Goal: Information Seeking & Learning: Learn about a topic

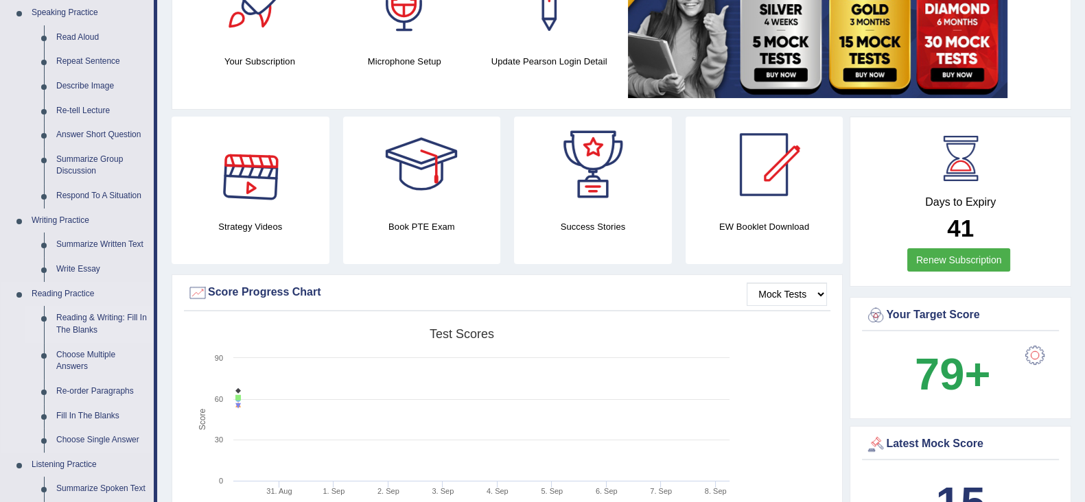
scroll to position [171, 0]
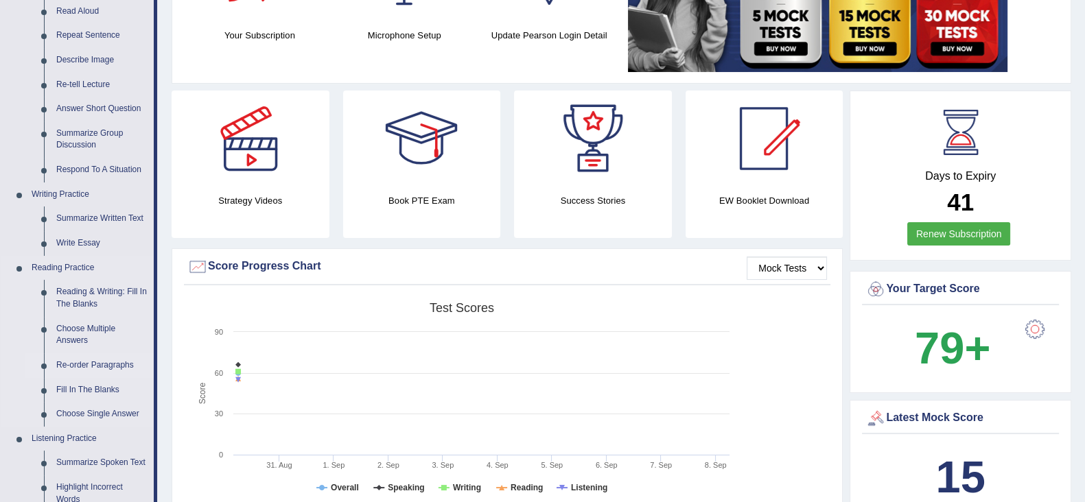
click at [86, 361] on link "Re-order Paragraphs" at bounding box center [102, 365] width 104 height 25
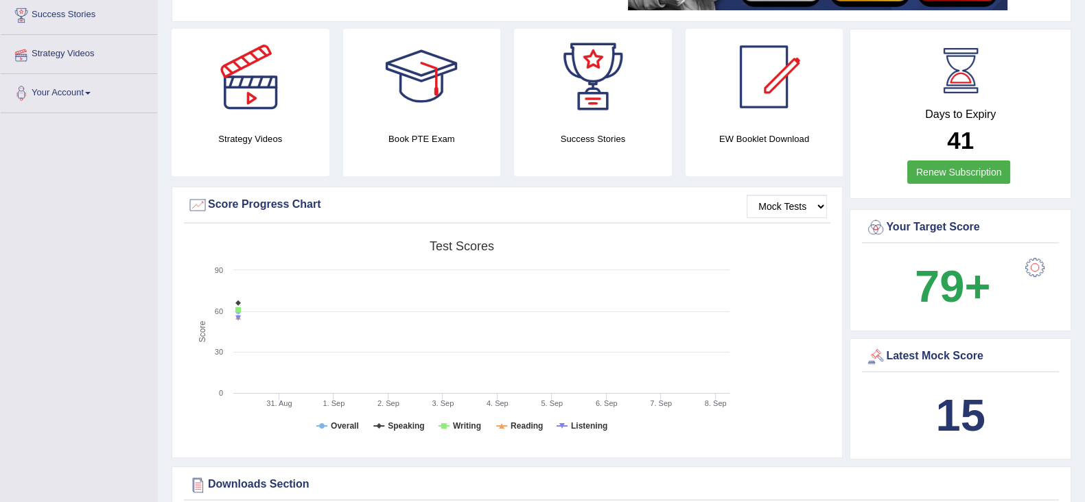
scroll to position [340, 0]
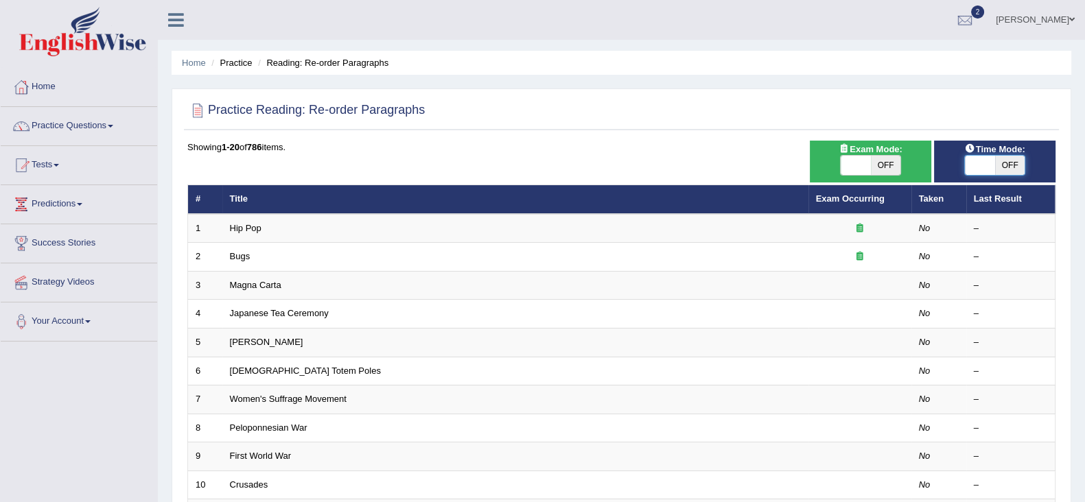
click at [989, 165] on span at bounding box center [979, 165] width 30 height 19
checkbox input "true"
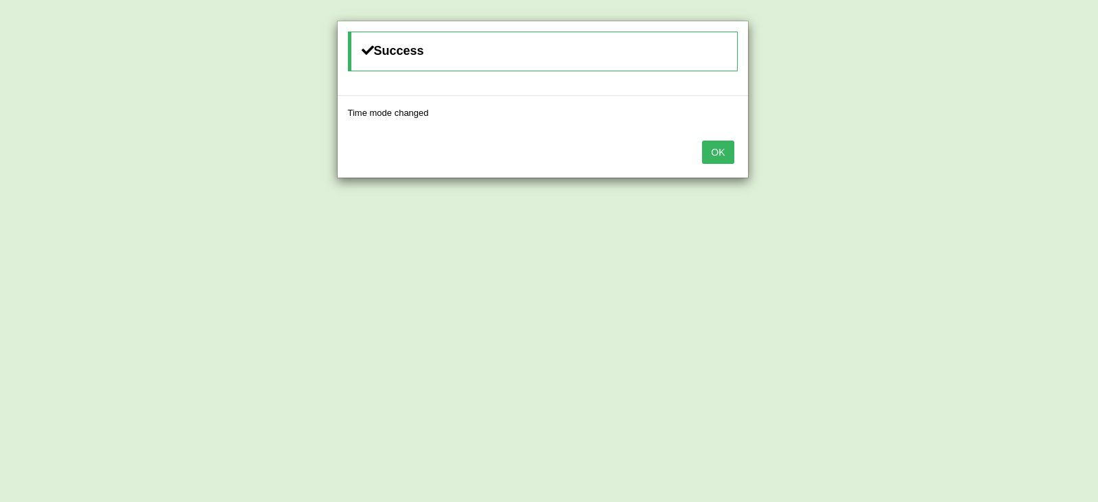
click at [724, 145] on button "OK" at bounding box center [718, 152] width 32 height 23
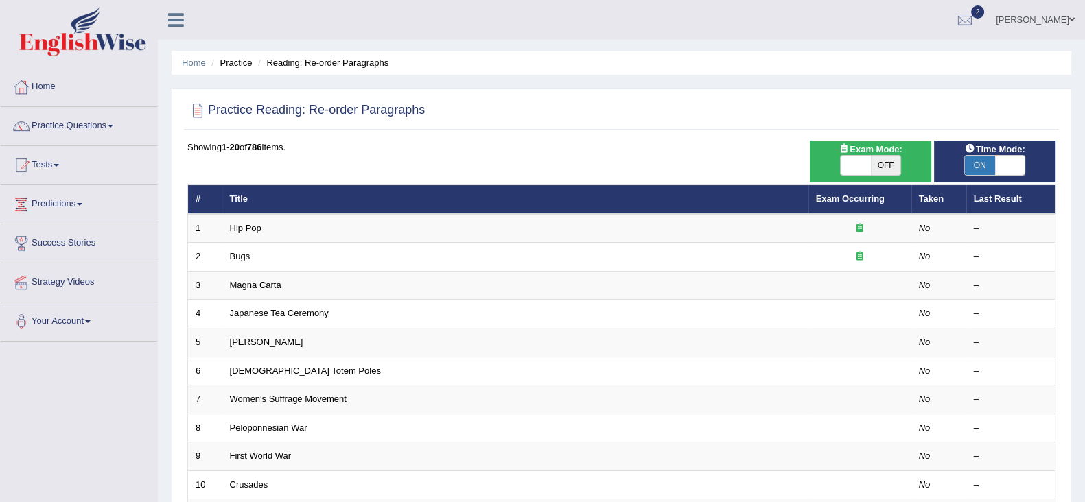
click at [439, 159] on div "Showing 1-20 of 786 items. # Title Exam Occurring Taken Last Result 1 Hip Pop N…" at bounding box center [621, 496] width 868 height 711
click at [114, 121] on link "Practice Questions" at bounding box center [79, 124] width 156 height 34
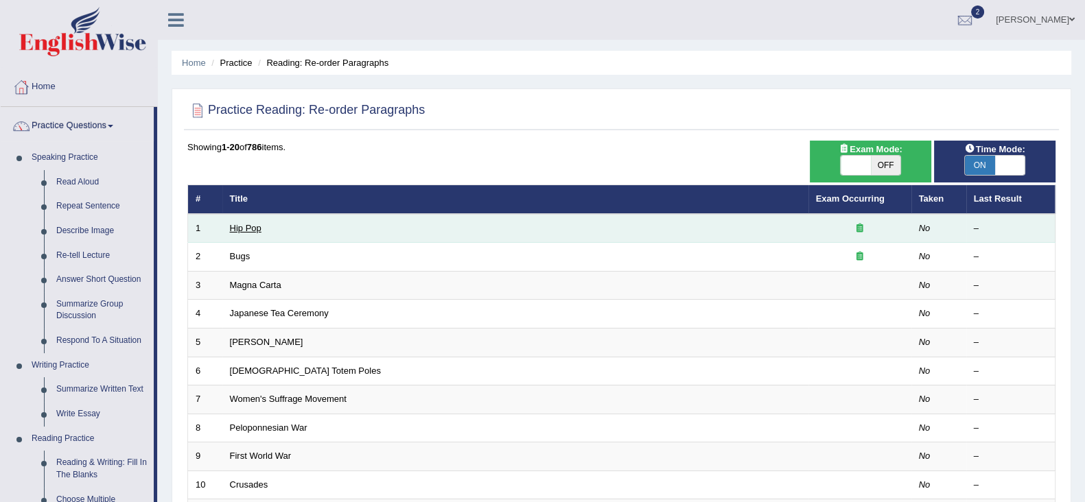
click at [251, 228] on link "Hip Pop" at bounding box center [246, 228] width 32 height 10
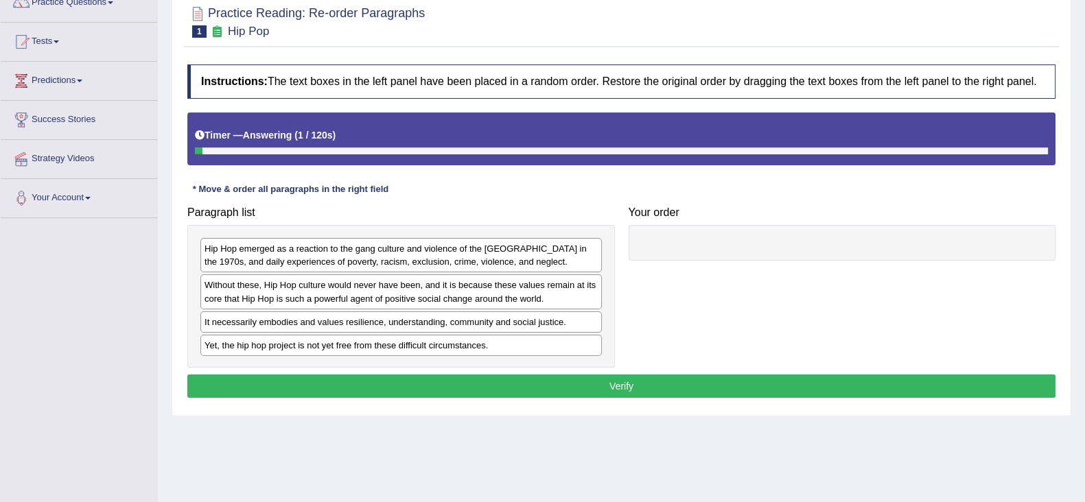
scroll to position [171, 0]
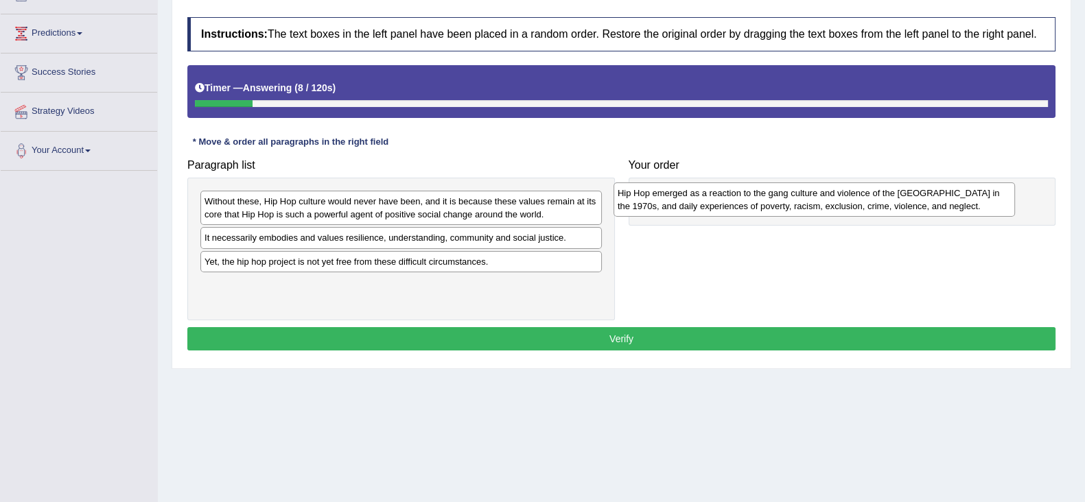
drag, startPoint x: 372, startPoint y: 204, endPoint x: 785, endPoint y: 195, distance: 413.0
click at [785, 195] on div "Hip Hop emerged as a reaction to the gang culture and violence of the South Bro…" at bounding box center [813, 199] width 401 height 34
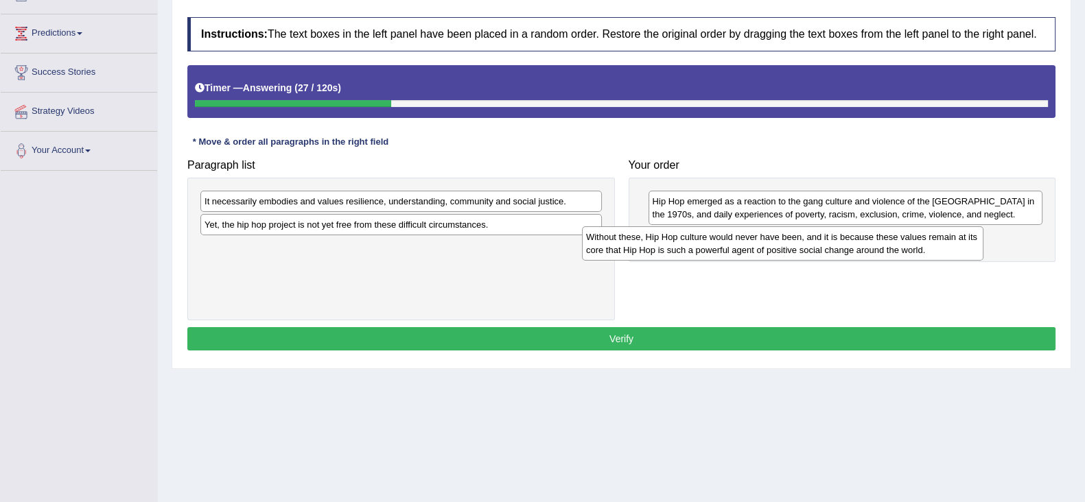
drag, startPoint x: 428, startPoint y: 209, endPoint x: 809, endPoint y: 245, distance: 383.1
click at [809, 245] on div "Without these, Hip Hop culture would never have been, and it is because these v…" at bounding box center [782, 243] width 401 height 34
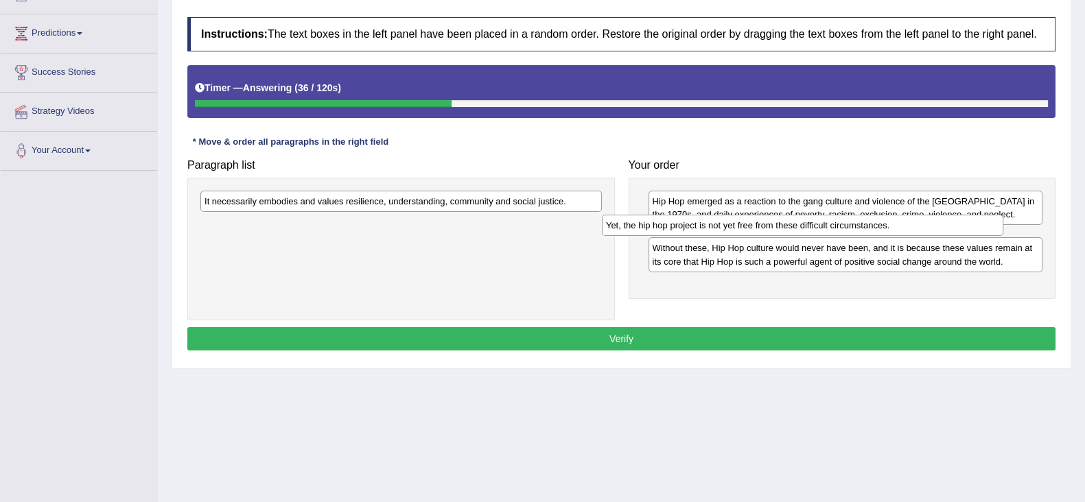
drag, startPoint x: 549, startPoint y: 228, endPoint x: 950, endPoint y: 228, distance: 401.3
click at [950, 228] on div "Yet, the hip hop project is not yet free from these difficult circumstances." at bounding box center [802, 225] width 401 height 21
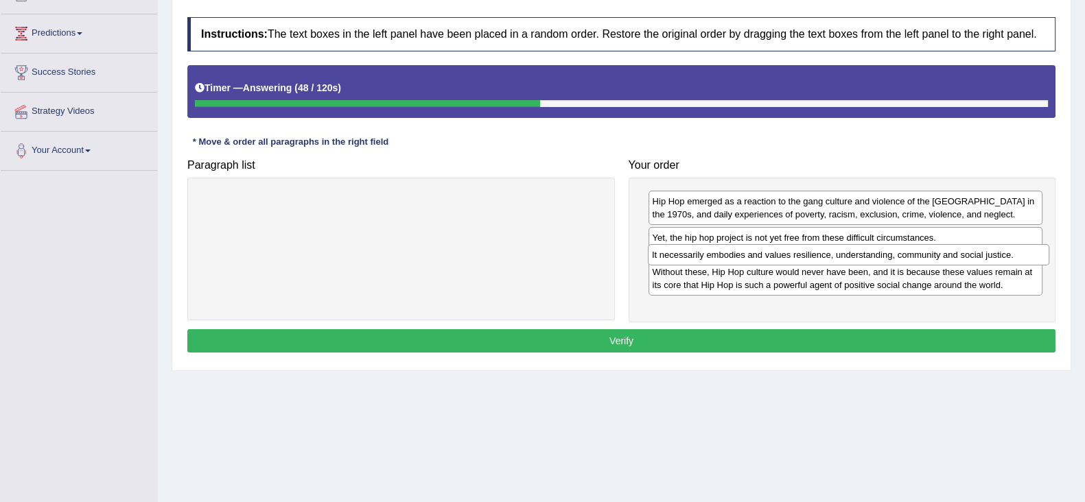
drag, startPoint x: 434, startPoint y: 202, endPoint x: 881, endPoint y: 256, distance: 450.4
click at [881, 256] on div "It necessarily embodies and values resilience, understanding, community and soc…" at bounding box center [848, 254] width 401 height 21
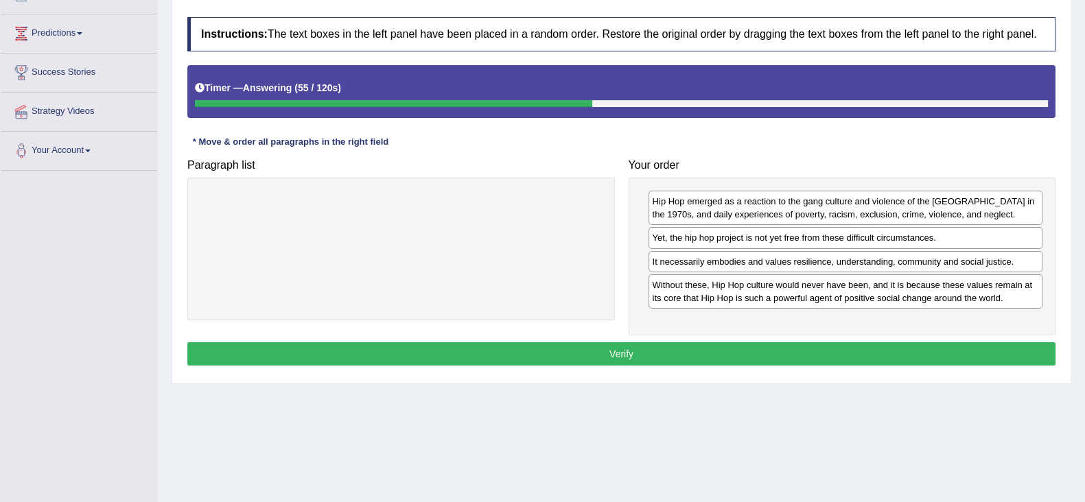
click at [648, 346] on button "Verify" at bounding box center [621, 353] width 868 height 23
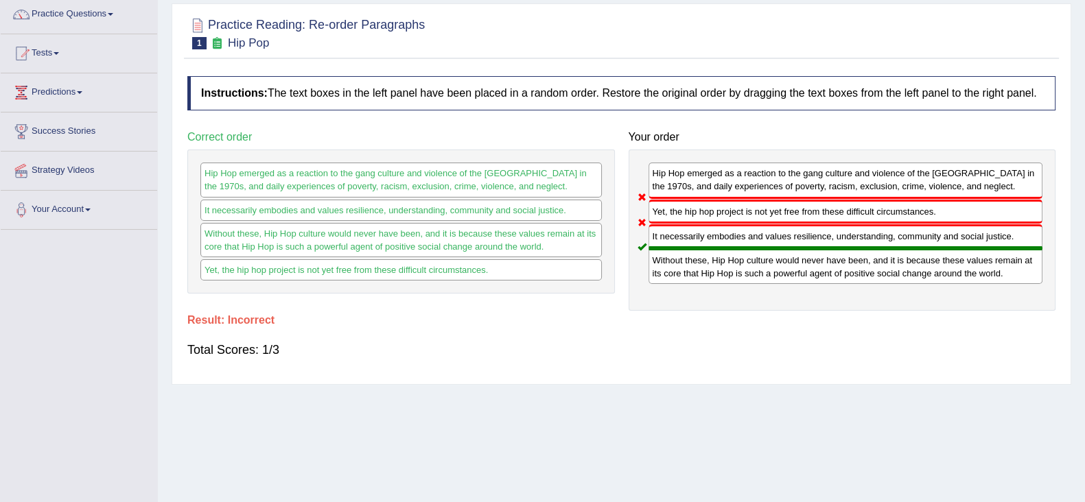
scroll to position [85, 0]
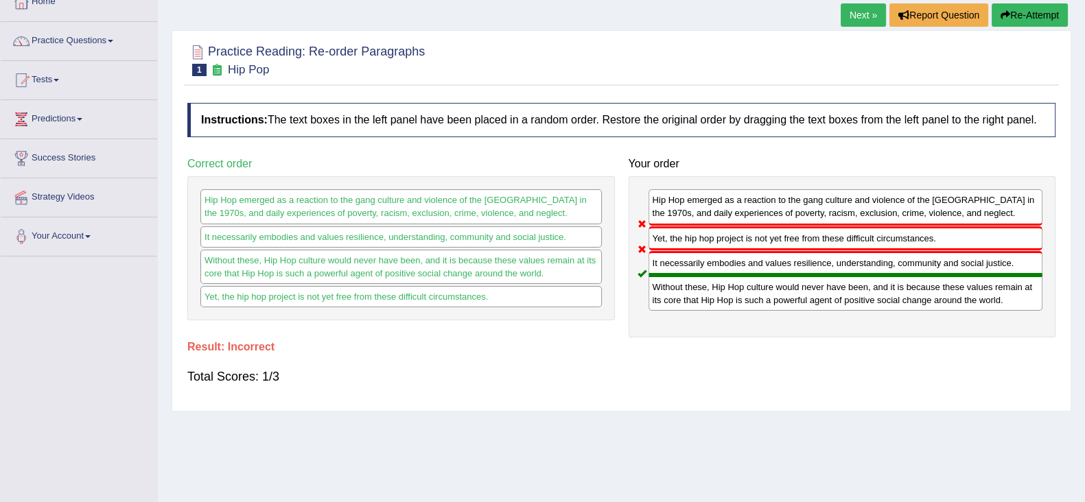
click at [1043, 8] on button "Re-Attempt" at bounding box center [1029, 14] width 76 height 23
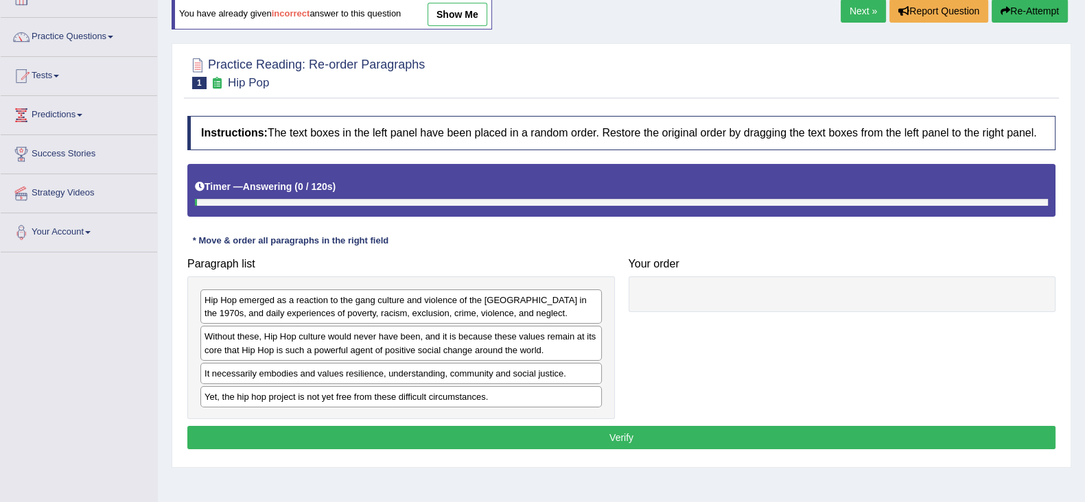
scroll to position [85, 0]
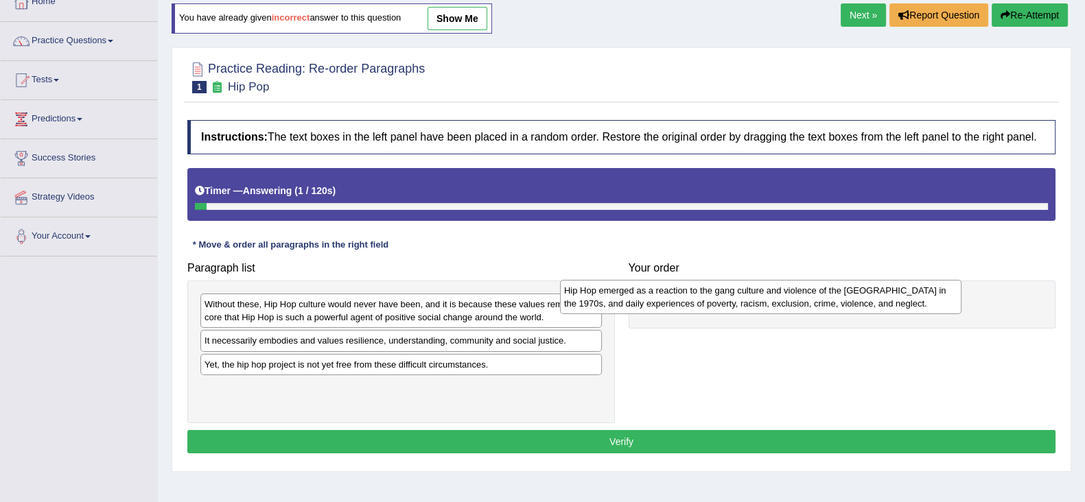
drag, startPoint x: 521, startPoint y: 305, endPoint x: 883, endPoint y: 296, distance: 361.6
click at [881, 292] on div "Hip Hop emerged as a reaction to the gang culture and violence of the South Bro…" at bounding box center [760, 297] width 401 height 34
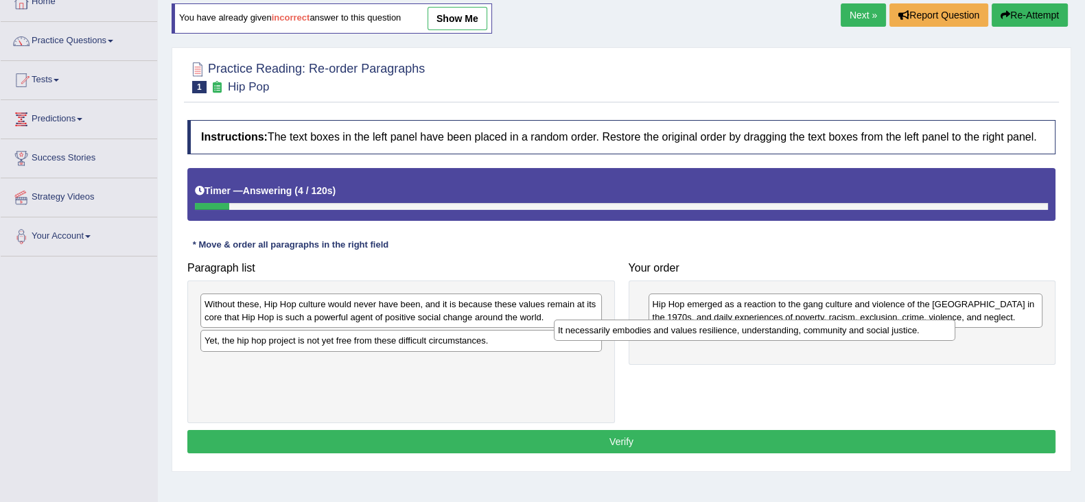
drag, startPoint x: 493, startPoint y: 340, endPoint x: 846, endPoint y: 329, distance: 353.4
click at [846, 329] on div "It necessarily embodies and values resilience, understanding, community and soc…" at bounding box center [754, 330] width 401 height 21
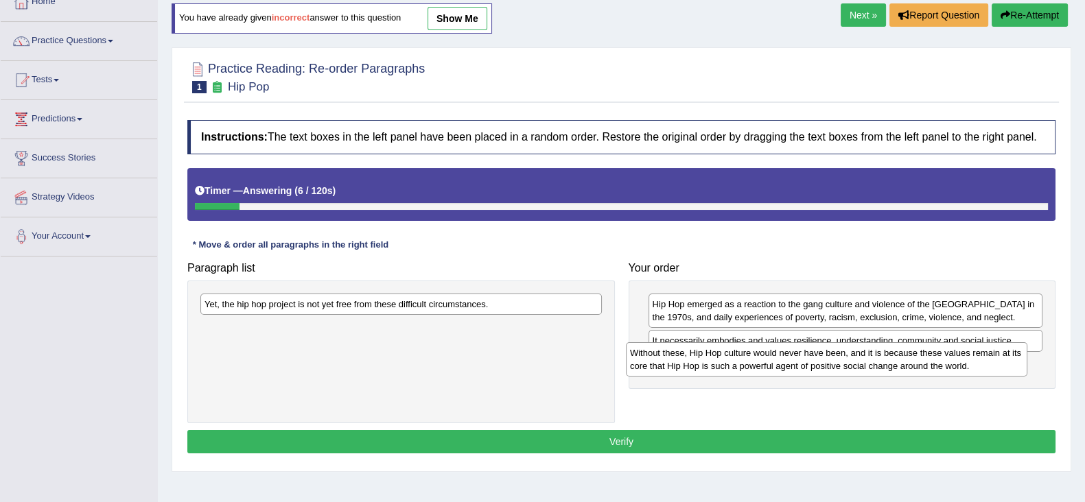
drag, startPoint x: 556, startPoint y: 306, endPoint x: 993, endPoint y: 344, distance: 438.0
click at [993, 344] on div "Without these, Hip Hop culture would never have been, and it is because these v…" at bounding box center [826, 359] width 401 height 34
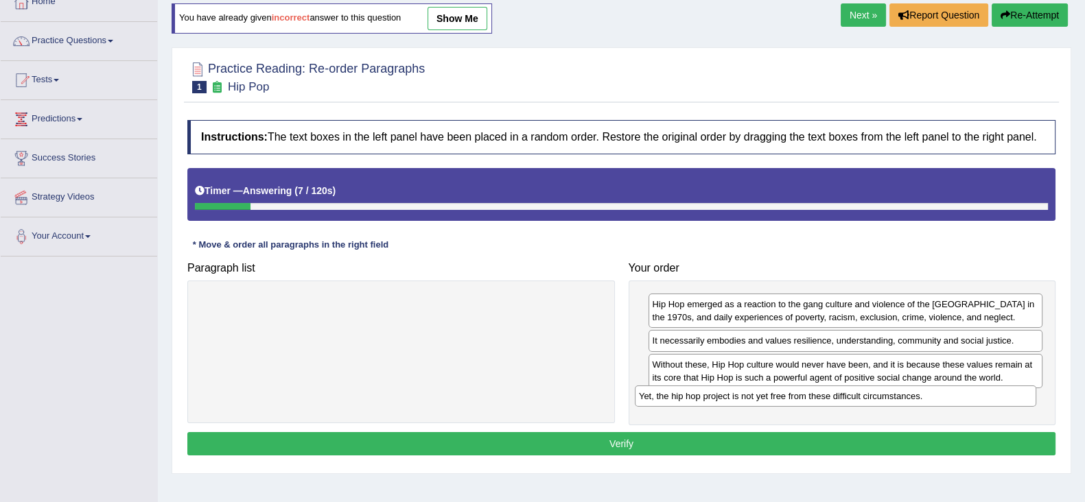
drag, startPoint x: 535, startPoint y: 300, endPoint x: 997, endPoint y: 398, distance: 471.8
click at [997, 398] on div "Yet, the hip hop project is not yet free from these difficult circumstances." at bounding box center [835, 396] width 401 height 21
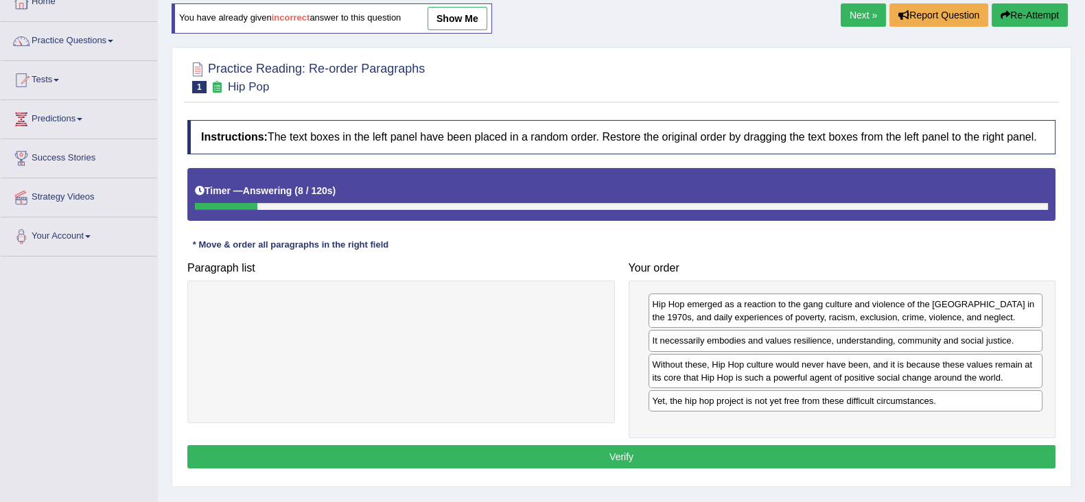
click at [927, 454] on button "Verify" at bounding box center [621, 456] width 868 height 23
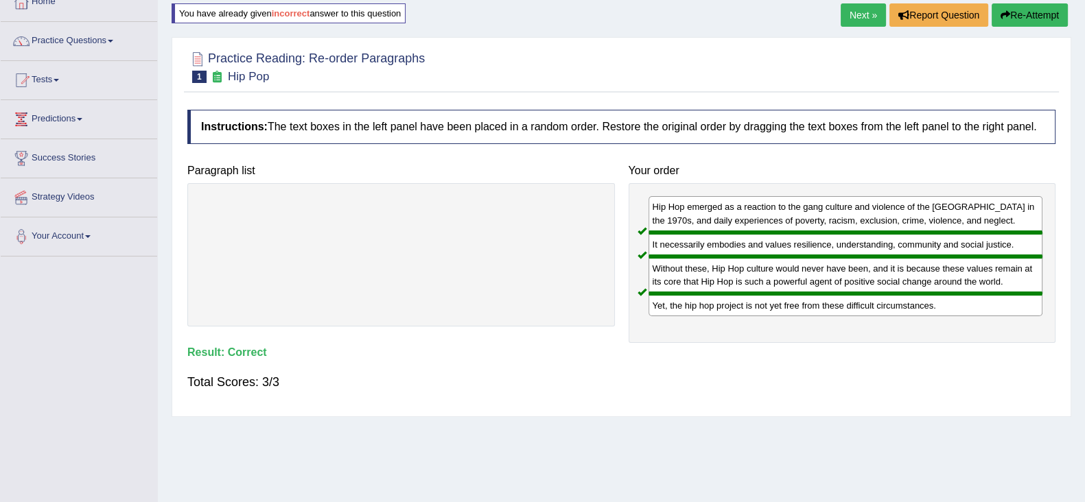
click at [863, 22] on link "Next »" at bounding box center [862, 14] width 45 height 23
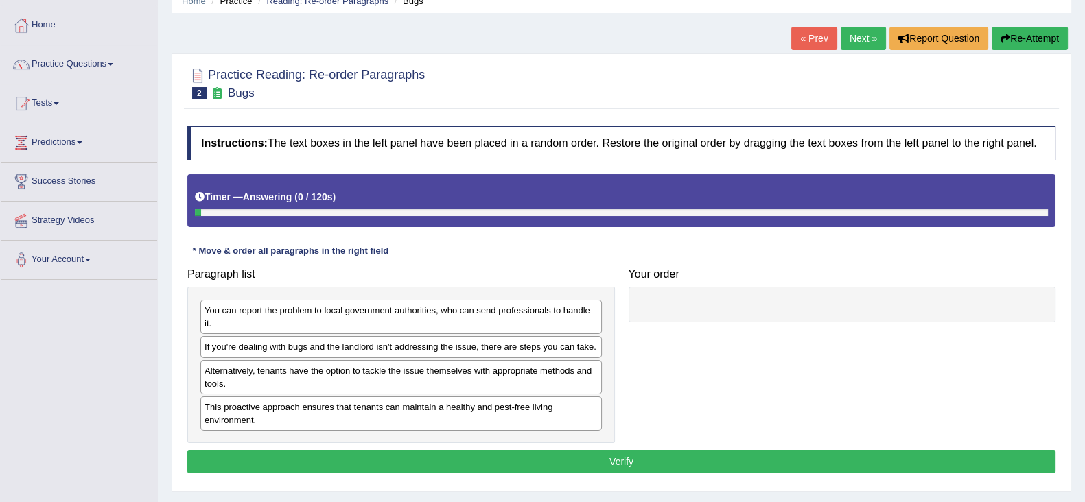
scroll to position [171, 0]
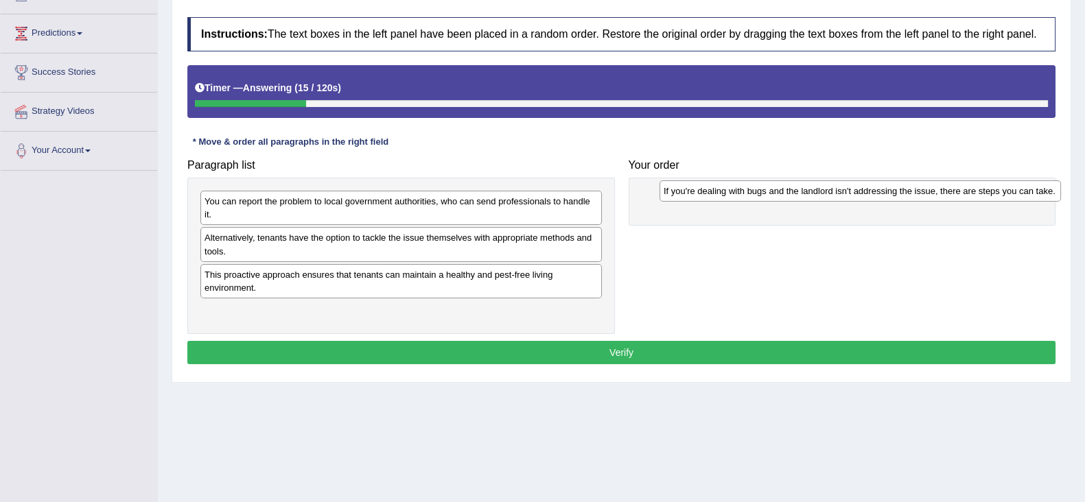
drag, startPoint x: 373, startPoint y: 239, endPoint x: 832, endPoint y: 192, distance: 461.3
click at [832, 192] on div "If you're dealing with bugs and the landlord isn't addressing the issue, there …" at bounding box center [859, 190] width 401 height 21
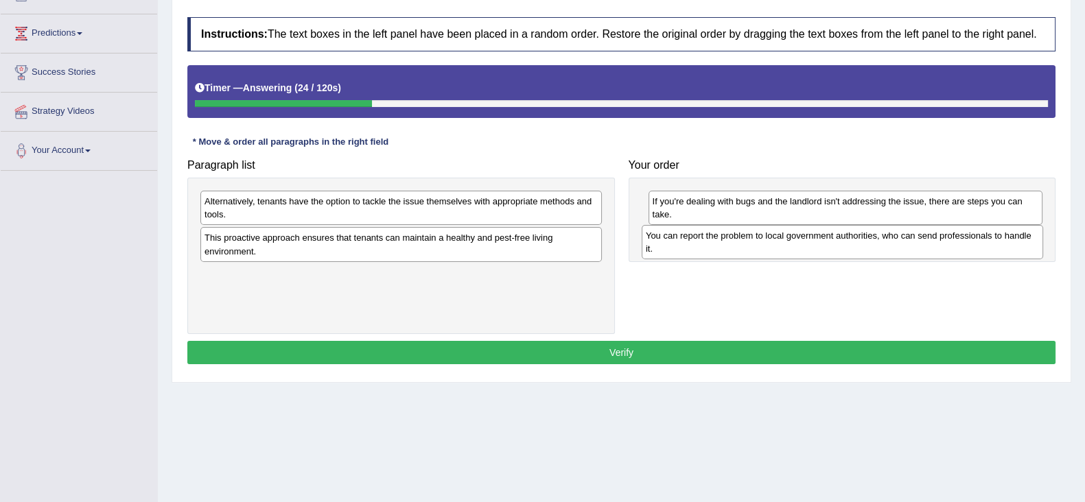
drag, startPoint x: 353, startPoint y: 210, endPoint x: 799, endPoint y: 241, distance: 447.0
click at [799, 241] on div "You can report the problem to local government authorities, who can send profes…" at bounding box center [841, 242] width 401 height 34
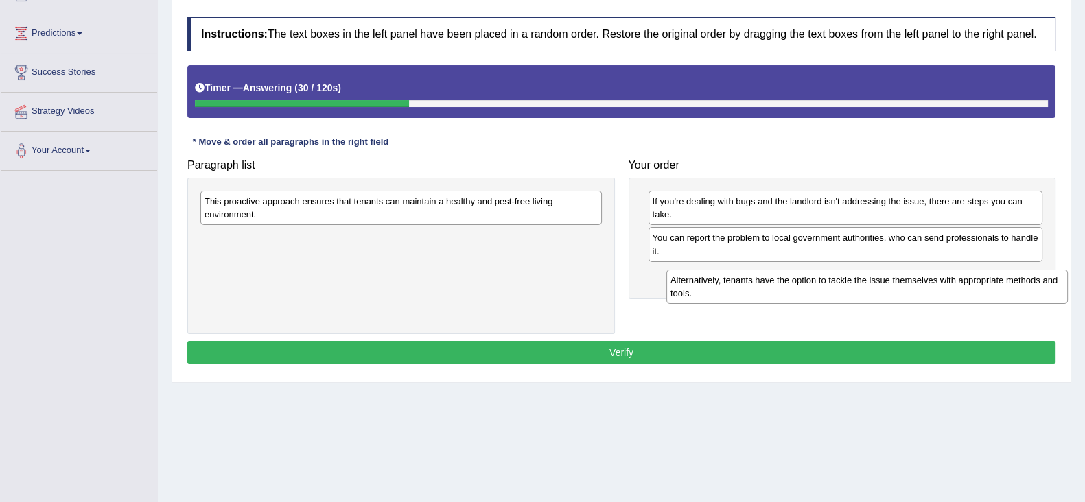
drag, startPoint x: 423, startPoint y: 207, endPoint x: 884, endPoint y: 283, distance: 467.8
click at [884, 283] on div "Alternatively, tenants have the option to tackle the issue themselves with appr…" at bounding box center [866, 287] width 401 height 34
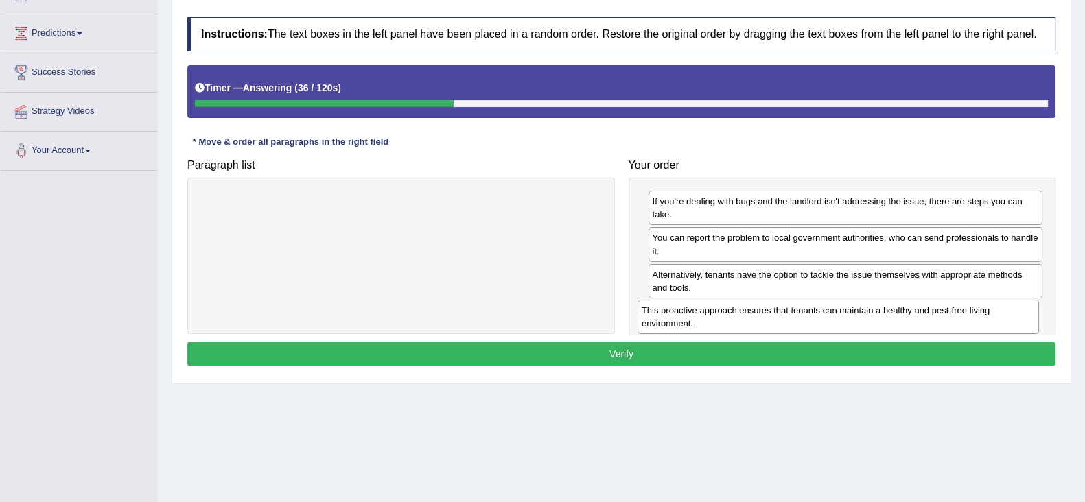
drag, startPoint x: 498, startPoint y: 208, endPoint x: 935, endPoint y: 317, distance: 450.4
click at [935, 317] on div "This proactive approach ensures that tenants can maintain a healthy and pest-fr…" at bounding box center [837, 317] width 401 height 34
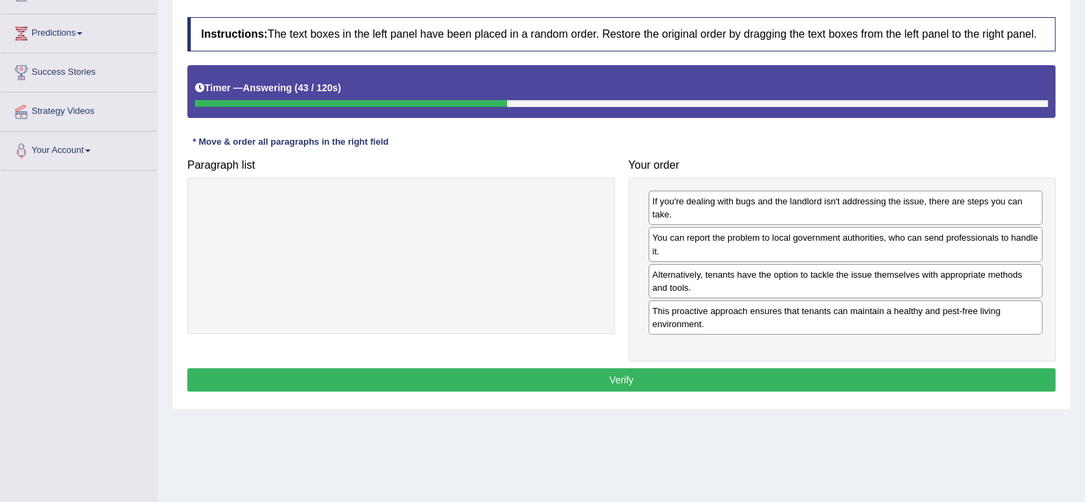
click at [801, 375] on button "Verify" at bounding box center [621, 379] width 868 height 23
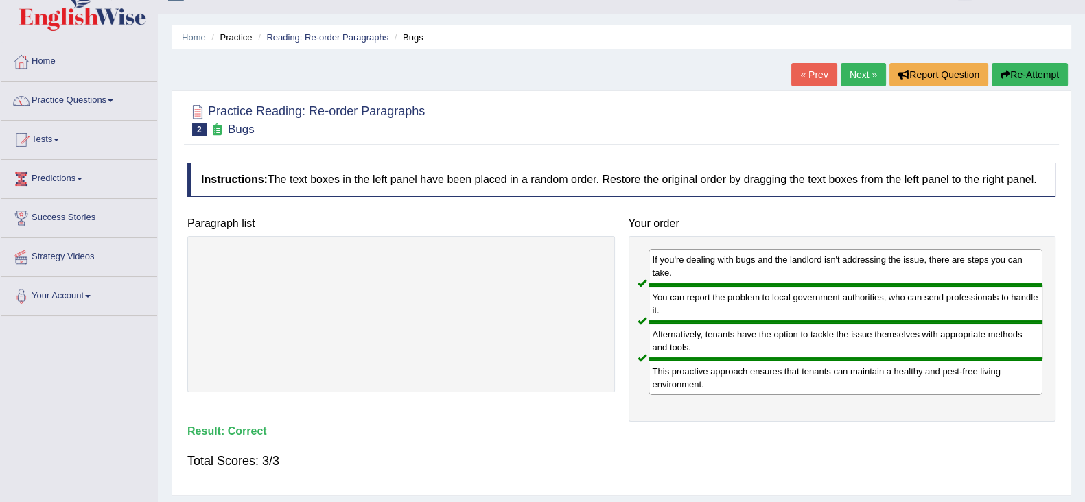
scroll to position [0, 0]
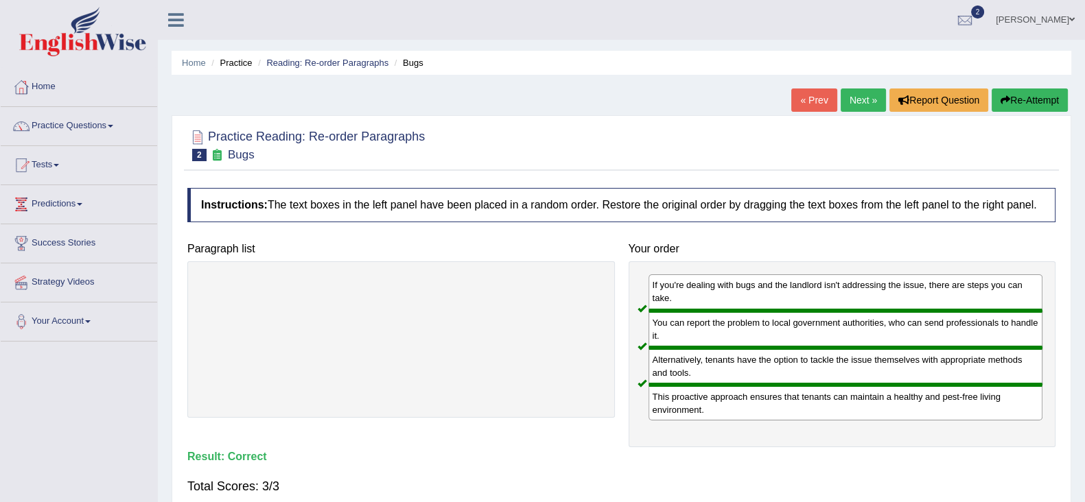
click at [851, 98] on link "Next »" at bounding box center [862, 99] width 45 height 23
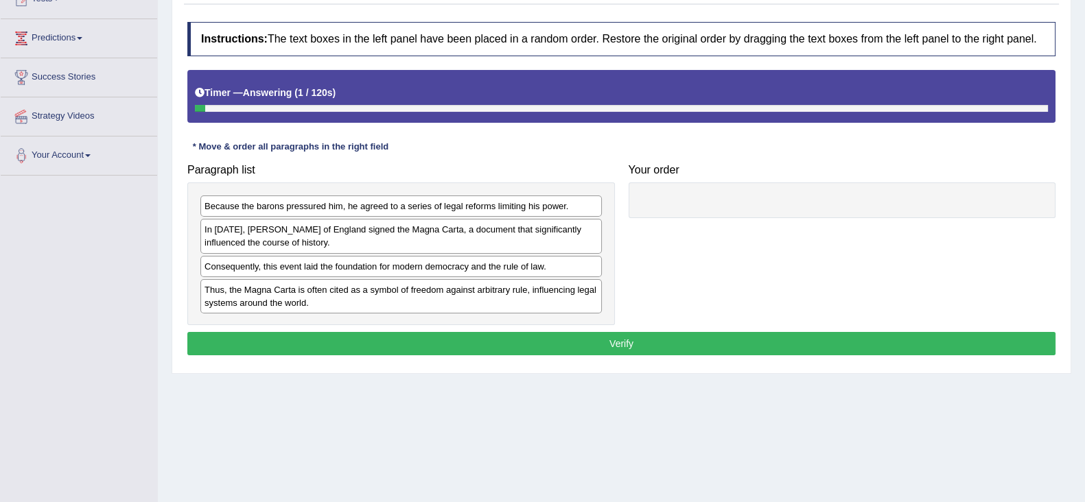
scroll to position [171, 0]
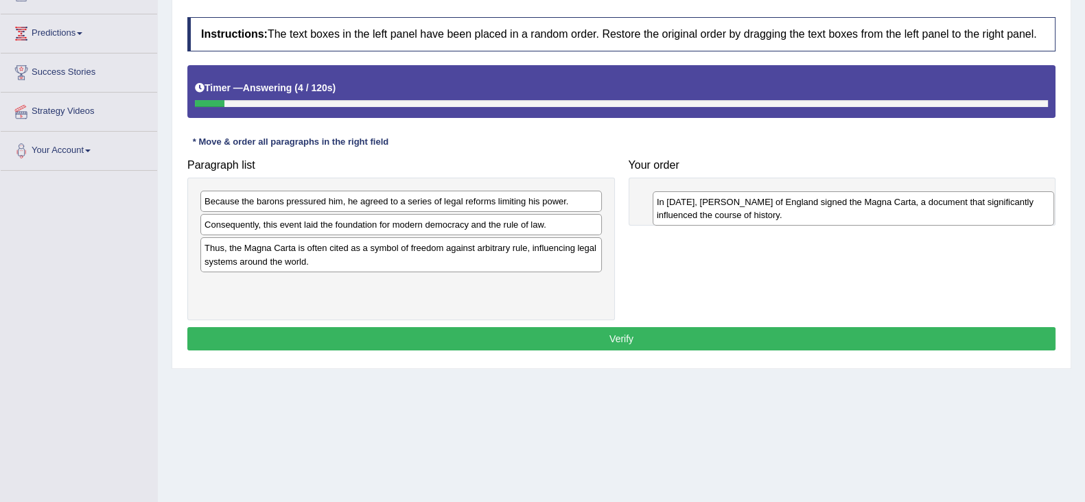
drag, startPoint x: 303, startPoint y: 230, endPoint x: 755, endPoint y: 207, distance: 452.6
click at [755, 207] on div "In 1215, King John of England signed the Magna Carta, a document that significa…" at bounding box center [852, 208] width 401 height 34
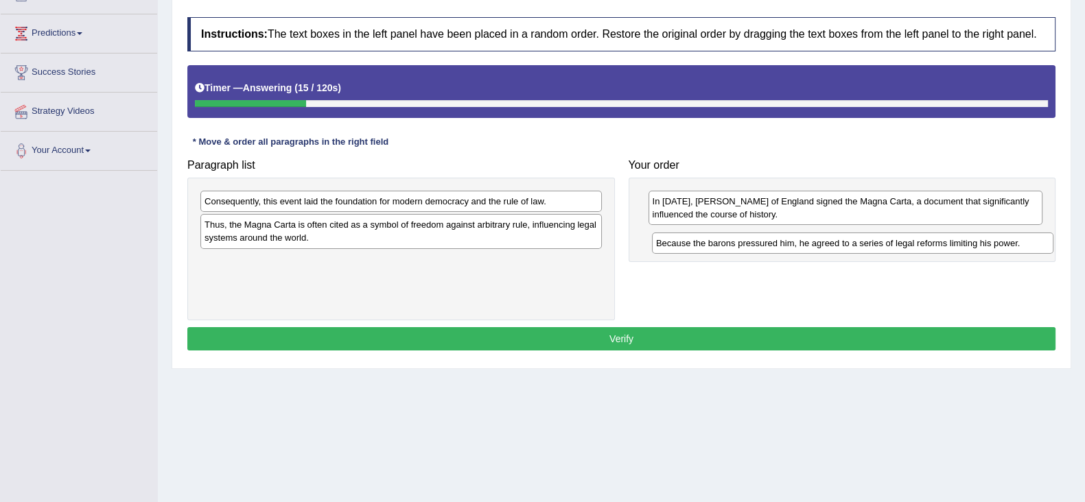
drag, startPoint x: 542, startPoint y: 200, endPoint x: 991, endPoint y: 243, distance: 451.3
click at [991, 243] on div "Because the barons pressured him, he agreed to a series of legal reforms limiti…" at bounding box center [852, 243] width 401 height 21
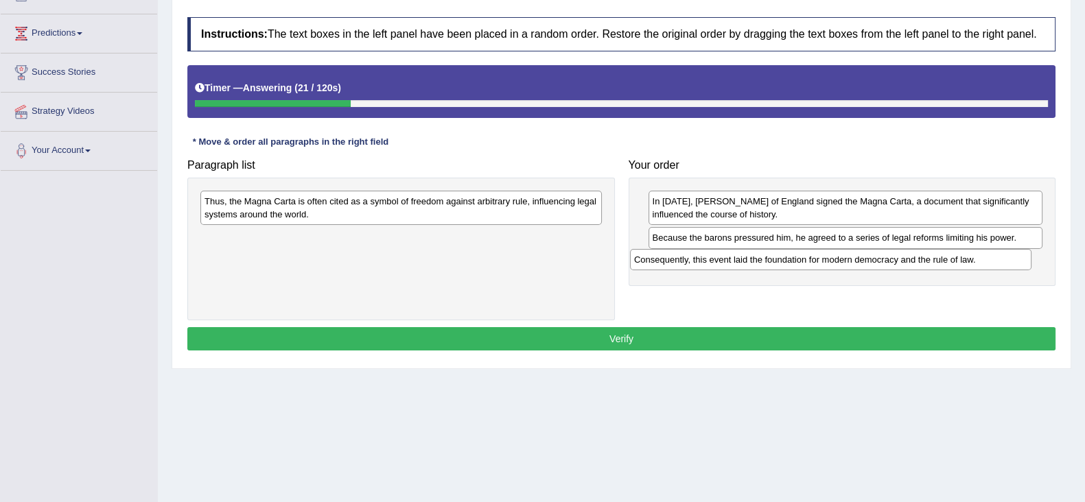
drag, startPoint x: 494, startPoint y: 200, endPoint x: 923, endPoint y: 258, distance: 433.4
click at [923, 258] on div "Consequently, this event laid the foundation for modern democracy and the rule …" at bounding box center [830, 259] width 401 height 21
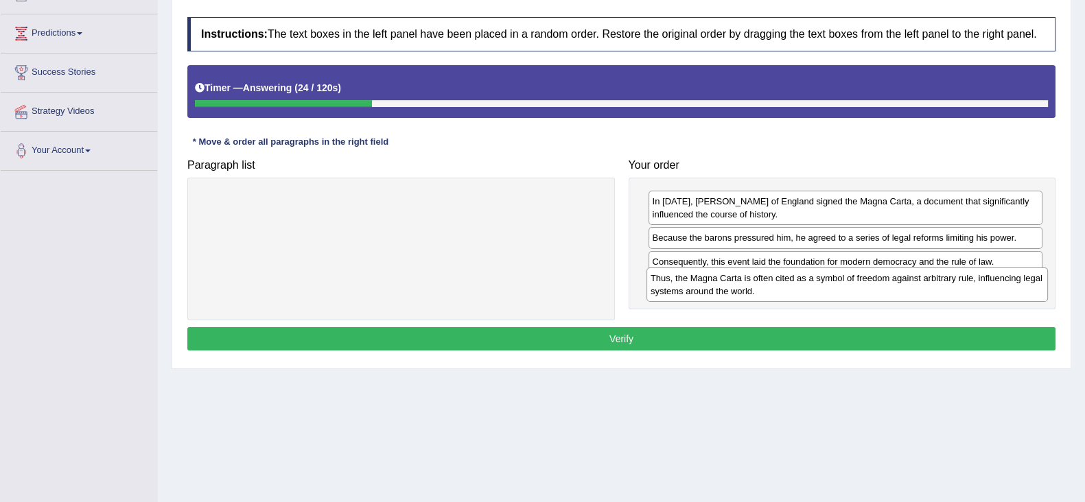
drag, startPoint x: 455, startPoint y: 214, endPoint x: 901, endPoint y: 291, distance: 452.4
click at [901, 291] on div "Thus, the Magna Carta is often cited as a symbol of freedom against arbitrary r…" at bounding box center [846, 285] width 401 height 34
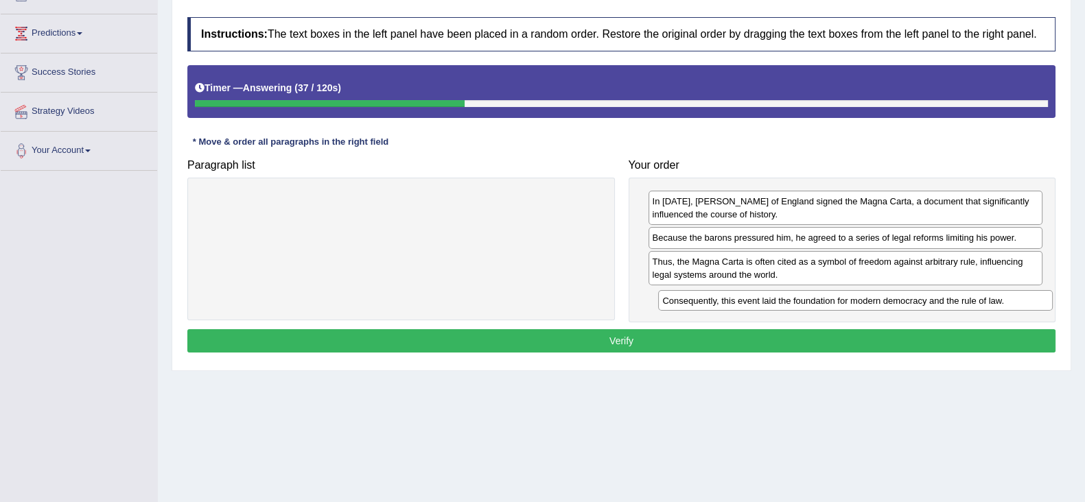
drag, startPoint x: 813, startPoint y: 261, endPoint x: 823, endPoint y: 300, distance: 41.1
click at [823, 300] on div "Consequently, this event laid the foundation for modern democracy and the rule …" at bounding box center [855, 300] width 394 height 21
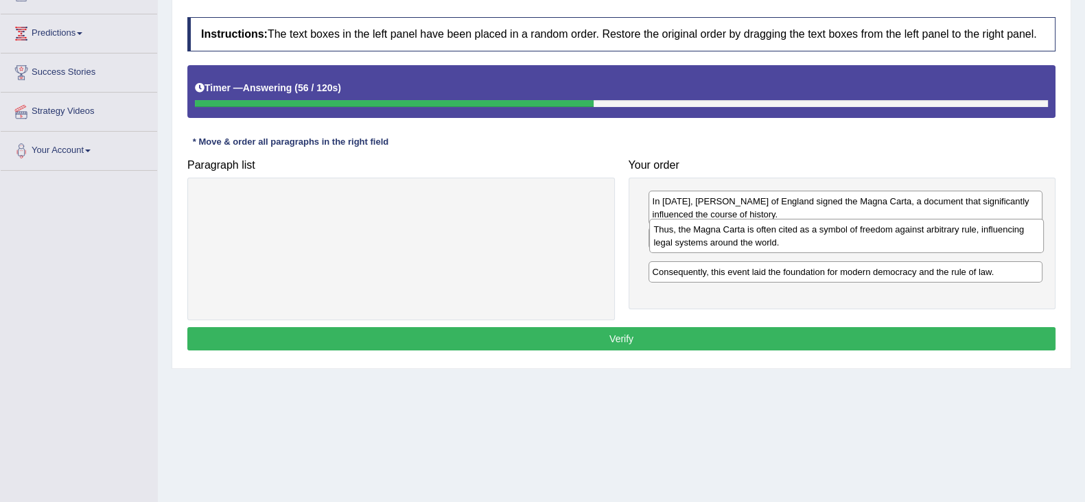
drag, startPoint x: 860, startPoint y: 270, endPoint x: 862, endPoint y: 239, distance: 31.6
click at [862, 239] on div "Thus, the Magna Carta is often cited as a symbol of freedom against arbitrary r…" at bounding box center [846, 236] width 394 height 34
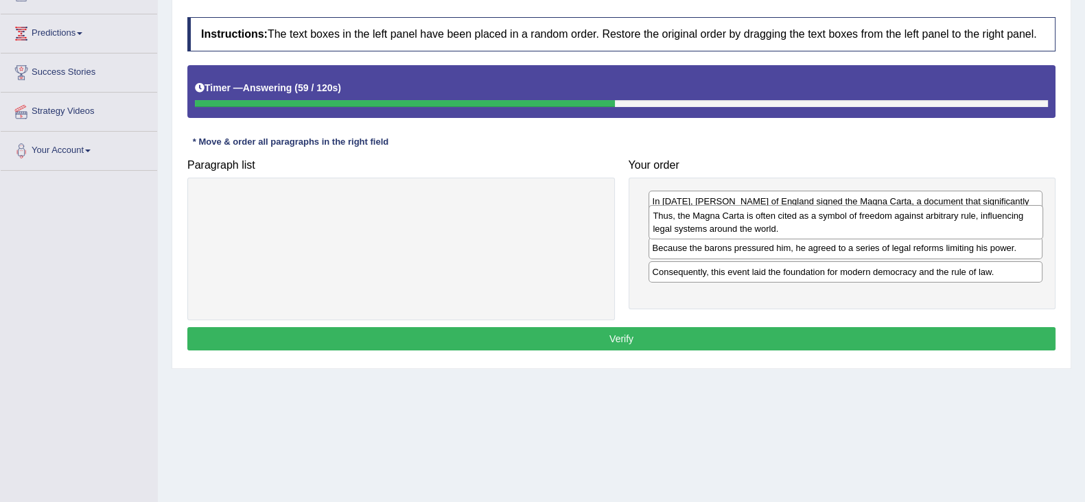
drag, startPoint x: 851, startPoint y: 263, endPoint x: 851, endPoint y: 218, distance: 44.6
click at [851, 218] on div "Thus, the Magna Carta is often cited as a symbol of freedom against arbitrary r…" at bounding box center [845, 222] width 394 height 34
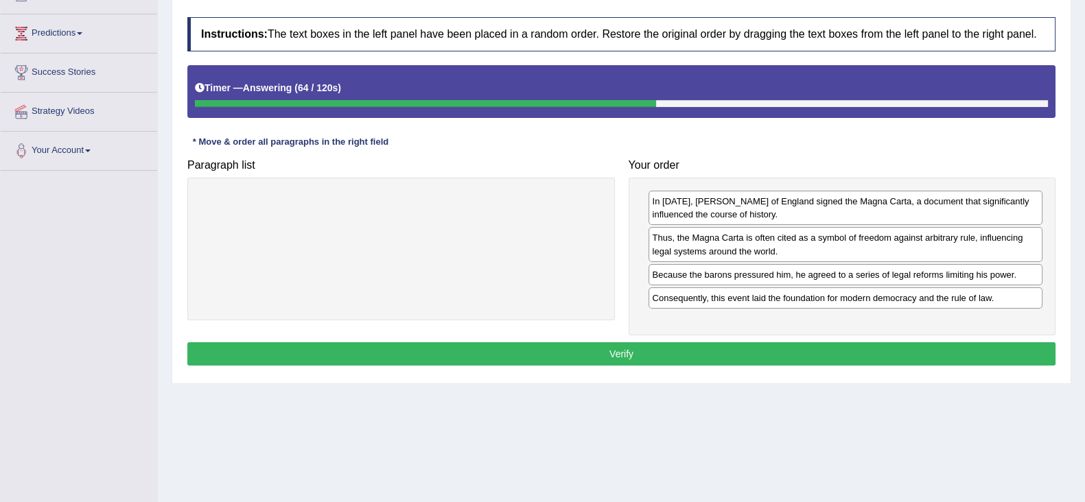
click at [853, 343] on button "Verify" at bounding box center [621, 353] width 868 height 23
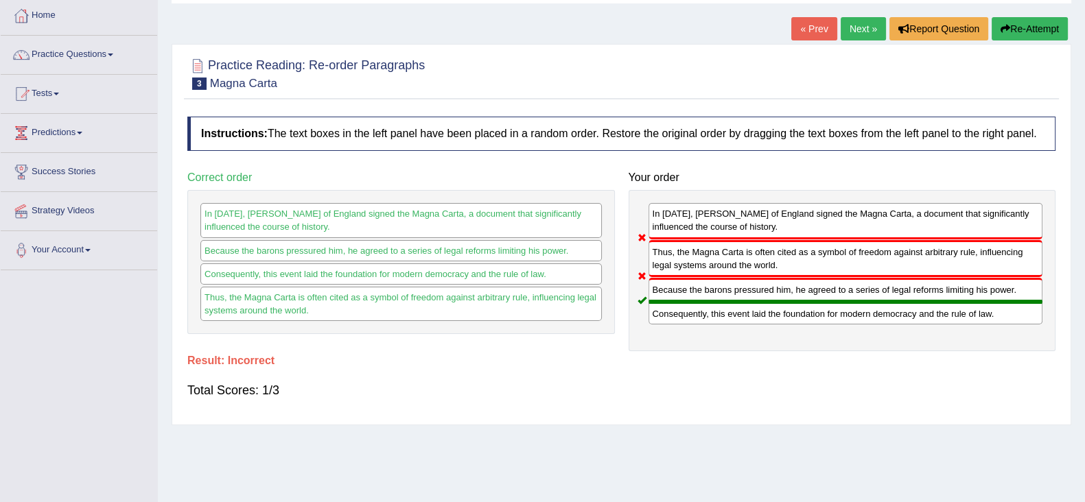
scroll to position [0, 0]
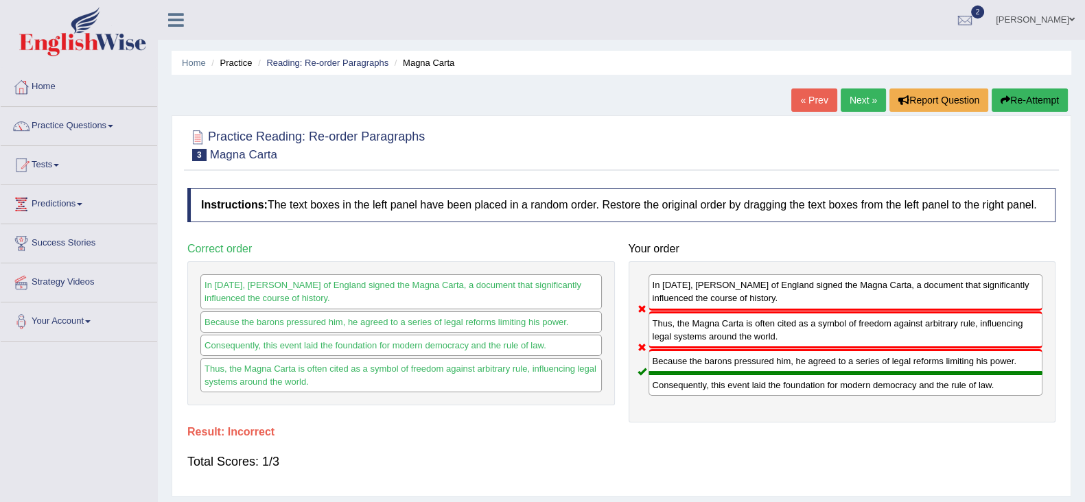
click at [857, 102] on link "Next »" at bounding box center [862, 99] width 45 height 23
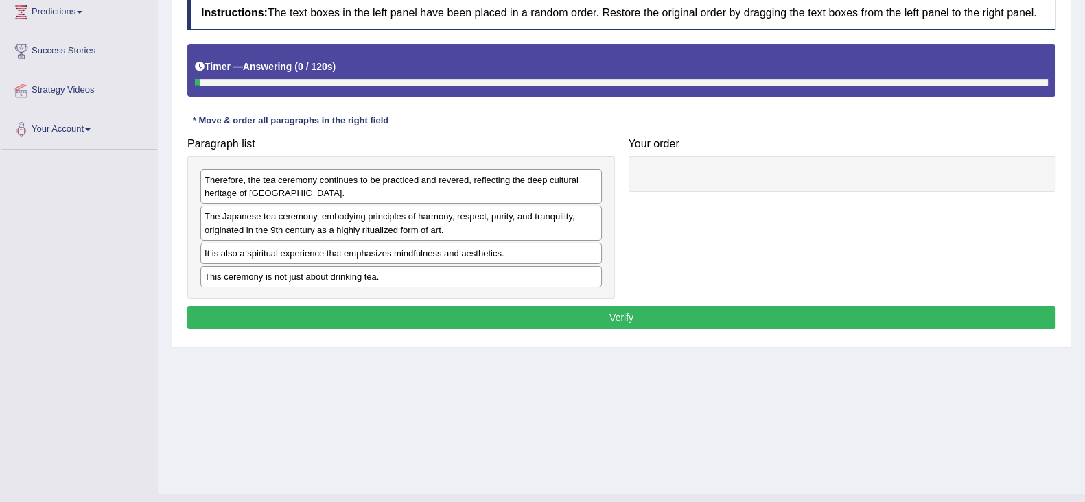
scroll to position [218, 0]
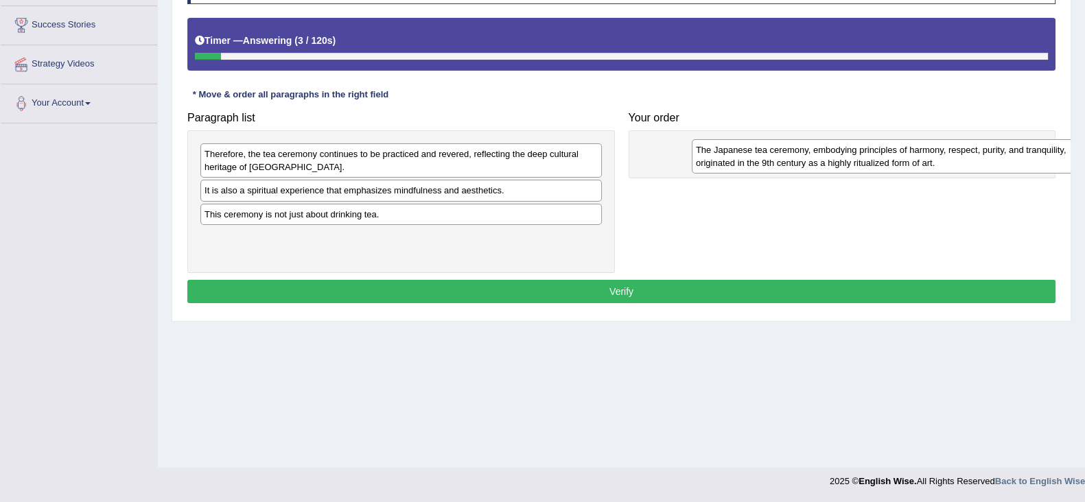
drag, startPoint x: 291, startPoint y: 200, endPoint x: 785, endPoint y: 158, distance: 496.4
click at [785, 158] on div "The Japanese tea ceremony, embodying principles of harmony, respect, purity, an…" at bounding box center [891, 156] width 401 height 34
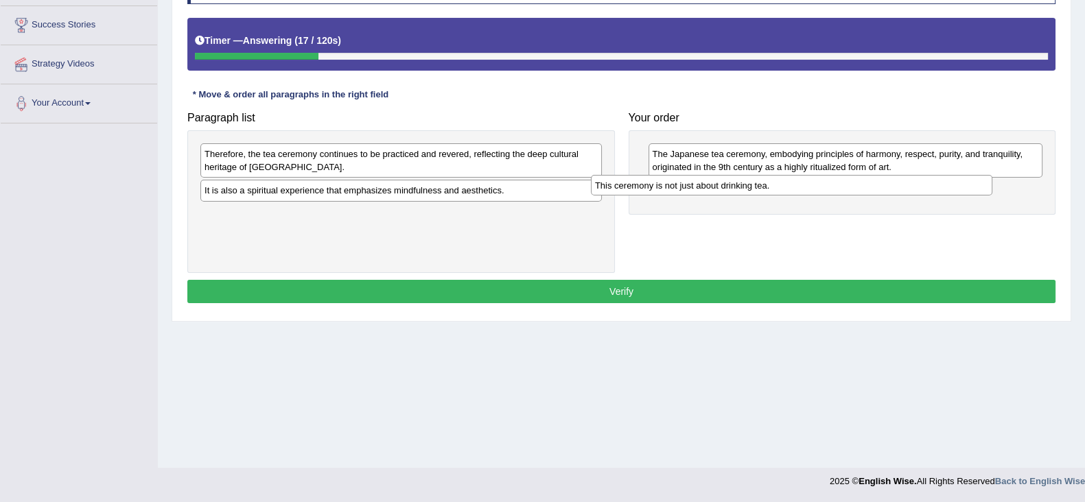
drag, startPoint x: 536, startPoint y: 211, endPoint x: 942, endPoint y: 183, distance: 406.4
click at [942, 183] on div "This ceremony is not just about drinking tea." at bounding box center [791, 185] width 401 height 21
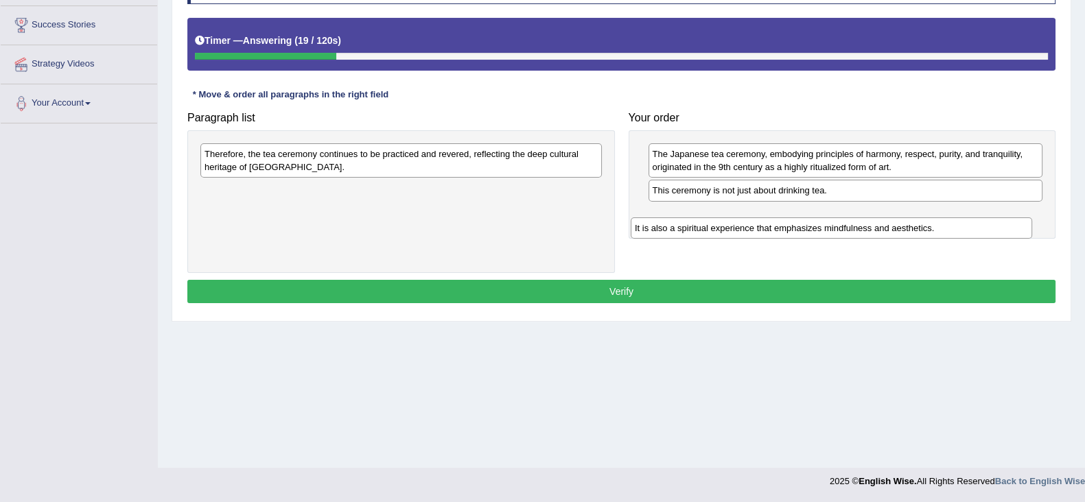
drag, startPoint x: 499, startPoint y: 193, endPoint x: 930, endPoint y: 216, distance: 431.4
click at [933, 220] on div "It is also a spiritual experience that emphasizes mindfulness and aesthetics." at bounding box center [830, 227] width 401 height 21
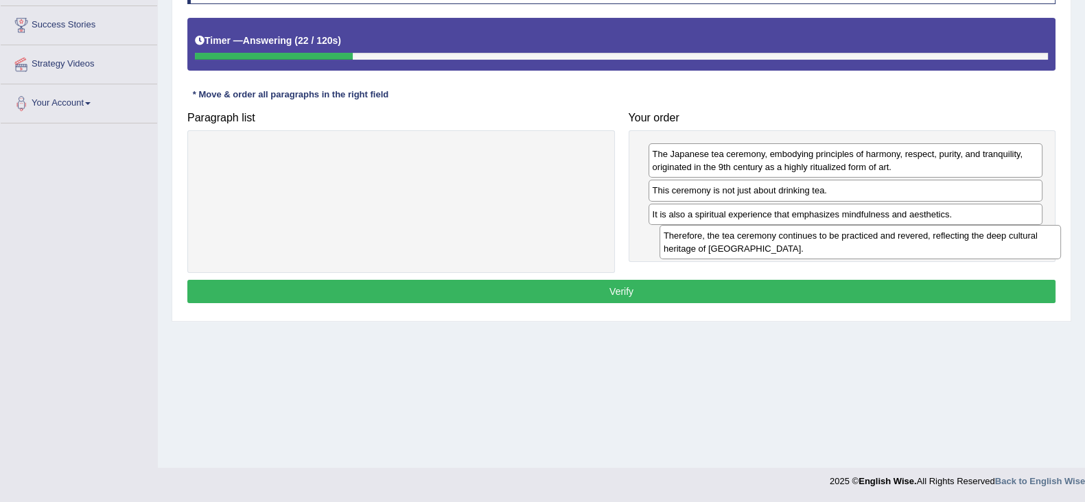
drag, startPoint x: 512, startPoint y: 164, endPoint x: 968, endPoint y: 245, distance: 462.6
click at [968, 245] on div "Therefore, the tea ceremony continues to be practiced and revered, reflecting t…" at bounding box center [859, 242] width 401 height 34
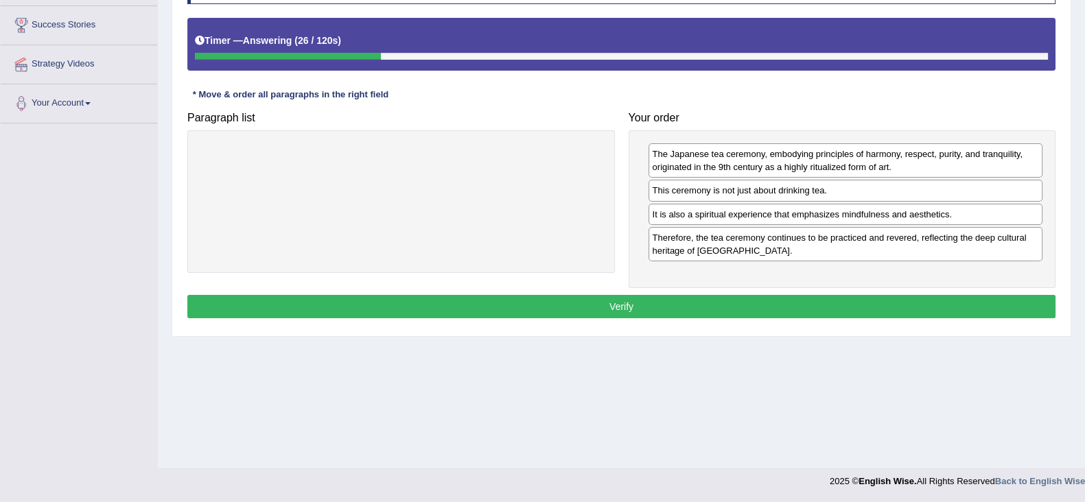
click at [730, 307] on button "Verify" at bounding box center [621, 306] width 868 height 23
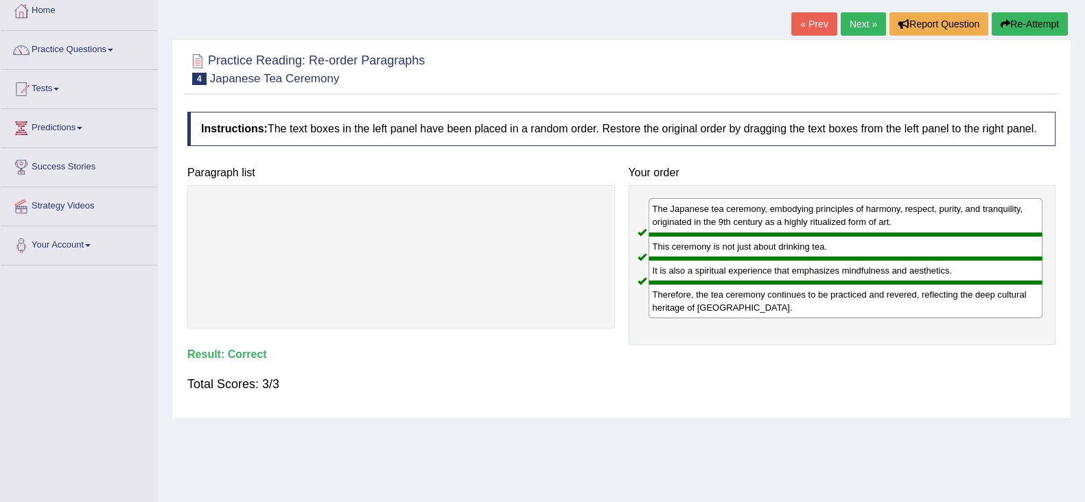
scroll to position [47, 0]
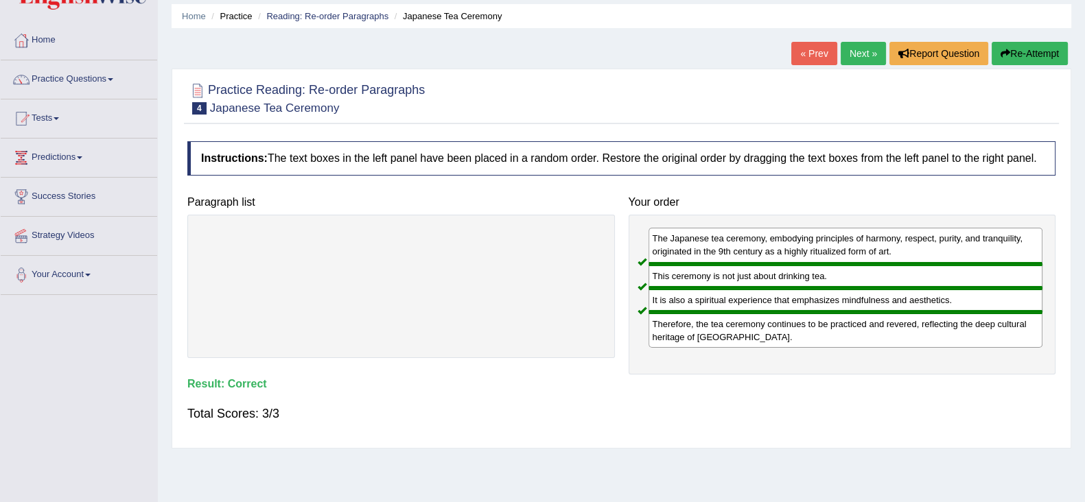
click at [857, 56] on link "Next »" at bounding box center [862, 53] width 45 height 23
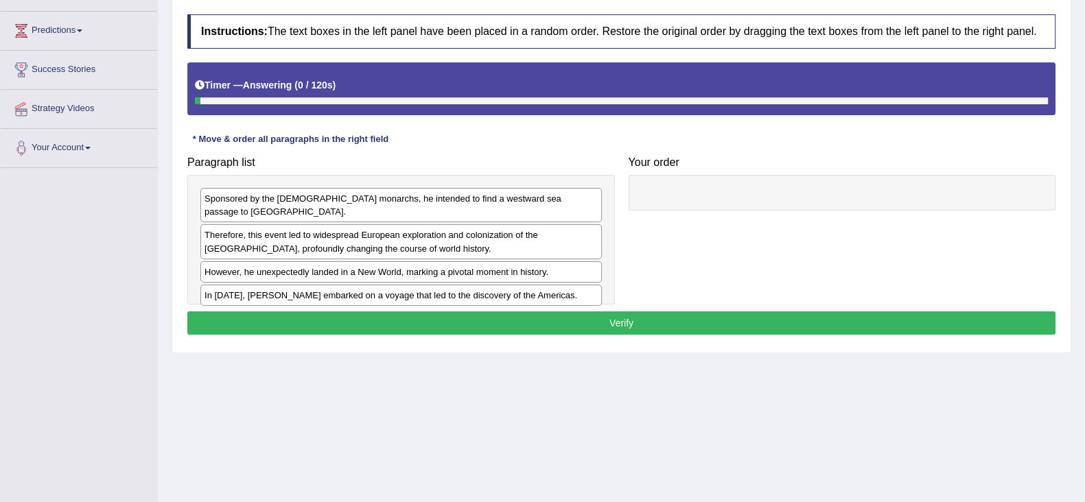
scroll to position [218, 0]
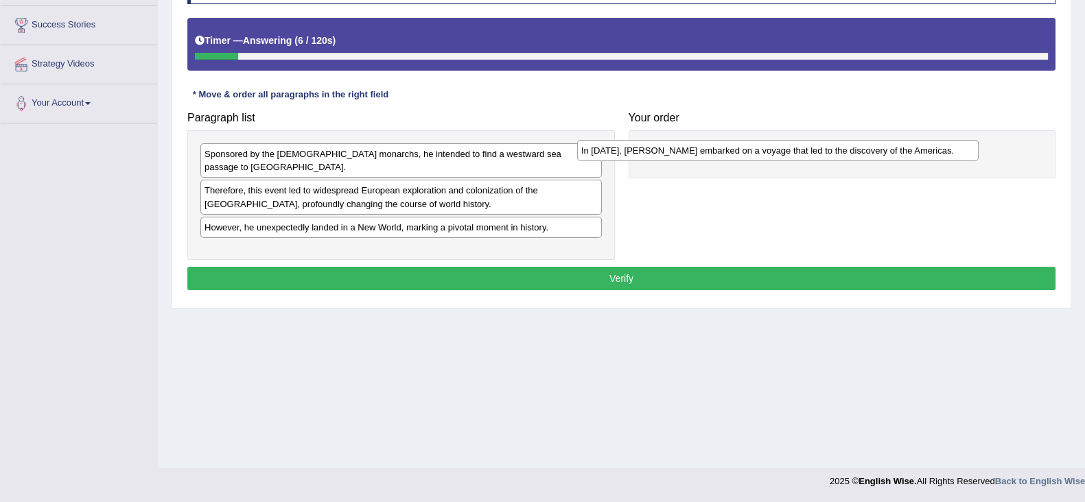
drag, startPoint x: 345, startPoint y: 239, endPoint x: 722, endPoint y: 153, distance: 386.2
click at [722, 153] on div "In 1492, Christopher Columbus embarked on a voyage that led to the discovery of…" at bounding box center [777, 150] width 401 height 21
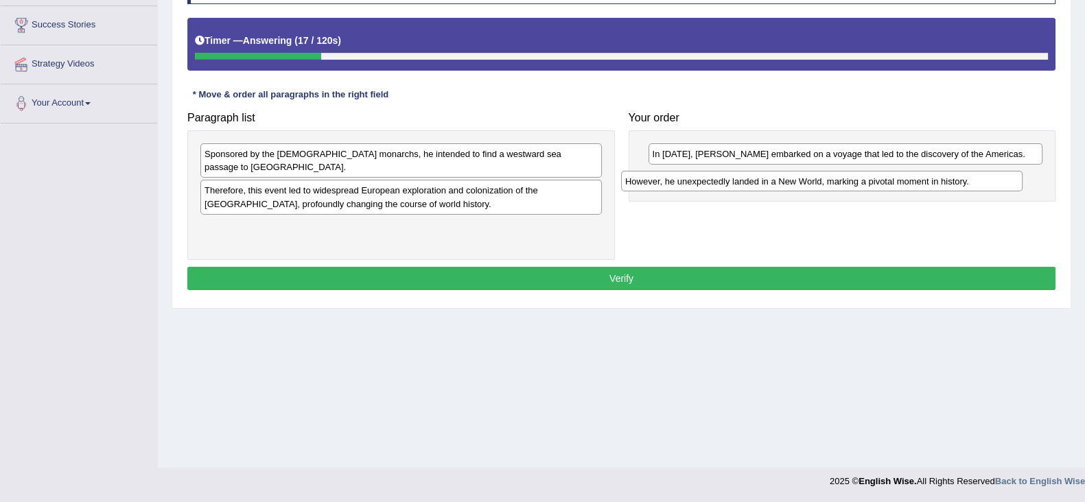
drag, startPoint x: 390, startPoint y: 220, endPoint x: 811, endPoint y: 187, distance: 421.8
click at [811, 187] on div "However, he unexpectedly landed in a New World, marking a pivotal moment in his…" at bounding box center [821, 181] width 401 height 21
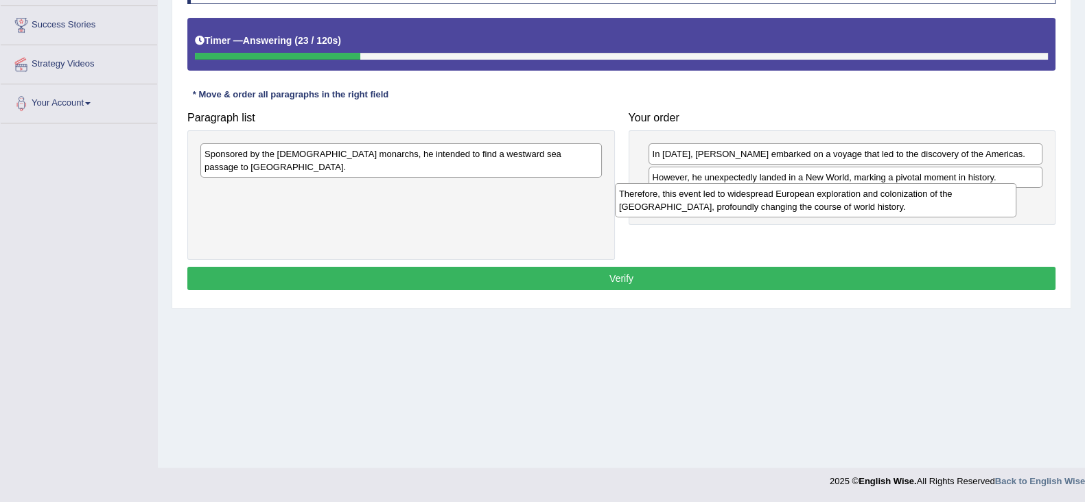
drag, startPoint x: 355, startPoint y: 193, endPoint x: 769, endPoint y: 211, distance: 414.7
click at [769, 211] on div "Therefore, this event led to widespread European exploration and colonization o…" at bounding box center [815, 200] width 401 height 34
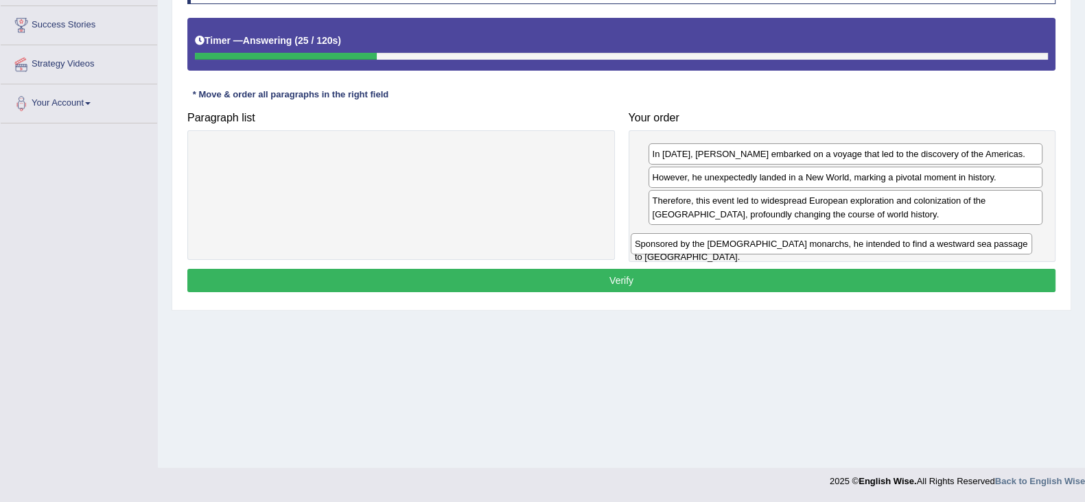
drag, startPoint x: 451, startPoint y: 154, endPoint x: 881, endPoint y: 244, distance: 439.4
click at [881, 244] on div "Sponsored by the [DEMOGRAPHIC_DATA] monarchs, he intended to find a westward se…" at bounding box center [830, 243] width 401 height 21
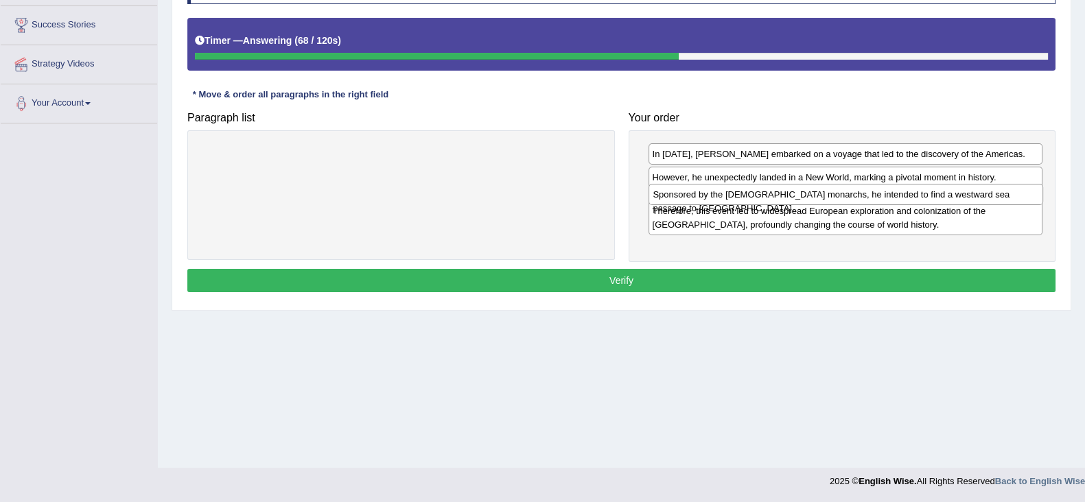
drag, startPoint x: 841, startPoint y: 235, endPoint x: 842, endPoint y: 193, distance: 41.8
click at [842, 193] on div "Sponsored by the [DEMOGRAPHIC_DATA] monarchs, he intended to find a westward se…" at bounding box center [845, 194] width 394 height 21
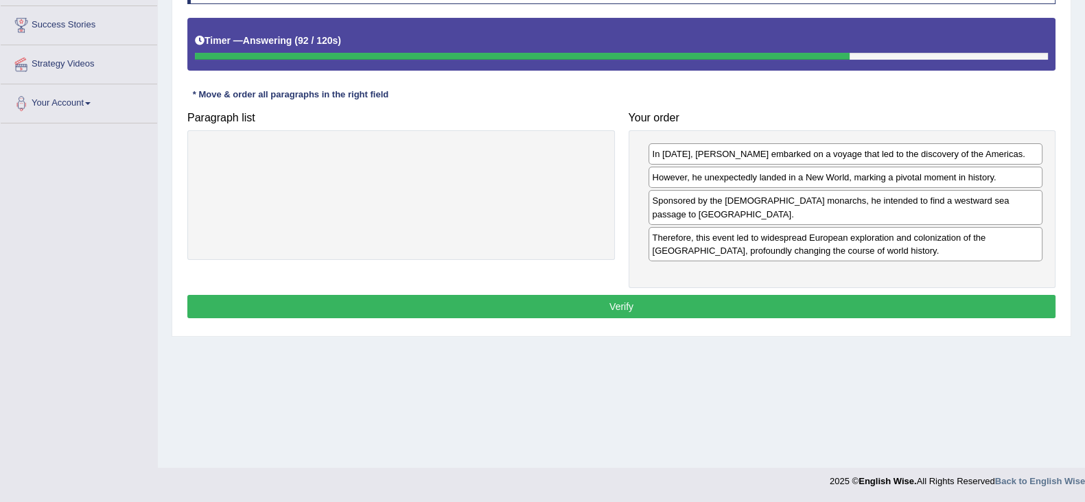
click at [860, 295] on button "Verify" at bounding box center [621, 306] width 868 height 23
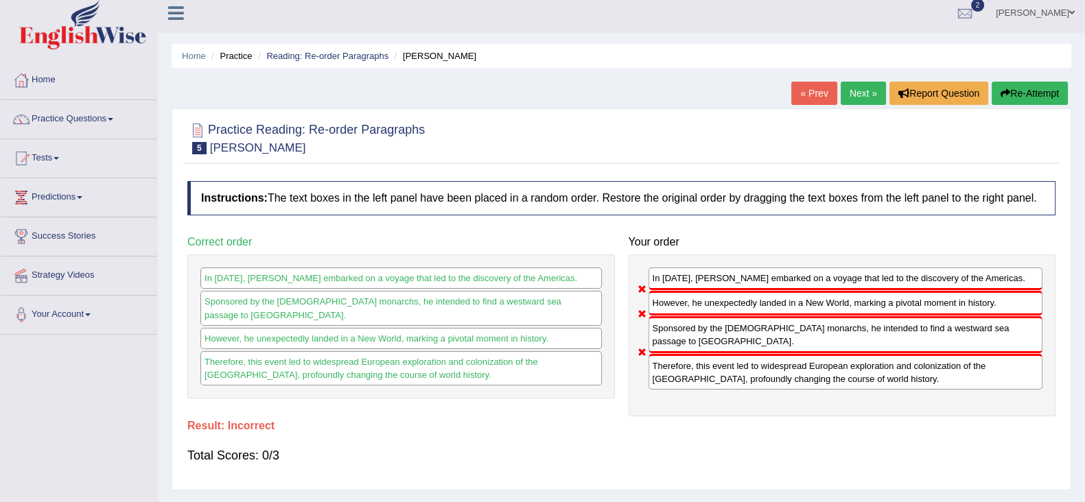
scroll to position [0, 0]
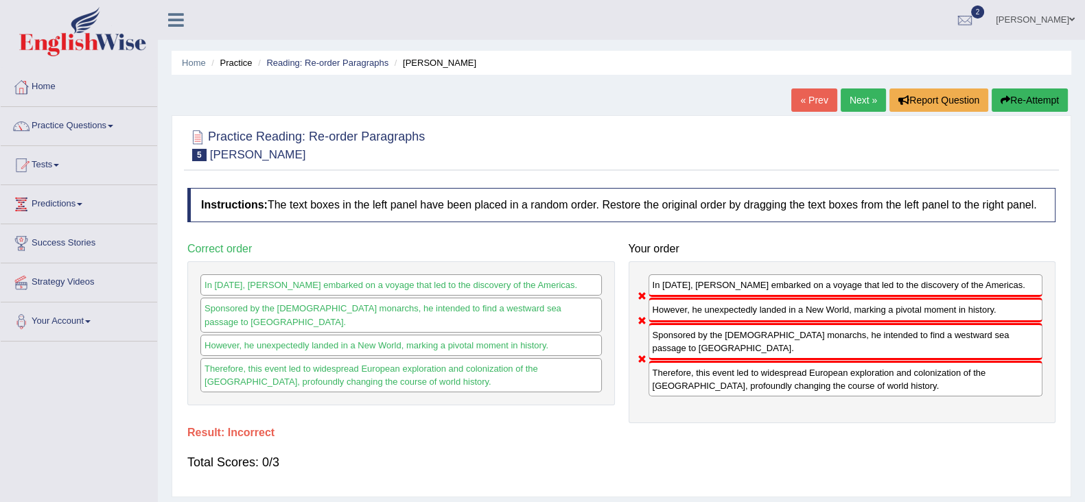
click at [1034, 97] on button "Re-Attempt" at bounding box center [1029, 99] width 76 height 23
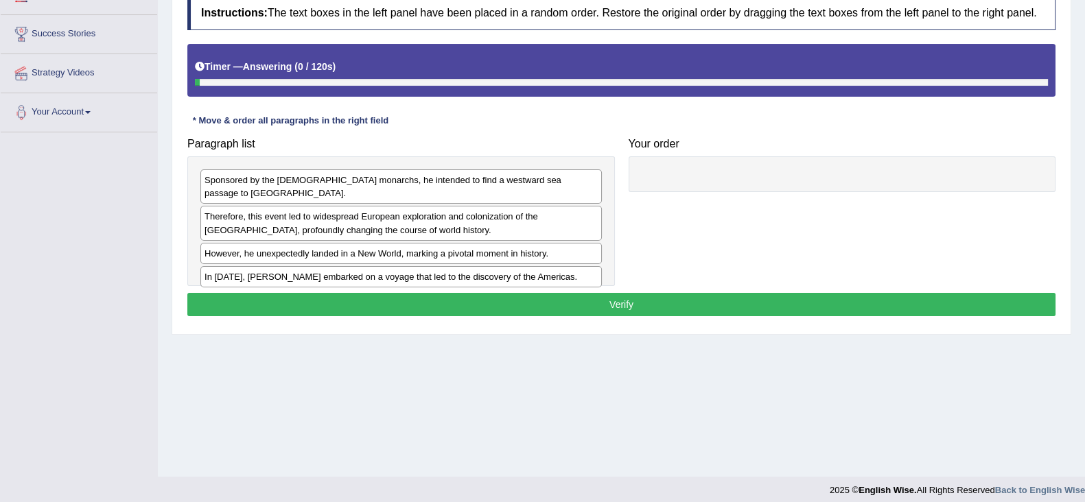
scroll to position [218, 0]
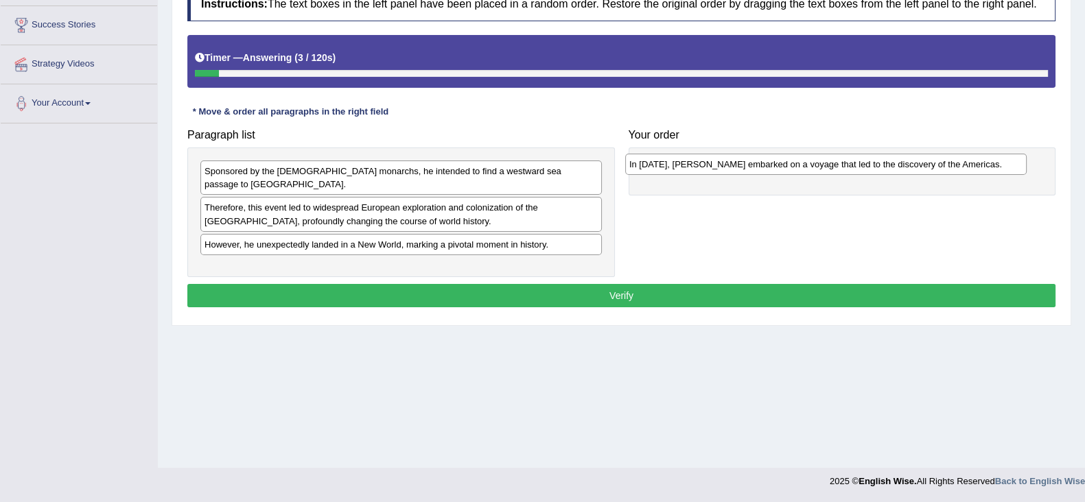
drag, startPoint x: 409, startPoint y: 257, endPoint x: 833, endPoint y: 168, distance: 433.9
click at [833, 168] on div "In [DATE], [PERSON_NAME] embarked on a voyage that led to the discovery of the …" at bounding box center [825, 164] width 401 height 21
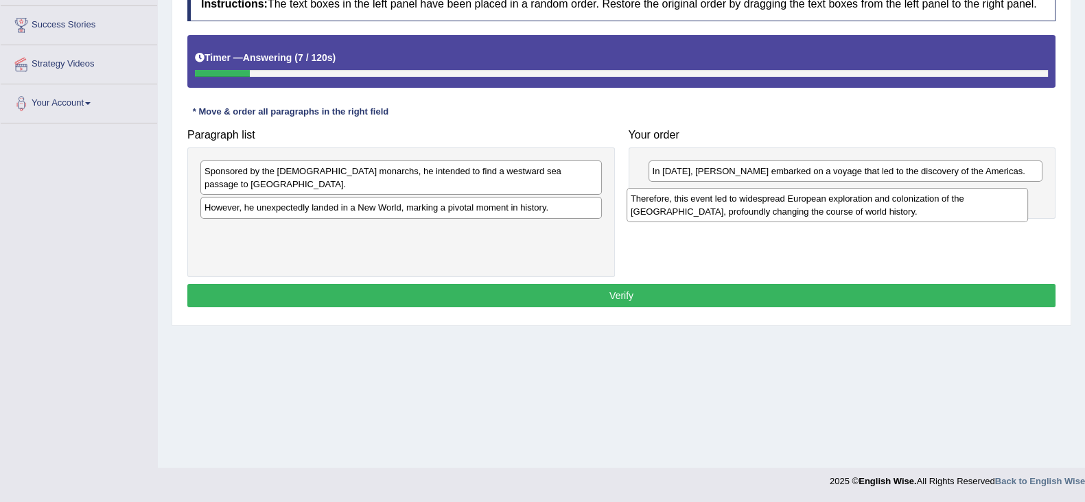
drag, startPoint x: 393, startPoint y: 204, endPoint x: 819, endPoint y: 207, distance: 426.0
click at [819, 207] on div "Therefore, this event led to widespread European exploration and colonization o…" at bounding box center [826, 205] width 401 height 34
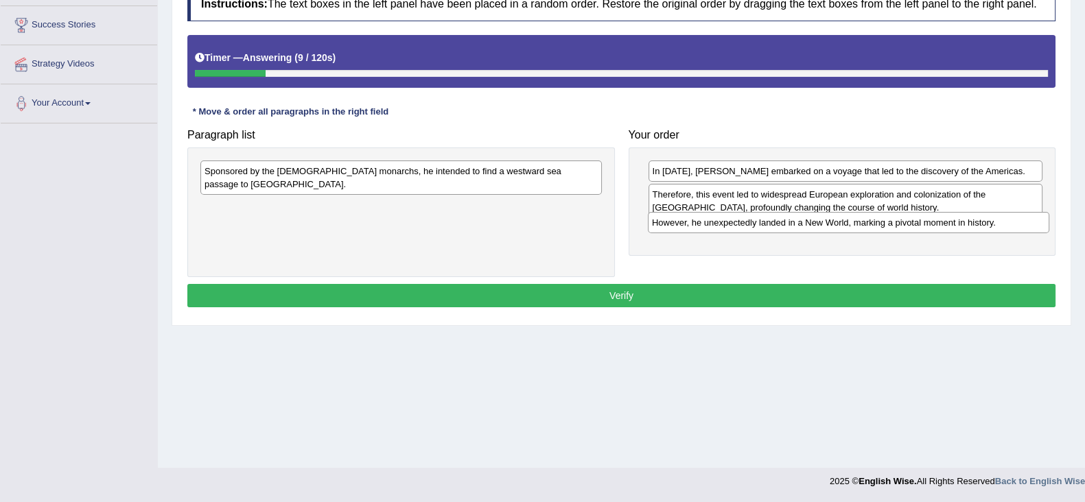
drag, startPoint x: 460, startPoint y: 192, endPoint x: 907, endPoint y: 220, distance: 448.1
click at [907, 220] on div "However, he unexpectedly landed in a New World, marking a pivotal moment in his…" at bounding box center [848, 222] width 401 height 21
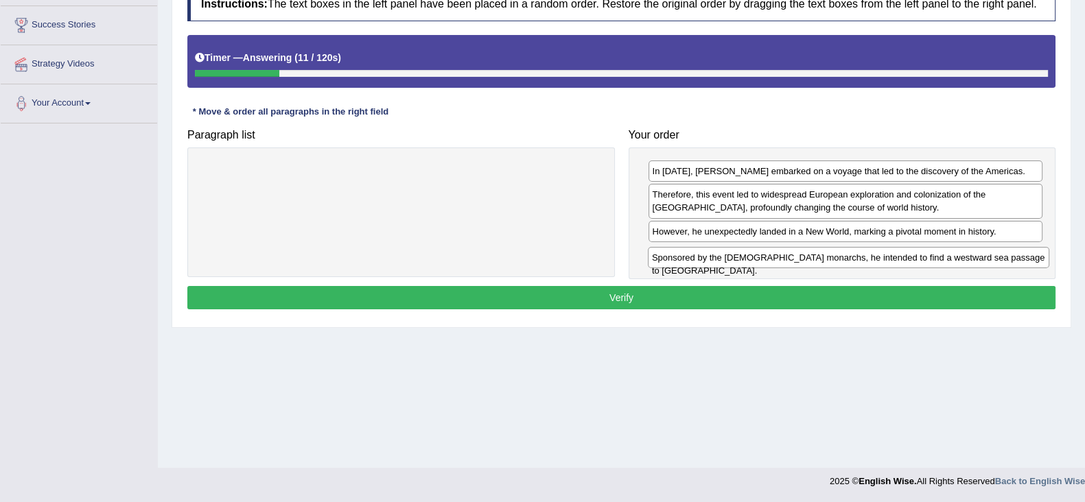
drag, startPoint x: 556, startPoint y: 176, endPoint x: 1004, endPoint y: 262, distance: 455.5
click at [1004, 262] on div "Sponsored by the [DEMOGRAPHIC_DATA] monarchs, he intended to find a westward se…" at bounding box center [848, 257] width 401 height 21
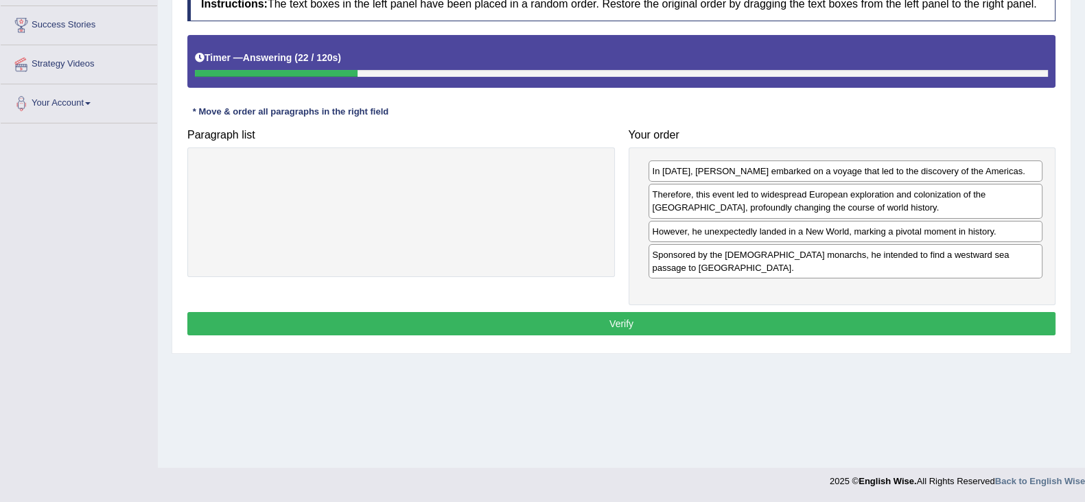
click at [809, 312] on button "Verify" at bounding box center [621, 323] width 868 height 23
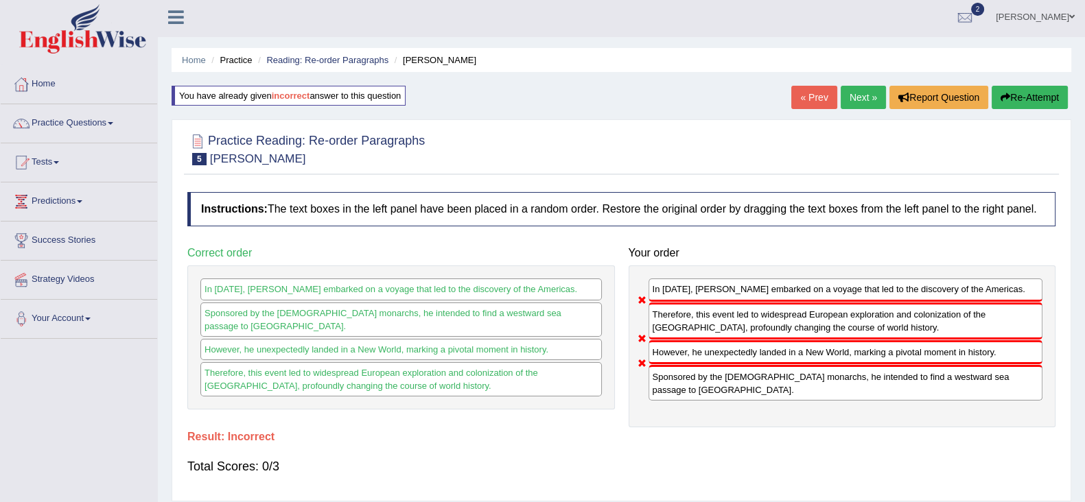
scroll to position [0, 0]
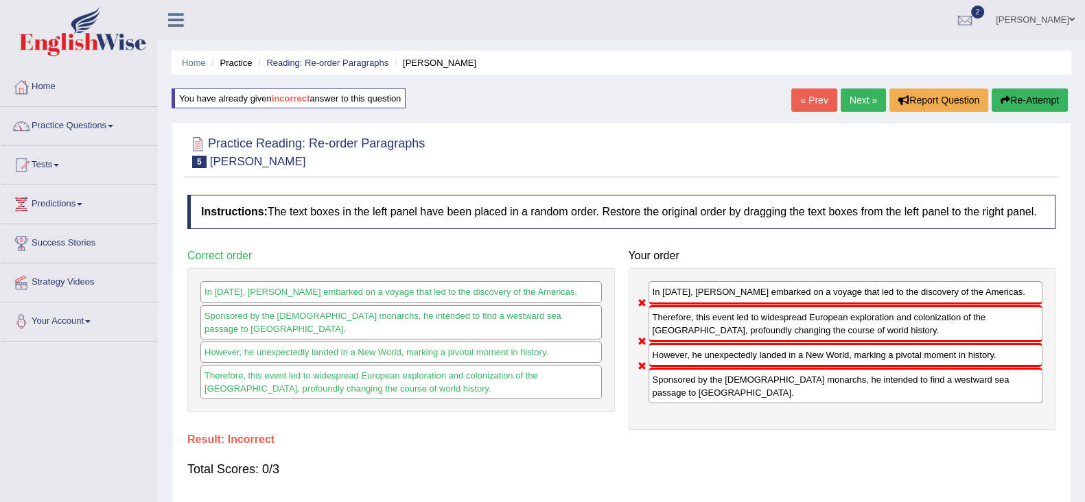
click at [858, 87] on div "Home Practice Reading: Re-order Paragraphs [PERSON_NAME] You have already given…" at bounding box center [621, 343] width 927 height 686
click at [853, 91] on link "Next »" at bounding box center [862, 99] width 45 height 23
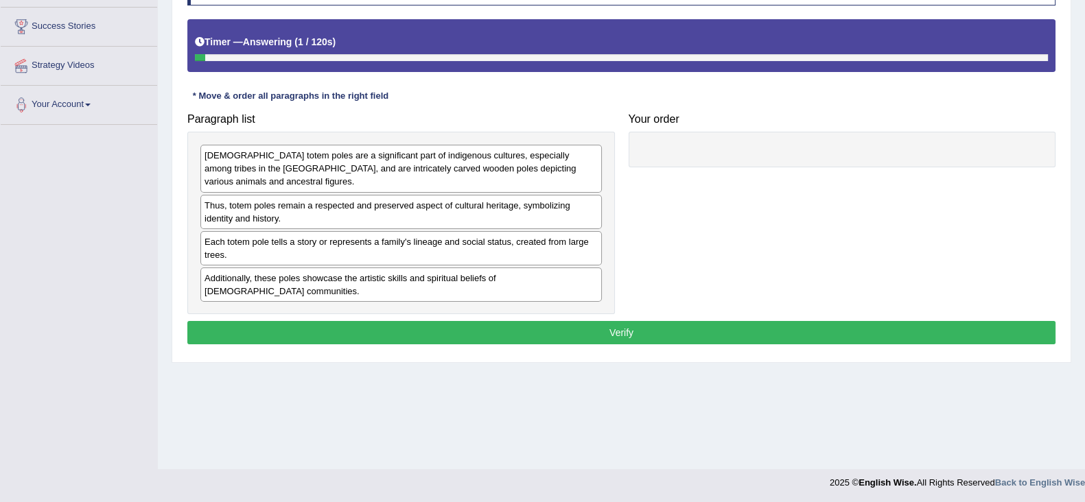
scroll to position [218, 0]
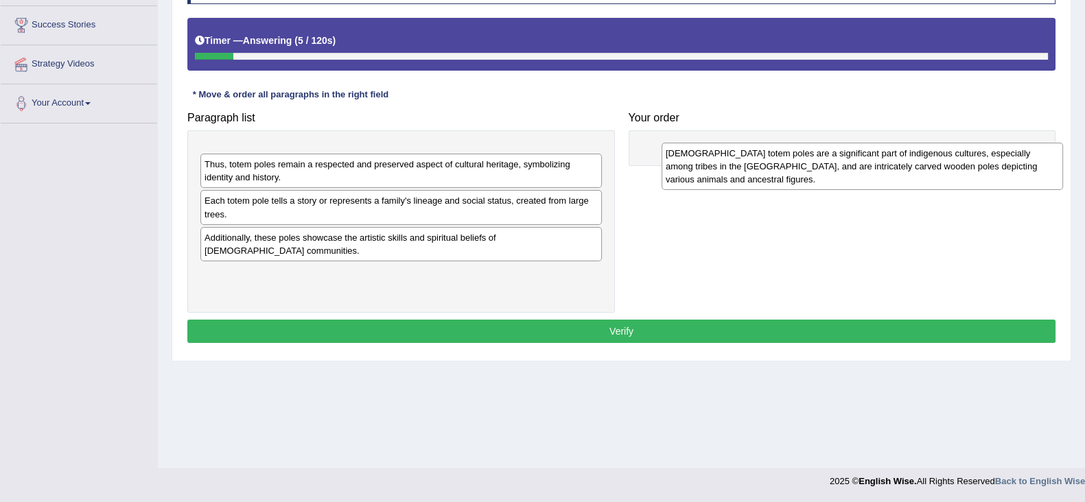
drag, startPoint x: 311, startPoint y: 169, endPoint x: 772, endPoint y: 169, distance: 461.0
click at [772, 169] on div "[DEMOGRAPHIC_DATA] totem poles are a significant part of indigenous cultures, e…" at bounding box center [861, 166] width 401 height 47
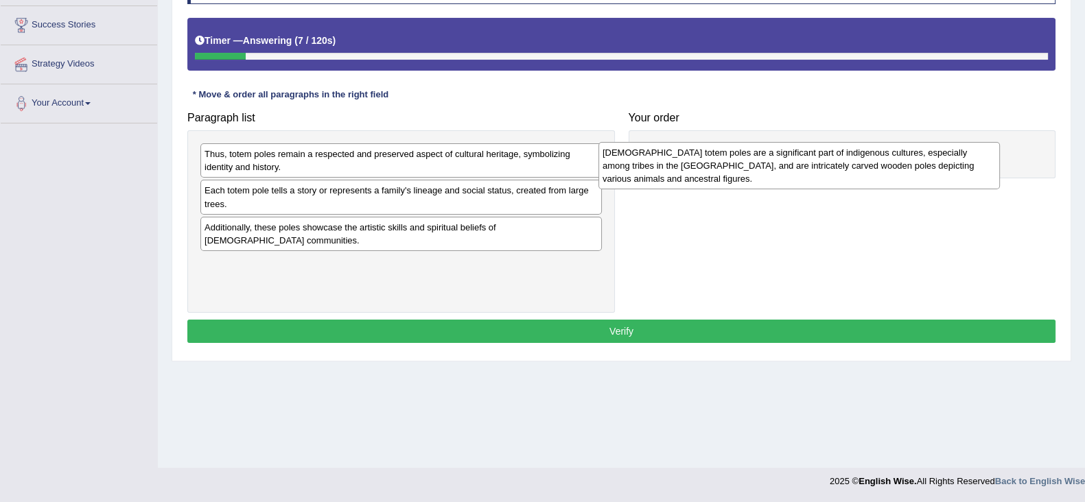
drag, startPoint x: 399, startPoint y: 165, endPoint x: 797, endPoint y: 163, distance: 397.9
click at [797, 163] on div "Native American totem poles are a significant part of indigenous cultures, espe…" at bounding box center [798, 165] width 401 height 47
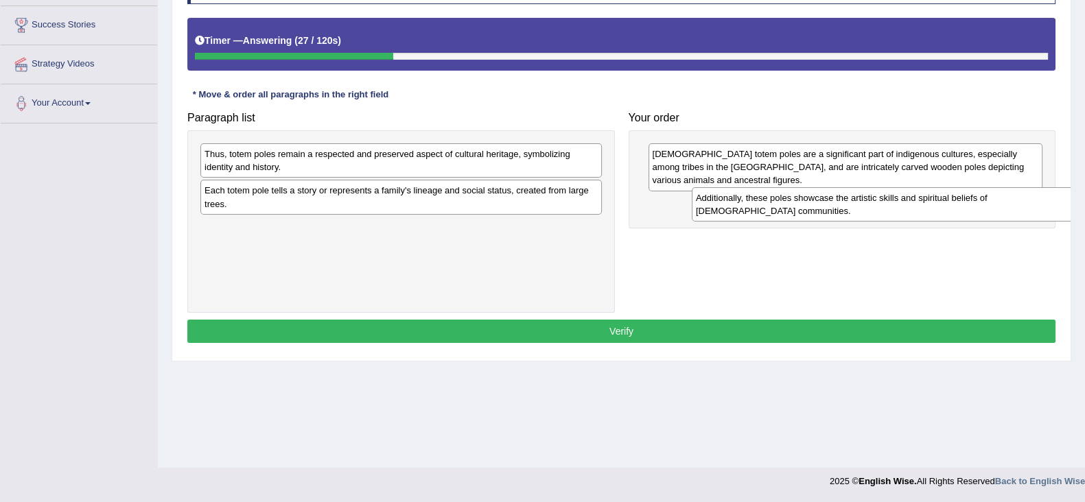
drag, startPoint x: 339, startPoint y: 238, endPoint x: 829, endPoint y: 210, distance: 491.3
click at [829, 210] on div "Additionally, these poles showcase the artistic skills and spiritual beliefs of…" at bounding box center [891, 204] width 401 height 34
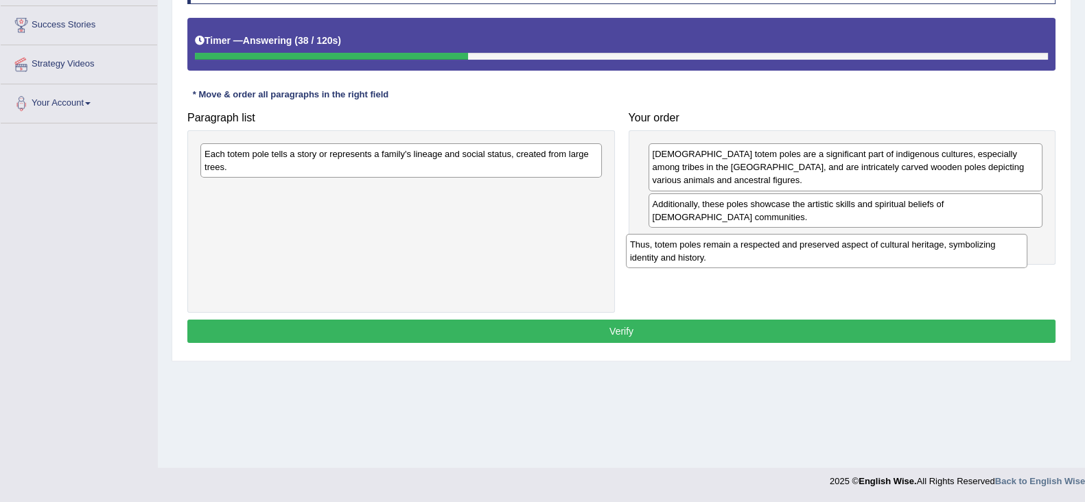
drag, startPoint x: 423, startPoint y: 169, endPoint x: 848, endPoint y: 260, distance: 434.8
click at [848, 260] on div "Thus, totem poles remain a respected and preserved aspect of cultural heritage,…" at bounding box center [826, 251] width 401 height 34
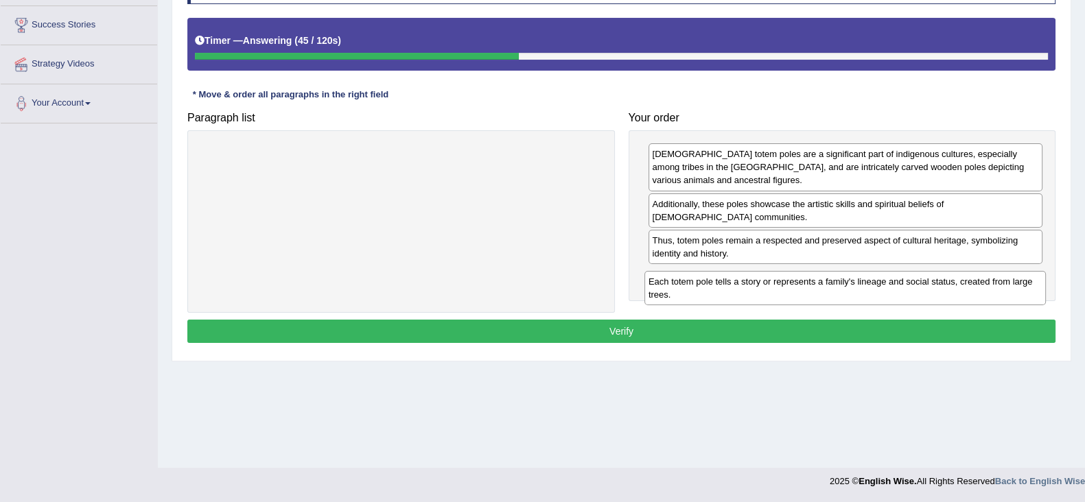
drag, startPoint x: 432, startPoint y: 159, endPoint x: 876, endPoint y: 287, distance: 461.8
click at [876, 287] on div "Each totem pole tells a story or represents a family's lineage and social statu…" at bounding box center [844, 288] width 401 height 34
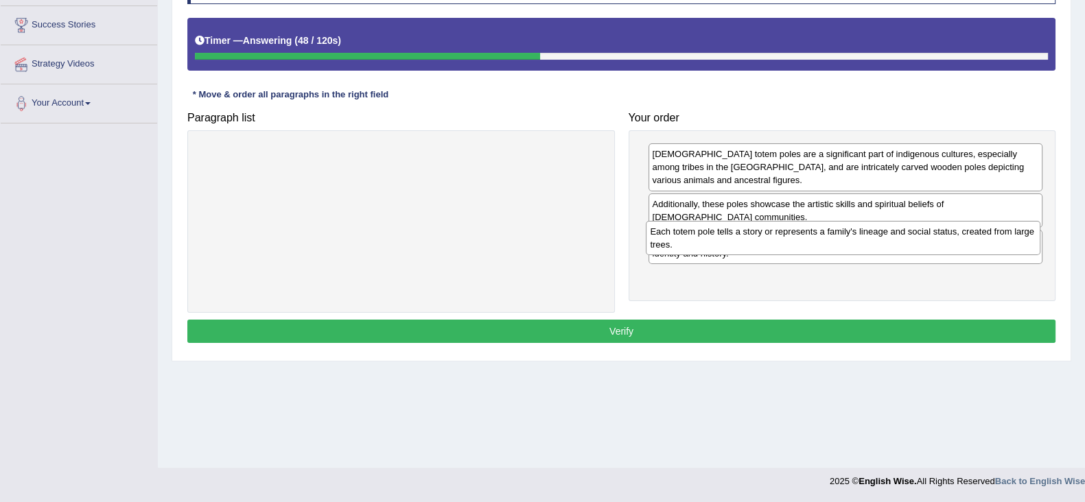
drag, startPoint x: 825, startPoint y: 294, endPoint x: 823, endPoint y: 250, distance: 43.9
click at [823, 250] on div "Each totem pole tells a story or represents a family's lineage and social statu…" at bounding box center [842, 238] width 394 height 34
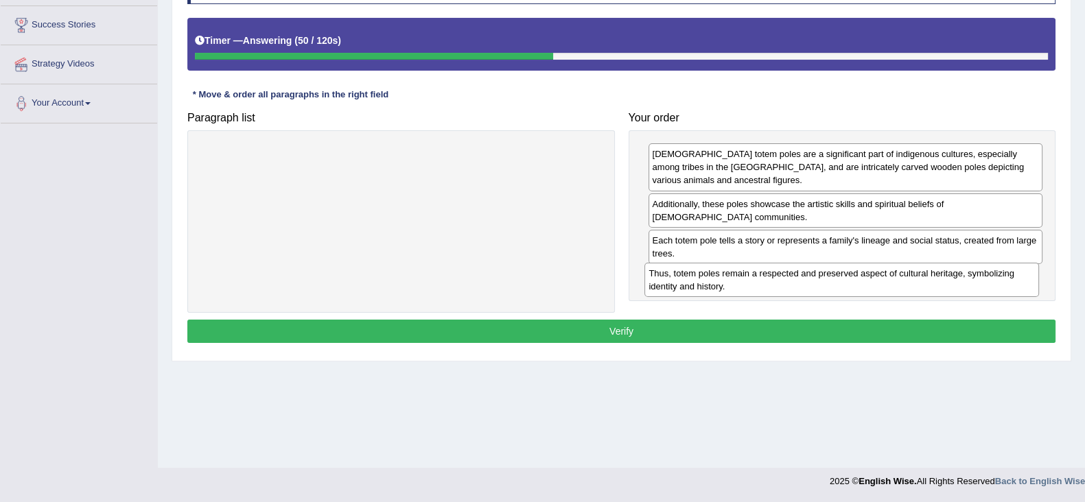
drag, startPoint x: 824, startPoint y: 250, endPoint x: 820, endPoint y: 283, distance: 33.1
click at [820, 283] on div "Thus, totem poles remain a respected and preserved aspect of cultural heritage,…" at bounding box center [841, 280] width 394 height 34
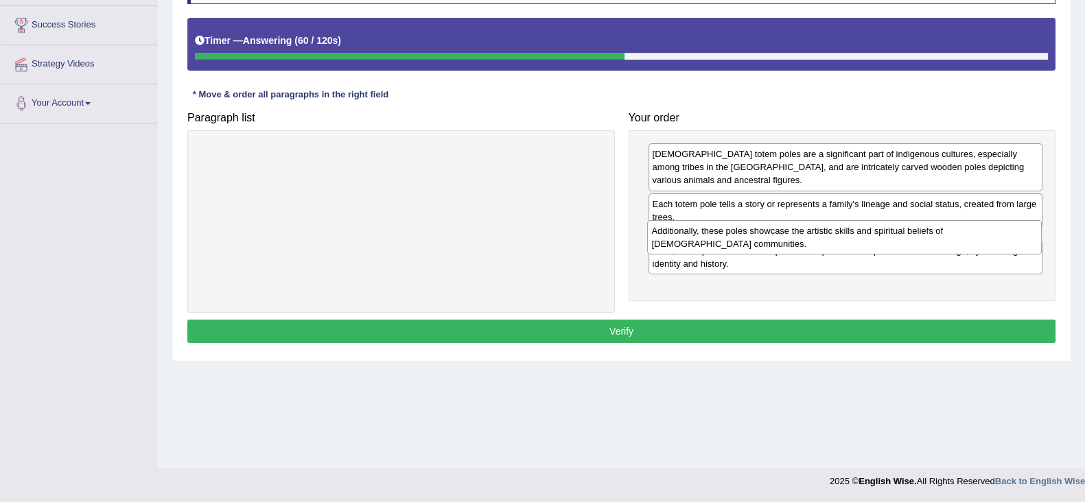
drag, startPoint x: 800, startPoint y: 219, endPoint x: 799, endPoint y: 246, distance: 27.4
click at [799, 246] on div "Additionally, these poles showcase the artistic skills and spiritual beliefs of…" at bounding box center [844, 237] width 394 height 34
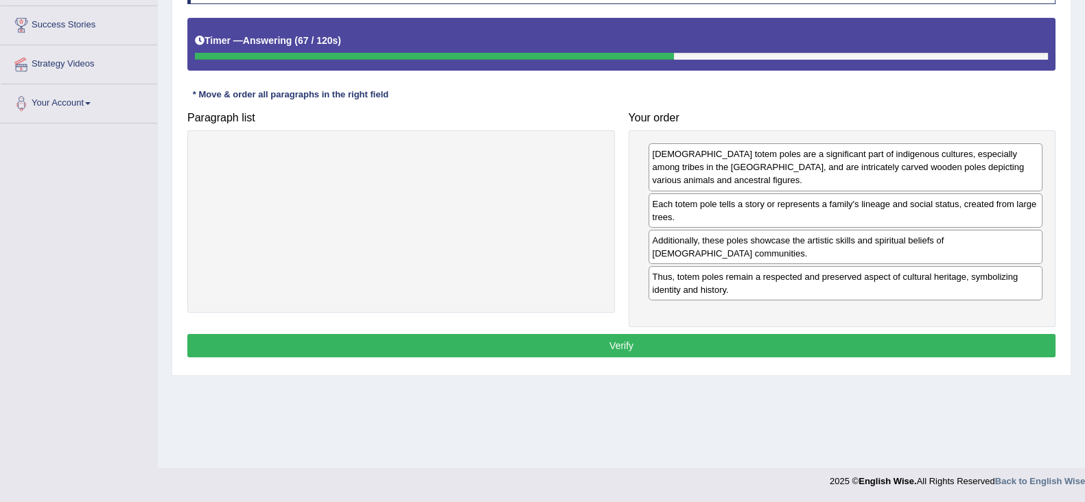
click at [933, 344] on button "Verify" at bounding box center [621, 345] width 868 height 23
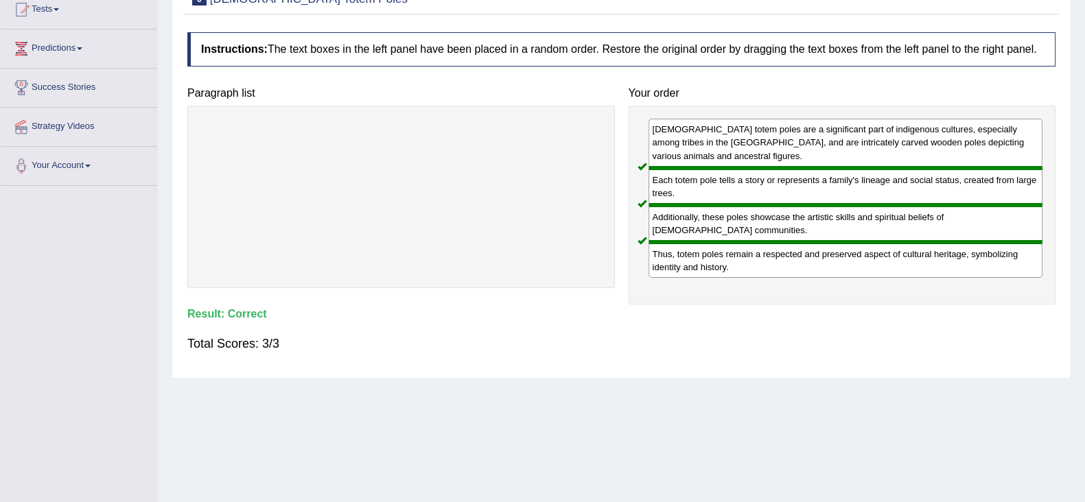
scroll to position [47, 0]
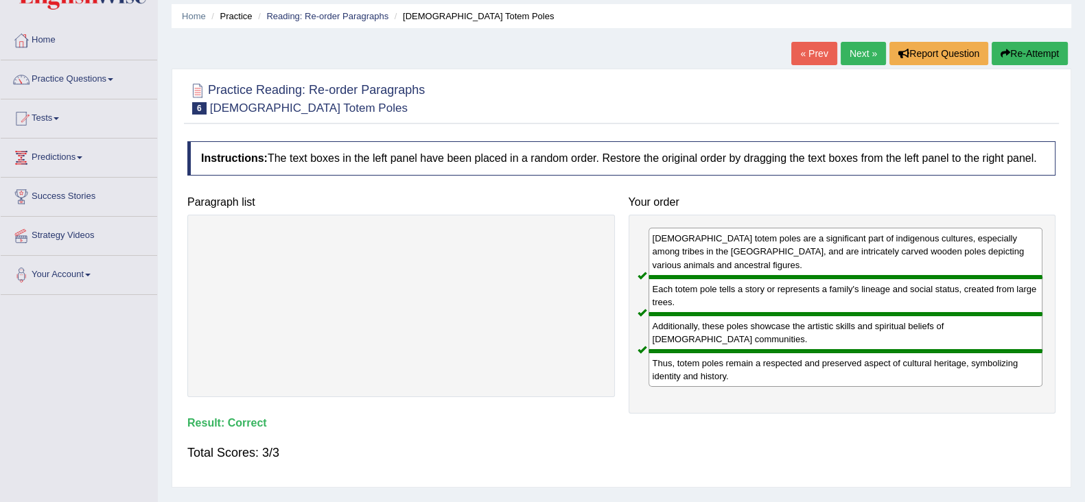
click at [864, 56] on link "Next »" at bounding box center [862, 53] width 45 height 23
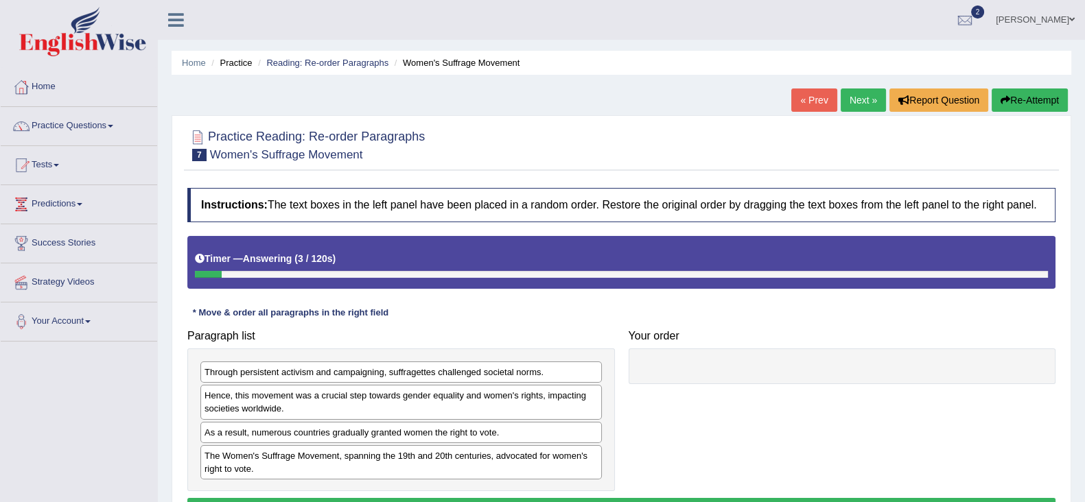
scroll to position [85, 0]
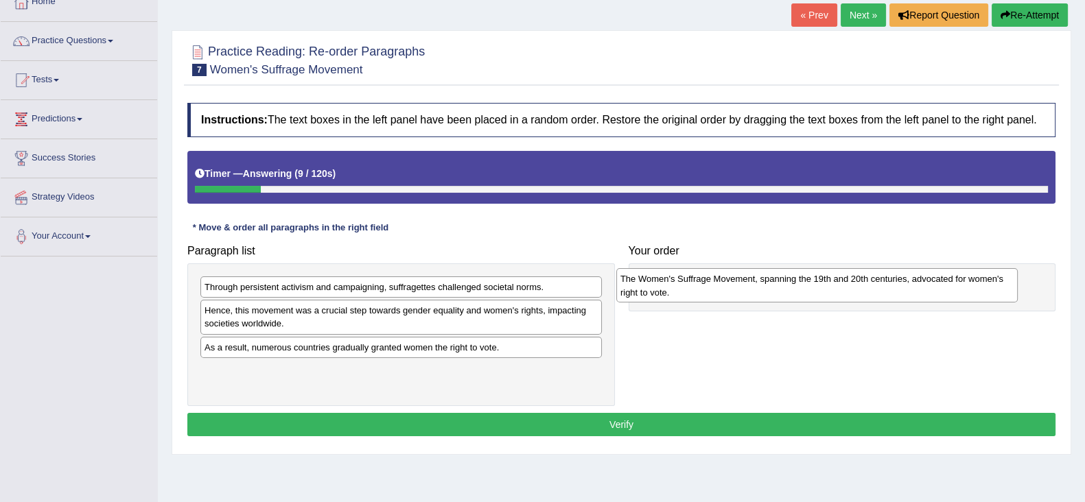
drag, startPoint x: 377, startPoint y: 383, endPoint x: 792, endPoint y: 292, distance: 425.6
click at [792, 292] on div "The Women's Suffrage Movement, spanning the 19th and 20th centuries, advocated …" at bounding box center [816, 285] width 401 height 34
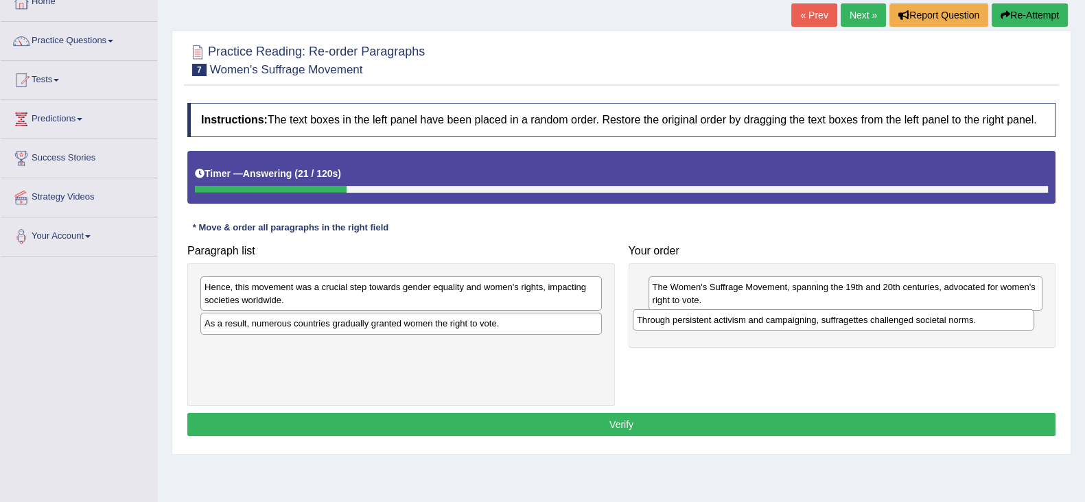
drag, startPoint x: 401, startPoint y: 289, endPoint x: 833, endPoint y: 322, distance: 433.4
click at [833, 322] on div "Through persistent activism and campaigning, suffragettes challenged societal n…" at bounding box center [832, 319] width 401 height 21
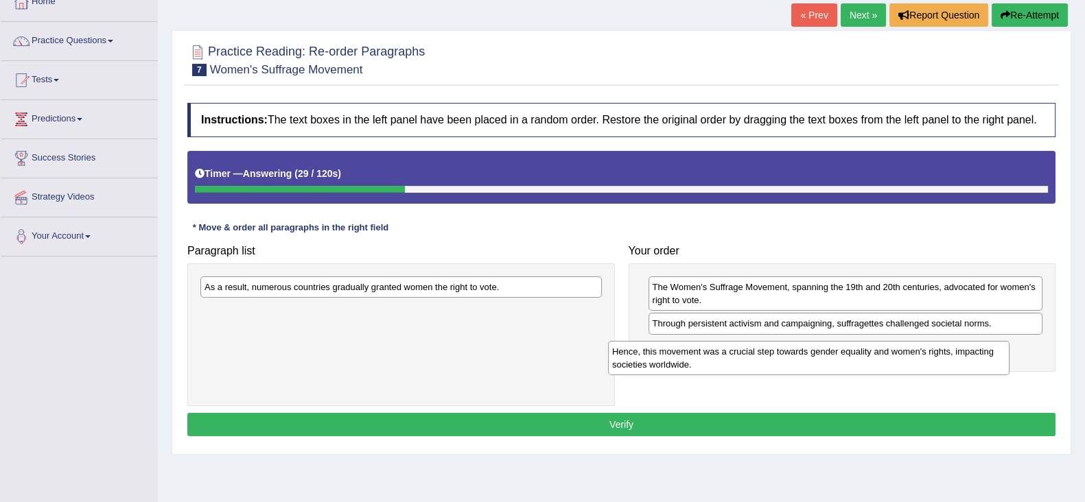
drag, startPoint x: 379, startPoint y: 303, endPoint x: 787, endPoint y: 368, distance: 412.5
click at [787, 368] on div "Hence, this movement was a crucial step towards gender equality and women's rig…" at bounding box center [808, 358] width 401 height 34
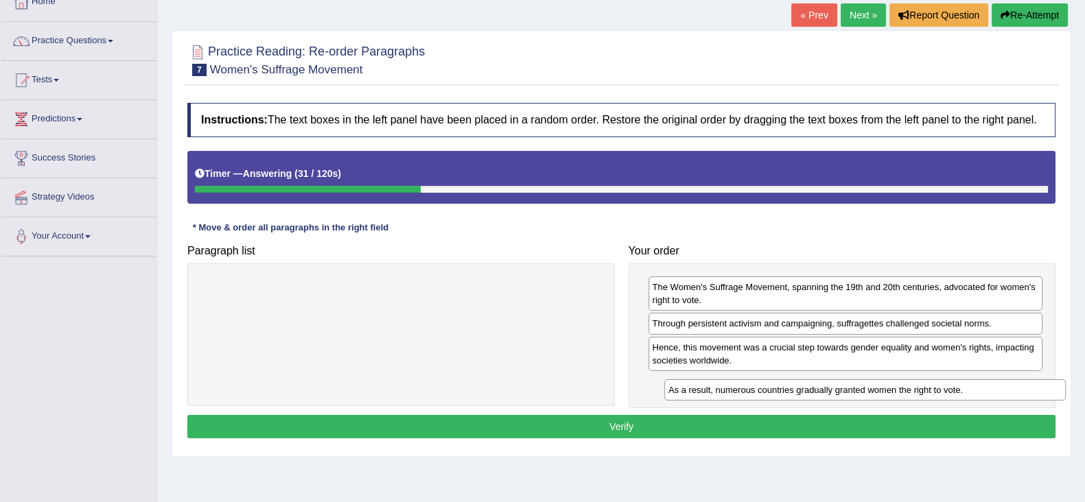
drag, startPoint x: 401, startPoint y: 289, endPoint x: 865, endPoint y: 392, distance: 475.0
click at [865, 392] on div "As a result, numerous countries gradually granted women the right to vote." at bounding box center [864, 389] width 401 height 21
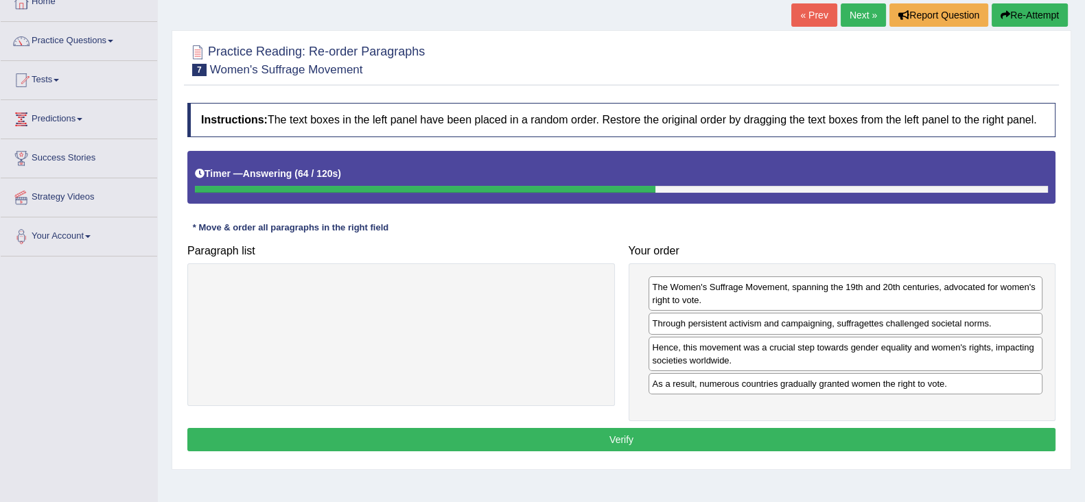
click at [905, 441] on button "Verify" at bounding box center [621, 439] width 868 height 23
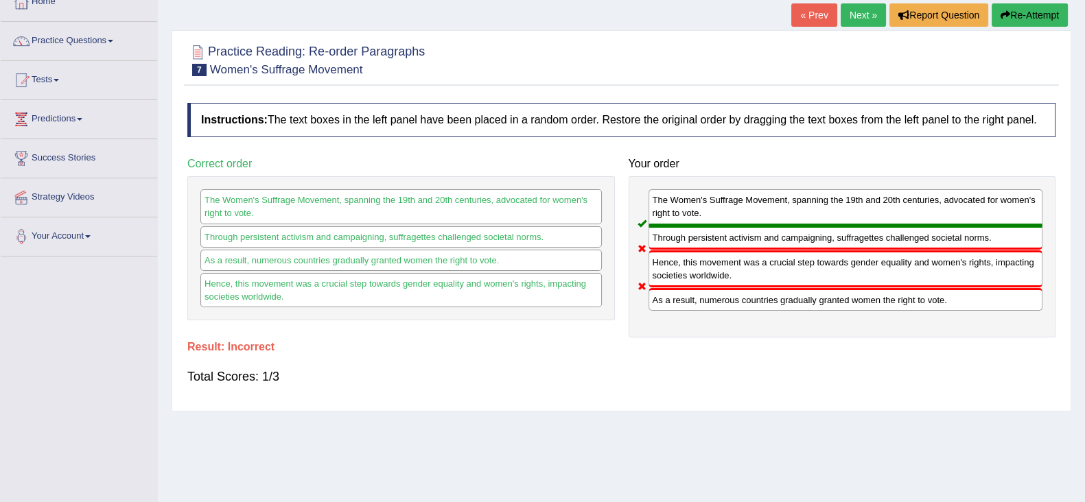
click at [1032, 12] on button "Re-Attempt" at bounding box center [1029, 14] width 76 height 23
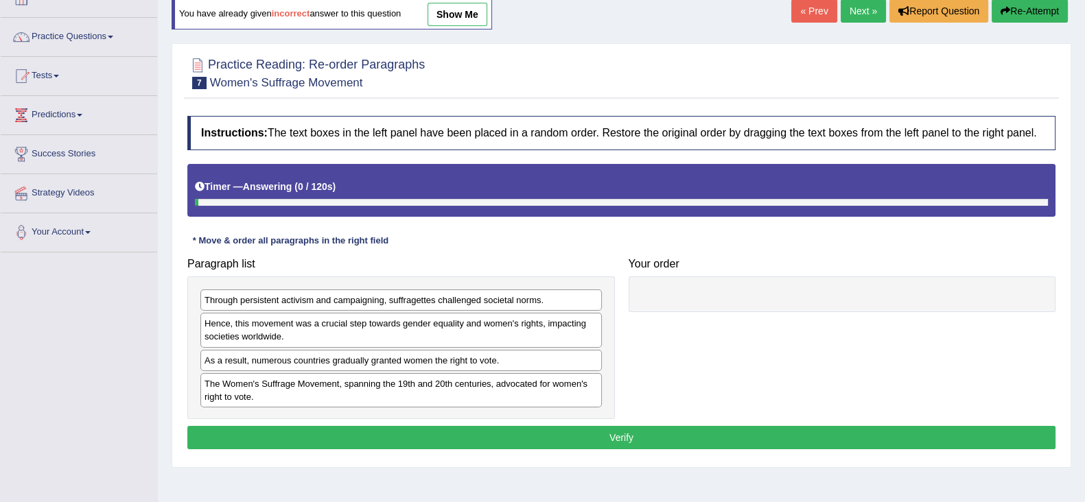
scroll to position [85, 0]
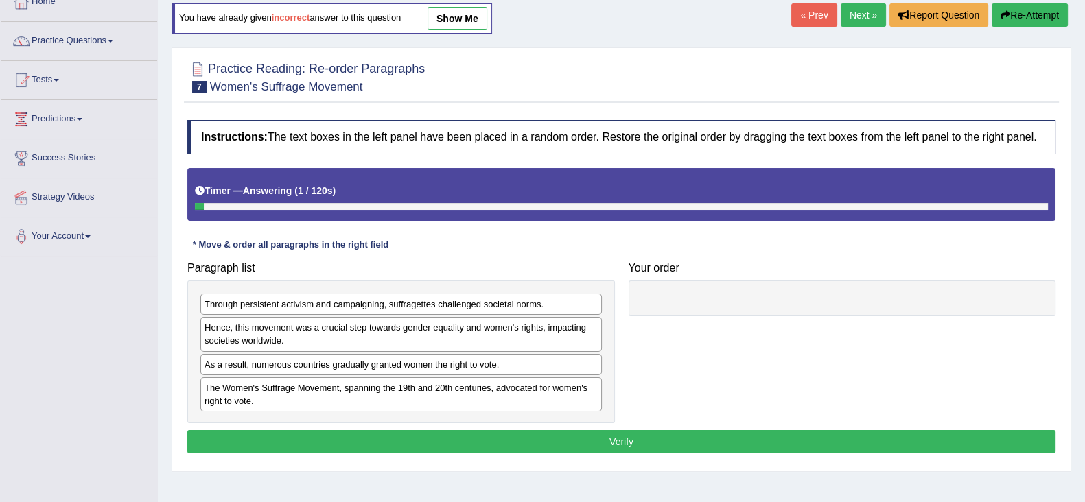
click at [456, 302] on div "Through persistent activism and campaigning, suffragettes challenged societal n…" at bounding box center [400, 304] width 401 height 21
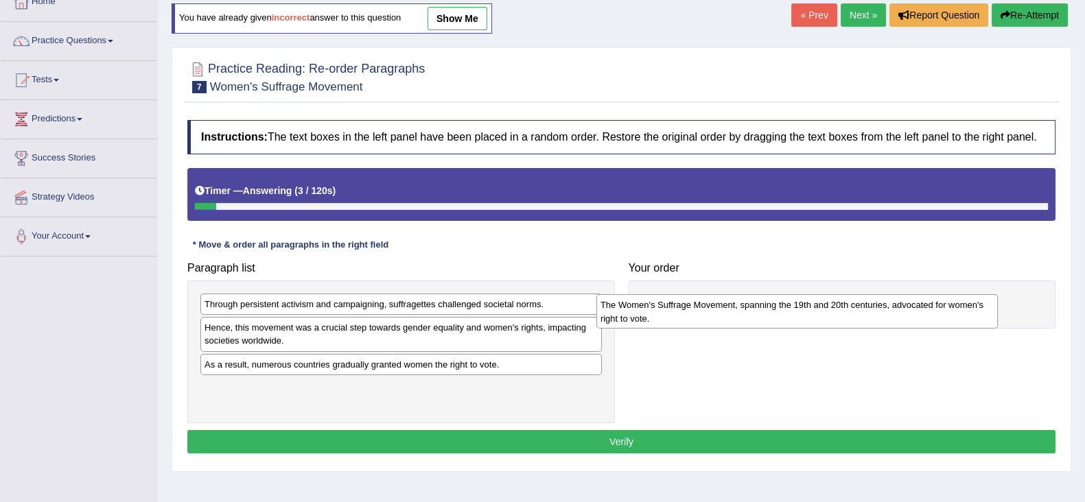
drag, startPoint x: 473, startPoint y: 399, endPoint x: 869, endPoint y: 318, distance: 404.0
click at [869, 318] on div "The Women's Suffrage Movement, spanning the 19th and 20th centuries, advocated …" at bounding box center [796, 311] width 401 height 34
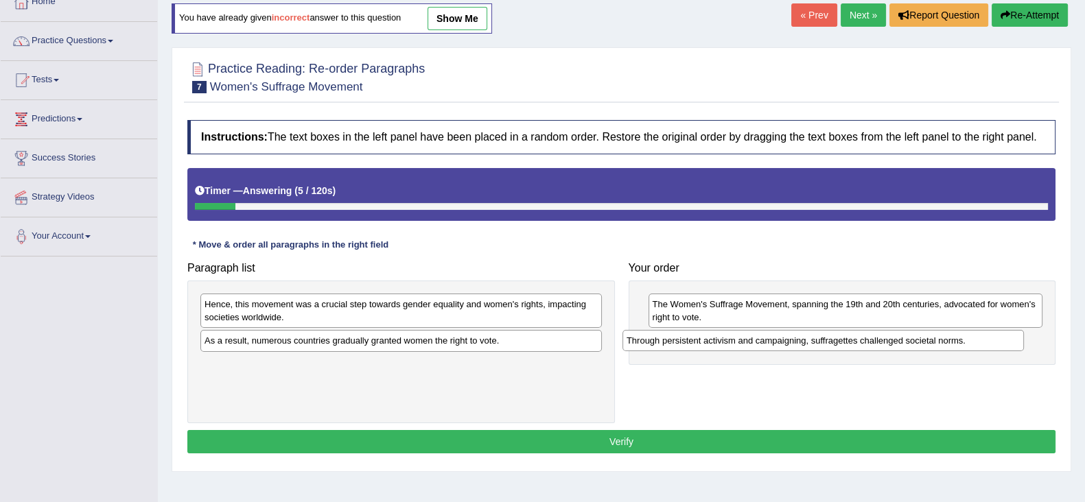
drag, startPoint x: 508, startPoint y: 301, endPoint x: 908, endPoint y: 335, distance: 401.3
click at [923, 333] on div "Through persistent activism and campaigning, suffragettes challenged societal n…" at bounding box center [822, 340] width 401 height 21
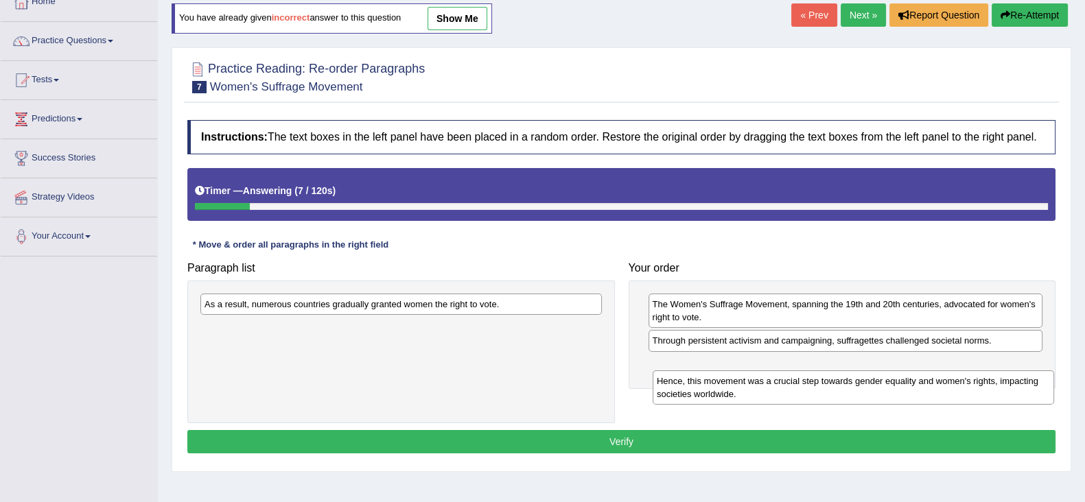
drag, startPoint x: 391, startPoint y: 309, endPoint x: 843, endPoint y: 386, distance: 458.5
click at [843, 386] on div "Hence, this movement was a crucial step towards gender equality and women's rig…" at bounding box center [852, 387] width 401 height 34
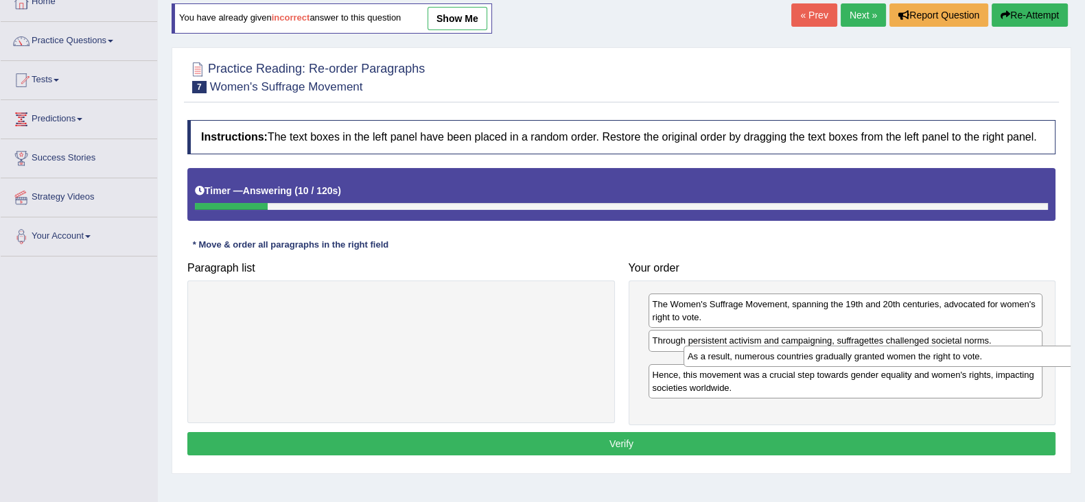
drag, startPoint x: 340, startPoint y: 305, endPoint x: 820, endPoint y: 357, distance: 483.7
click at [820, 357] on div "As a result, numerous countries gradually granted women the right to vote." at bounding box center [883, 356] width 401 height 21
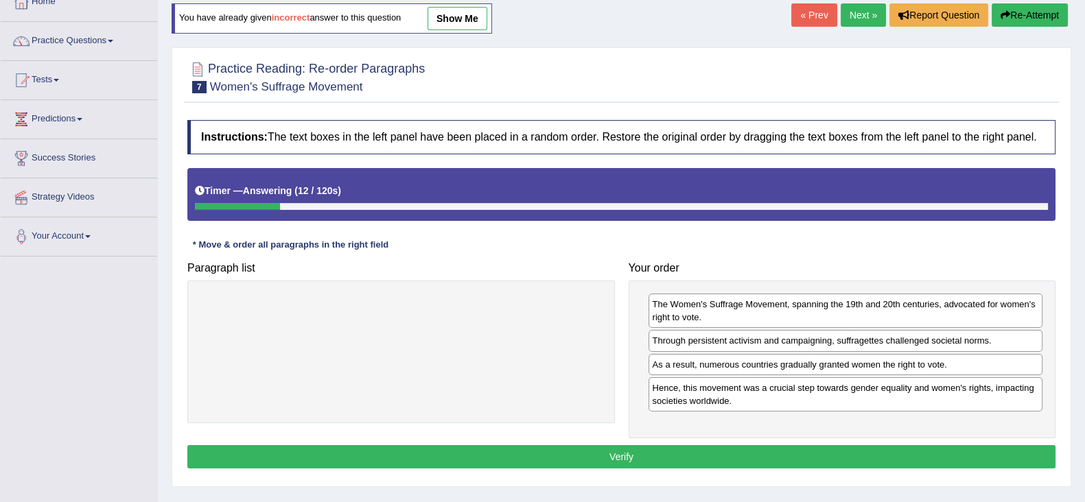
click at [888, 453] on button "Verify" at bounding box center [621, 456] width 868 height 23
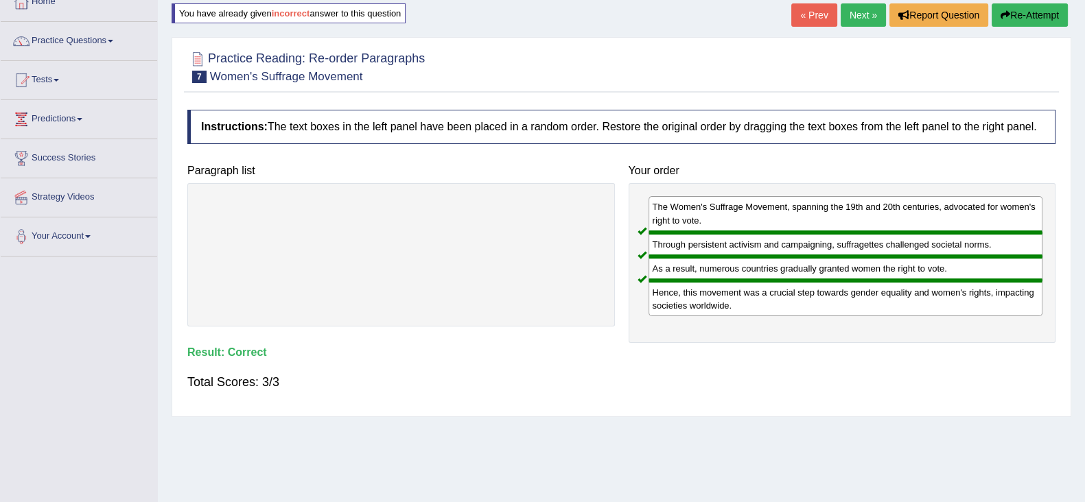
click at [854, 15] on link "Next »" at bounding box center [862, 14] width 45 height 23
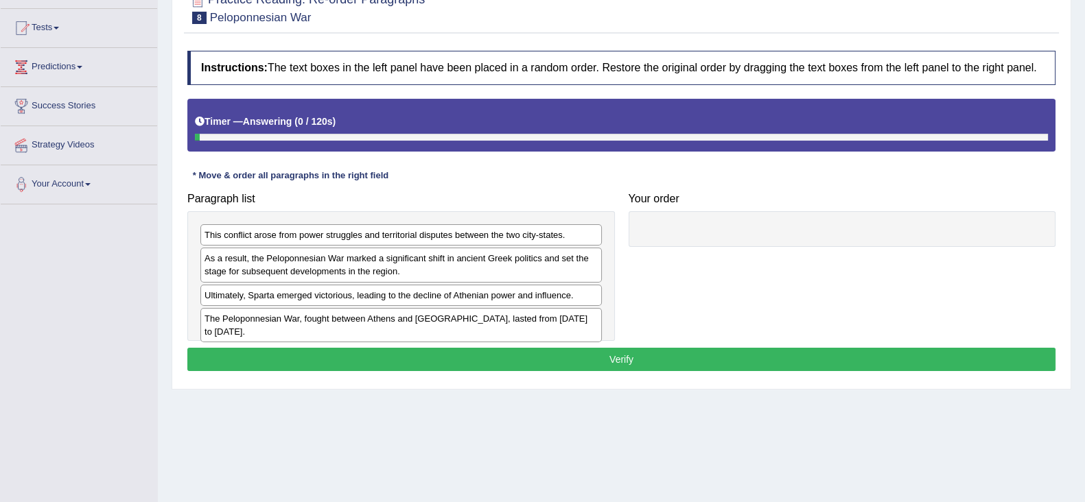
scroll to position [171, 0]
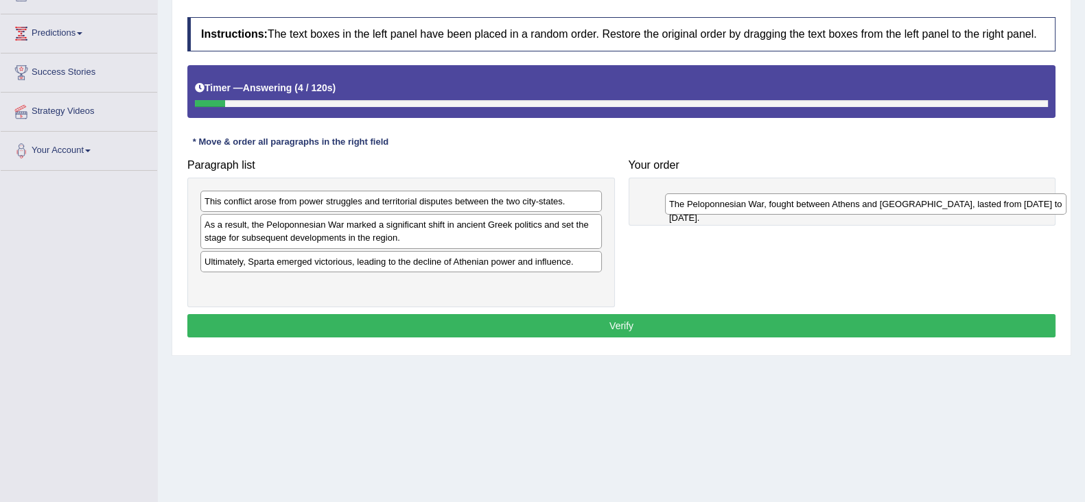
drag, startPoint x: 380, startPoint y: 288, endPoint x: 766, endPoint y: 206, distance: 394.1
click at [766, 206] on div "The Peloponnesian War, fought between Athens and Sparta, lasted from 431 to 404…" at bounding box center [865, 203] width 401 height 21
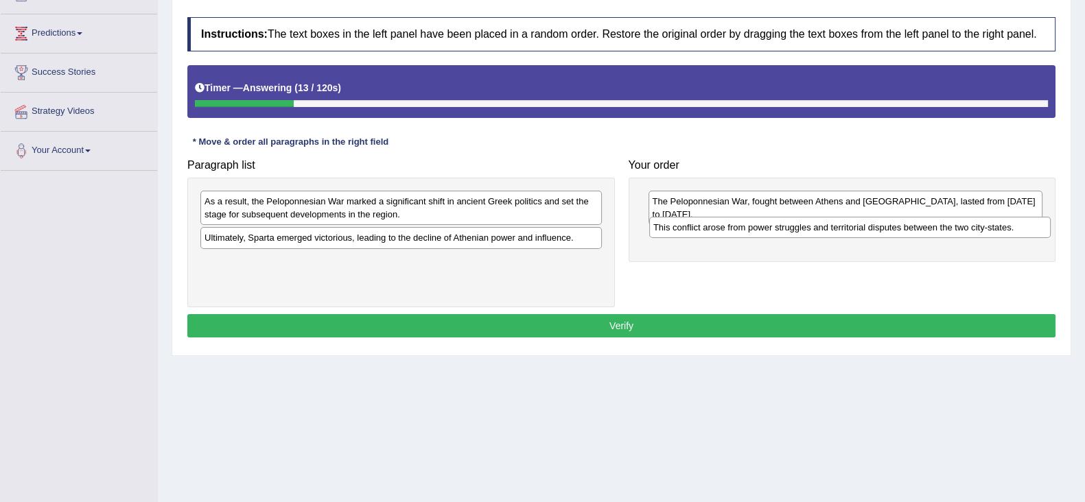
drag, startPoint x: 416, startPoint y: 195, endPoint x: 866, endPoint y: 221, distance: 451.4
click at [864, 221] on div "This conflict arose from power struggles and territorial disputes between the t…" at bounding box center [849, 227] width 401 height 21
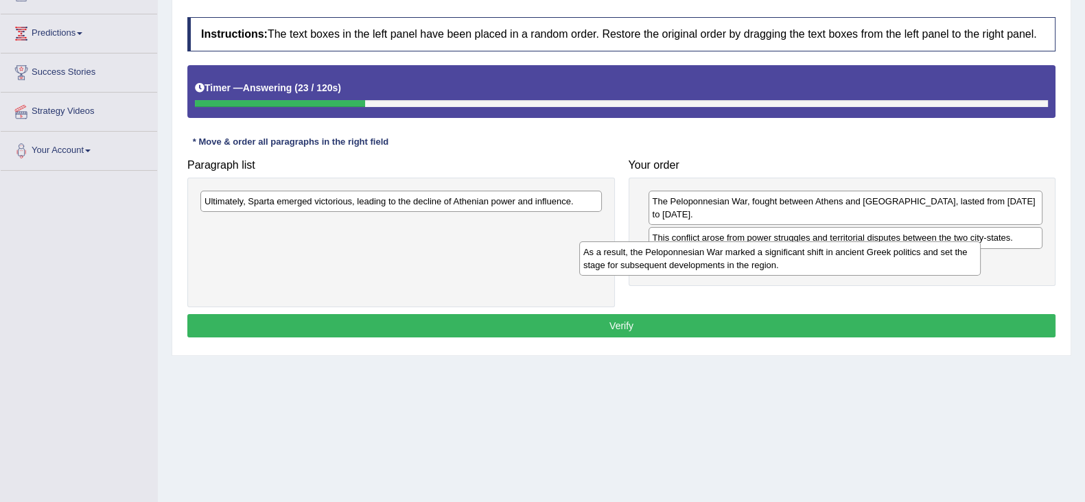
drag, startPoint x: 436, startPoint y: 215, endPoint x: 816, endPoint y: 265, distance: 383.4
click at [816, 265] on div "As a result, the Peloponnesian War marked a significant shift in ancient Greek …" at bounding box center [779, 258] width 401 height 34
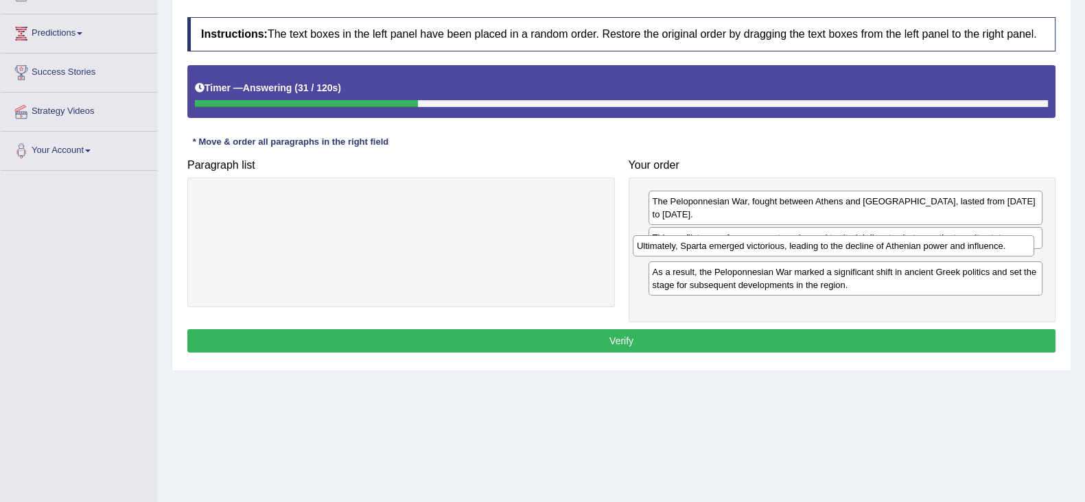
drag, startPoint x: 556, startPoint y: 198, endPoint x: 995, endPoint y: 241, distance: 441.8
click at [990, 241] on div "Ultimately, Sparta emerged victorious, leading to the decline of Athenian power…" at bounding box center [832, 245] width 401 height 21
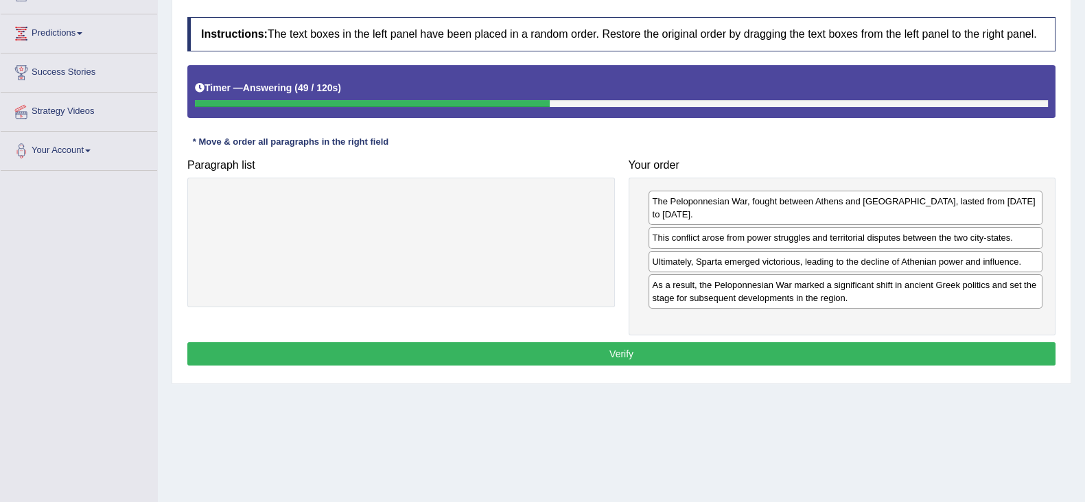
click at [904, 342] on button "Verify" at bounding box center [621, 353] width 868 height 23
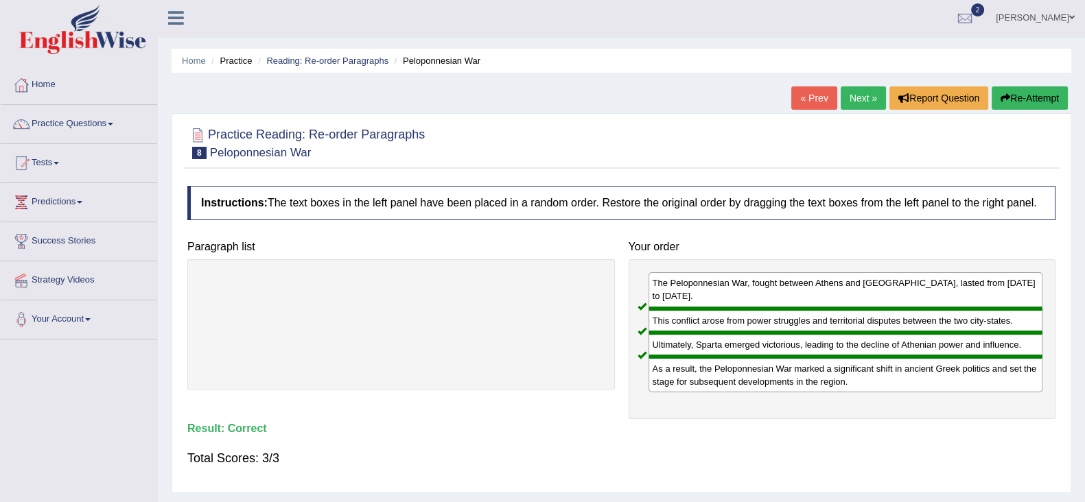
scroll to position [0, 0]
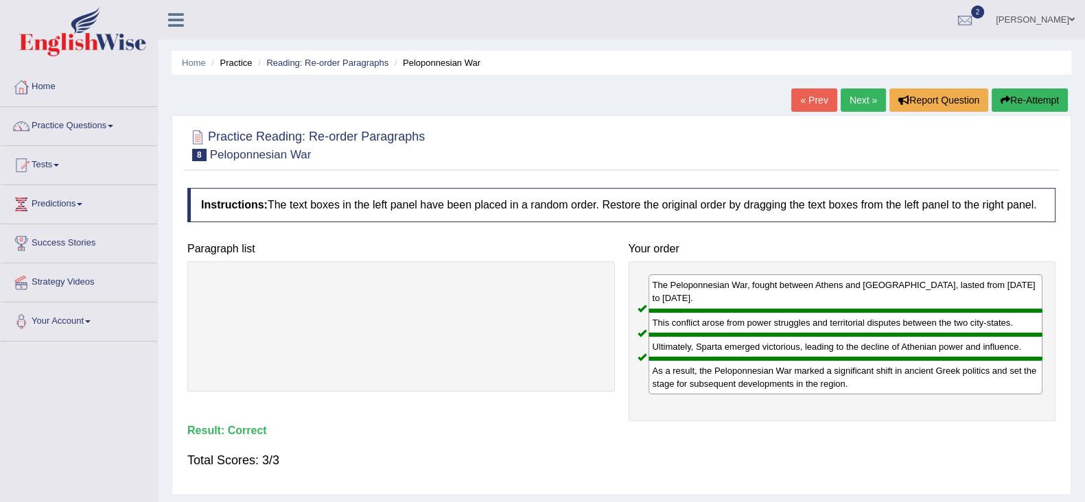
click at [873, 97] on link "Next »" at bounding box center [862, 99] width 45 height 23
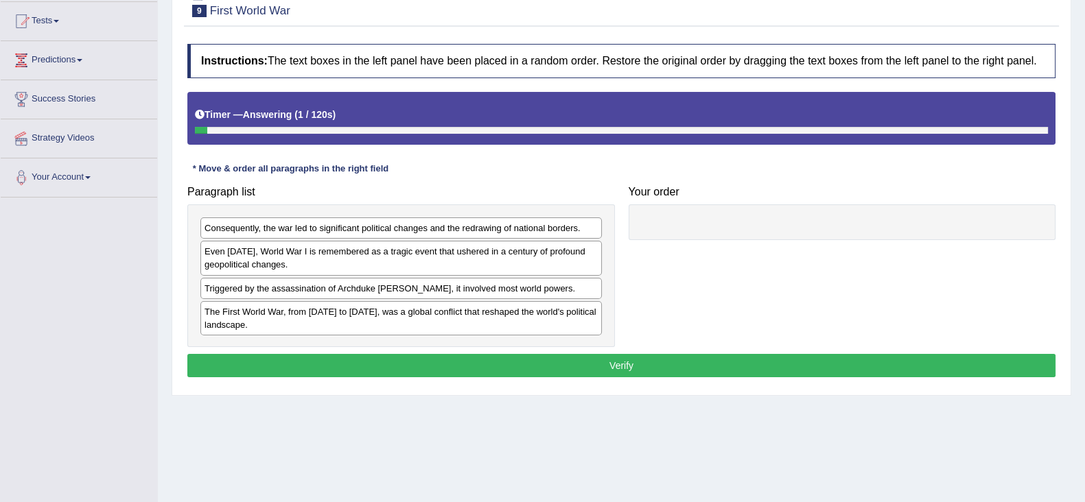
scroll to position [171, 0]
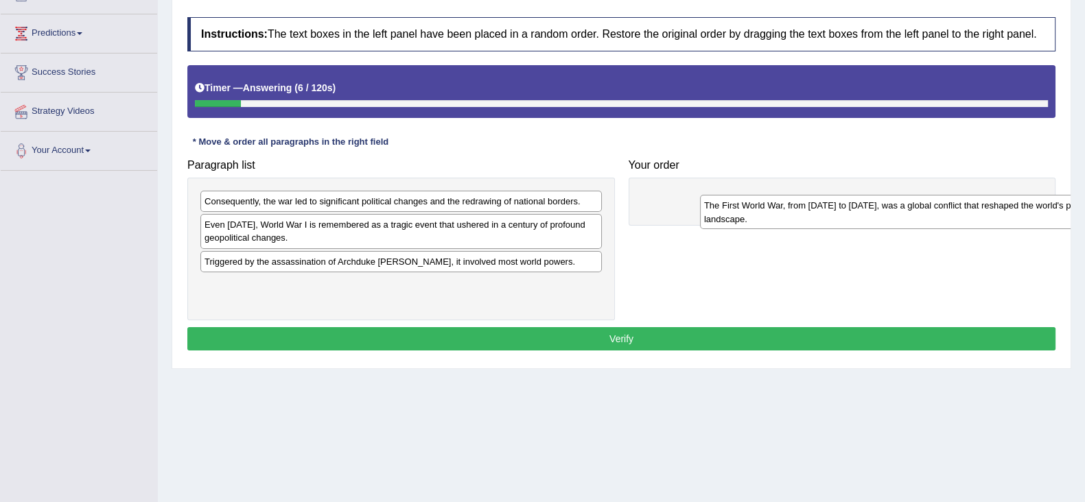
drag, startPoint x: 324, startPoint y: 292, endPoint x: 792, endPoint y: 209, distance: 475.1
click at [792, 209] on div "The First World War, from [DATE] to [DATE], was a global conflict that reshaped…" at bounding box center [900, 212] width 401 height 34
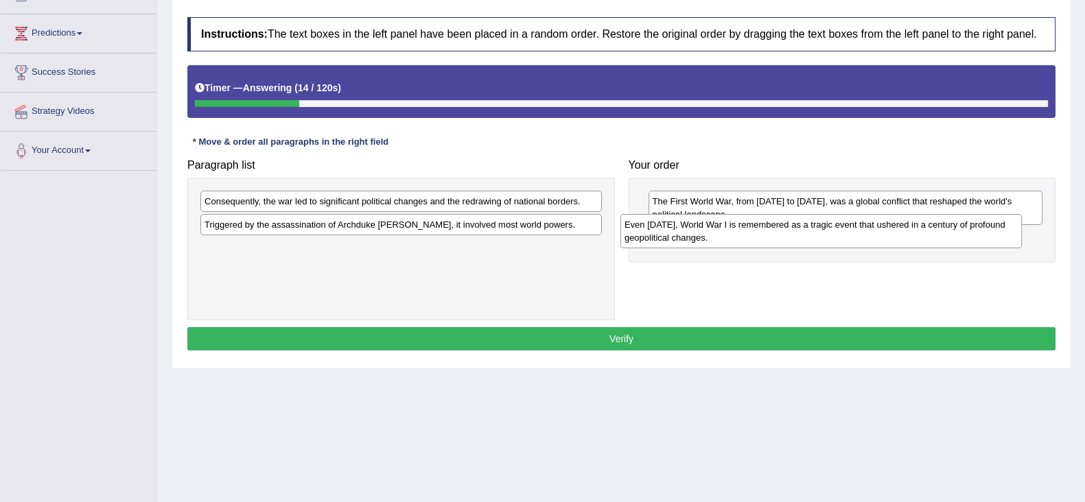
drag, startPoint x: 278, startPoint y: 228, endPoint x: 698, endPoint y: 228, distance: 419.8
click at [698, 228] on div "Even today, World War I is remembered as a tragic event that ushered in a centu…" at bounding box center [820, 231] width 401 height 34
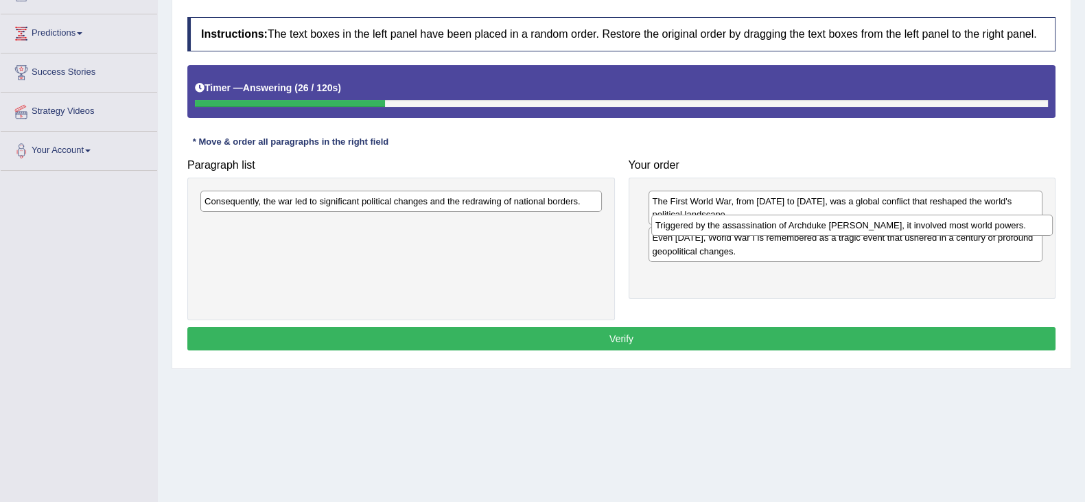
drag, startPoint x: 401, startPoint y: 231, endPoint x: 851, endPoint y: 231, distance: 450.7
click at [851, 231] on div "Triggered by the assassination of Archduke Franz Ferdinand, it involved most wo…" at bounding box center [851, 225] width 401 height 21
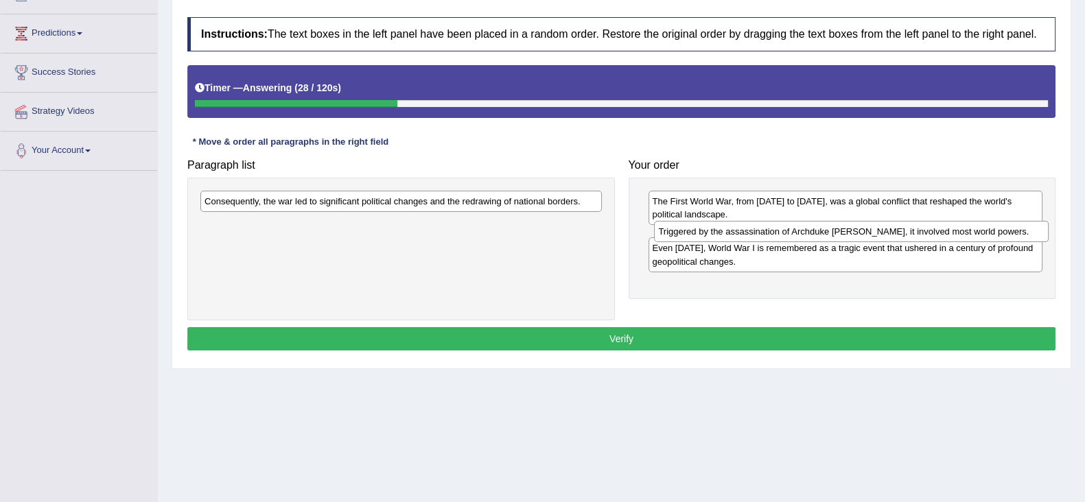
drag, startPoint x: 727, startPoint y: 272, endPoint x: 733, endPoint y: 230, distance: 43.0
click at [733, 230] on div "Triggered by the assassination of Archduke Franz Ferdinand, it involved most wo…" at bounding box center [851, 231] width 394 height 21
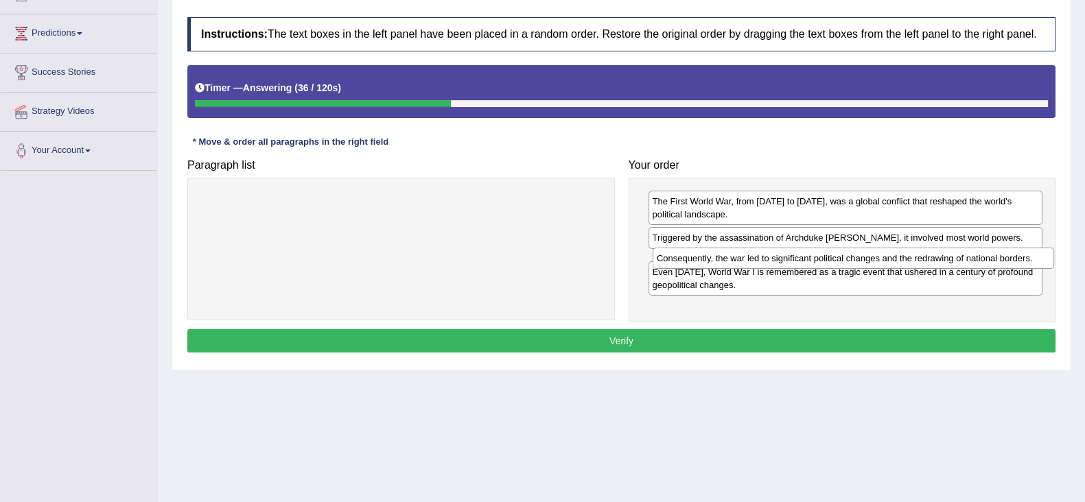
drag, startPoint x: 439, startPoint y: 202, endPoint x: 891, endPoint y: 259, distance: 455.6
click at [891, 259] on div "Consequently, the war led to significant political changes and the redrawing of…" at bounding box center [852, 258] width 401 height 21
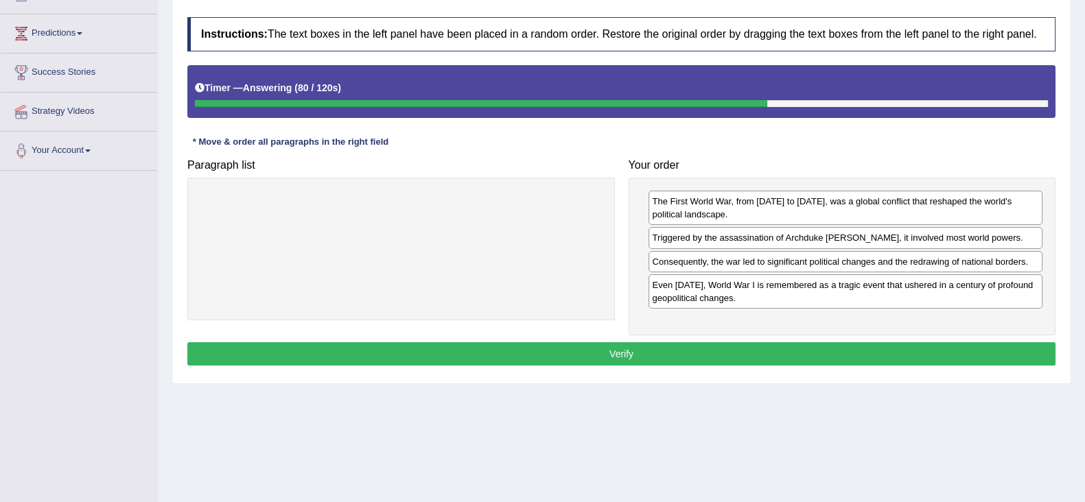
click at [949, 346] on button "Verify" at bounding box center [621, 353] width 868 height 23
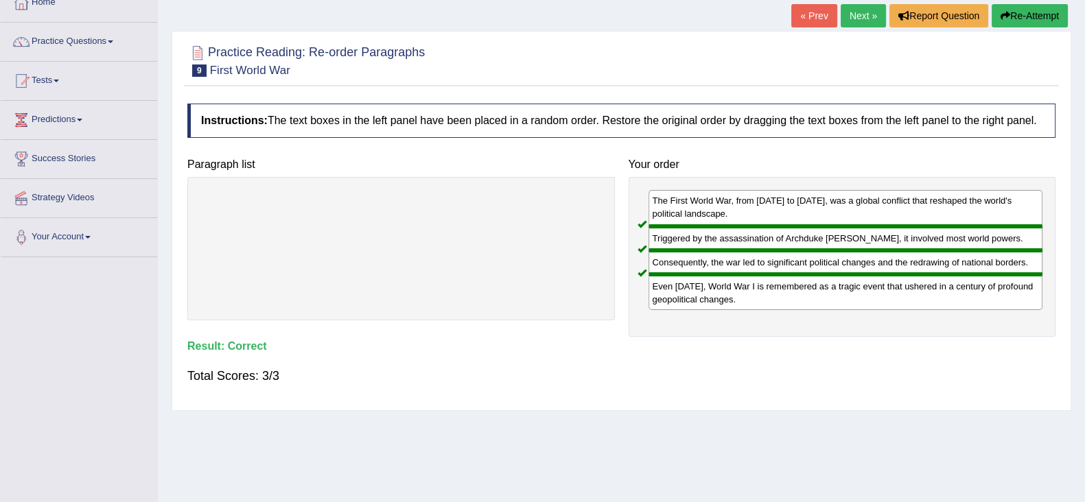
scroll to position [0, 0]
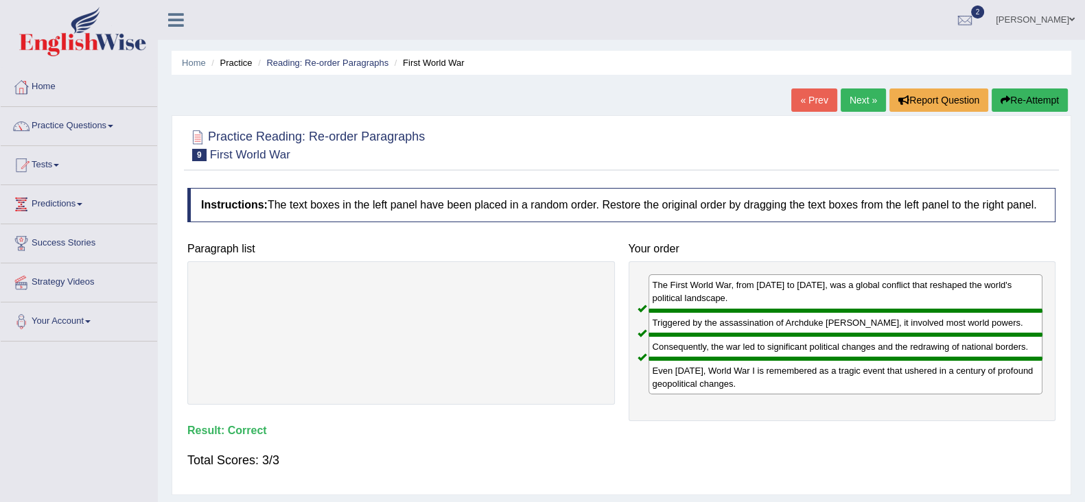
click at [843, 106] on link "Next »" at bounding box center [862, 99] width 45 height 23
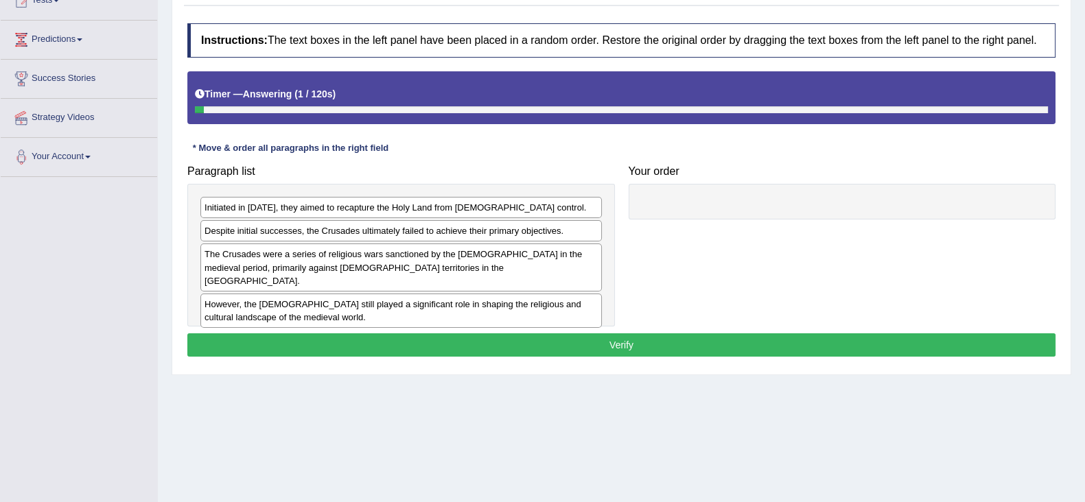
scroll to position [171, 0]
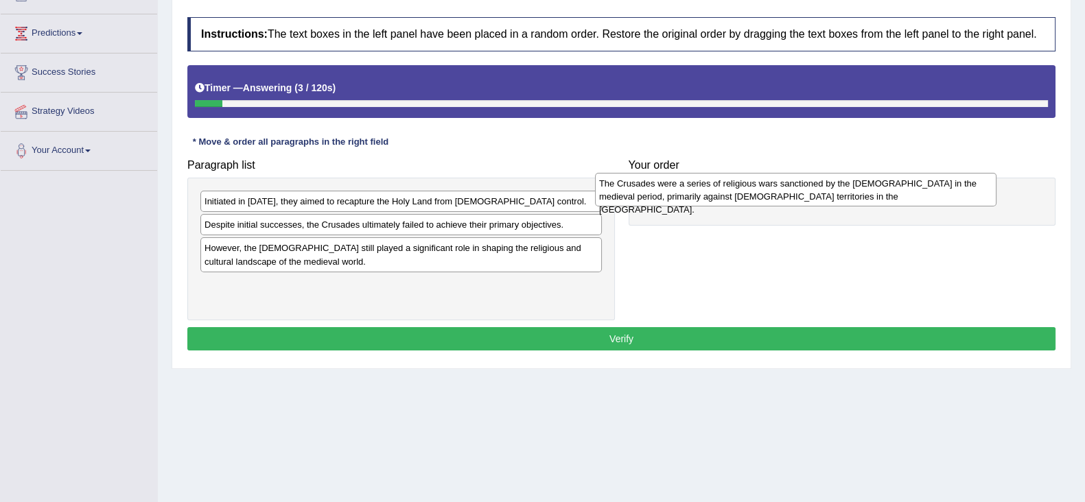
drag, startPoint x: 318, startPoint y: 261, endPoint x: 717, endPoint y: 202, distance: 403.6
click at [713, 196] on div "The Crusades were a series of religious wars sanctioned by the [DEMOGRAPHIC_DAT…" at bounding box center [795, 190] width 401 height 34
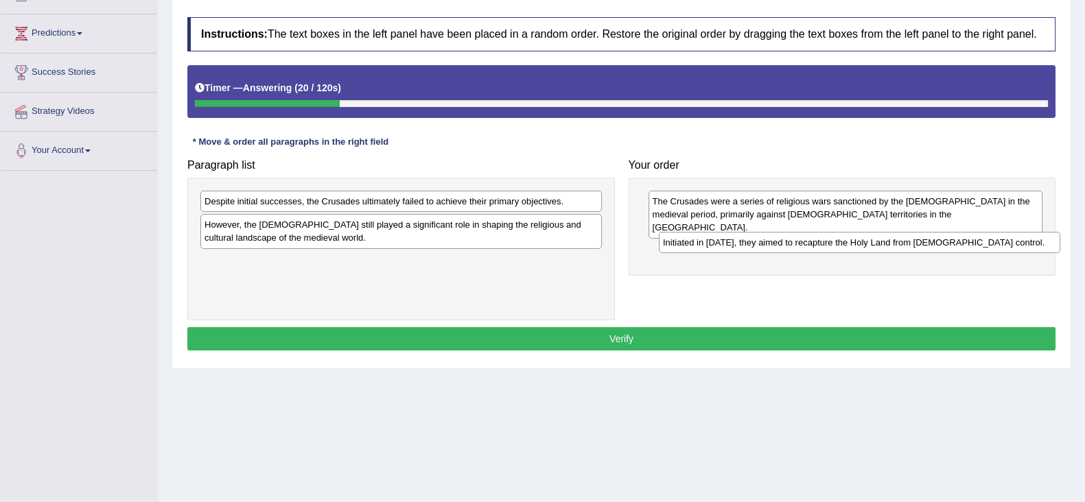
drag, startPoint x: 394, startPoint y: 197, endPoint x: 852, endPoint y: 238, distance: 460.1
click at [852, 238] on div "Initiated in [DATE], they aimed to recapture the Holy Land from [DEMOGRAPHIC_DA…" at bounding box center [859, 242] width 401 height 21
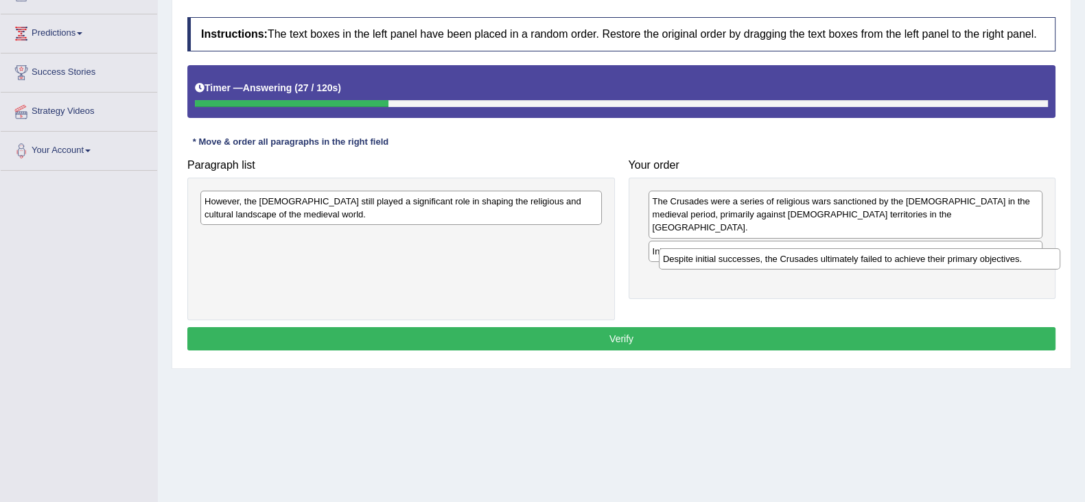
drag, startPoint x: 470, startPoint y: 206, endPoint x: 928, endPoint y: 263, distance: 461.8
click at [928, 263] on div "Despite initial successes, the Crusades ultimately failed to achieve their prim…" at bounding box center [859, 258] width 401 height 21
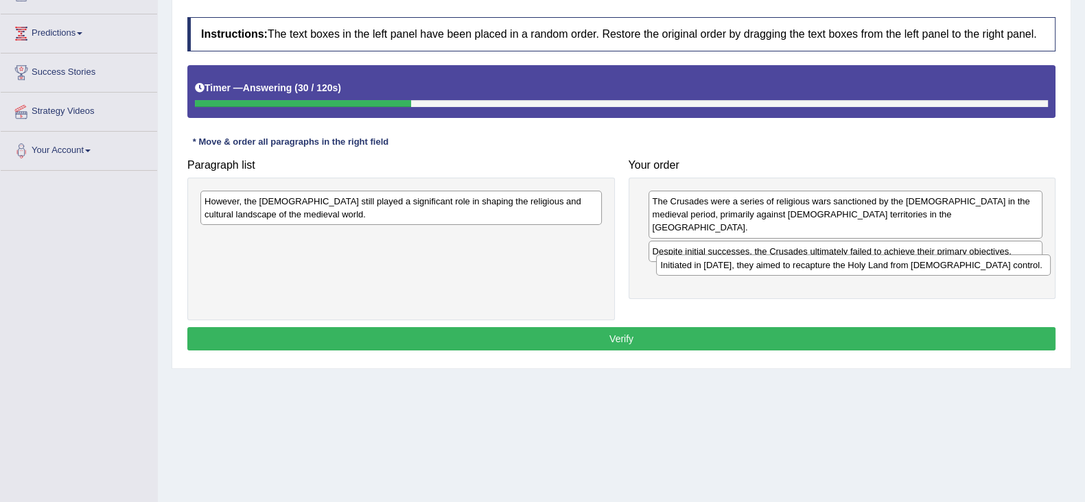
drag, startPoint x: 783, startPoint y: 236, endPoint x: 790, endPoint y: 261, distance: 25.8
click at [790, 261] on div "Initiated in 1095, they aimed to recapture the Holy Land from Muslim control." at bounding box center [853, 264] width 394 height 21
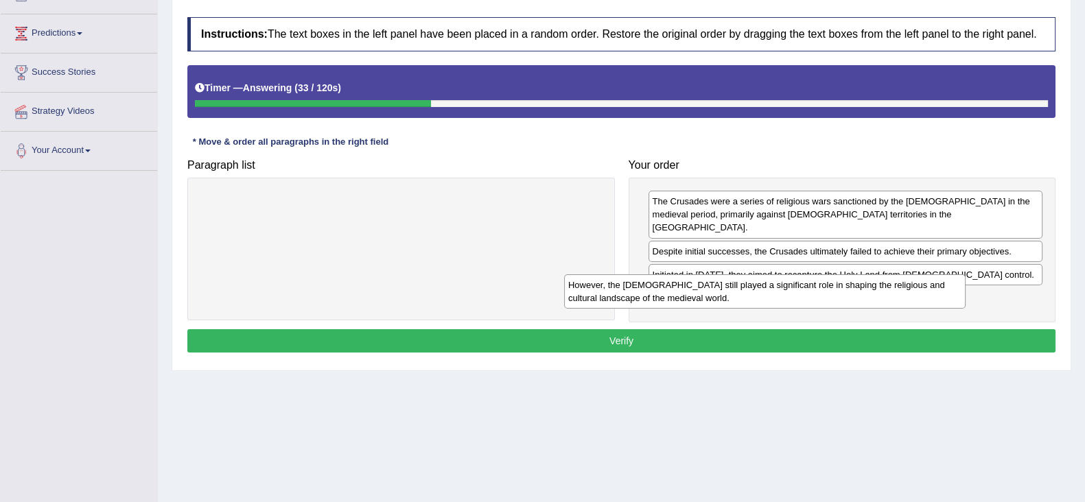
drag, startPoint x: 427, startPoint y: 214, endPoint x: 792, endPoint y: 297, distance: 373.6
click at [792, 297] on div "However, the Crusades still played a significant role in shaping the religious …" at bounding box center [764, 291] width 401 height 34
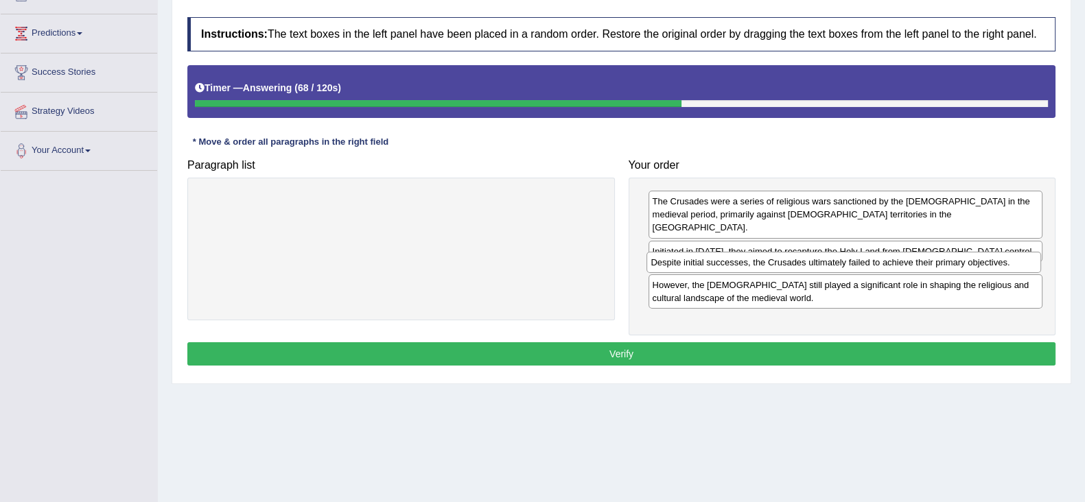
drag, startPoint x: 755, startPoint y: 236, endPoint x: 754, endPoint y: 261, distance: 24.7
click at [754, 261] on div "Despite initial successes, the Crusades ultimately failed to achieve their prim…" at bounding box center [843, 262] width 394 height 21
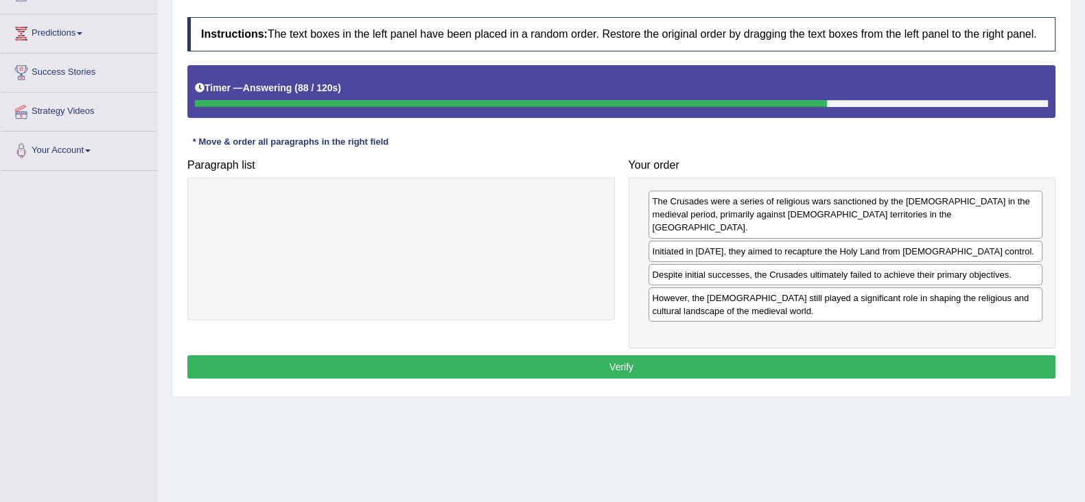
click at [912, 293] on div "However, the Crusades still played a significant role in shaping the religious …" at bounding box center [845, 304] width 394 height 34
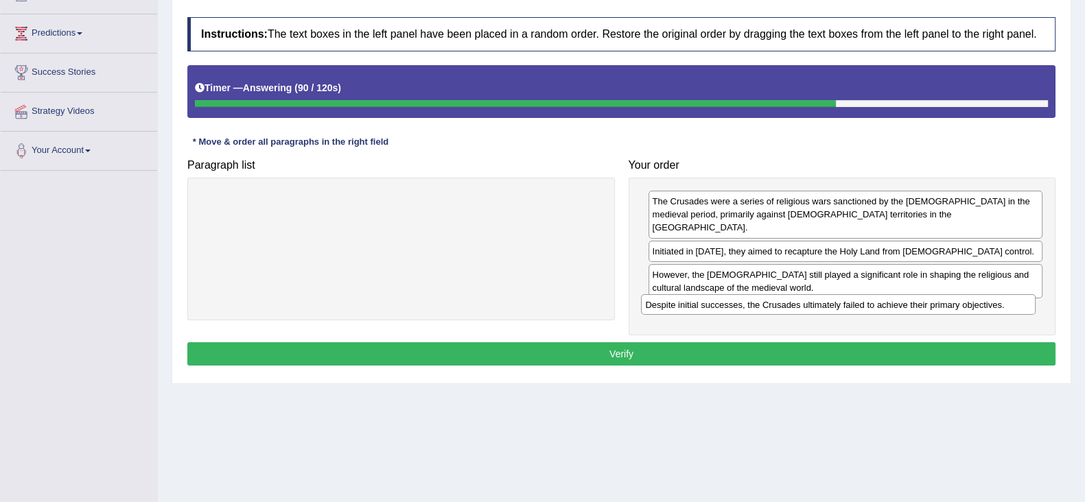
drag, startPoint x: 905, startPoint y: 263, endPoint x: 905, endPoint y: 302, distance: 39.1
click at [901, 302] on div "Despite initial successes, the Crusades ultimately failed to achieve their prim…" at bounding box center [838, 304] width 394 height 21
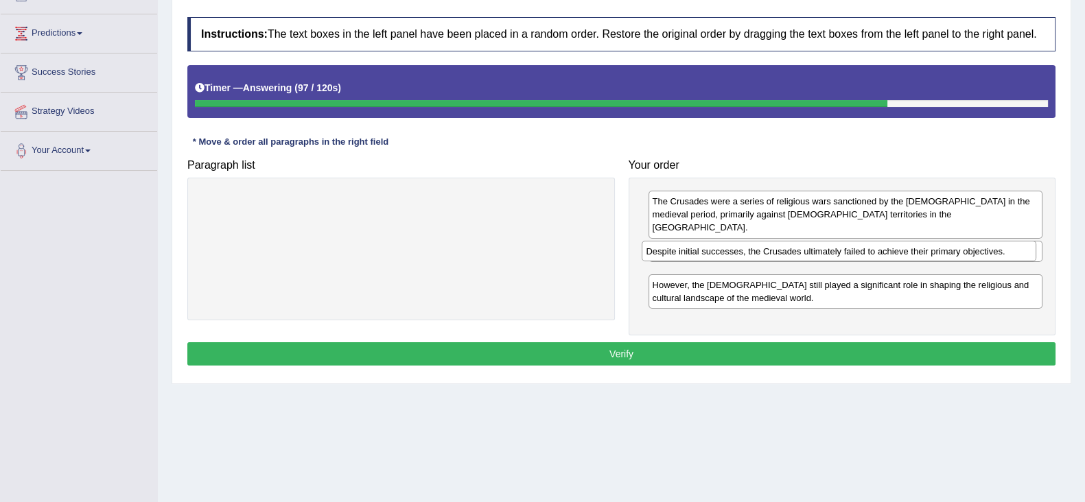
drag, startPoint x: 900, startPoint y: 295, endPoint x: 894, endPoint y: 249, distance: 46.4
click at [894, 249] on div "Despite initial successes, the Crusades ultimately failed to achieve their prim…" at bounding box center [838, 251] width 394 height 21
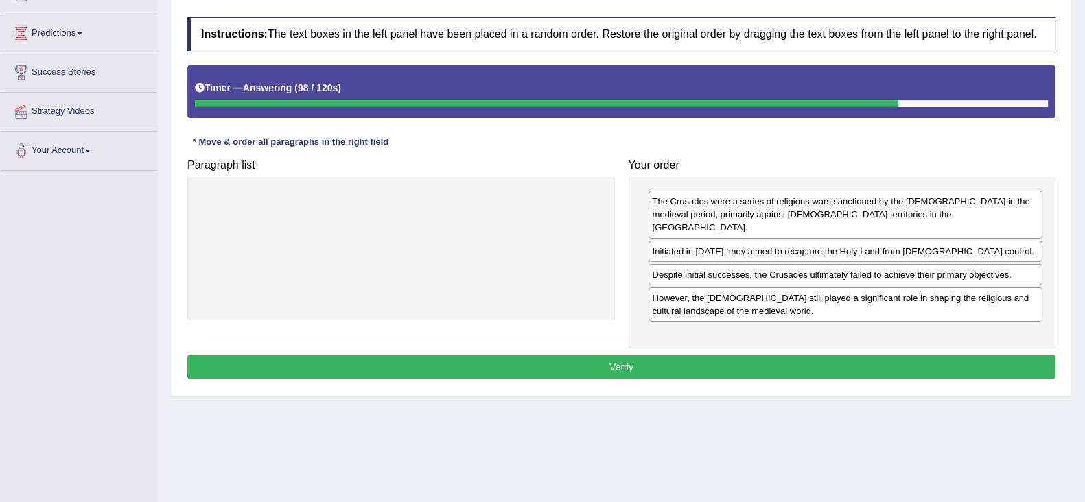
click at [857, 355] on button "Verify" at bounding box center [621, 366] width 868 height 23
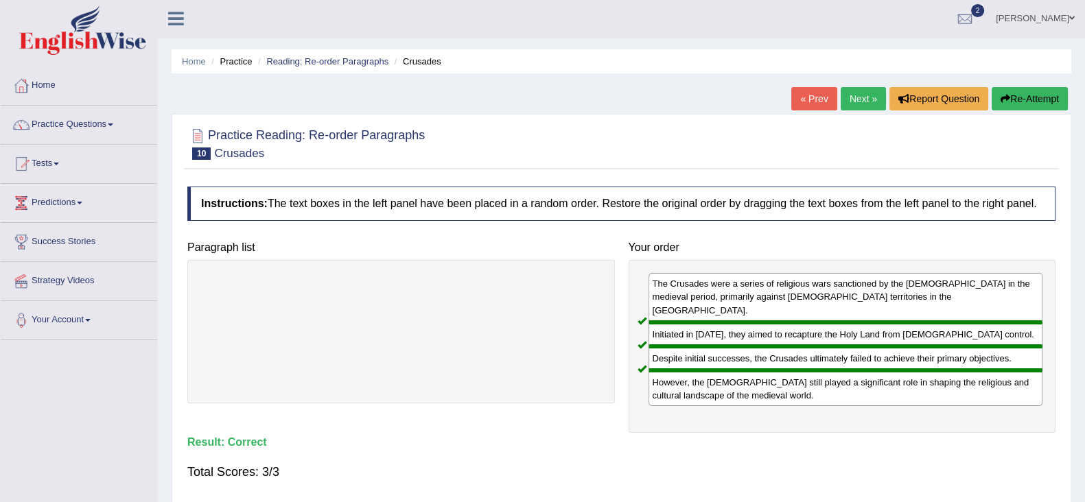
scroll to position [0, 0]
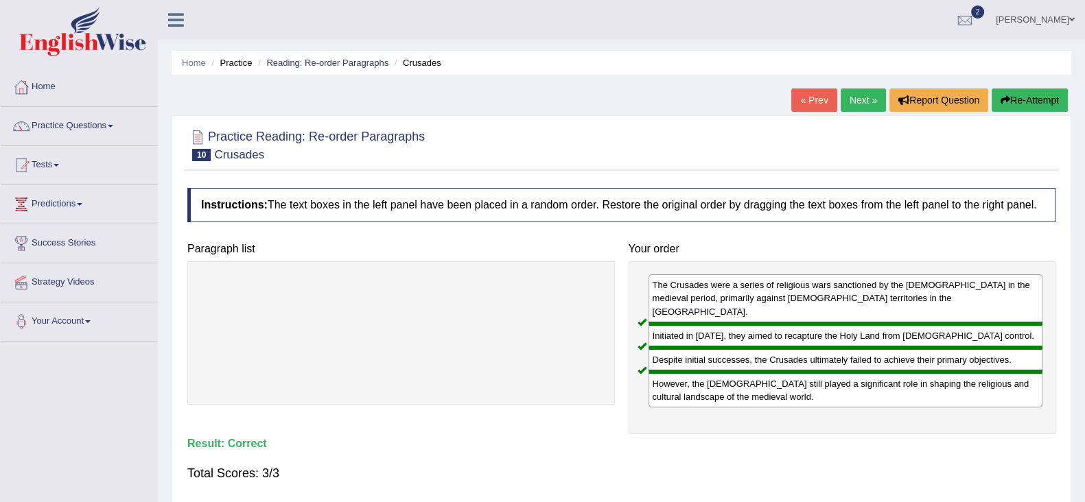
click at [861, 97] on link "Next »" at bounding box center [862, 99] width 45 height 23
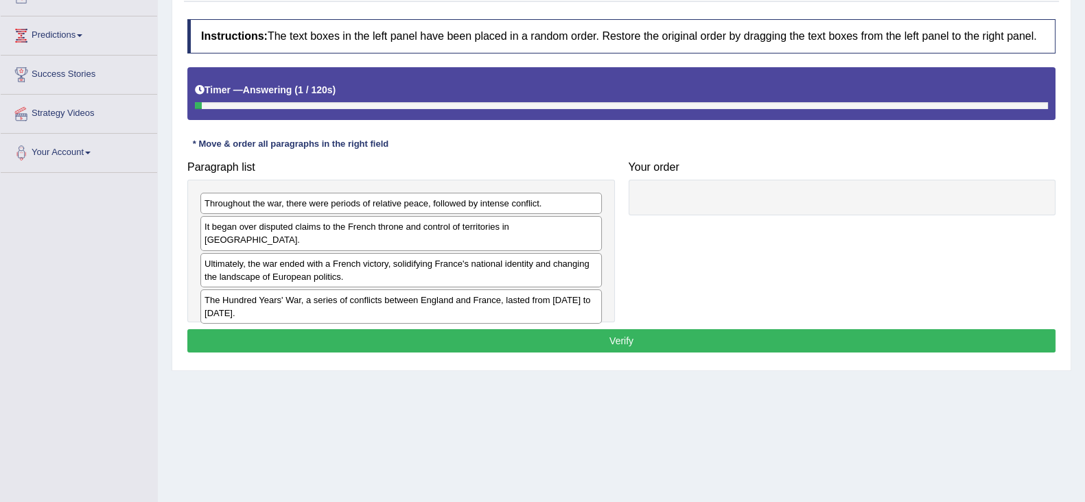
scroll to position [171, 0]
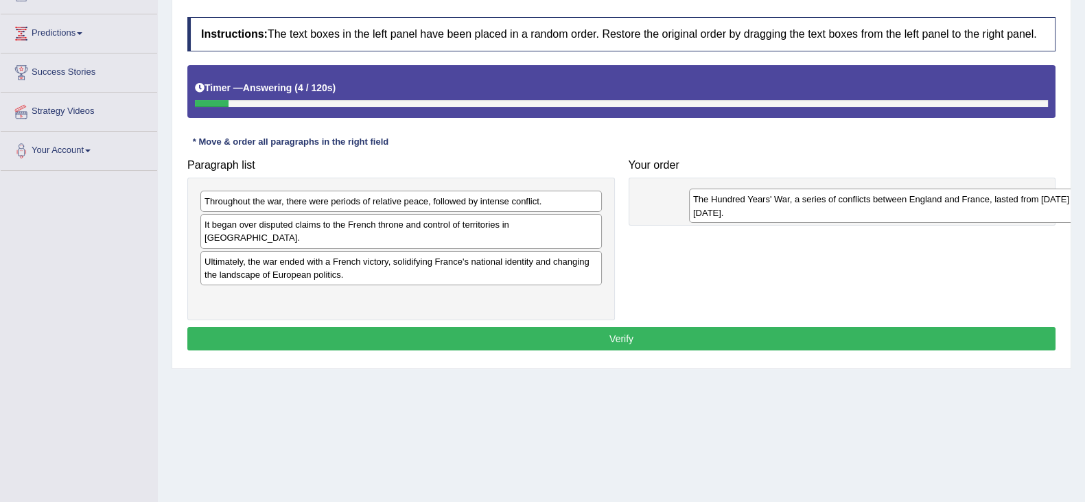
drag, startPoint x: 295, startPoint y: 287, endPoint x: 739, endPoint y: 200, distance: 452.4
click at [756, 195] on div "The Hundred Years' War, a series of conflicts between England and France, laste…" at bounding box center [889, 206] width 401 height 34
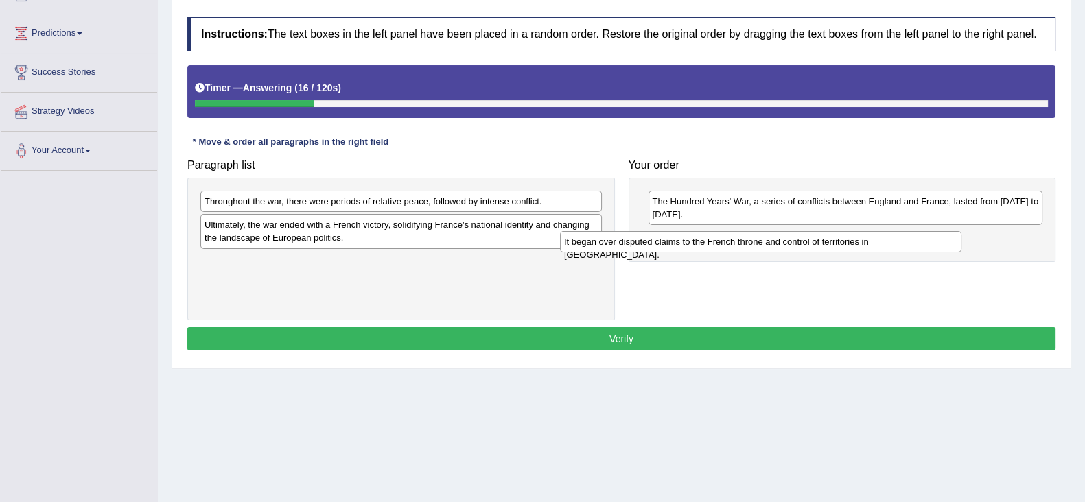
drag, startPoint x: 415, startPoint y: 223, endPoint x: 774, endPoint y: 240, distance: 359.9
click at [774, 240] on div "It began over disputed claims to the French throne and control of territories i…" at bounding box center [760, 241] width 401 height 21
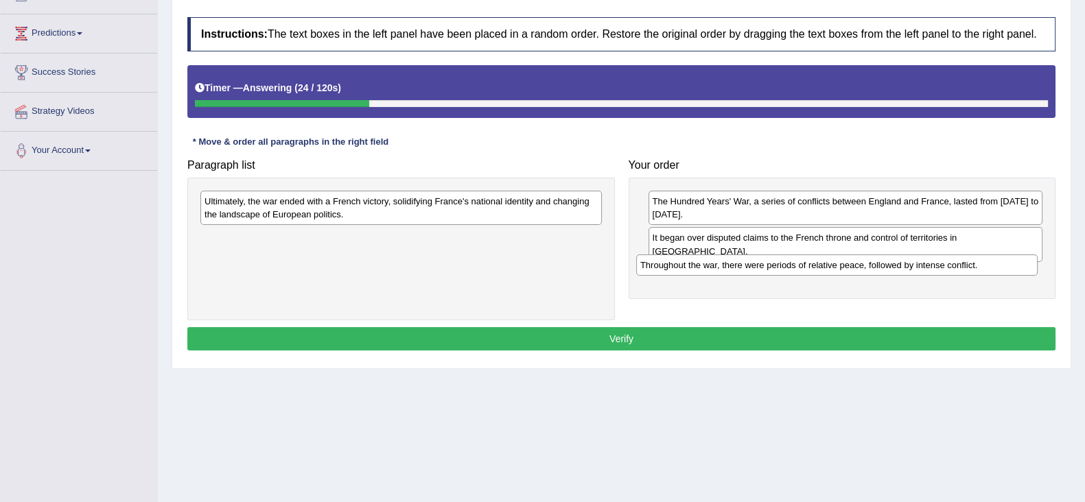
drag, startPoint x: 532, startPoint y: 198, endPoint x: 968, endPoint y: 261, distance: 440.2
click at [968, 261] on div "Throughout the war, there were periods of relative peace, followed by intense c…" at bounding box center [836, 264] width 401 height 21
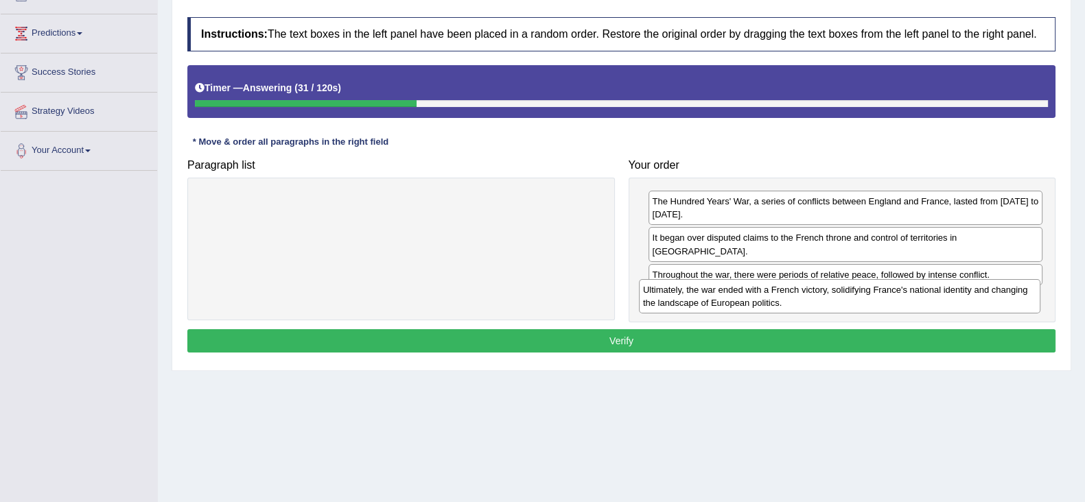
drag, startPoint x: 442, startPoint y: 204, endPoint x: 881, endPoint y: 292, distance: 447.2
click at [881, 292] on div "Ultimately, the war ended with a French victory, solidifying France's national …" at bounding box center [839, 296] width 401 height 34
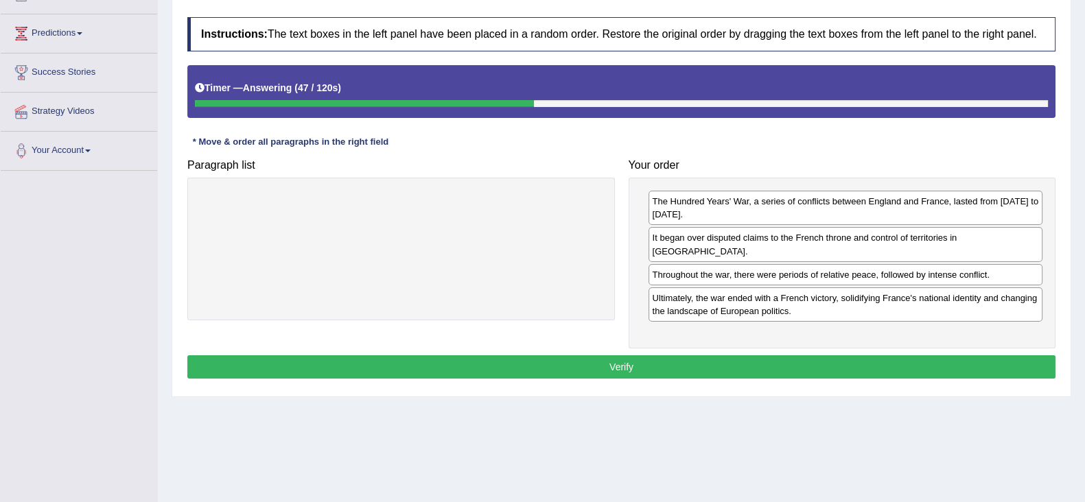
click at [796, 355] on button "Verify" at bounding box center [621, 366] width 868 height 23
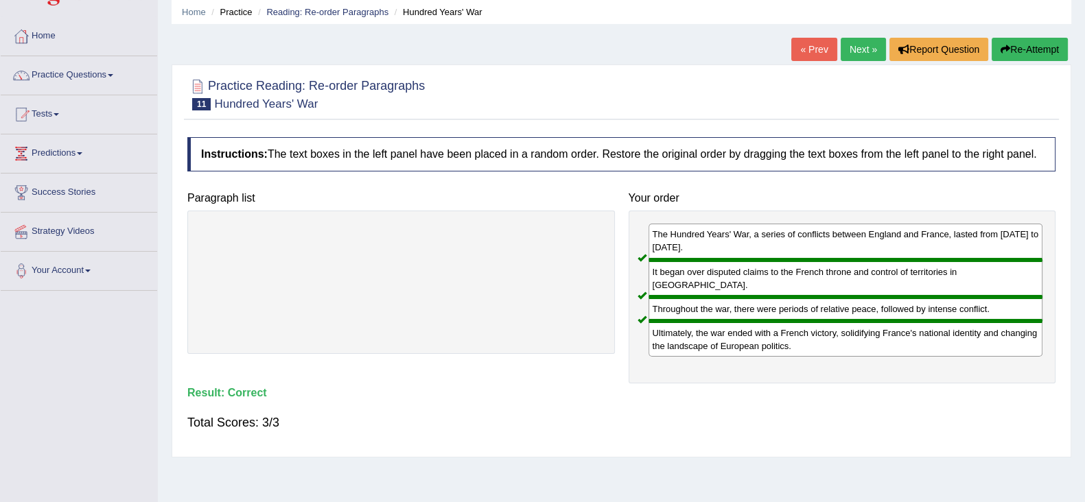
scroll to position [0, 0]
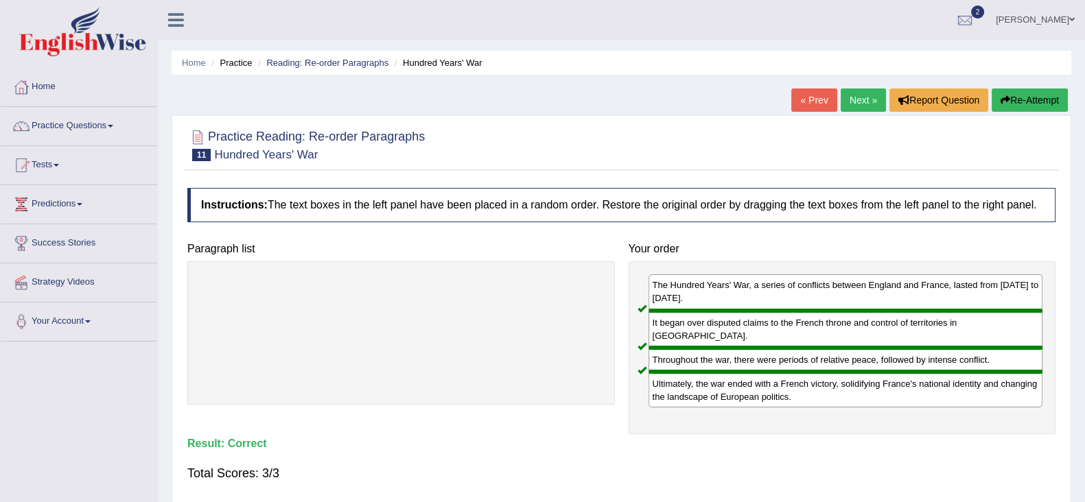
click at [850, 104] on link "Next »" at bounding box center [862, 99] width 45 height 23
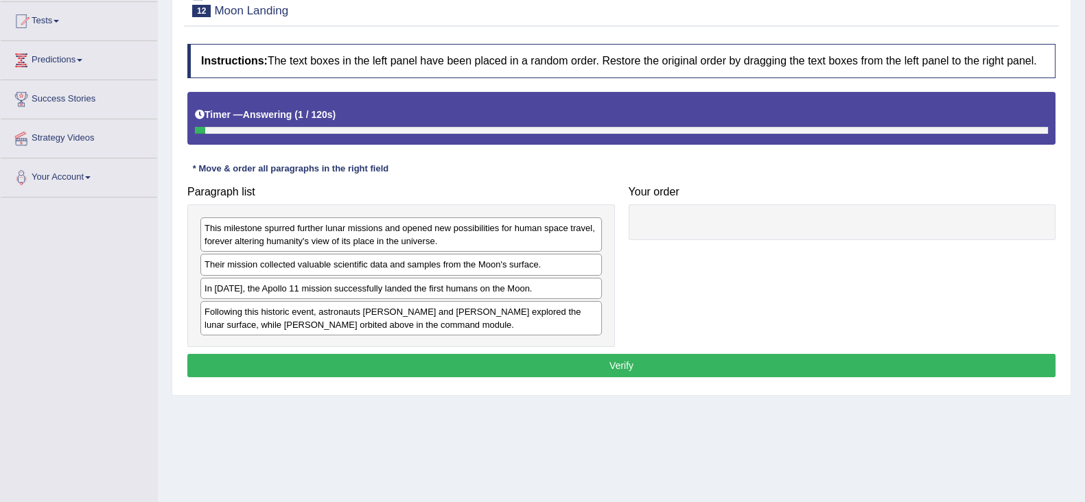
scroll to position [171, 0]
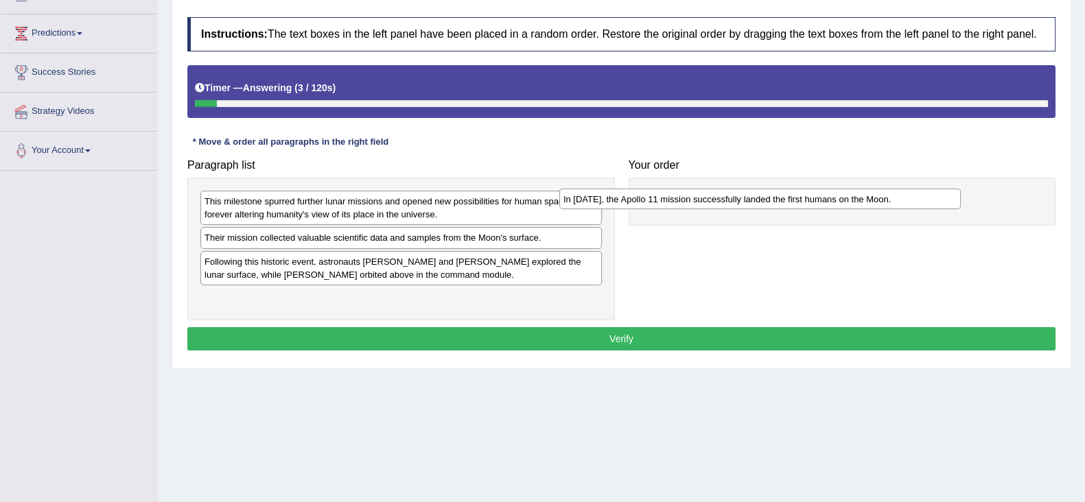
drag, startPoint x: 359, startPoint y: 259, endPoint x: 720, endPoint y: 191, distance: 366.5
click at [720, 191] on div "In [DATE], the Apollo 11 mission successfully landed the first humans on the Mo…" at bounding box center [759, 199] width 401 height 21
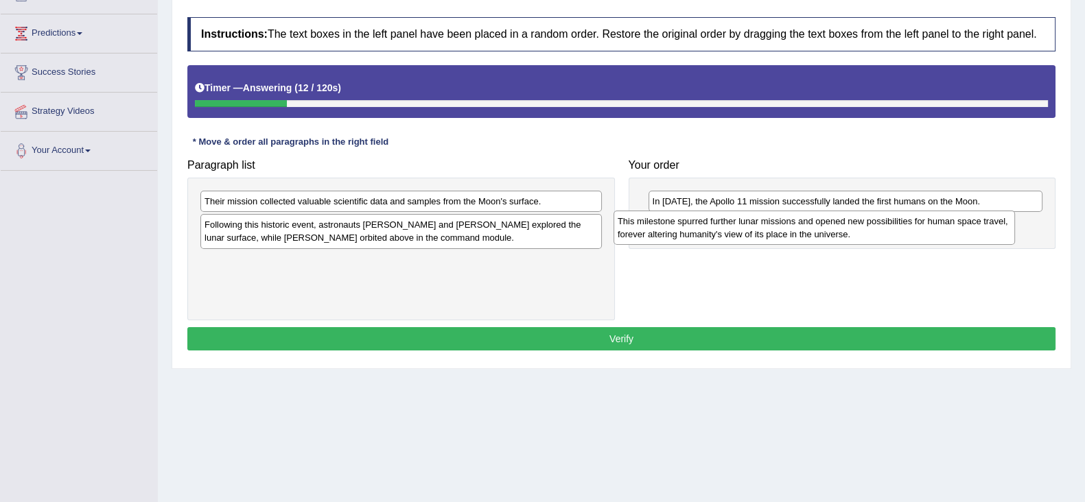
drag, startPoint x: 327, startPoint y: 215, endPoint x: 741, endPoint y: 235, distance: 414.1
click at [741, 235] on div "This milestone spurred further lunar missions and opened new possibilities for …" at bounding box center [813, 228] width 401 height 34
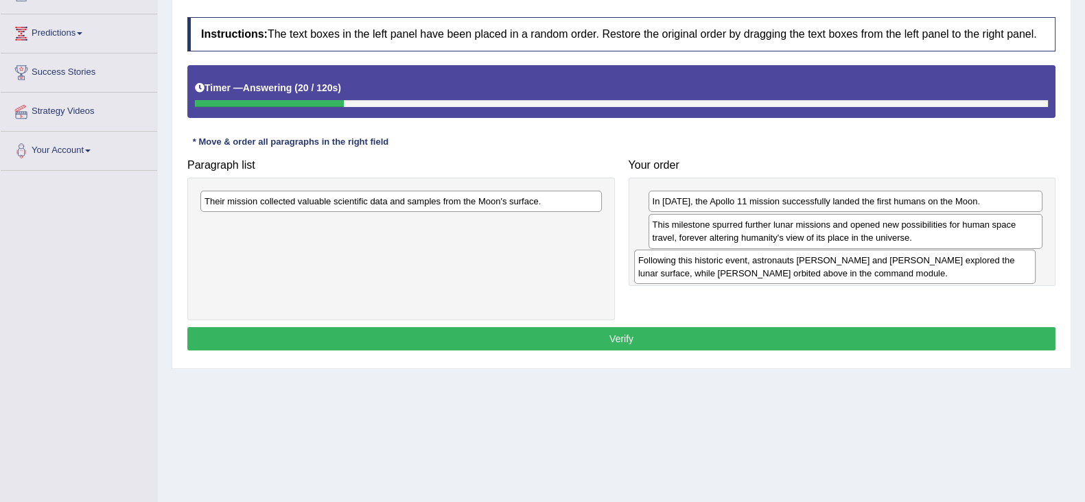
drag, startPoint x: 367, startPoint y: 238, endPoint x: 801, endPoint y: 274, distance: 435.0
click at [801, 274] on div "Following this historic event, astronauts [PERSON_NAME] and [PERSON_NAME] explo…" at bounding box center [834, 267] width 401 height 34
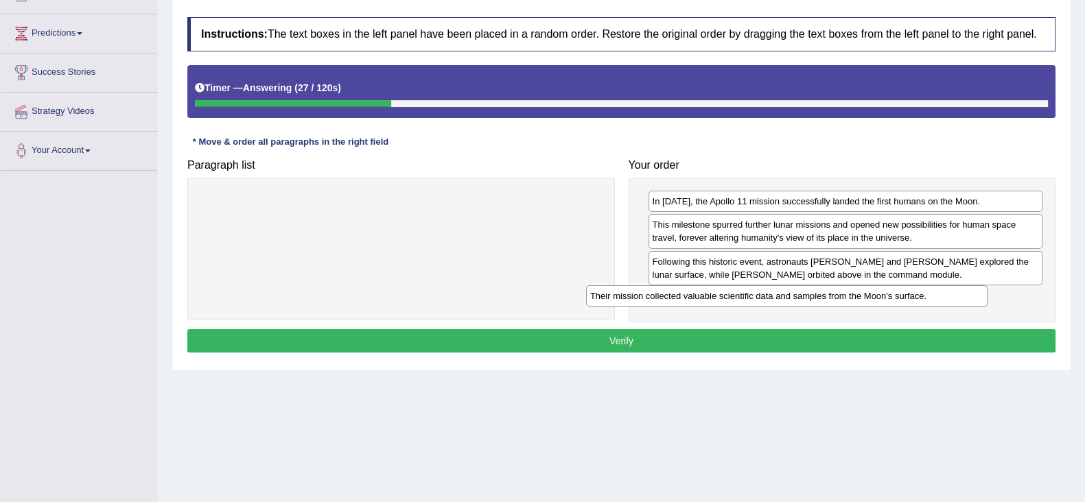
drag, startPoint x: 471, startPoint y: 204, endPoint x: 856, endPoint y: 299, distance: 397.0
click at [856, 299] on div "Their mission collected valuable scientific data and samples from the Moon's su…" at bounding box center [786, 295] width 401 height 21
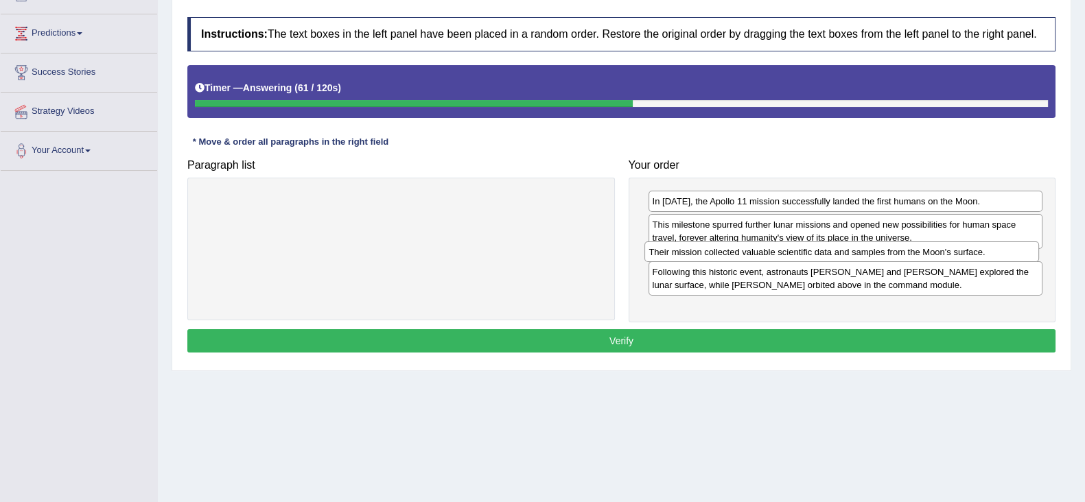
drag, startPoint x: 822, startPoint y: 298, endPoint x: 818, endPoint y: 253, distance: 45.4
click at [818, 253] on div "Their mission collected valuable scientific data and samples from the Moon's su…" at bounding box center [841, 251] width 394 height 21
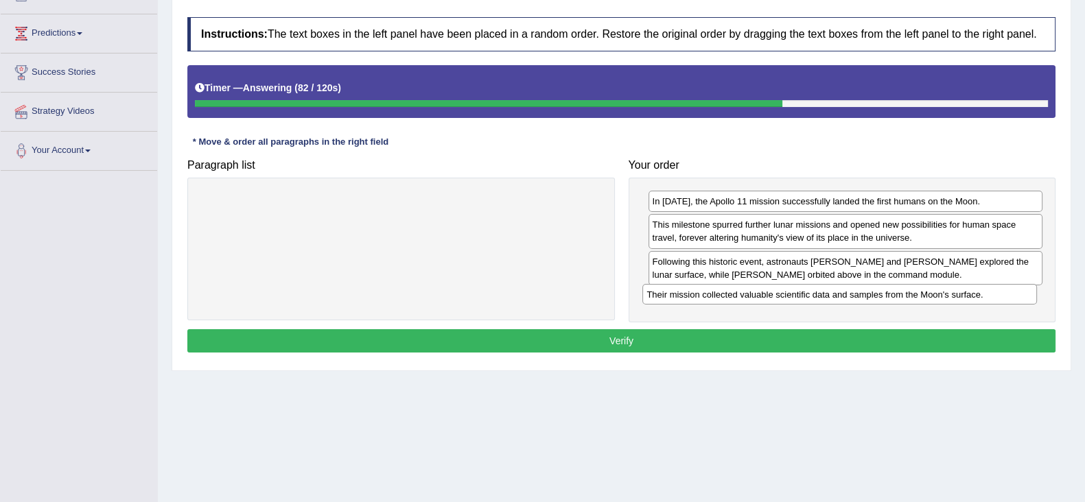
drag, startPoint x: 808, startPoint y: 261, endPoint x: 803, endPoint y: 294, distance: 34.1
click at [803, 294] on div "Their mission collected valuable scientific data and samples from the Moon's su…" at bounding box center [839, 294] width 394 height 21
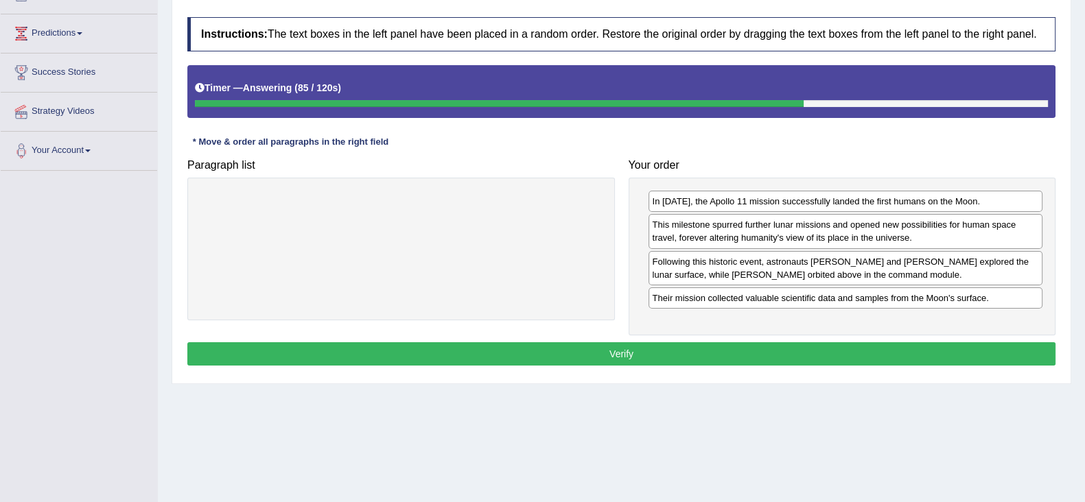
click at [837, 355] on button "Verify" at bounding box center [621, 353] width 868 height 23
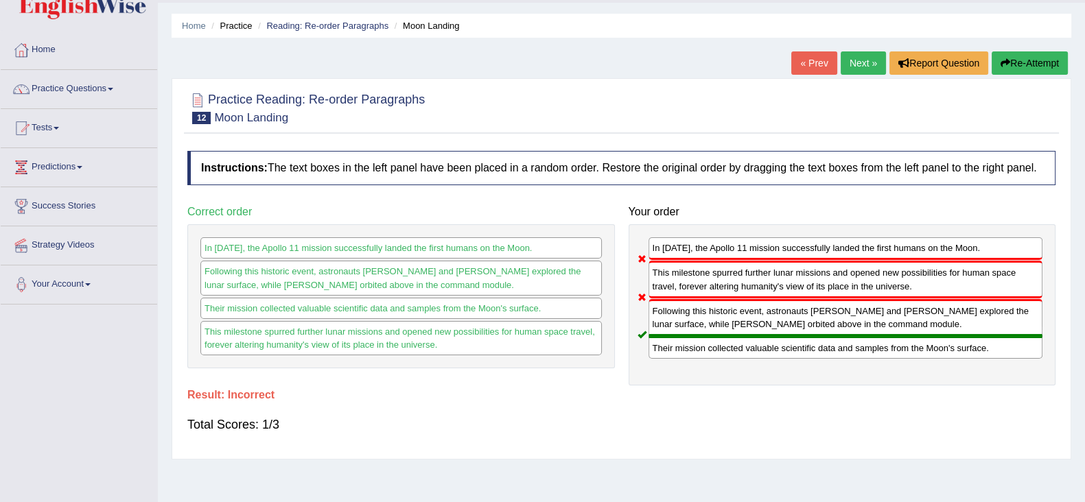
scroll to position [0, 0]
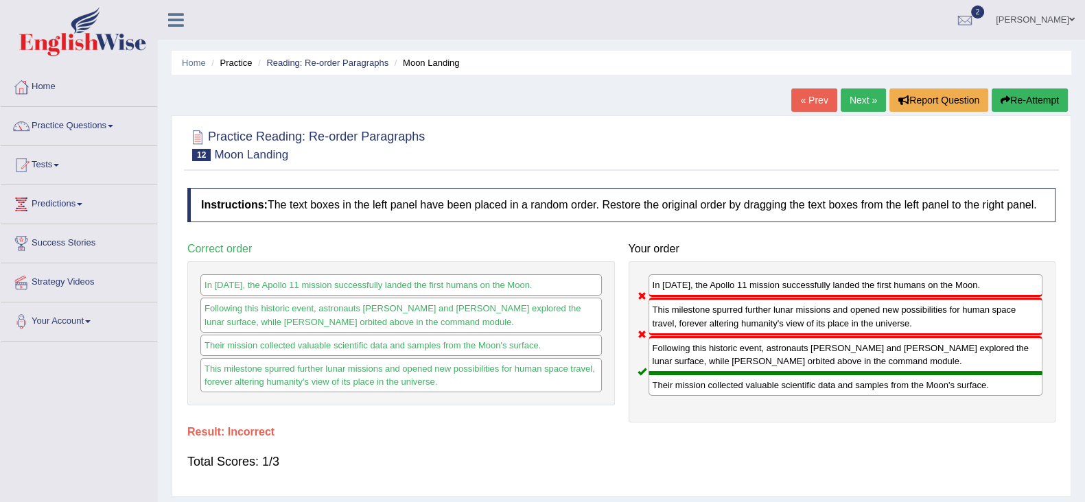
click at [1019, 108] on button "Re-Attempt" at bounding box center [1029, 99] width 76 height 23
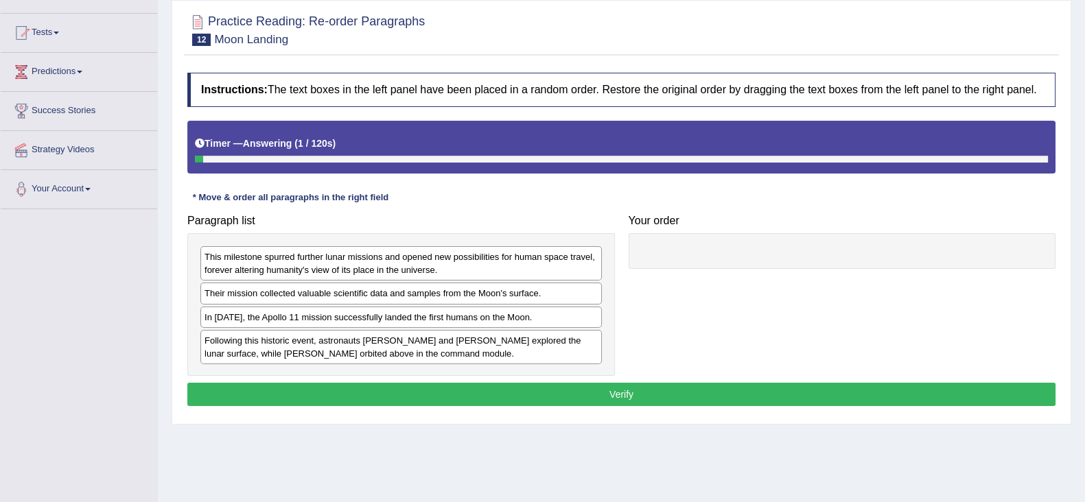
scroll to position [171, 0]
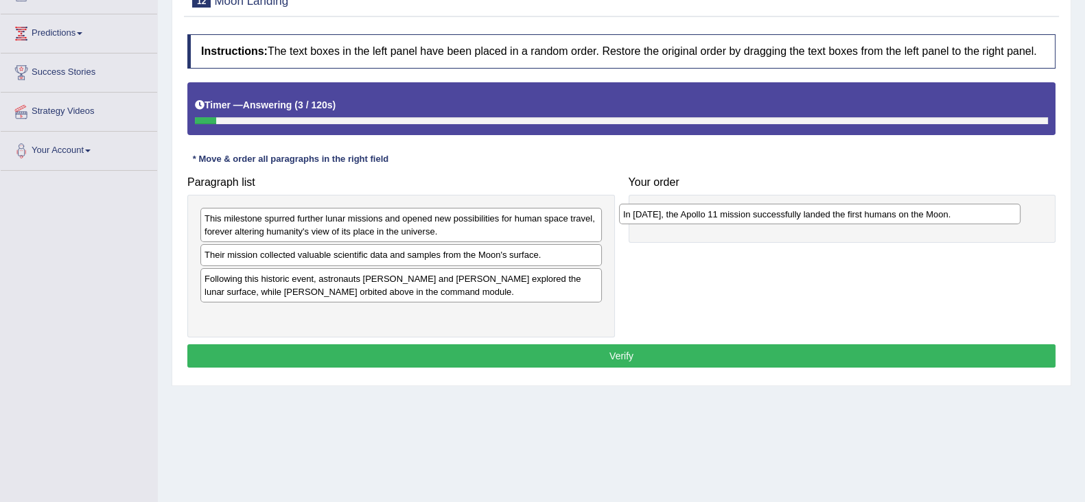
drag, startPoint x: 427, startPoint y: 274, endPoint x: 845, endPoint y: 211, distance: 423.3
click at [845, 211] on div "In [DATE], the Apollo 11 mission successfully landed the first humans on the Mo…" at bounding box center [819, 214] width 401 height 21
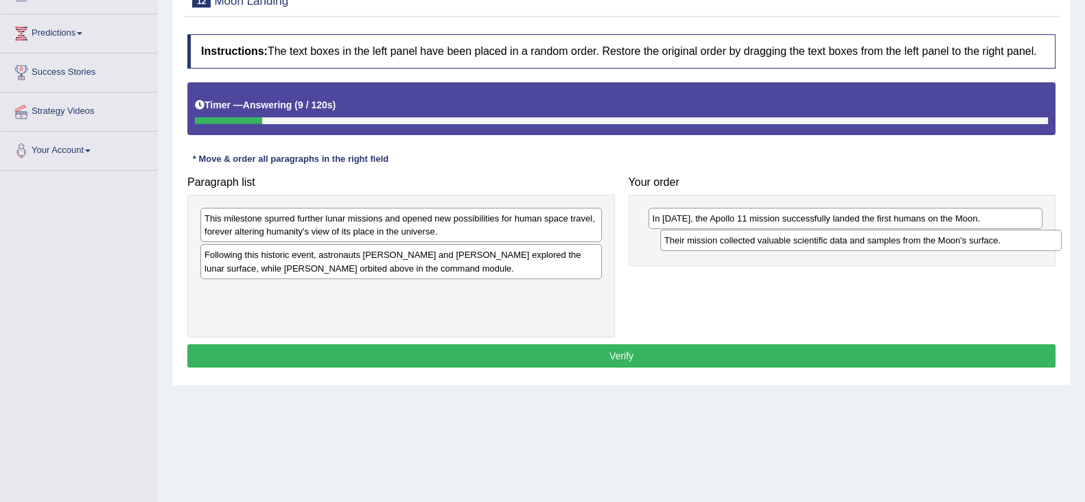
drag, startPoint x: 404, startPoint y: 257, endPoint x: 864, endPoint y: 241, distance: 459.8
click at [864, 241] on div "Their mission collected valuable scientific data and samples from the Moon's su…" at bounding box center [860, 240] width 401 height 21
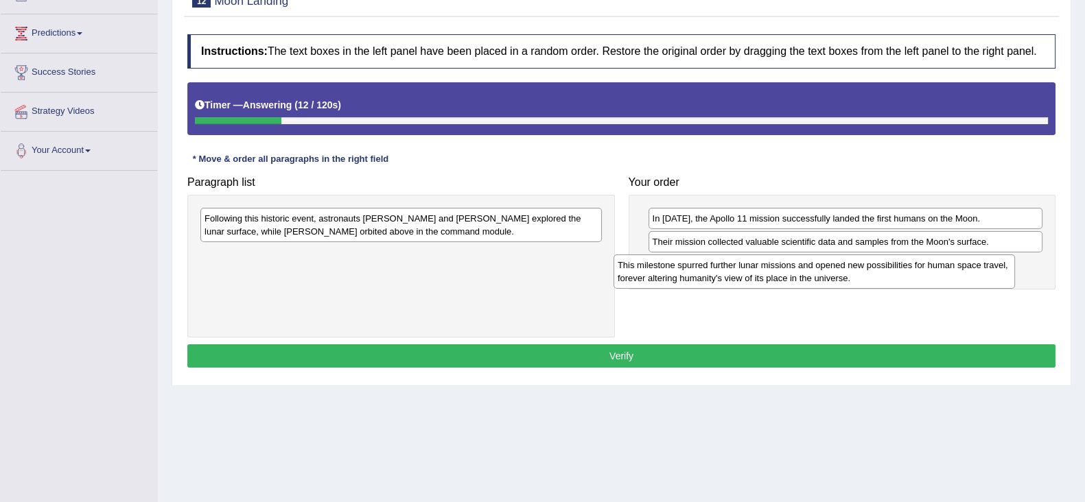
drag, startPoint x: 462, startPoint y: 222, endPoint x: 874, endPoint y: 268, distance: 414.8
click at [874, 268] on div "This milestone spurred further lunar missions and opened new possibilities for …" at bounding box center [813, 271] width 401 height 34
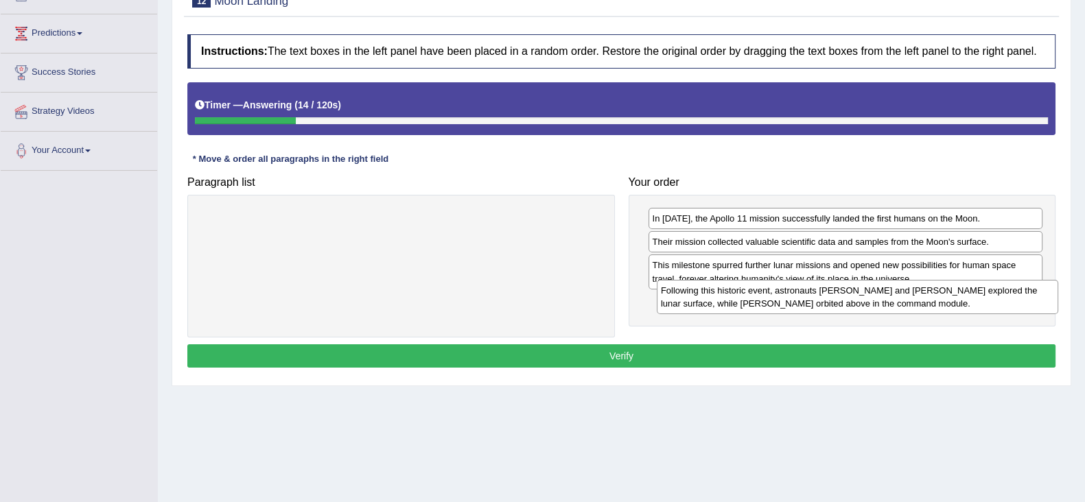
drag, startPoint x: 401, startPoint y: 217, endPoint x: 857, endPoint y: 289, distance: 461.8
click at [857, 289] on div "Following this historic event, astronauts Neil Armstrong and Buzz Aldrin explor…" at bounding box center [856, 297] width 401 height 34
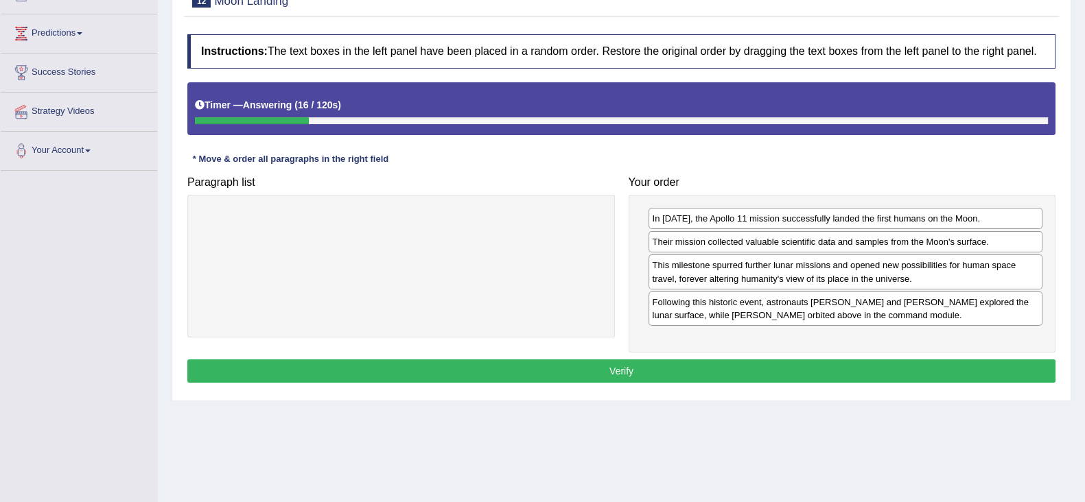
click at [823, 370] on button "Verify" at bounding box center [621, 370] width 868 height 23
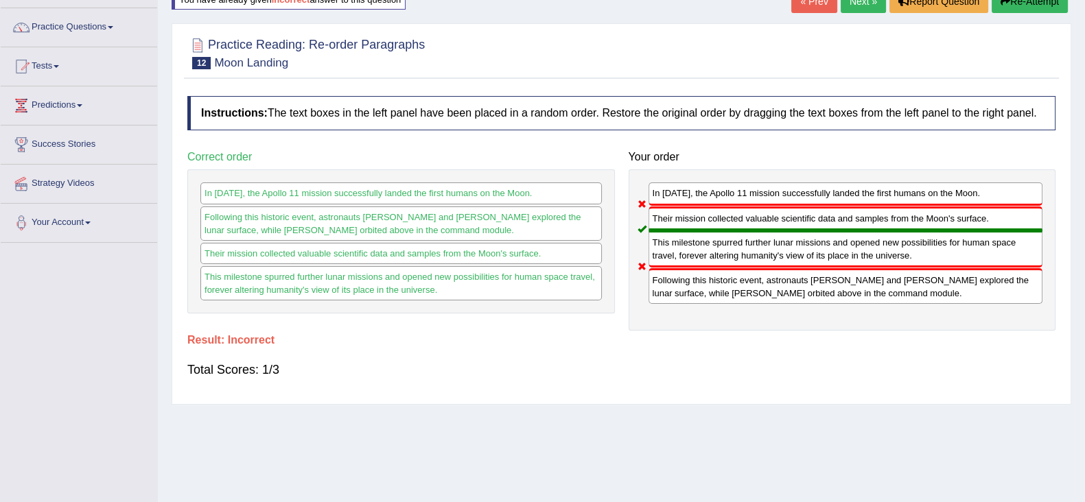
scroll to position [0, 0]
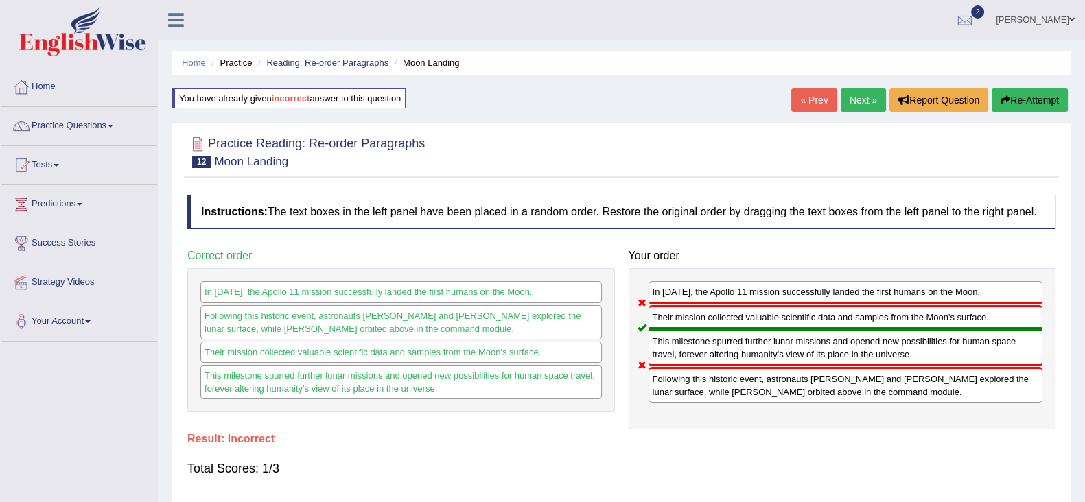
click at [844, 104] on link "Next »" at bounding box center [862, 99] width 45 height 23
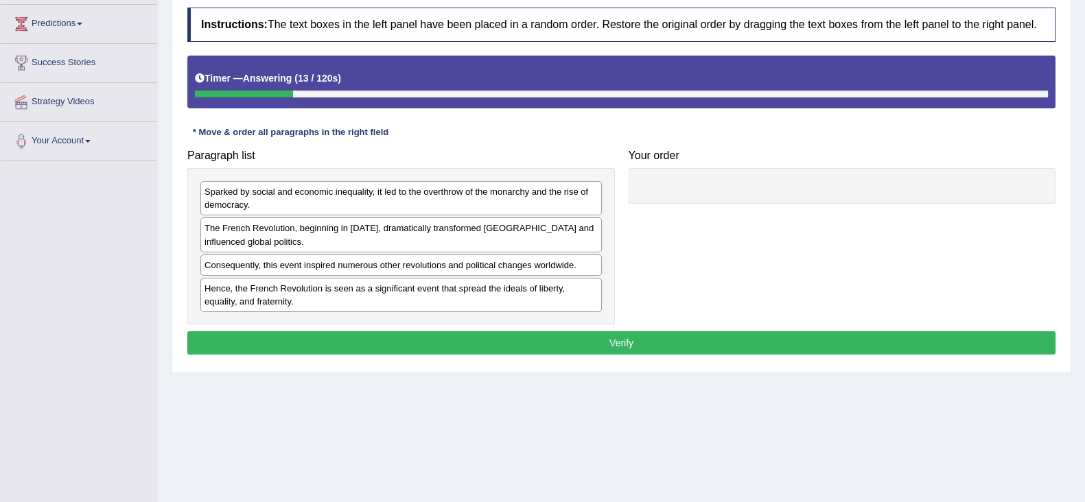
scroll to position [218, 0]
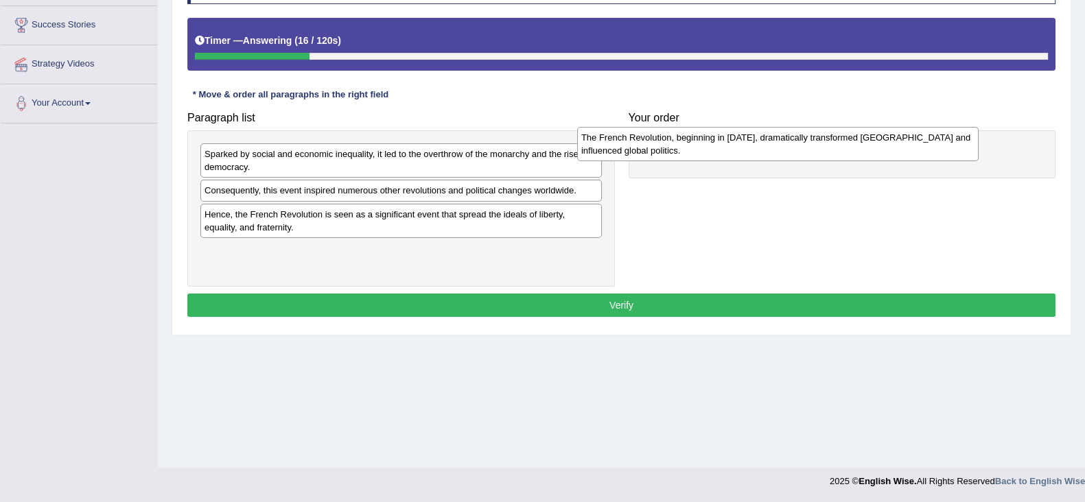
drag, startPoint x: 320, startPoint y: 198, endPoint x: 700, endPoint y: 143, distance: 384.0
click at [700, 143] on div "The French Revolution, beginning in [DATE], dramatically transformed [GEOGRAPHI…" at bounding box center [777, 144] width 401 height 34
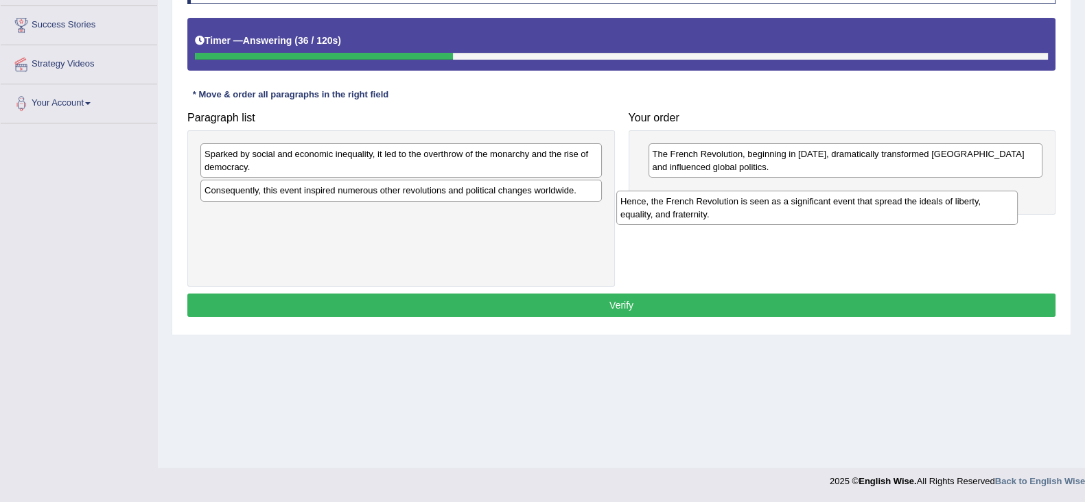
drag, startPoint x: 466, startPoint y: 230, endPoint x: 882, endPoint y: 217, distance: 415.9
click at [882, 217] on div "Hence, the French Revolution is seen as a significant event that spread the ide…" at bounding box center [816, 208] width 401 height 34
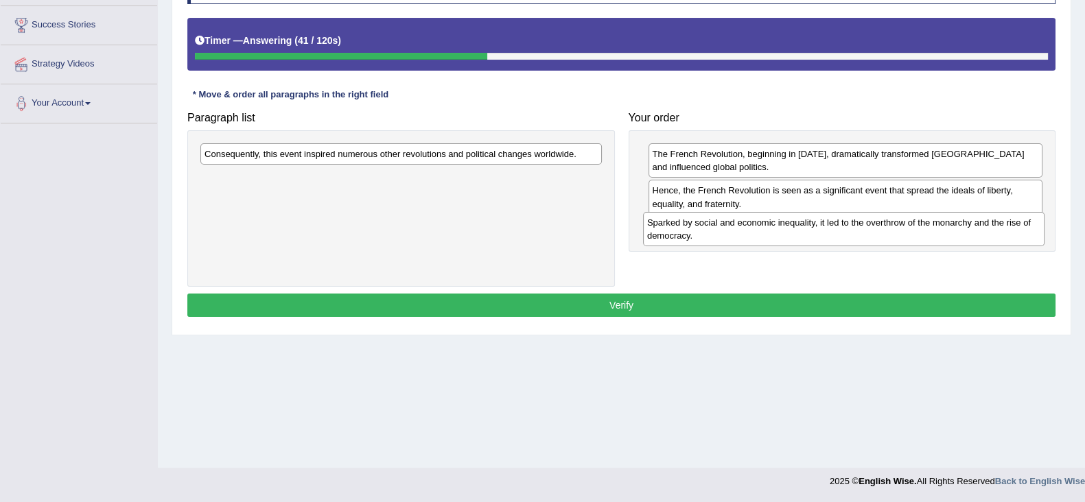
drag, startPoint x: 450, startPoint y: 156, endPoint x: 892, endPoint y: 225, distance: 447.7
click at [892, 225] on div "Sparked by social and economic inequality, it led to the overthrow of the monar…" at bounding box center [843, 229] width 401 height 34
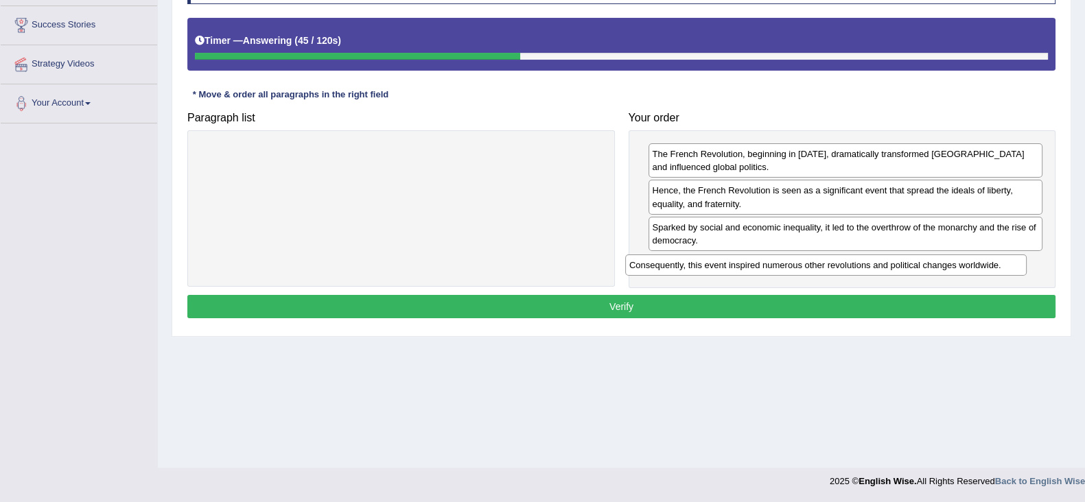
drag, startPoint x: 418, startPoint y: 152, endPoint x: 851, endPoint y: 269, distance: 447.6
click at [851, 269] on div "Consequently, this event inspired numerous other revolutions and political chan…" at bounding box center [825, 264] width 401 height 21
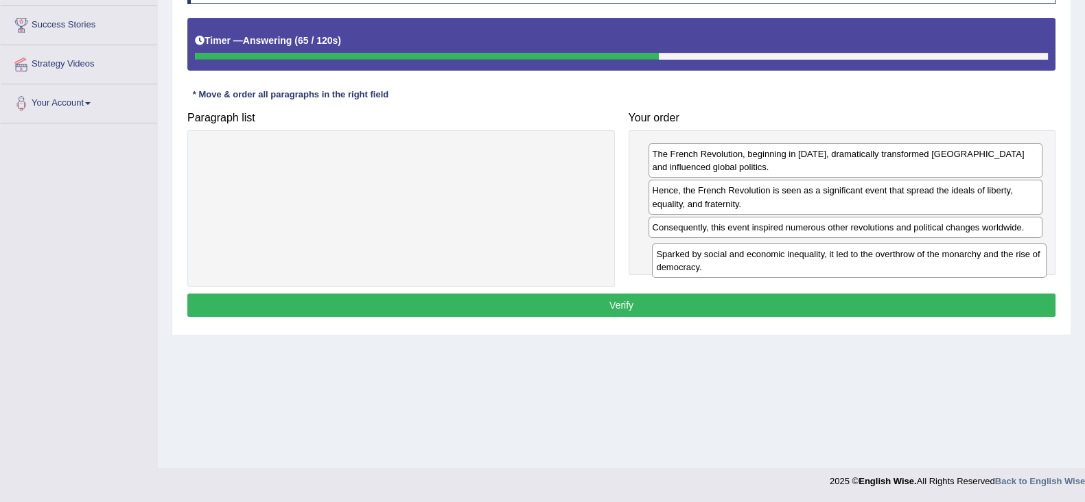
drag, startPoint x: 834, startPoint y: 230, endPoint x: 838, endPoint y: 257, distance: 27.7
click at [838, 257] on div "Sparked by social and economic inequality, it led to the overthrow of the monar…" at bounding box center [849, 261] width 394 height 34
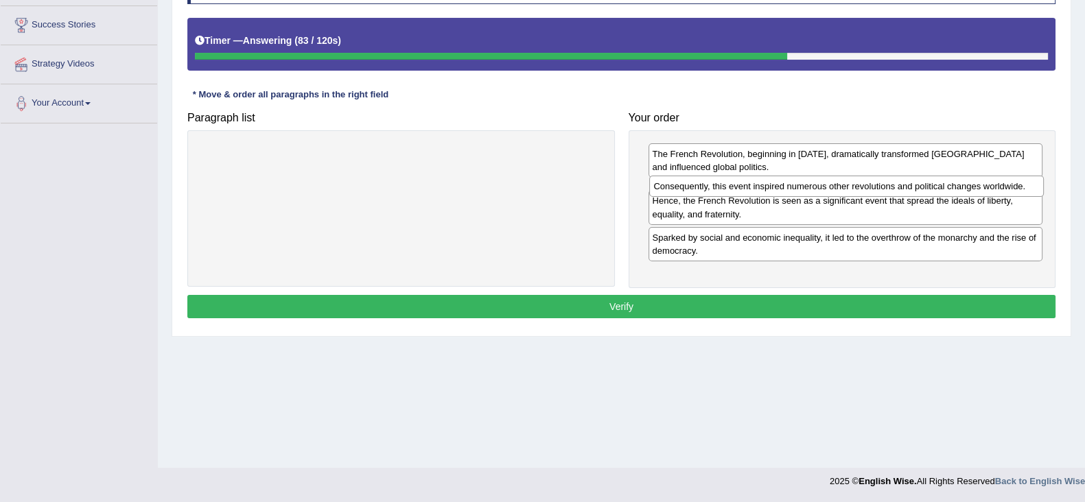
drag, startPoint x: 964, startPoint y: 224, endPoint x: 966, endPoint y: 184, distance: 40.5
click at [966, 184] on div "Consequently, this event inspired numerous other revolutions and political chan…" at bounding box center [846, 186] width 394 height 21
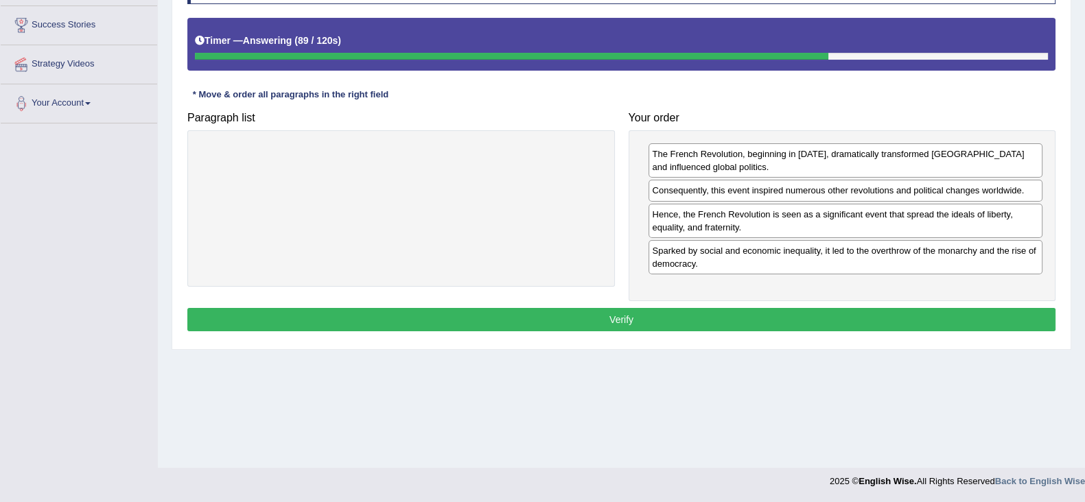
click at [923, 316] on button "Verify" at bounding box center [621, 319] width 868 height 23
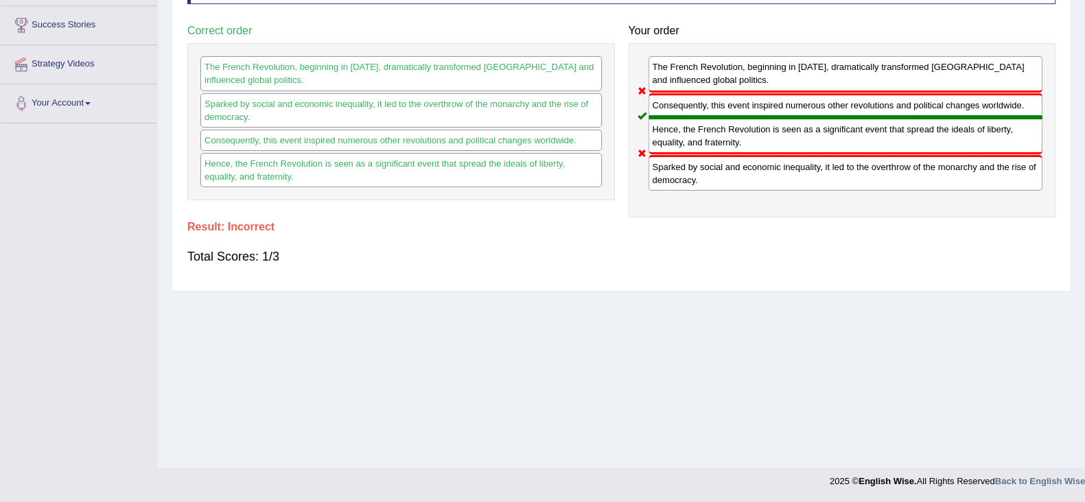
drag, startPoint x: 718, startPoint y: 106, endPoint x: 714, endPoint y: 135, distance: 29.1
click at [714, 135] on div "The French Revolution, beginning in 1789, dramatically transformed France and i…" at bounding box center [841, 130] width 427 height 174
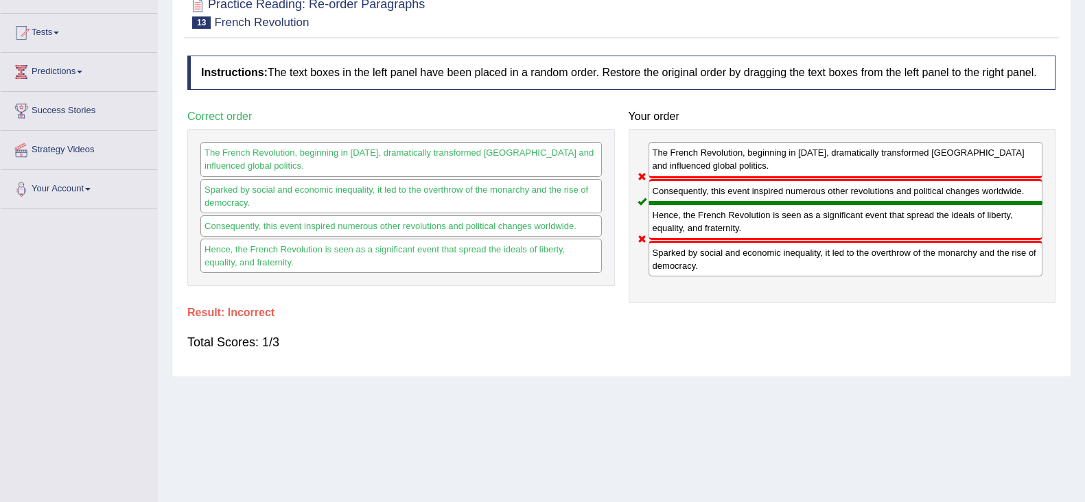
scroll to position [47, 0]
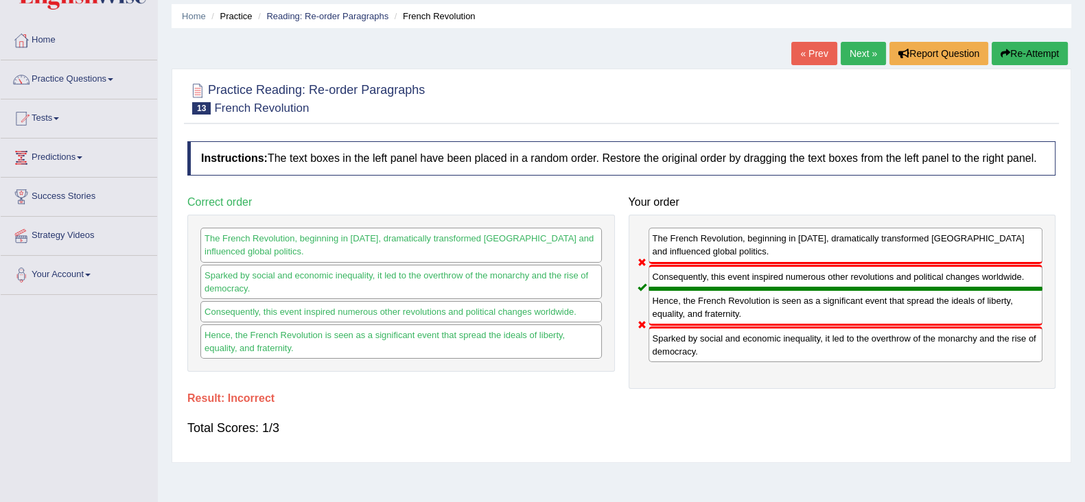
click at [861, 58] on link "Next »" at bounding box center [862, 53] width 45 height 23
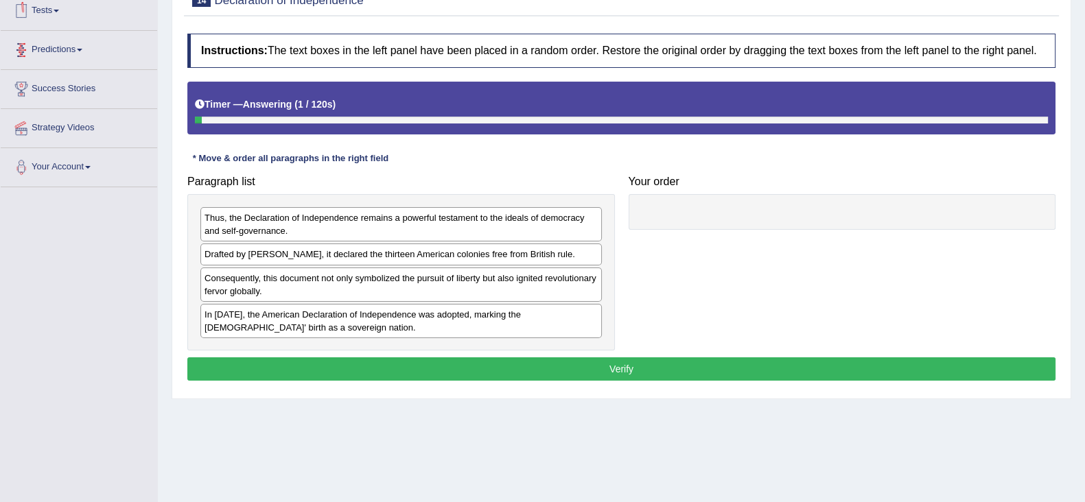
scroll to position [171, 0]
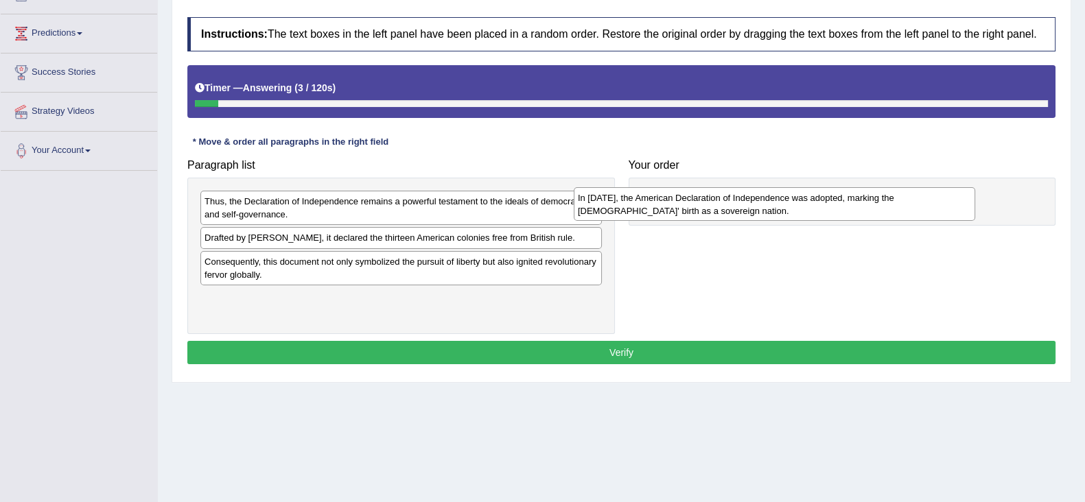
drag, startPoint x: 289, startPoint y: 303, endPoint x: 694, endPoint y: 193, distance: 419.2
click at [694, 193] on div "In 1776, the American Declaration of Independence was adopted, marking the Unit…" at bounding box center [773, 204] width 401 height 34
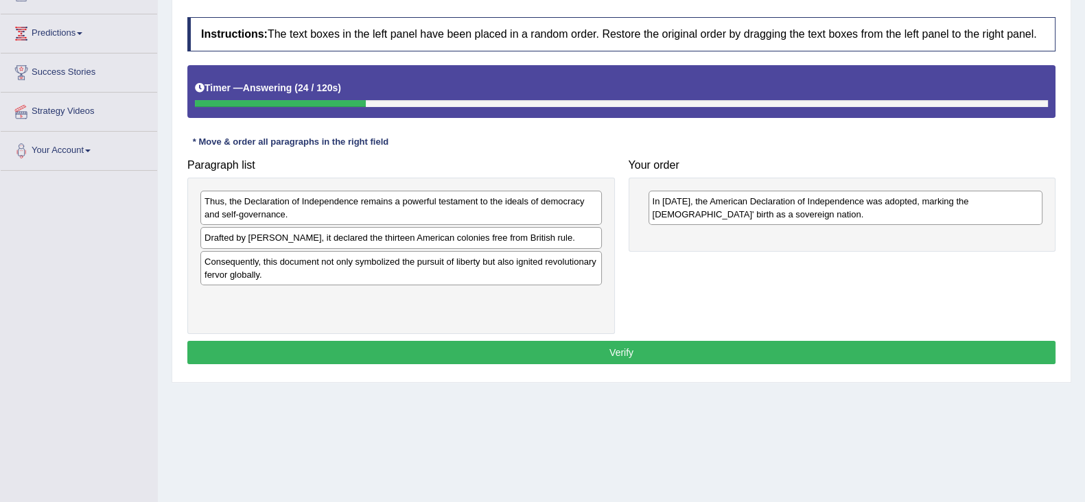
click at [420, 241] on div "Drafted by Thomas Jefferson, it declared the thirteen American colonies free fr…" at bounding box center [400, 237] width 401 height 21
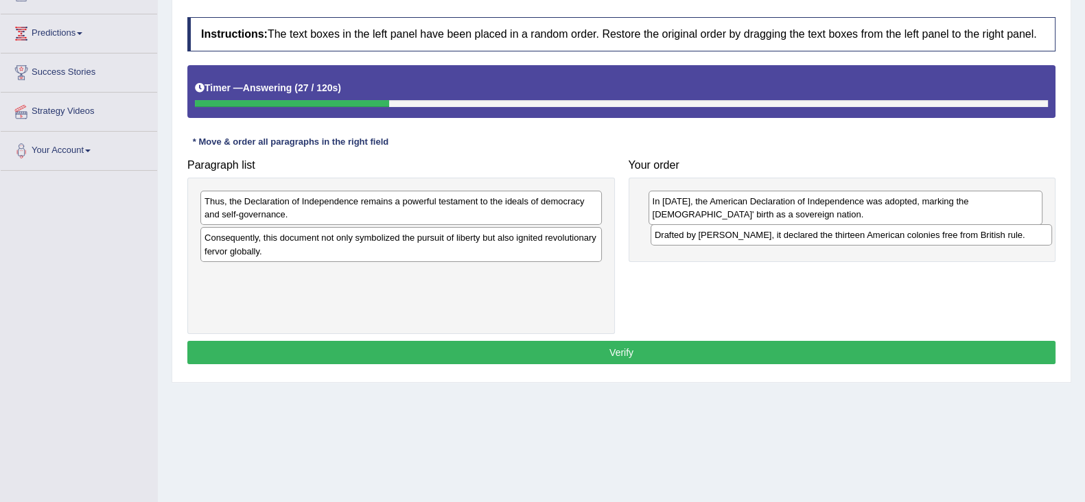
drag, startPoint x: 436, startPoint y: 237, endPoint x: 886, endPoint y: 235, distance: 450.0
click at [886, 235] on div "Drafted by Thomas Jefferson, it declared the thirteen American colonies free fr…" at bounding box center [850, 234] width 401 height 21
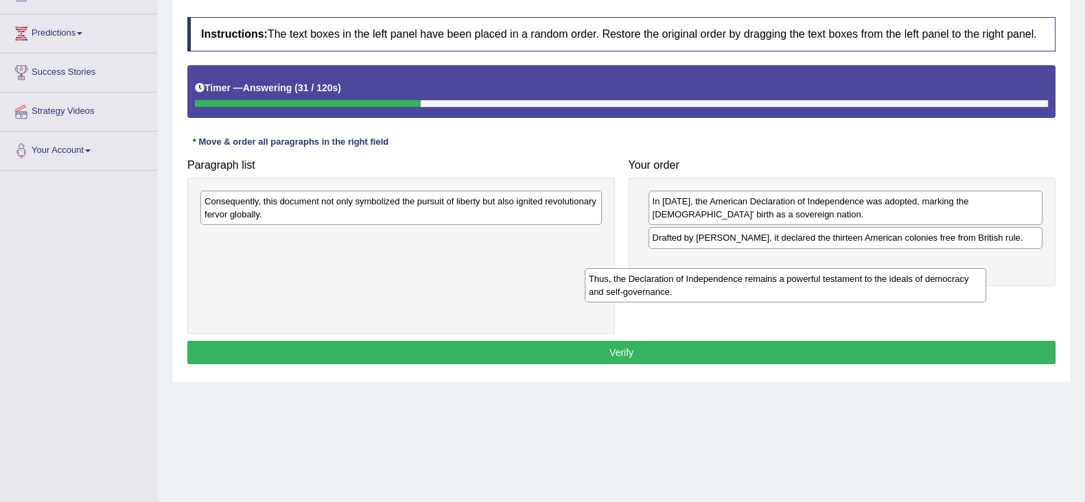
drag, startPoint x: 422, startPoint y: 202, endPoint x: 818, endPoint y: 283, distance: 404.0
click at [818, 283] on div "Thus, the Declaration of Independence remains a powerful testament to the ideal…" at bounding box center [784, 285] width 401 height 34
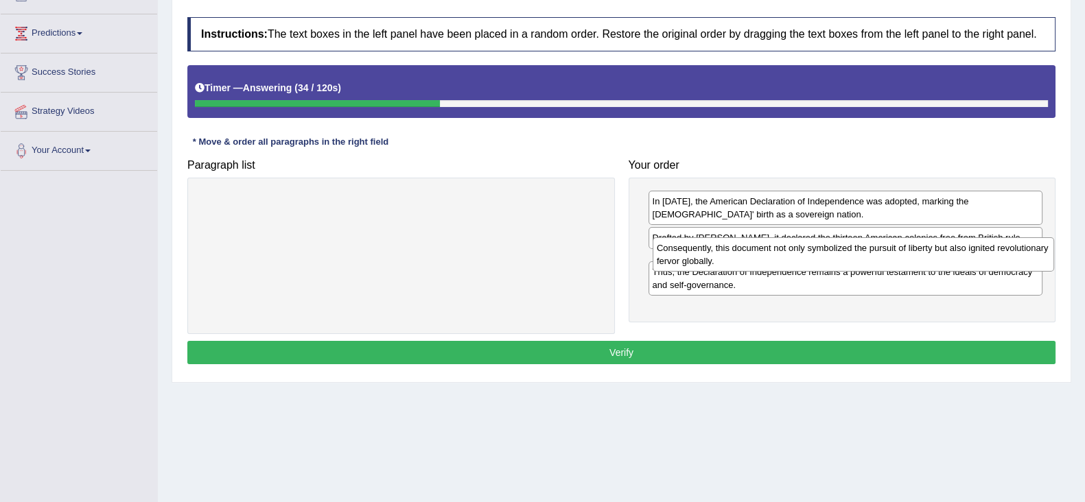
drag, startPoint x: 386, startPoint y: 212, endPoint x: 838, endPoint y: 259, distance: 454.4
click at [838, 259] on div "Consequently, this document not only symbolized the pursuit of liberty but also…" at bounding box center [852, 254] width 401 height 34
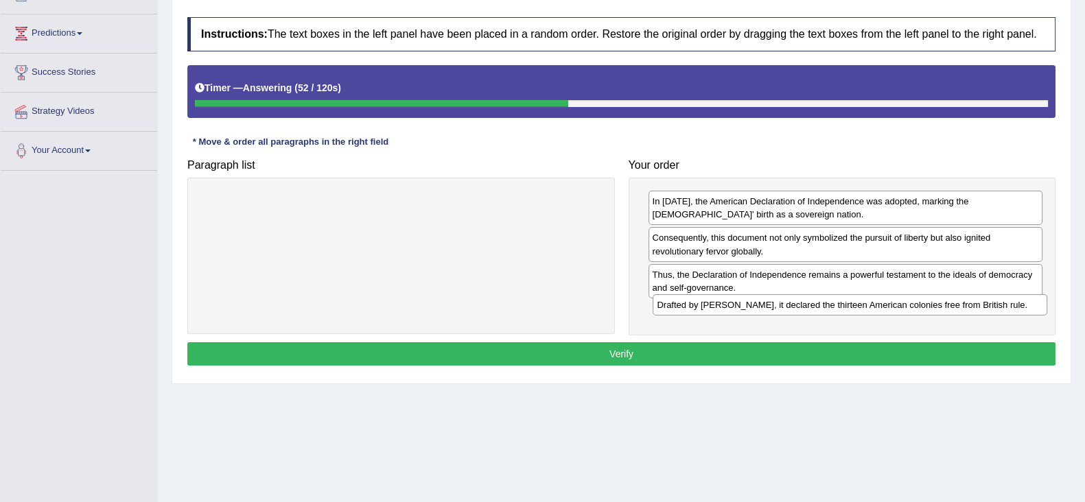
drag, startPoint x: 908, startPoint y: 239, endPoint x: 913, endPoint y: 307, distance: 67.4
click at [913, 307] on div "Drafted by Thomas Jefferson, it declared the thirteen American colonies free fr…" at bounding box center [849, 304] width 394 height 21
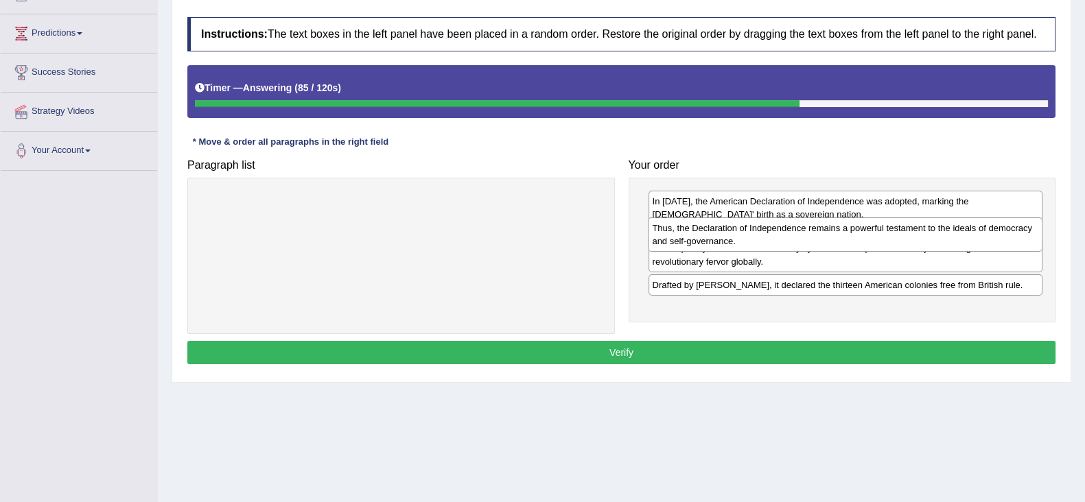
drag, startPoint x: 799, startPoint y: 284, endPoint x: 799, endPoint y: 238, distance: 46.0
click at [799, 238] on div "Thus, the Declaration of Independence remains a powerful testament to the ideal…" at bounding box center [845, 234] width 394 height 34
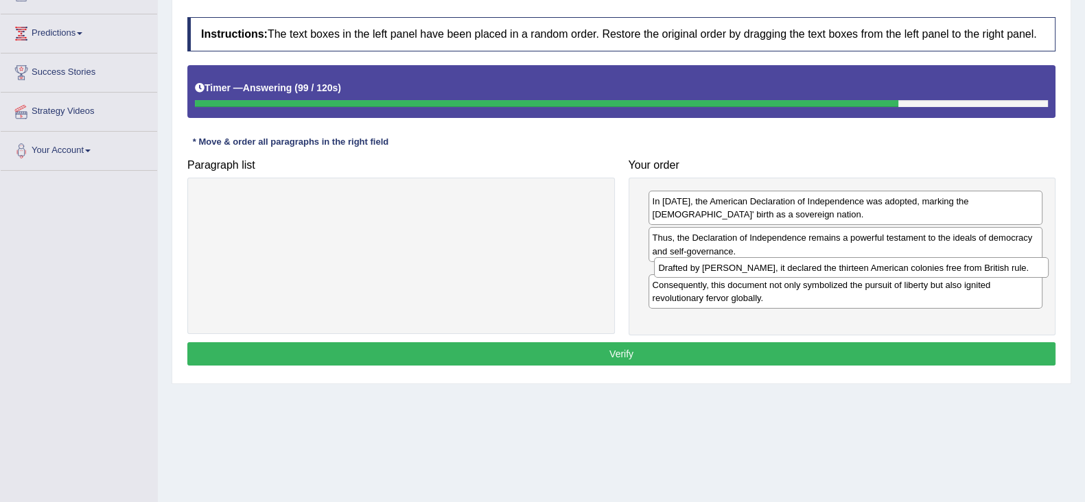
drag, startPoint x: 707, startPoint y: 315, endPoint x: 713, endPoint y: 272, distance: 43.0
click at [713, 272] on div "Drafted by Thomas Jefferson, it declared the thirteen American colonies free fr…" at bounding box center [851, 267] width 394 height 21
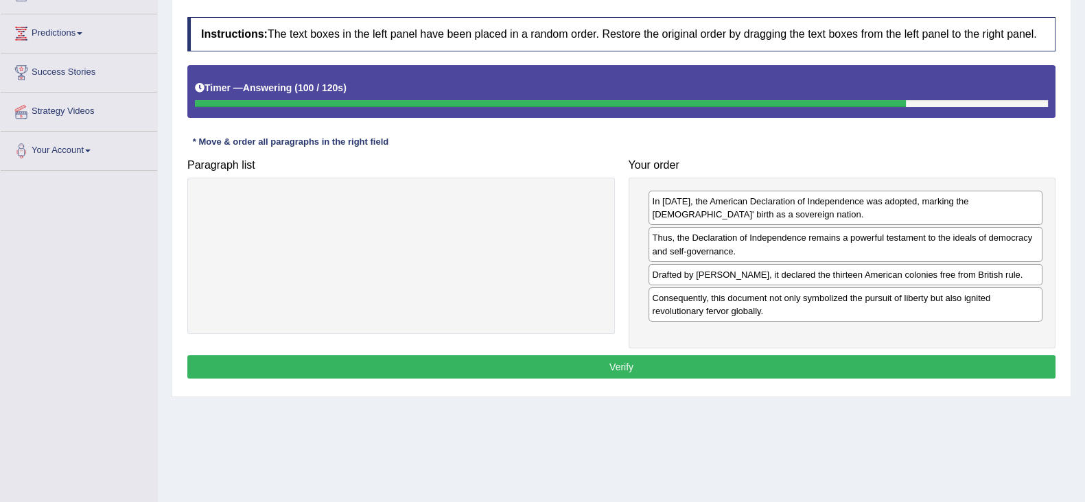
click at [673, 359] on button "Verify" at bounding box center [621, 366] width 868 height 23
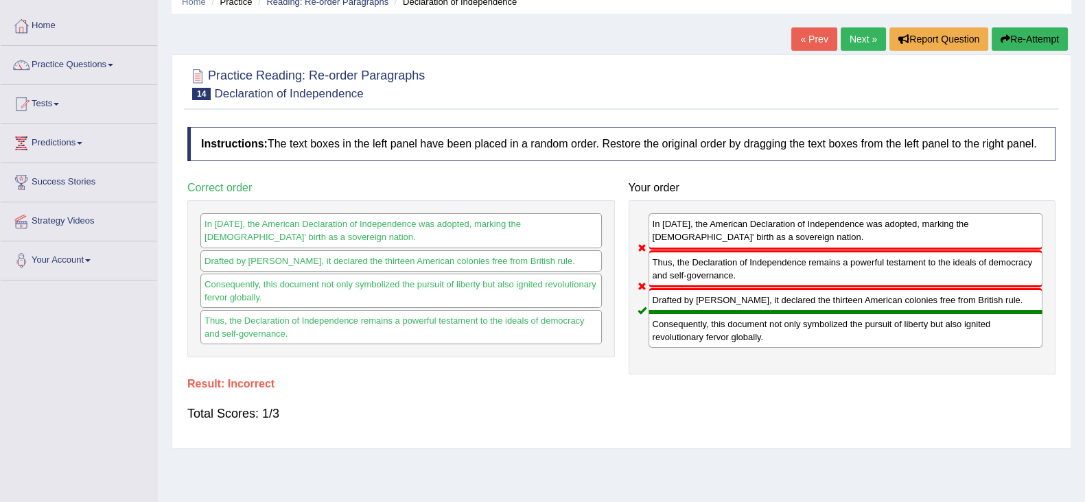
scroll to position [0, 0]
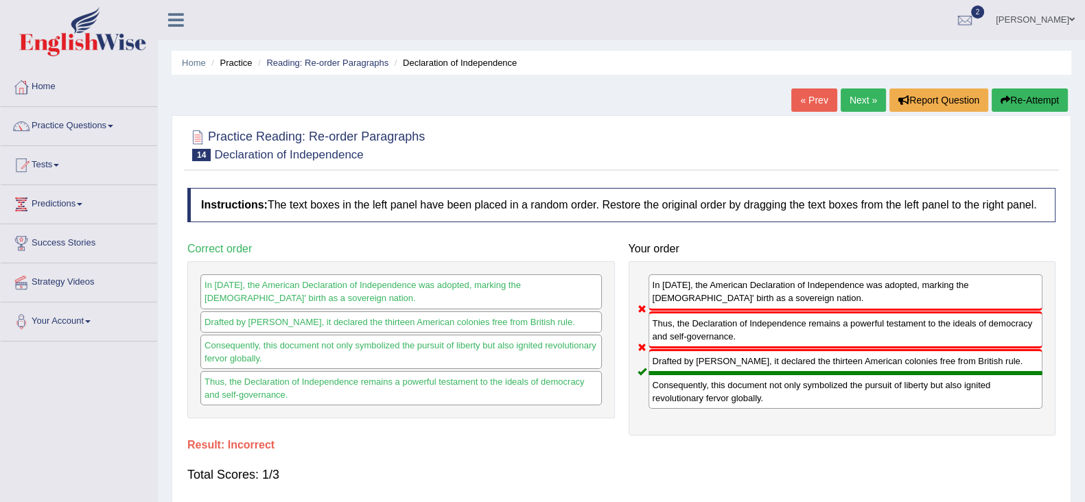
click at [854, 96] on link "Next »" at bounding box center [862, 99] width 45 height 23
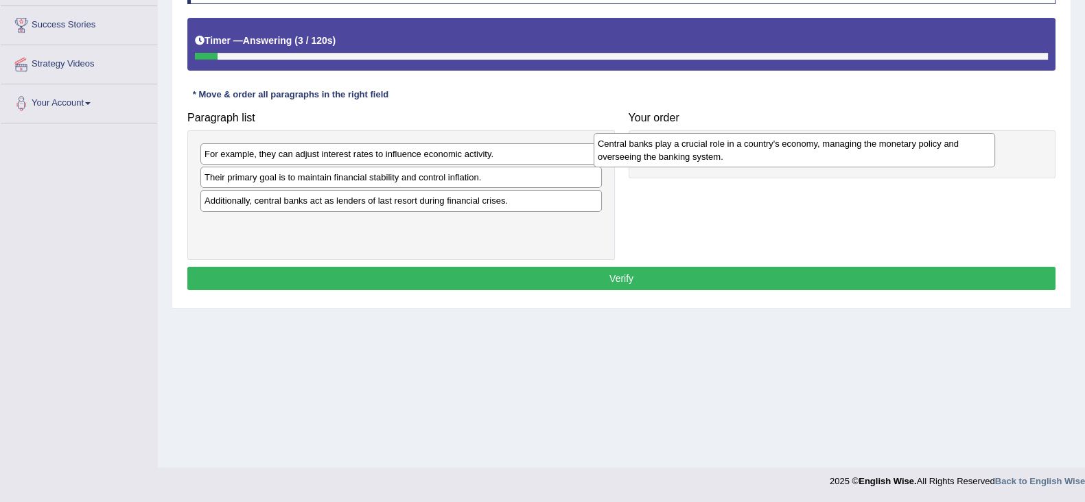
drag, startPoint x: 274, startPoint y: 189, endPoint x: 669, endPoint y: 154, distance: 396.7
click at [667, 155] on div "Central banks play a crucial role in a country's economy, managing the monetary…" at bounding box center [793, 150] width 401 height 34
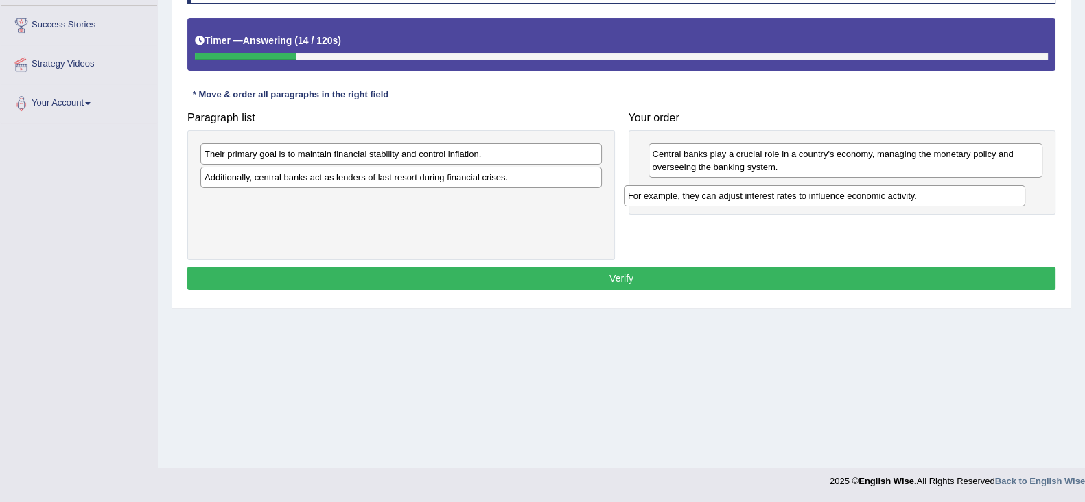
drag, startPoint x: 340, startPoint y: 154, endPoint x: 763, endPoint y: 196, distance: 425.3
click at [763, 196] on div "For example, they can adjust interest rates to influence economic activity." at bounding box center [824, 195] width 401 height 21
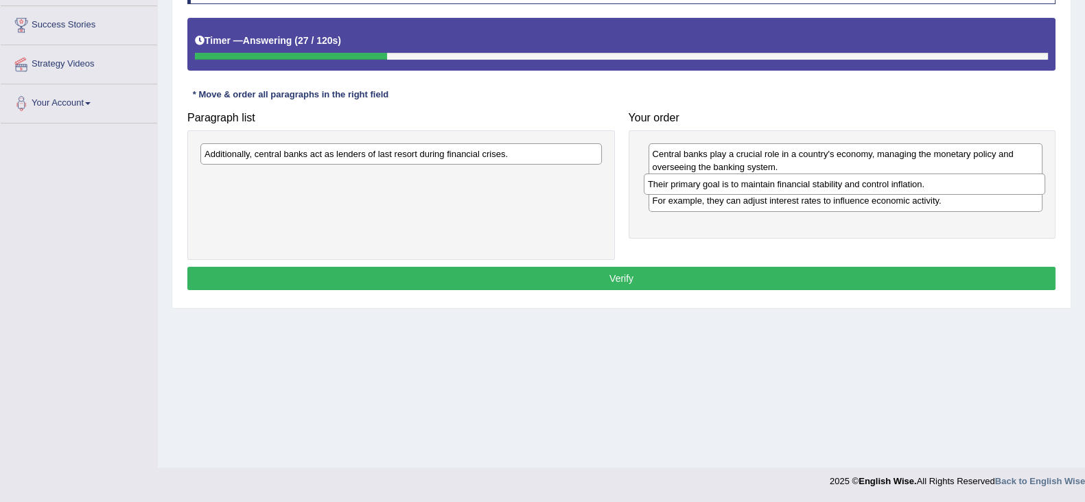
drag, startPoint x: 410, startPoint y: 152, endPoint x: 853, endPoint y: 182, distance: 444.2
click at [853, 182] on div "Their primary goal is to maintain financial stability and control inflation." at bounding box center [843, 184] width 401 height 21
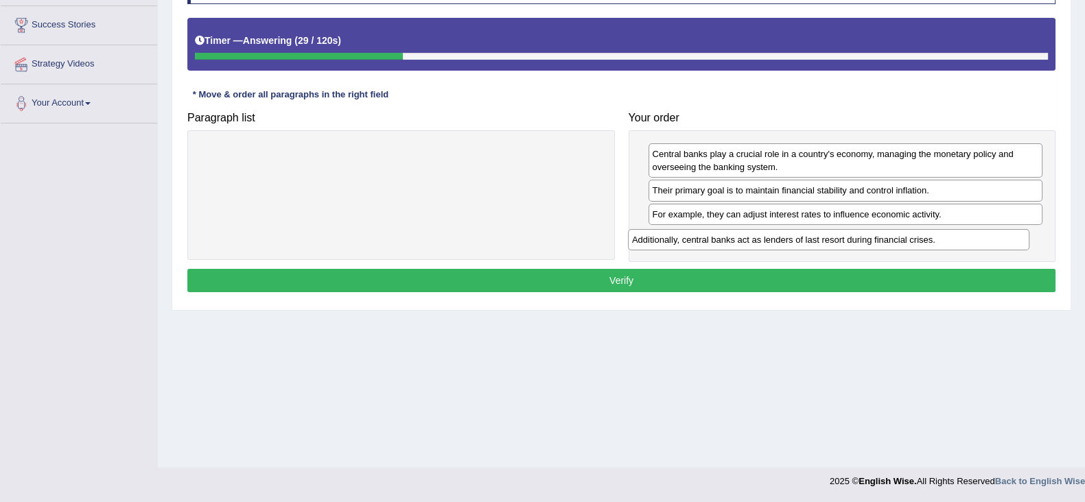
drag, startPoint x: 475, startPoint y: 158, endPoint x: 902, endPoint y: 244, distance: 435.2
click at [902, 244] on div "Additionally, central banks act as lenders of last resort during financial cris…" at bounding box center [828, 239] width 401 height 21
drag, startPoint x: 898, startPoint y: 214, endPoint x: 892, endPoint y: 239, distance: 26.1
click at [892, 239] on div "For example, they can adjust interest rates to influence economic activity." at bounding box center [838, 238] width 394 height 21
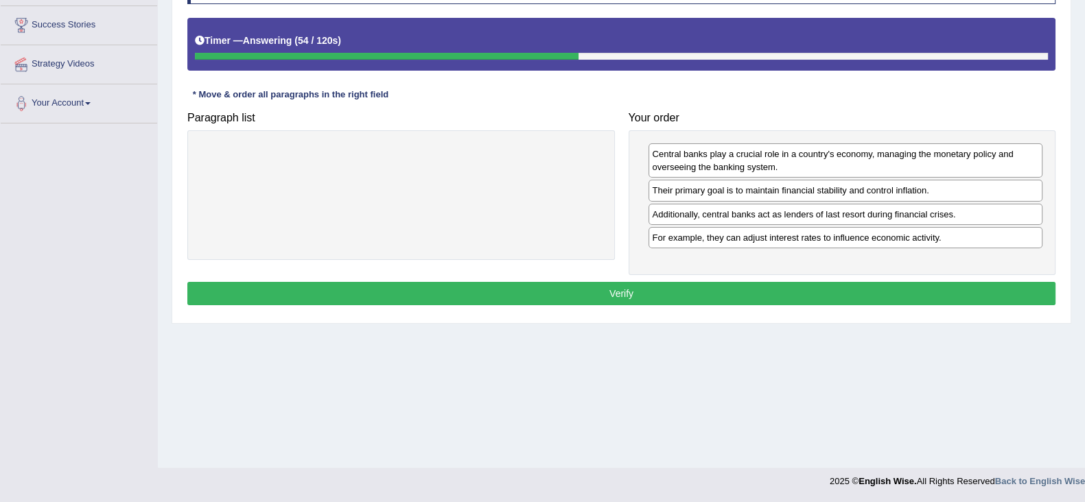
click at [795, 282] on button "Verify" at bounding box center [621, 293] width 868 height 23
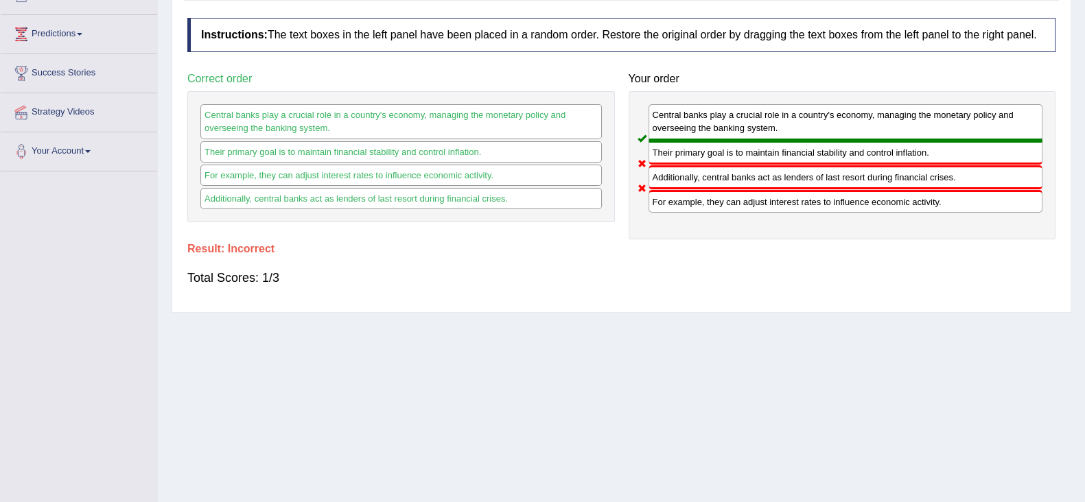
scroll to position [47, 0]
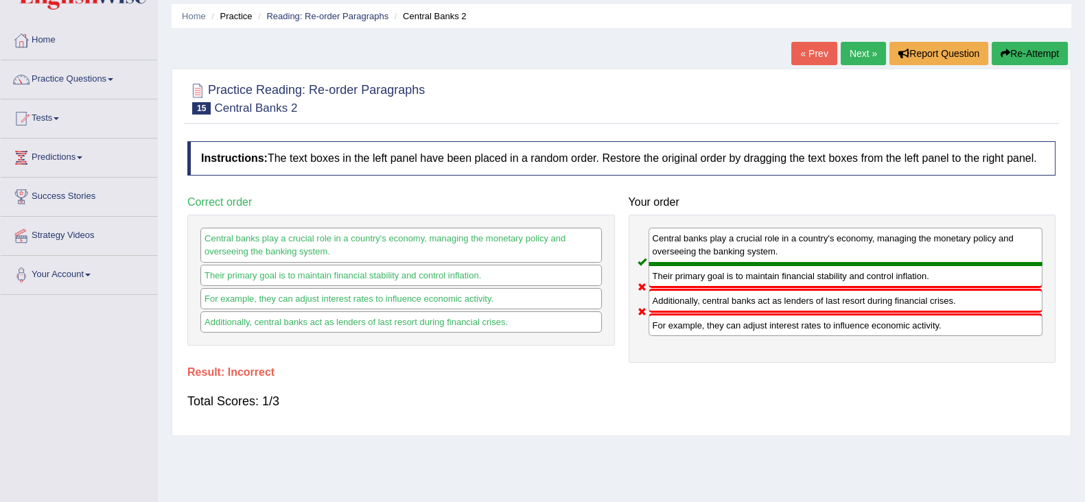
click at [857, 51] on link "Next »" at bounding box center [862, 53] width 45 height 23
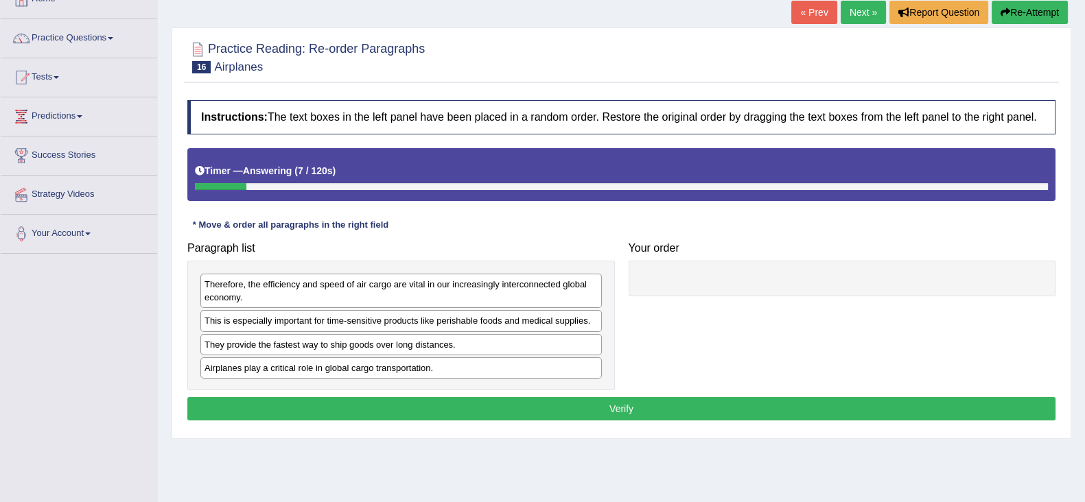
scroll to position [171, 0]
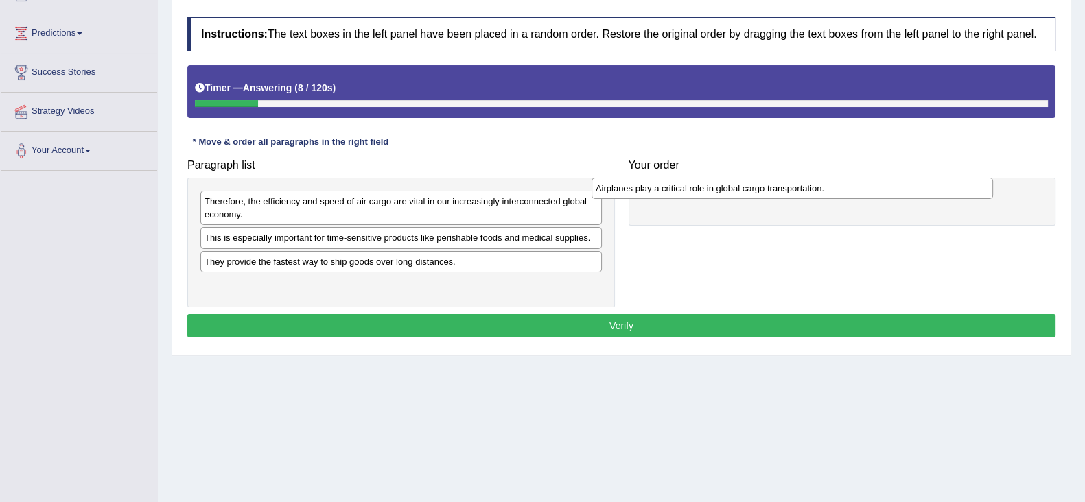
drag, startPoint x: 383, startPoint y: 287, endPoint x: 774, endPoint y: 191, distance: 402.5
click at [774, 191] on div "Airplanes play a critical role in global cargo transportation." at bounding box center [791, 188] width 401 height 21
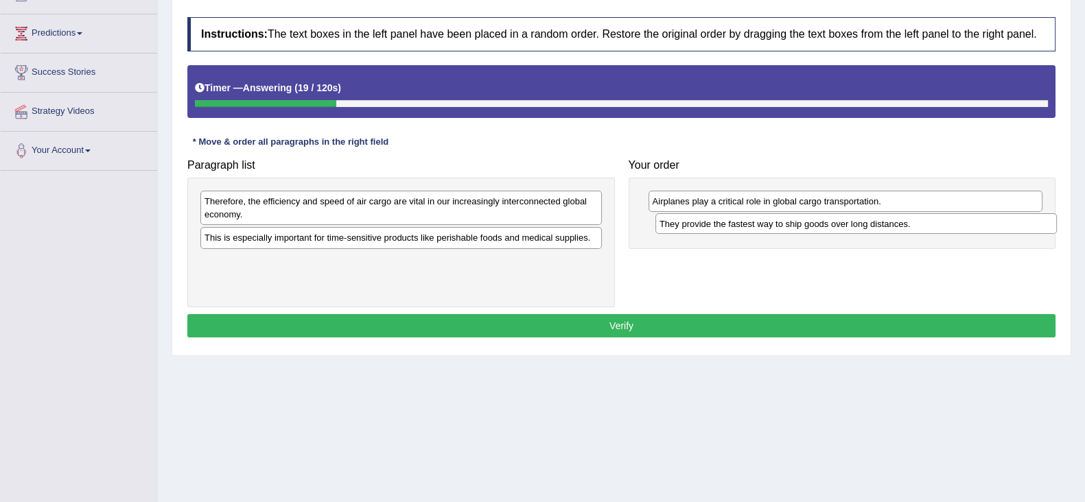
drag, startPoint x: 278, startPoint y: 267, endPoint x: 733, endPoint y: 230, distance: 456.3
click at [733, 230] on div "They provide the fastest way to ship goods over long distances." at bounding box center [855, 223] width 401 height 21
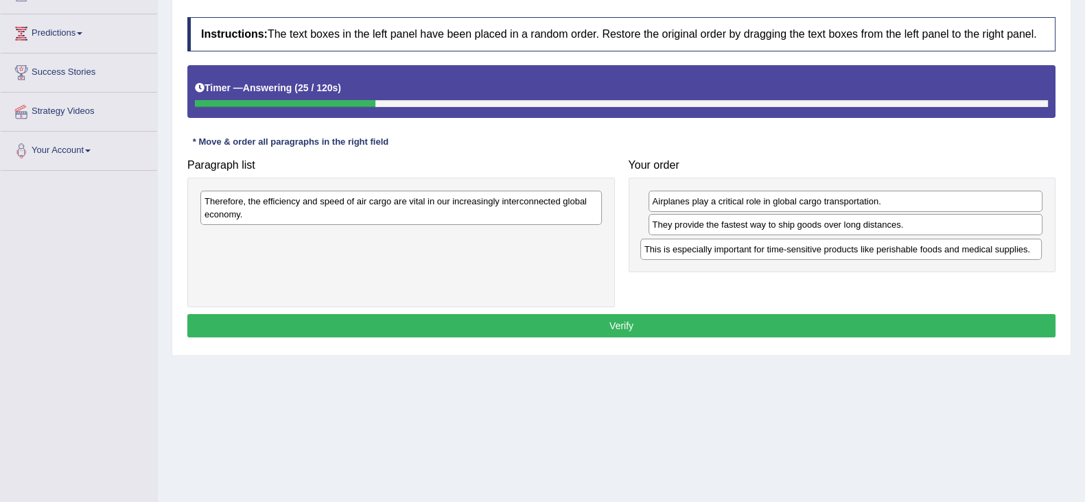
drag, startPoint x: 281, startPoint y: 240, endPoint x: 720, endPoint y: 252, distance: 439.9
click at [720, 252] on div "This is especially important for time-sensitive products like perishable foods …" at bounding box center [840, 249] width 401 height 21
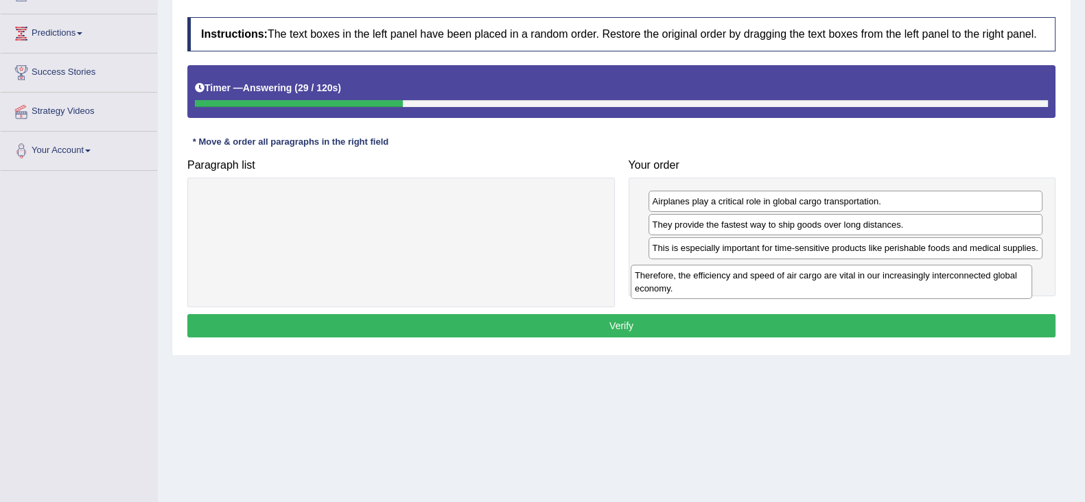
drag, startPoint x: 338, startPoint y: 204, endPoint x: 768, endPoint y: 278, distance: 436.4
click at [768, 278] on div "Therefore, the efficiency and speed of air cargo are vital in our increasingly …" at bounding box center [830, 282] width 401 height 34
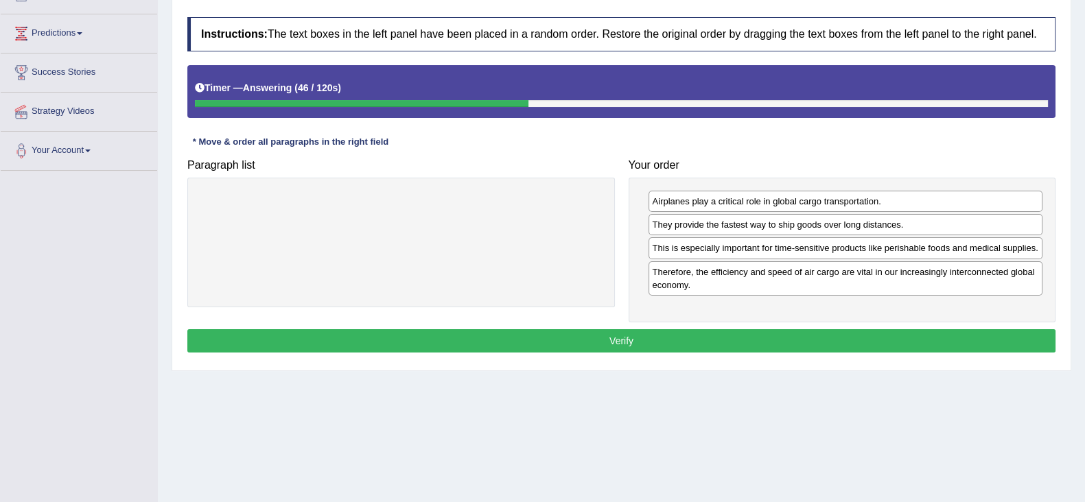
click at [739, 336] on button "Verify" at bounding box center [621, 340] width 868 height 23
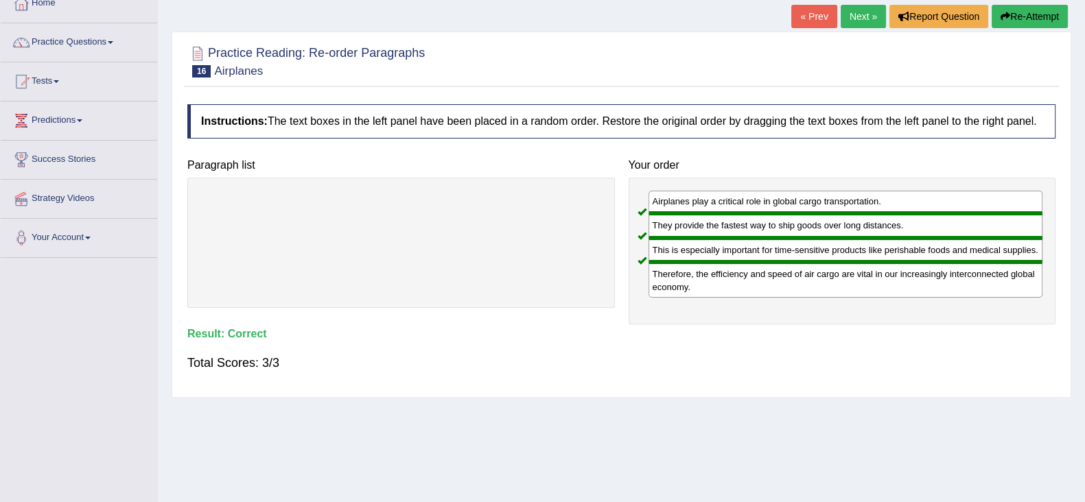
scroll to position [0, 0]
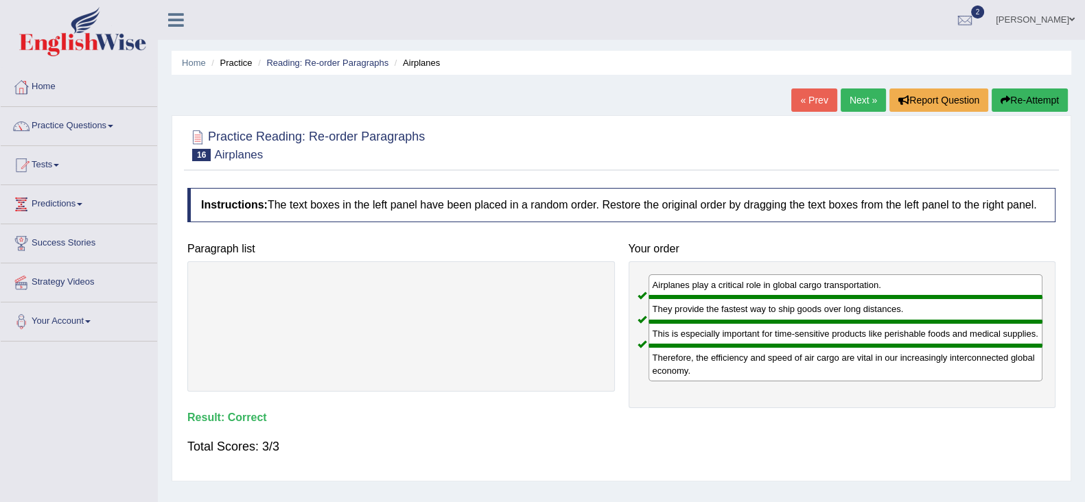
click at [860, 104] on link "Next »" at bounding box center [862, 99] width 45 height 23
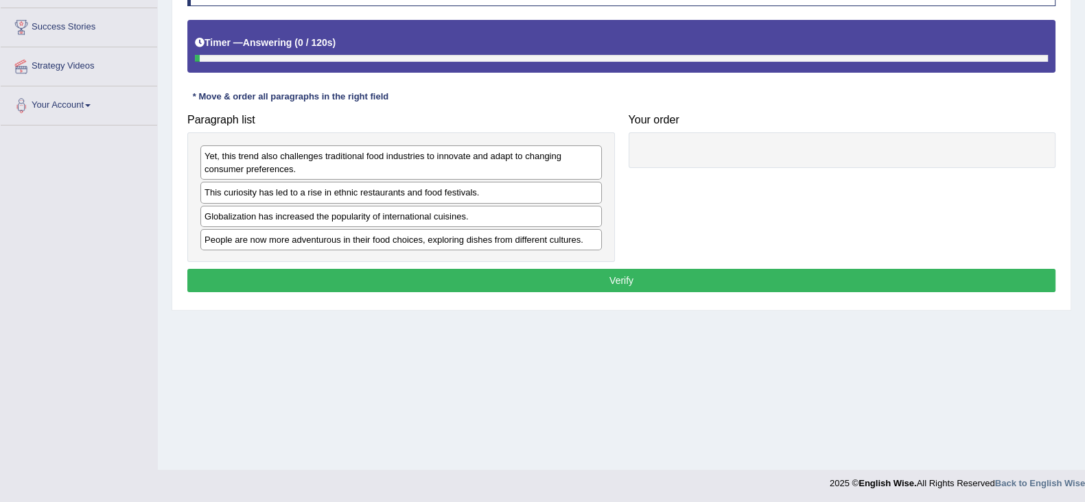
scroll to position [218, 0]
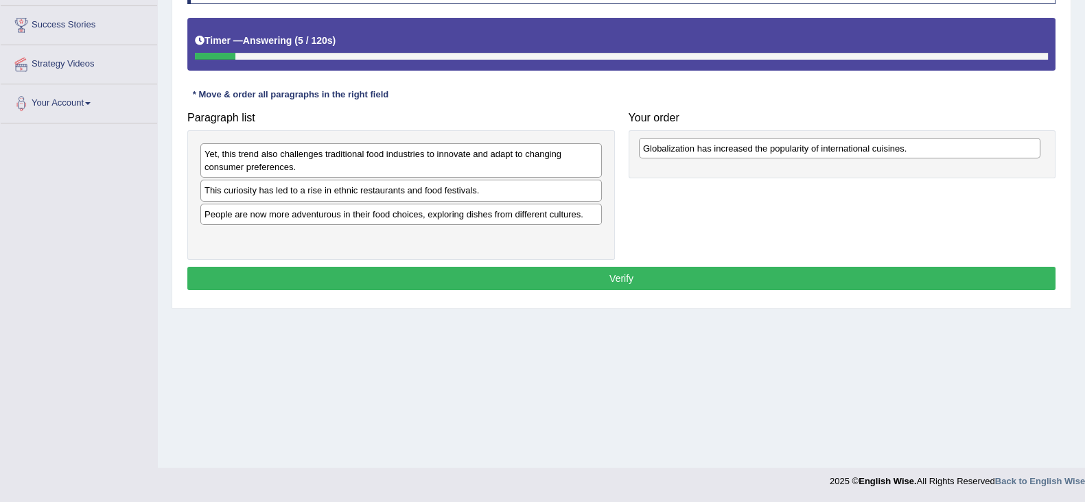
drag, startPoint x: 261, startPoint y: 214, endPoint x: 700, endPoint y: 149, distance: 443.1
click at [700, 149] on div "Globalization has increased the popularity of international cuisines." at bounding box center [839, 148] width 401 height 21
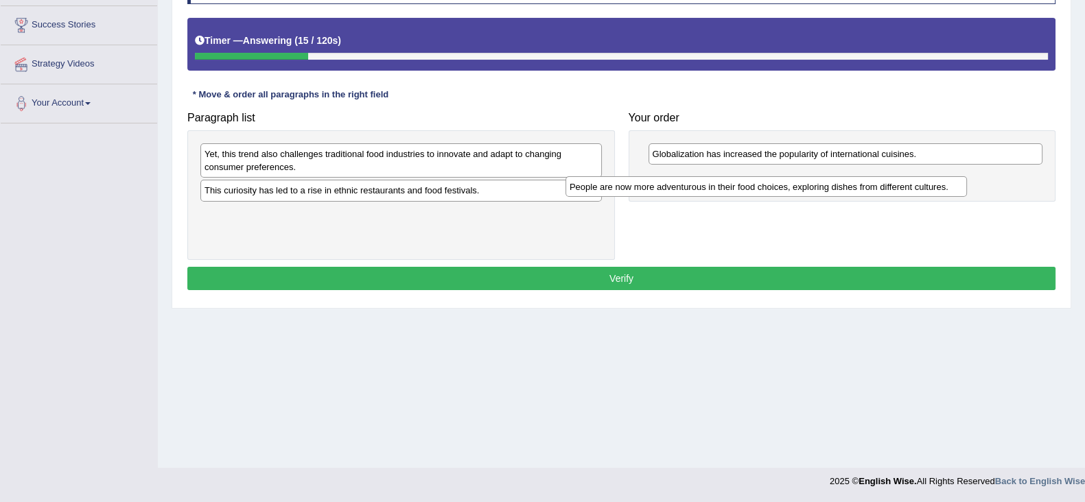
drag, startPoint x: 326, startPoint y: 213, endPoint x: 694, endPoint y: 185, distance: 369.4
click at [694, 185] on div "People are now more adventurous in their food choices, exploring dishes from di…" at bounding box center [765, 186] width 401 height 21
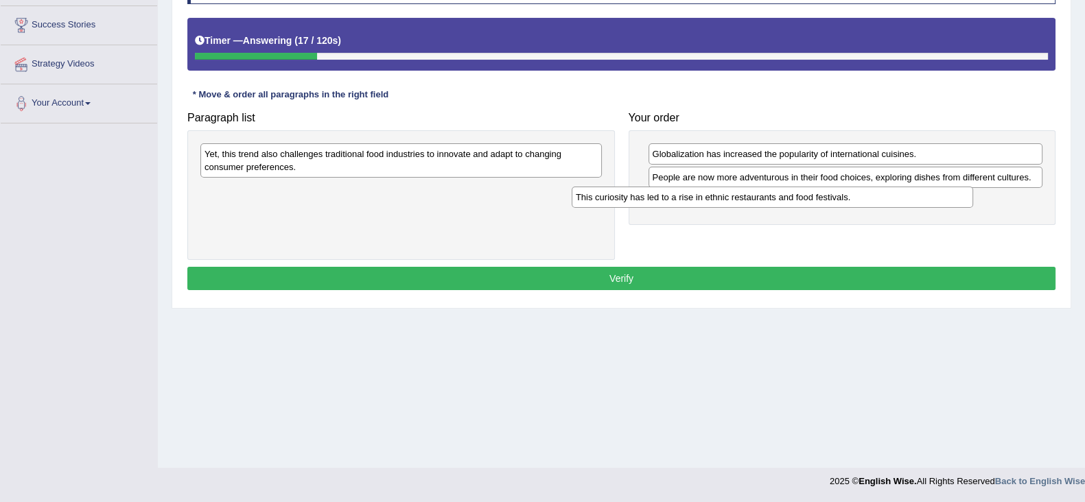
drag, startPoint x: 511, startPoint y: 193, endPoint x: 884, endPoint y: 202, distance: 372.6
click at [884, 202] on div "This curiosity has led to a rise in ethnic restaurants and food festivals." at bounding box center [771, 197] width 401 height 21
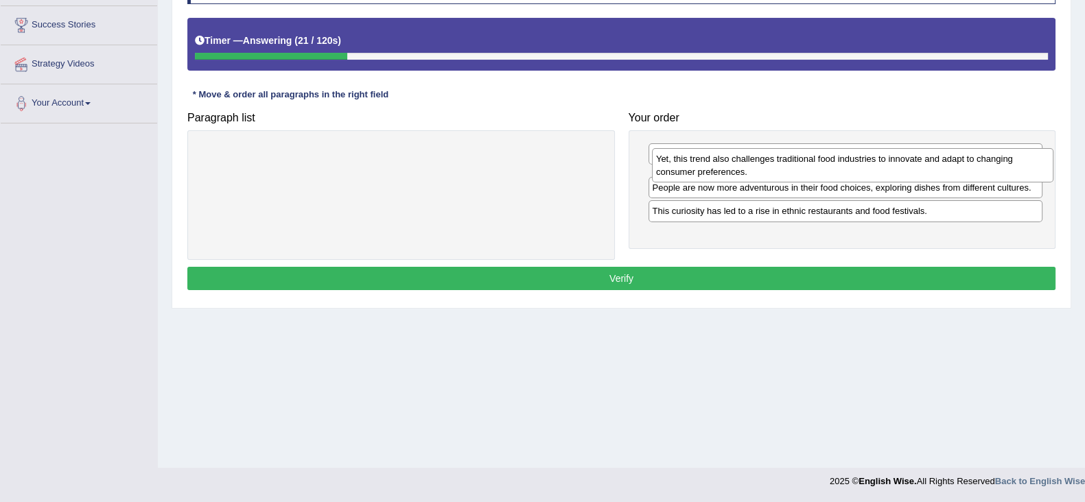
drag, startPoint x: 351, startPoint y: 166, endPoint x: 802, endPoint y: 170, distance: 451.4
click at [802, 170] on div "Yet, this trend also challenges traditional food industries to innovate and ada…" at bounding box center [852, 165] width 401 height 34
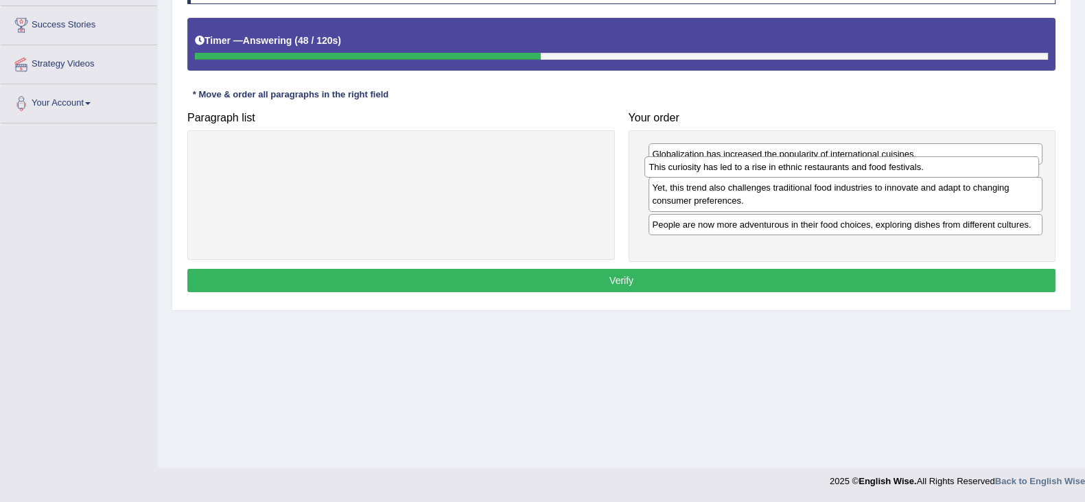
drag, startPoint x: 854, startPoint y: 237, endPoint x: 851, endPoint y: 167, distance: 70.1
click at [851, 167] on div "This curiosity has led to a rise in ethnic restaurants and food festivals." at bounding box center [841, 166] width 394 height 21
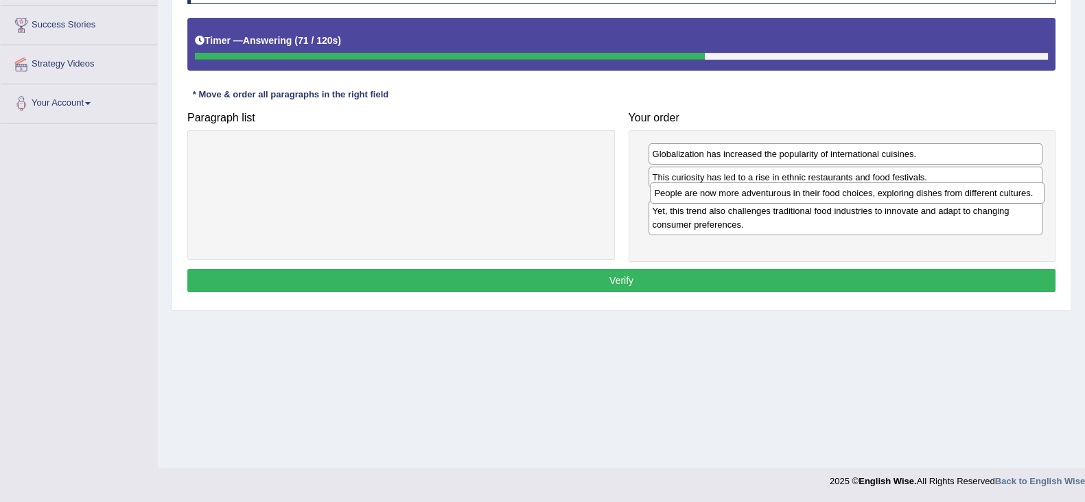
drag, startPoint x: 783, startPoint y: 231, endPoint x: 785, endPoint y: 188, distance: 43.3
click at [785, 188] on div "People are now more adventurous in their food choices, exploring dishes from di…" at bounding box center [847, 192] width 394 height 21
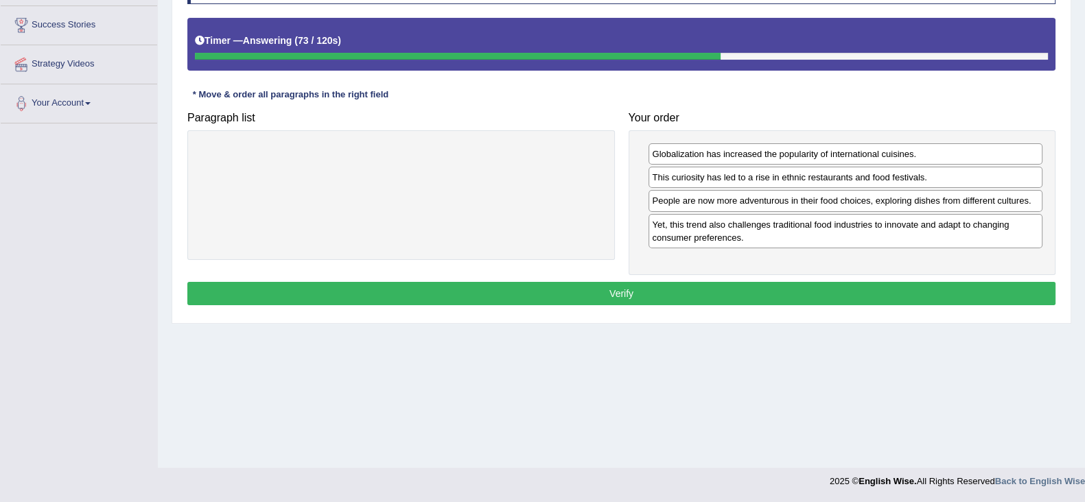
click at [742, 262] on div "Globalization has increased the popularity of international cuisines. This curi…" at bounding box center [841, 202] width 427 height 145
click at [733, 294] on button "Verify" at bounding box center [621, 293] width 868 height 23
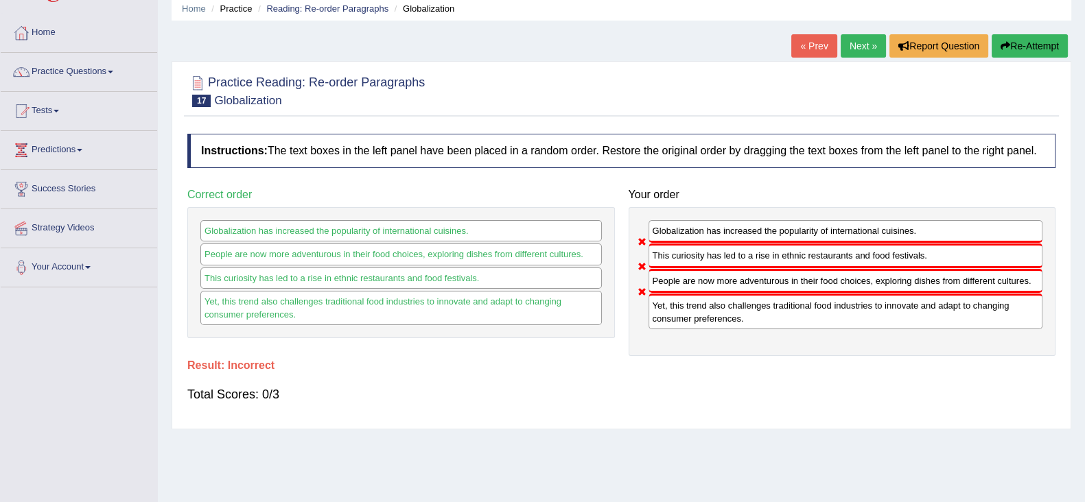
scroll to position [47, 0]
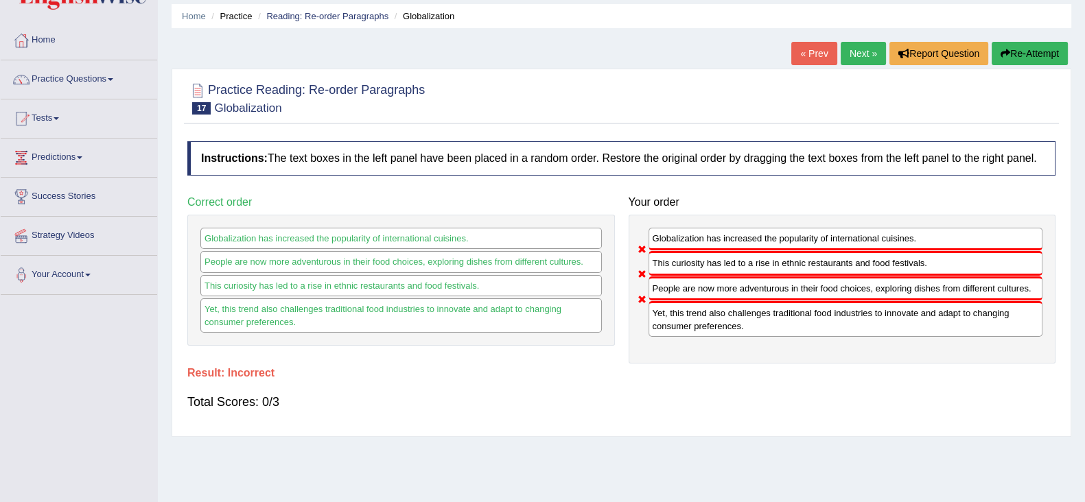
click at [1045, 49] on button "Re-Attempt" at bounding box center [1029, 53] width 76 height 23
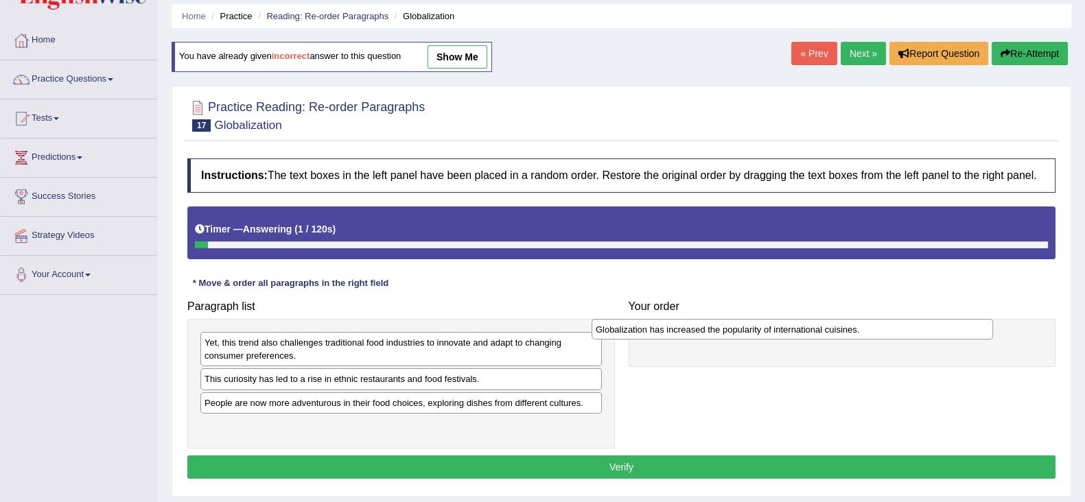
drag, startPoint x: 355, startPoint y: 403, endPoint x: 755, endPoint y: 331, distance: 405.7
click at [755, 331] on div "Globalization has increased the popularity of international cuisines." at bounding box center [791, 329] width 401 height 21
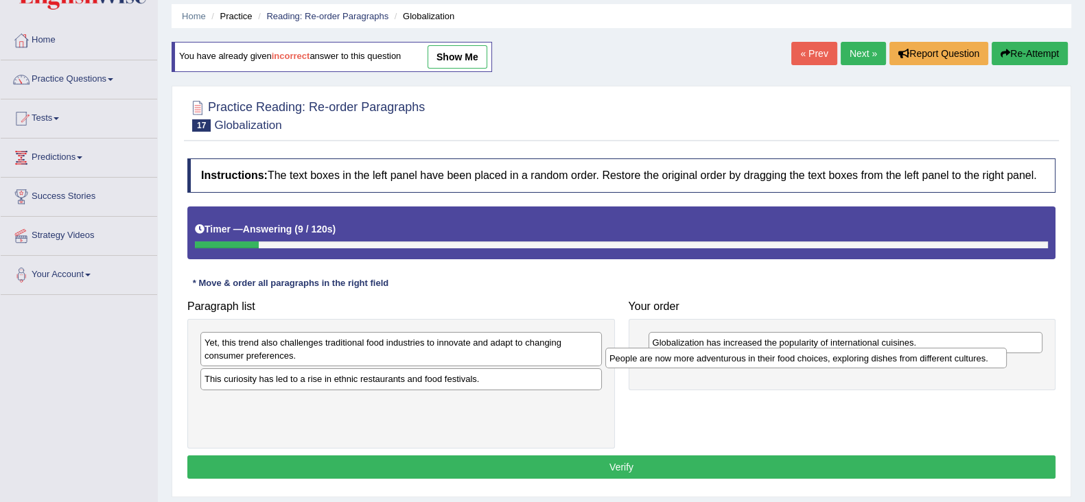
drag, startPoint x: 312, startPoint y: 405, endPoint x: 717, endPoint y: 361, distance: 407.1
click at [717, 361] on div "People are now more adventurous in their food choices, exploring dishes from di…" at bounding box center [805, 358] width 401 height 21
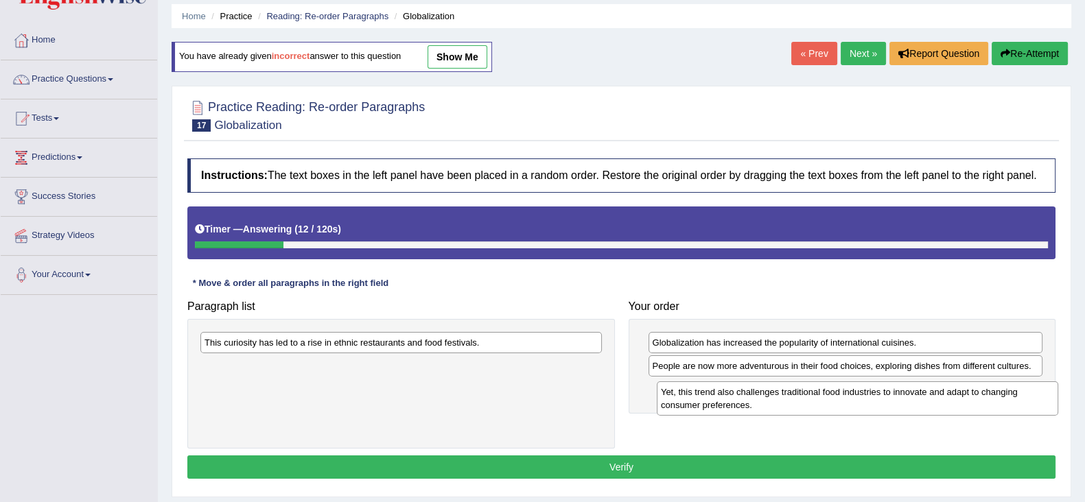
drag, startPoint x: 446, startPoint y: 353, endPoint x: 915, endPoint y: 403, distance: 471.8
click at [915, 403] on div "Yet, this trend also challenges traditional food industries to innovate and ada…" at bounding box center [856, 398] width 401 height 34
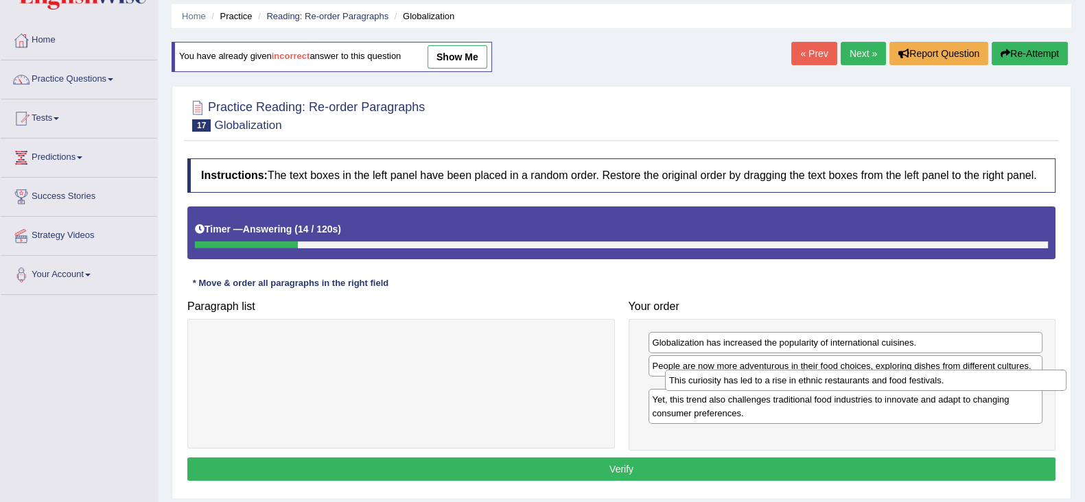
drag, startPoint x: 400, startPoint y: 348, endPoint x: 864, endPoint y: 386, distance: 465.9
click at [864, 386] on div "This curiosity has led to a rise in ethnic restaurants and food festivals." at bounding box center [865, 380] width 401 height 21
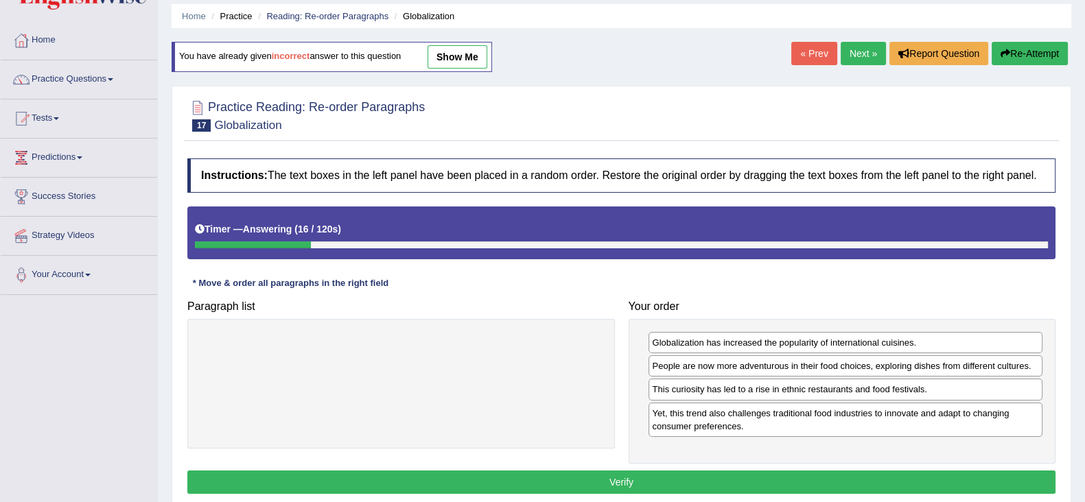
click at [822, 473] on button "Verify" at bounding box center [621, 482] width 868 height 23
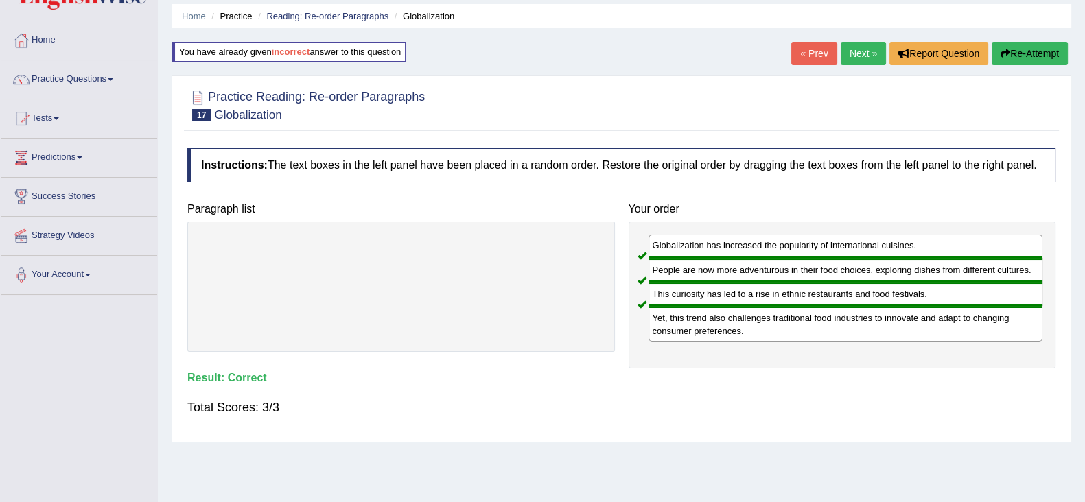
click at [860, 62] on link "Next »" at bounding box center [862, 53] width 45 height 23
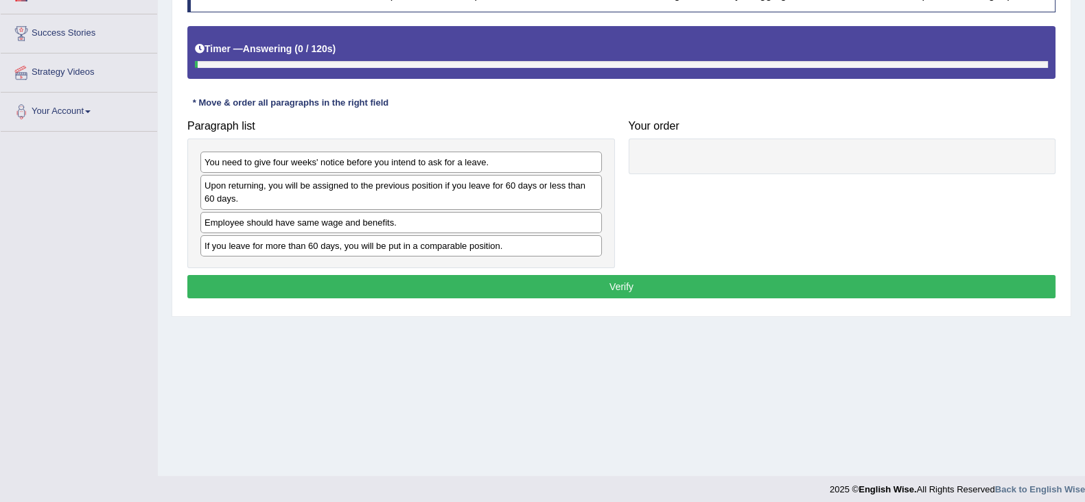
scroll to position [218, 0]
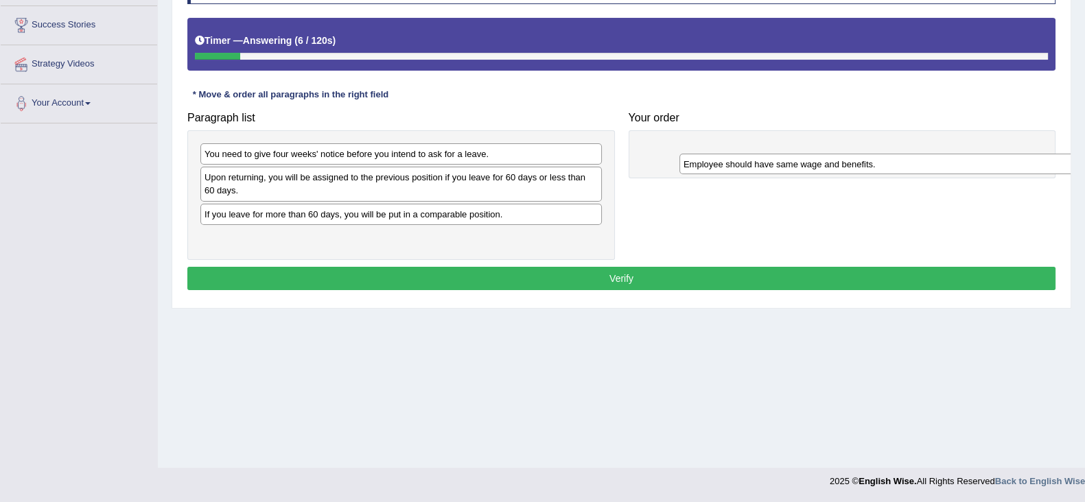
drag, startPoint x: 423, startPoint y: 217, endPoint x: 902, endPoint y: 168, distance: 481.3
click at [902, 168] on div "Employee should have same wage and benefits." at bounding box center [879, 164] width 401 height 21
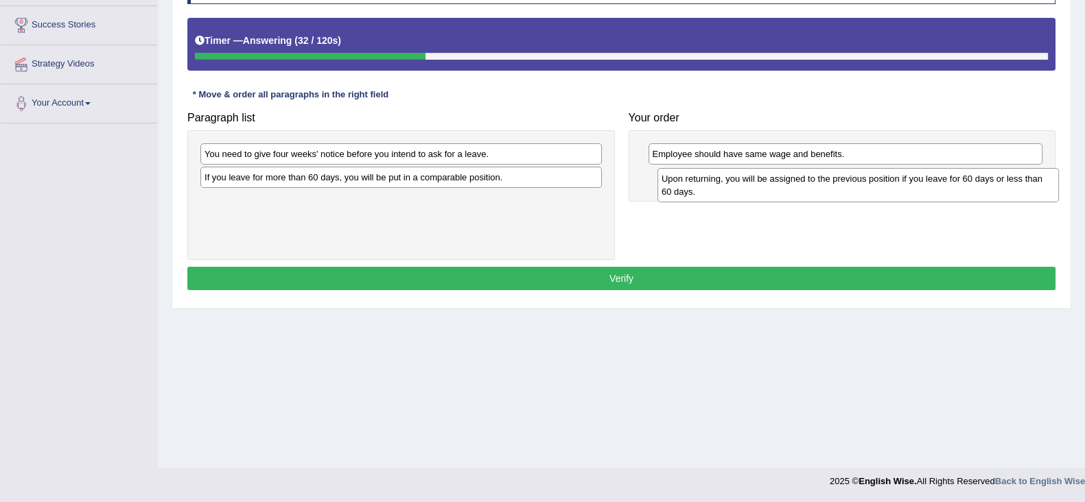
drag, startPoint x: 484, startPoint y: 193, endPoint x: 940, endPoint y: 195, distance: 456.9
click at [940, 195] on div "Upon returning, you will be assigned to the previous position if you leave for …" at bounding box center [857, 185] width 401 height 34
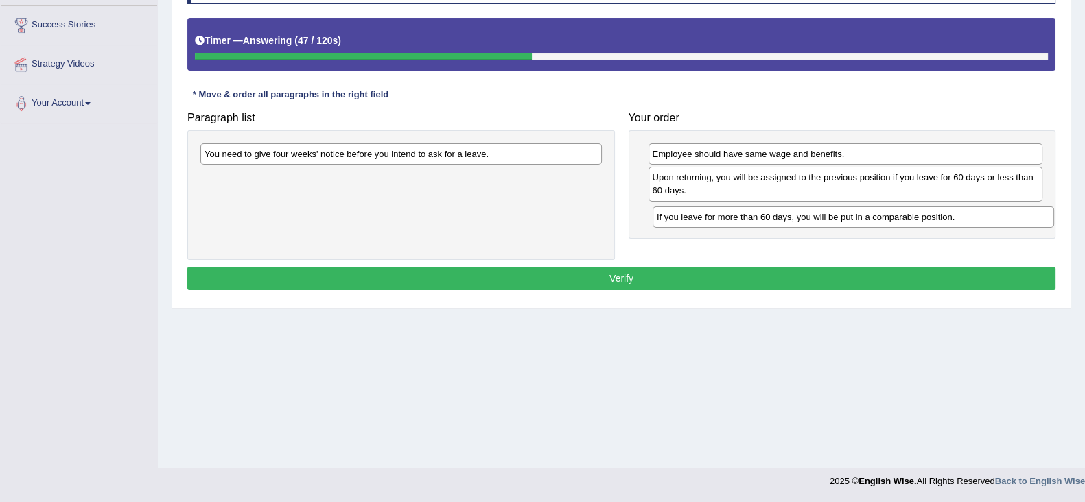
drag, startPoint x: 547, startPoint y: 174, endPoint x: 999, endPoint y: 214, distance: 453.8
click at [999, 214] on div "If you leave for more than 60 days, you will be put in a comparable position." at bounding box center [852, 216] width 401 height 21
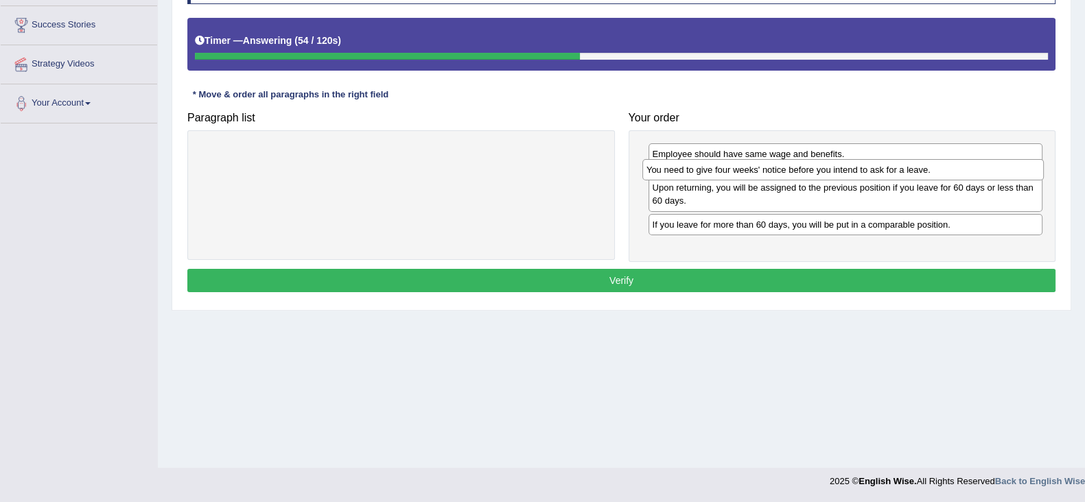
drag, startPoint x: 343, startPoint y: 161, endPoint x: 785, endPoint y: 176, distance: 442.0
click at [785, 176] on div "You need to give four weeks' notice before you intend to ask for a leave." at bounding box center [842, 169] width 401 height 21
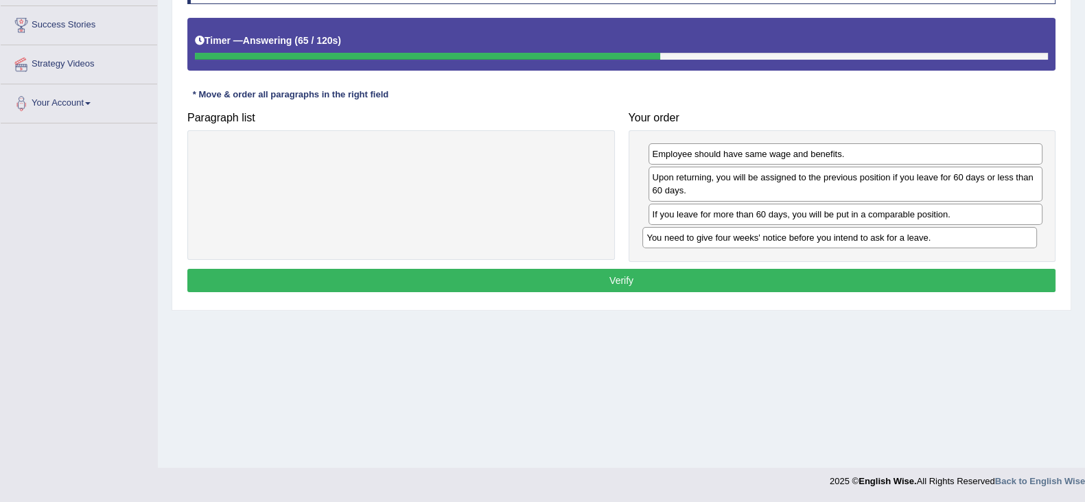
drag, startPoint x: 877, startPoint y: 179, endPoint x: 871, endPoint y: 239, distance: 59.9
click at [871, 239] on div "You need to give four weeks' notice before you intend to ask for a leave." at bounding box center [839, 237] width 394 height 21
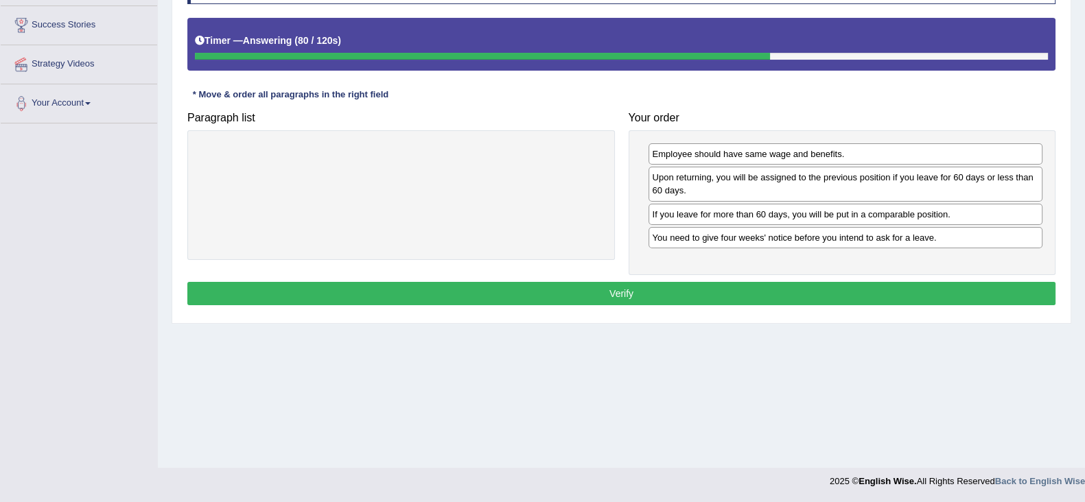
click at [805, 292] on button "Verify" at bounding box center [621, 293] width 868 height 23
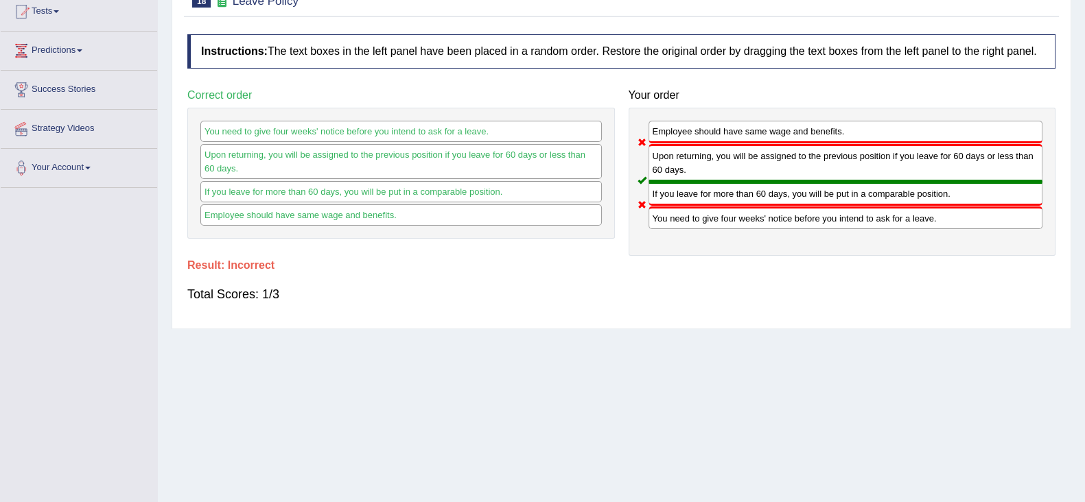
scroll to position [47, 0]
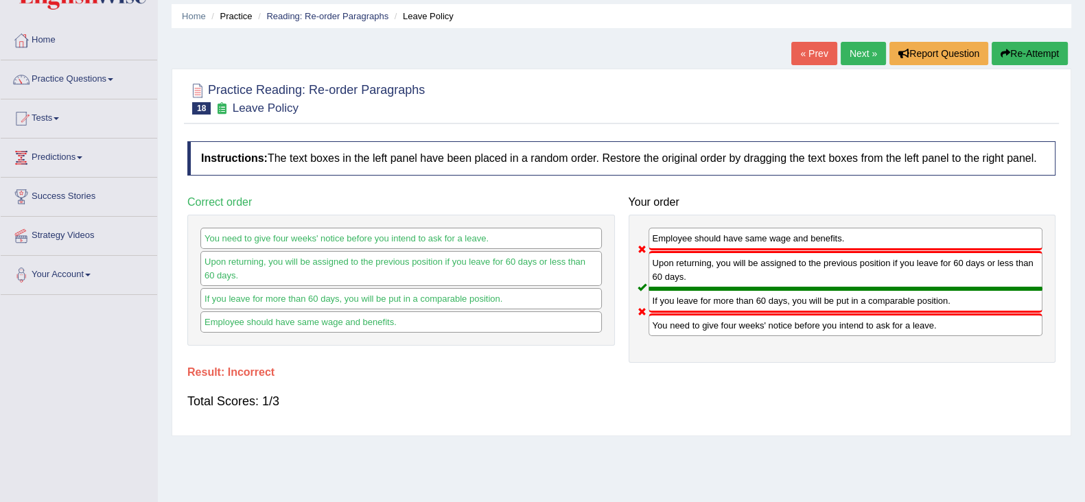
drag, startPoint x: 1035, startPoint y: 57, endPoint x: 1004, endPoint y: 78, distance: 37.5
click at [1035, 56] on button "Re-Attempt" at bounding box center [1029, 53] width 76 height 23
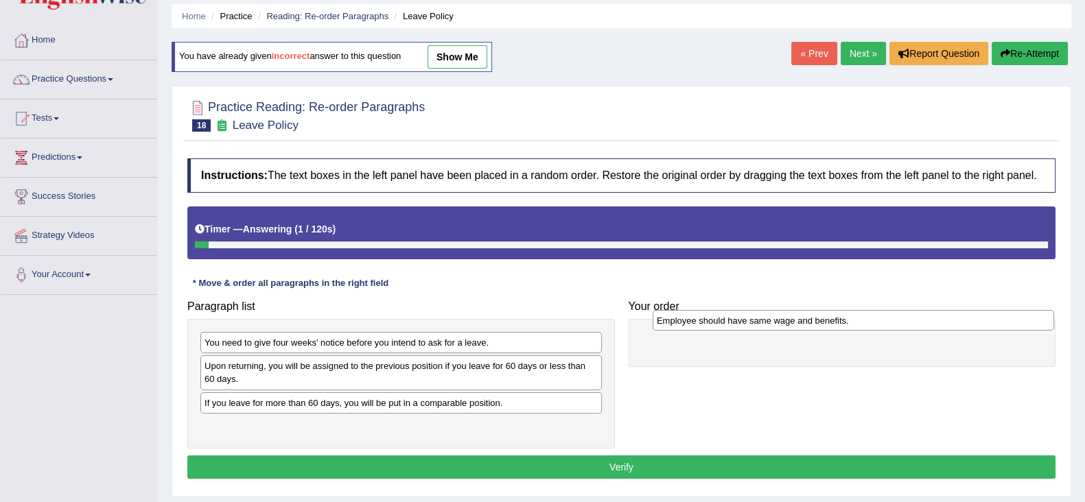
drag, startPoint x: 308, startPoint y: 399, endPoint x: 760, endPoint y: 318, distance: 459.4
click at [760, 318] on div "Employee should have same wage and benefits." at bounding box center [852, 320] width 401 height 21
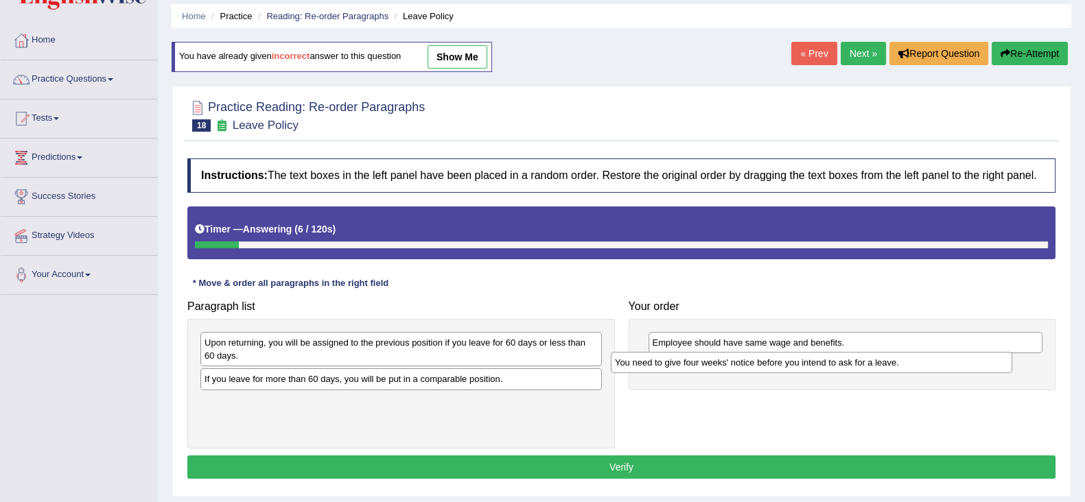
drag, startPoint x: 421, startPoint y: 341, endPoint x: 831, endPoint y: 362, distance: 410.7
click at [831, 362] on div "You need to give four weeks' notice before you intend to ask for a leave." at bounding box center [811, 362] width 401 height 21
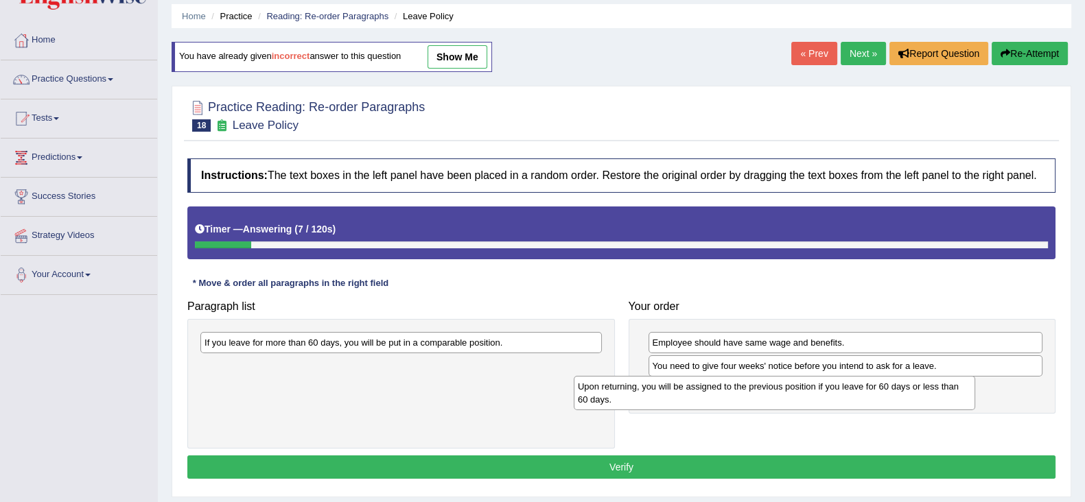
drag, startPoint x: 543, startPoint y: 357, endPoint x: 894, endPoint y: 392, distance: 352.9
click at [894, 392] on div "Upon returning, you will be assigned to the previous position if you leave for …" at bounding box center [773, 393] width 401 height 34
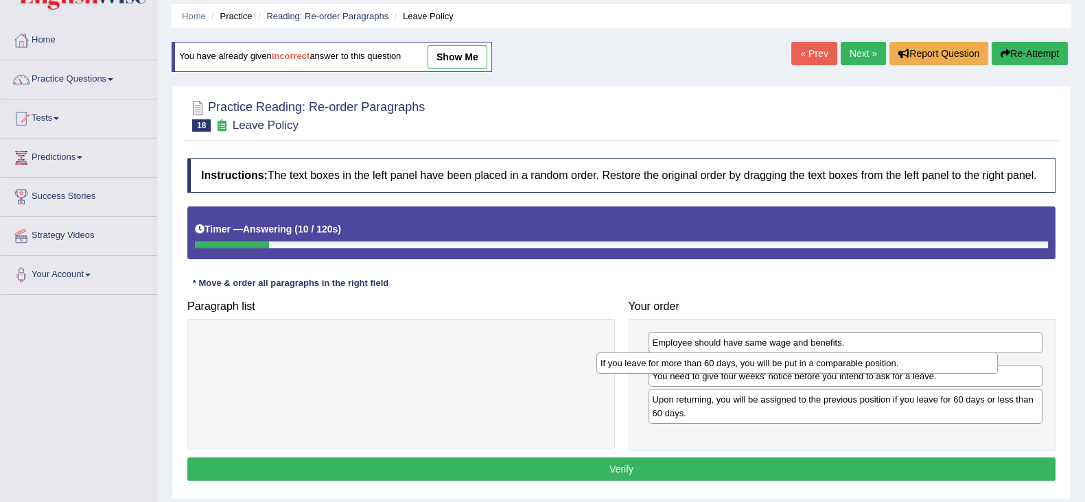
drag, startPoint x: 519, startPoint y: 335, endPoint x: 914, endPoint y: 356, distance: 396.3
click at [914, 356] on div "If you leave for more than 60 days, you will be put in a comparable position." at bounding box center [796, 363] width 401 height 21
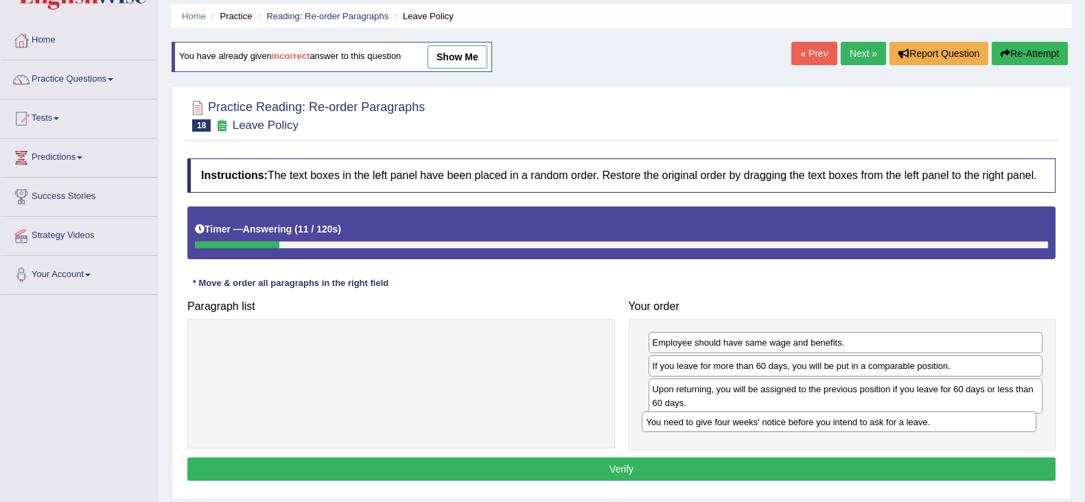
drag, startPoint x: 795, startPoint y: 388, endPoint x: 794, endPoint y: 419, distance: 30.9
click at [794, 419] on div "You need to give four weeks' notice before you intend to ask for a leave." at bounding box center [838, 422] width 394 height 21
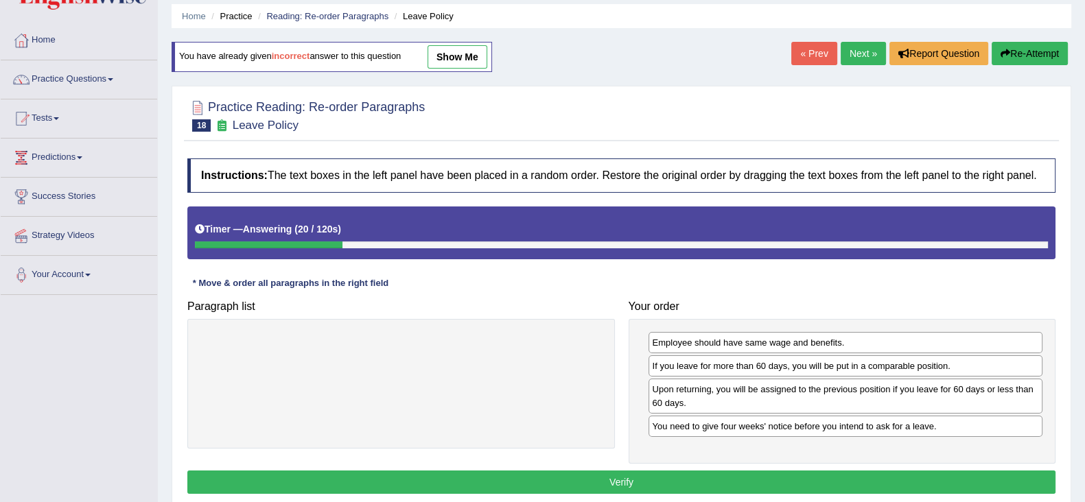
click at [830, 477] on button "Verify" at bounding box center [621, 482] width 868 height 23
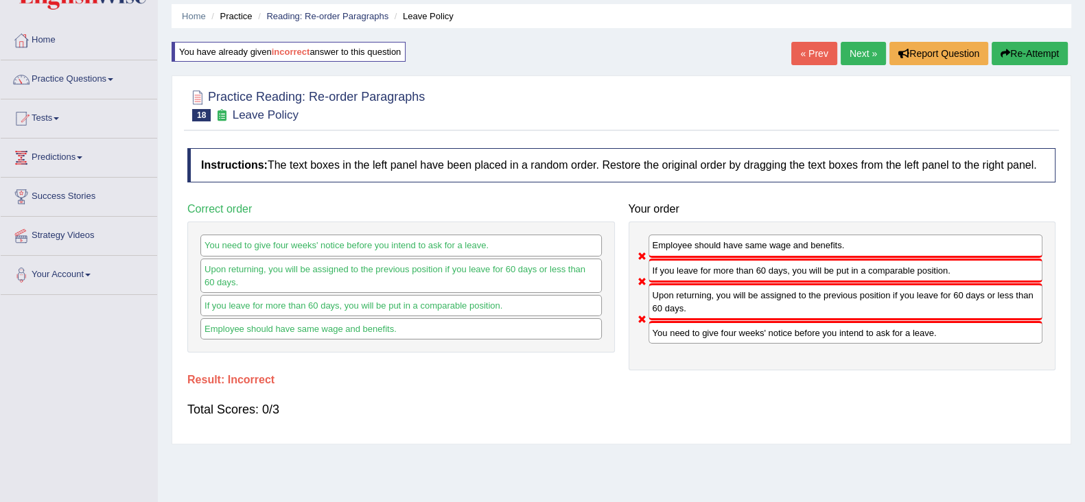
click at [1008, 53] on button "Re-Attempt" at bounding box center [1029, 53] width 76 height 23
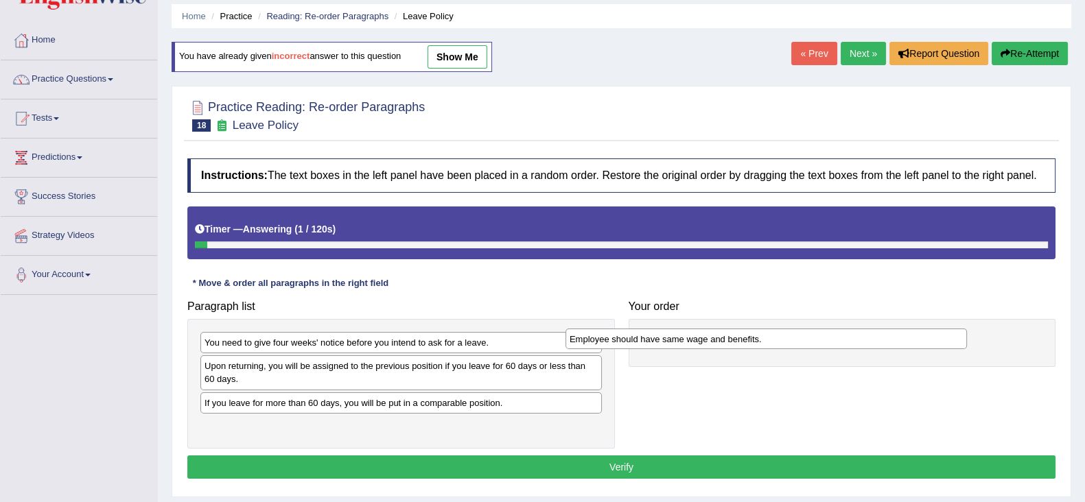
drag, startPoint x: 414, startPoint y: 402, endPoint x: 806, endPoint y: 338, distance: 396.8
click at [806, 338] on div "Employee should have same wage and benefits." at bounding box center [765, 339] width 401 height 21
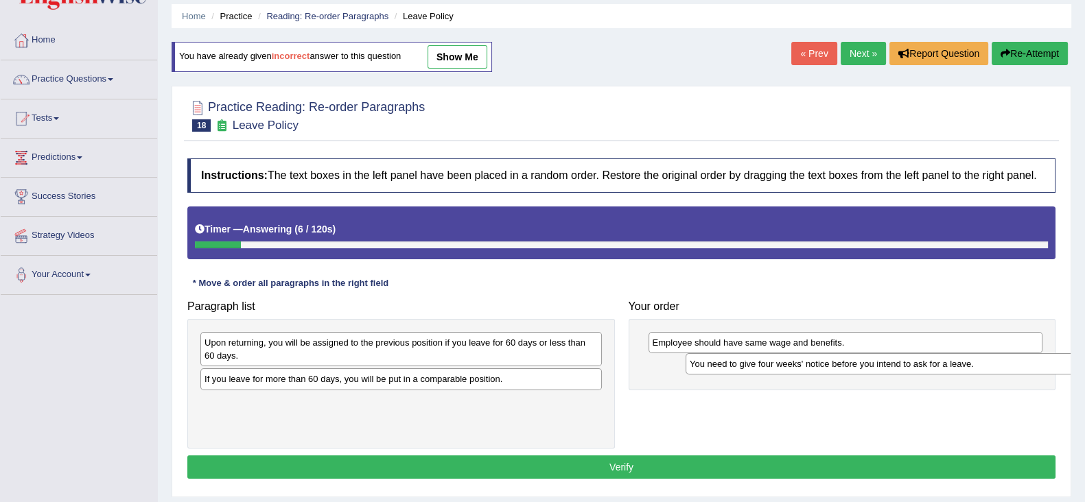
drag, startPoint x: 392, startPoint y: 342, endPoint x: 878, endPoint y: 364, distance: 486.1
click at [878, 364] on div "You need to give four weeks' notice before you intend to ask for a leave." at bounding box center [885, 363] width 401 height 21
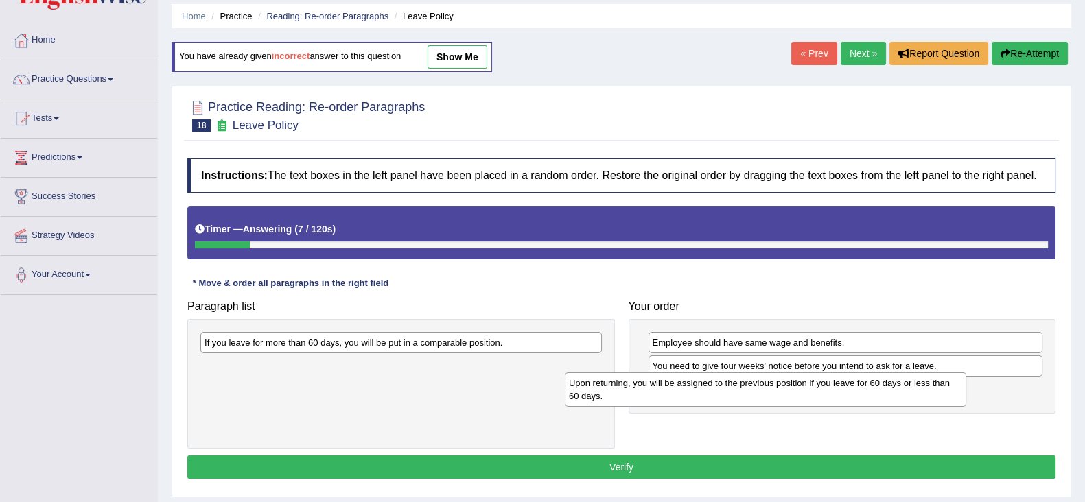
drag, startPoint x: 456, startPoint y: 351, endPoint x: 851, endPoint y: 392, distance: 397.2
click at [851, 392] on div "Upon returning, you will be assigned to the previous position if you leave for …" at bounding box center [765, 389] width 401 height 34
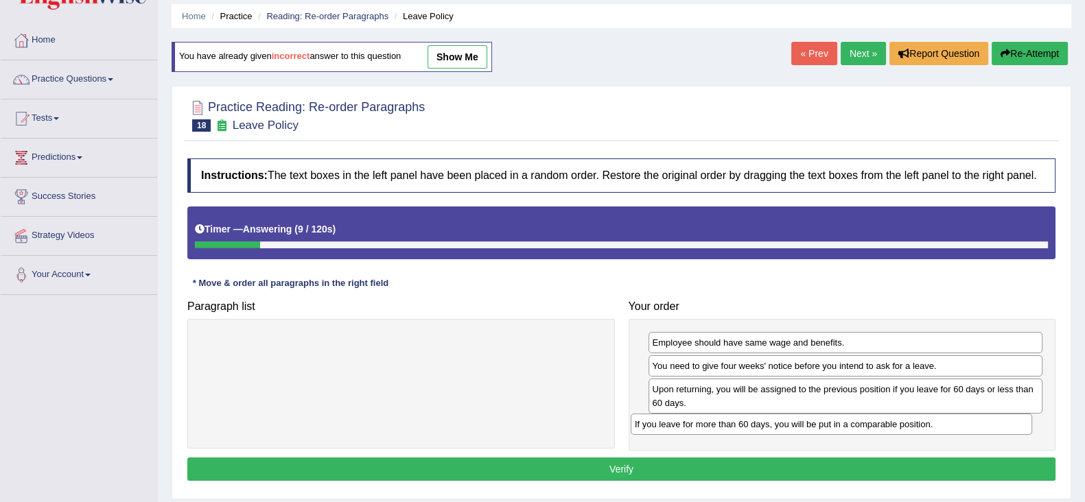
drag, startPoint x: 479, startPoint y: 341, endPoint x: 910, endPoint y: 423, distance: 437.9
click at [910, 423] on div "If you leave for more than 60 days, you will be put in a comparable position." at bounding box center [830, 424] width 401 height 21
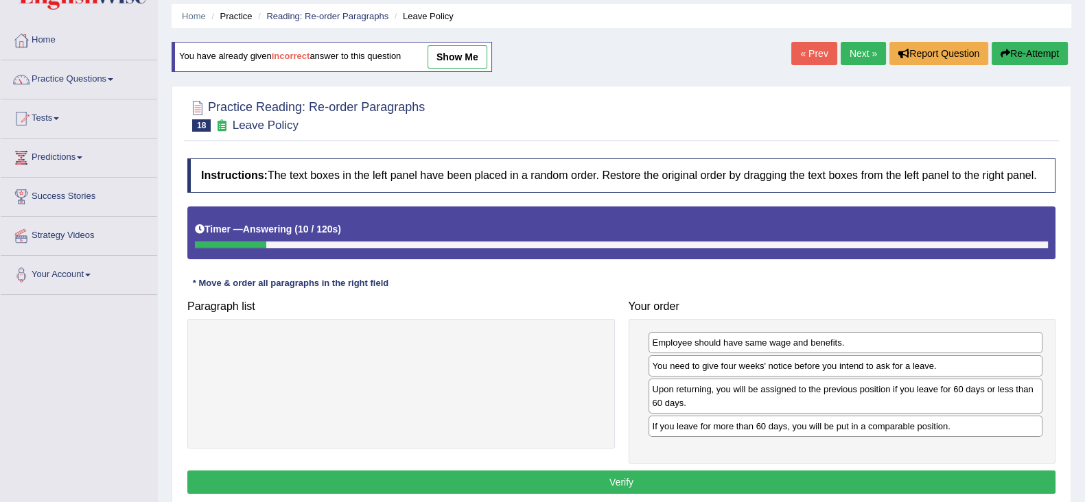
click at [851, 475] on button "Verify" at bounding box center [621, 482] width 868 height 23
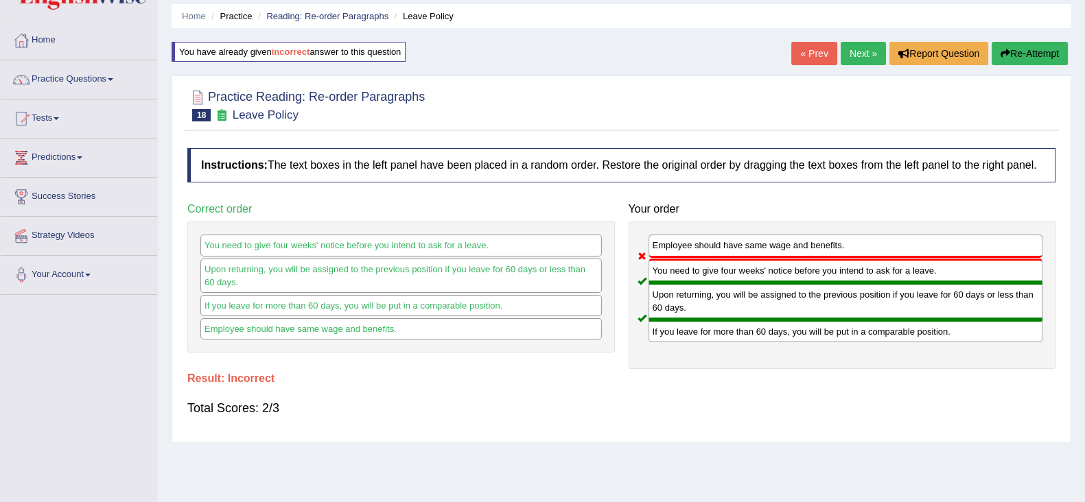
click at [1010, 48] on button "Re-Attempt" at bounding box center [1029, 53] width 76 height 23
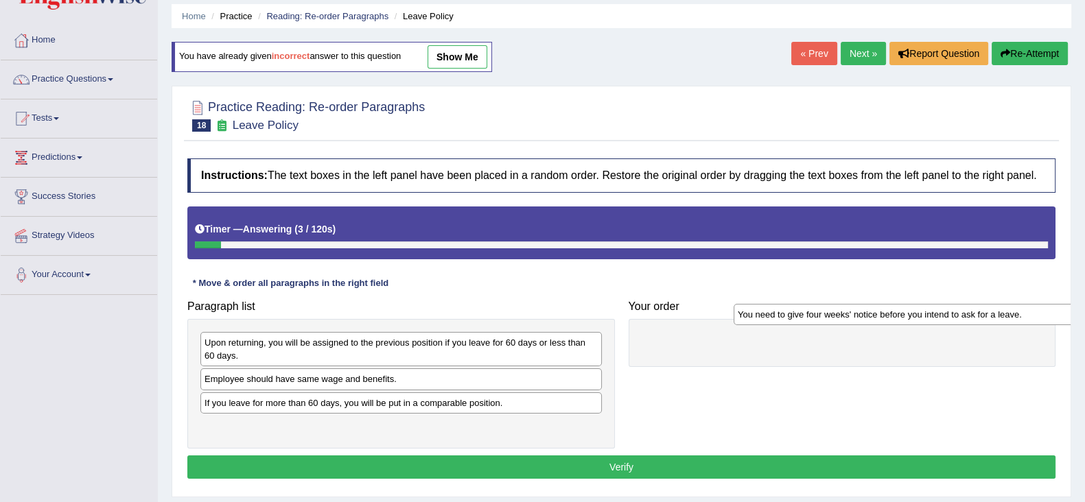
drag, startPoint x: 415, startPoint y: 346, endPoint x: 948, endPoint y: 318, distance: 533.8
click at [948, 318] on div "You need to give four weeks' notice before you intend to ask for a leave." at bounding box center [933, 314] width 401 height 21
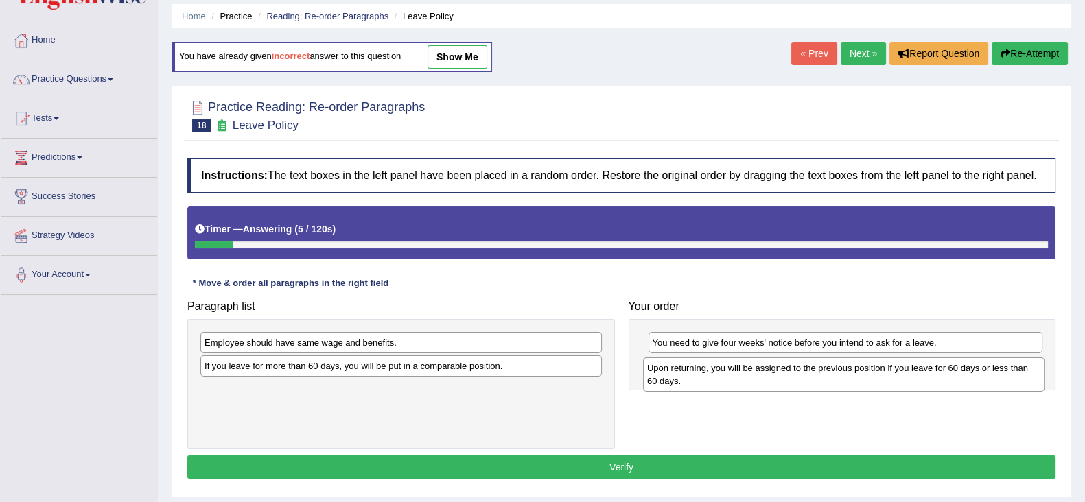
drag, startPoint x: 500, startPoint y: 344, endPoint x: 934, endPoint y: 368, distance: 434.2
click at [933, 368] on div "Upon returning, you will be assigned to the previous position if you leave for …" at bounding box center [843, 374] width 401 height 34
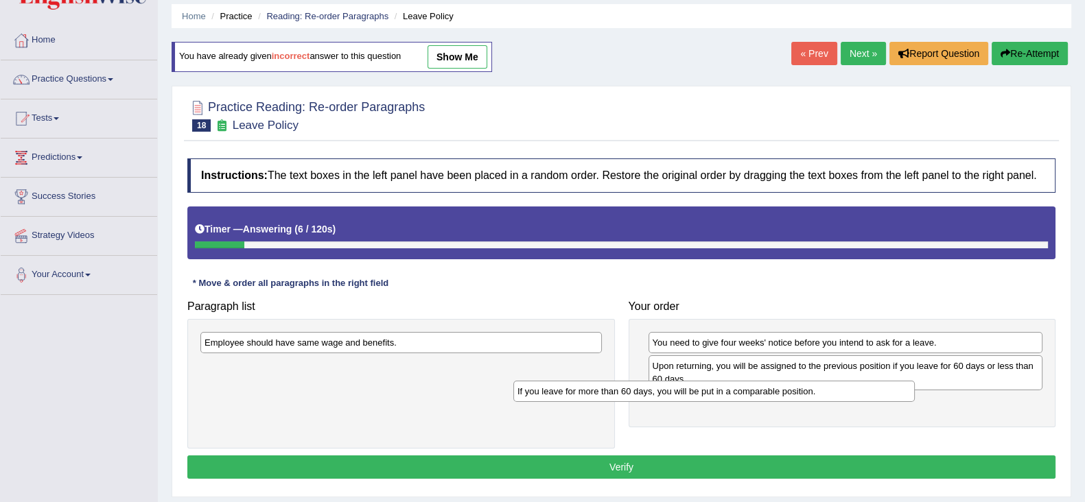
drag, startPoint x: 411, startPoint y: 372, endPoint x: 803, endPoint y: 397, distance: 392.5
click at [803, 397] on div "If you leave for more than 60 days, you will be put in a comparable position." at bounding box center [713, 391] width 401 height 21
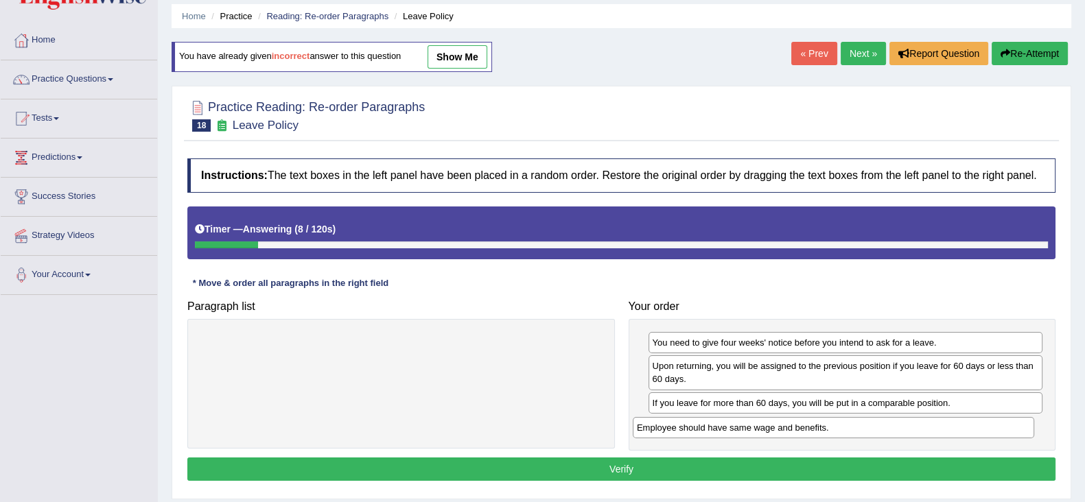
drag, startPoint x: 453, startPoint y: 336, endPoint x: 885, endPoint y: 420, distance: 440.2
click at [885, 420] on div "Employee should have same wage and benefits." at bounding box center [832, 427] width 401 height 21
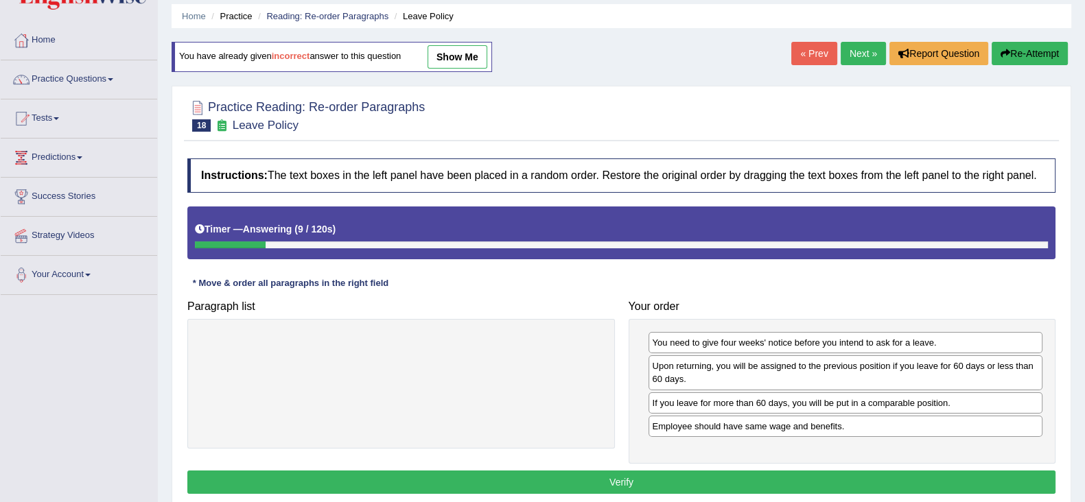
click at [820, 471] on button "Verify" at bounding box center [621, 482] width 868 height 23
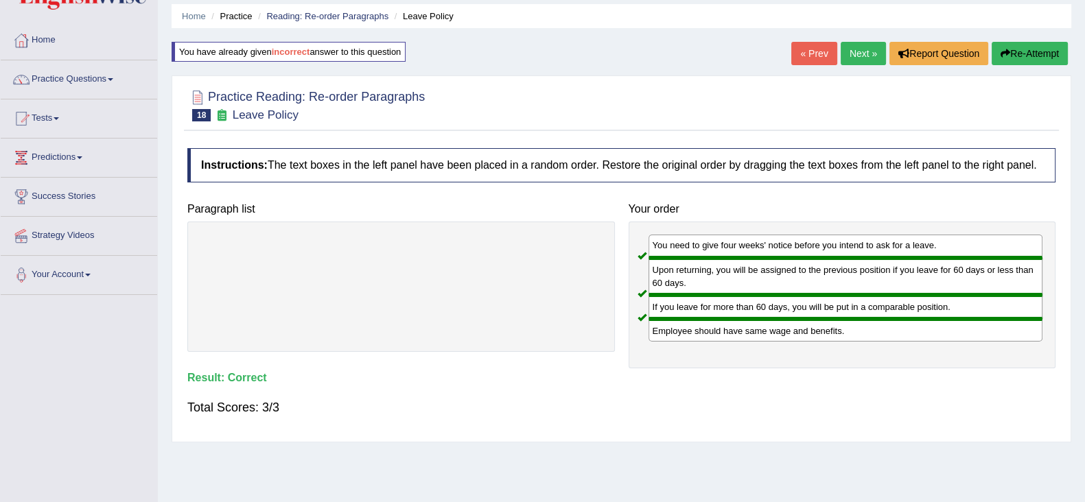
click at [866, 51] on link "Next »" at bounding box center [862, 53] width 45 height 23
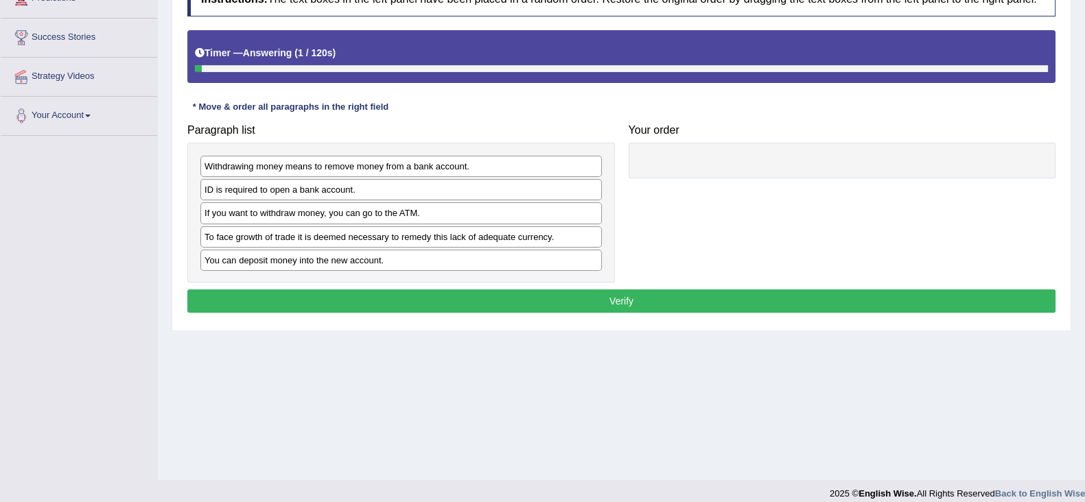
scroll to position [218, 0]
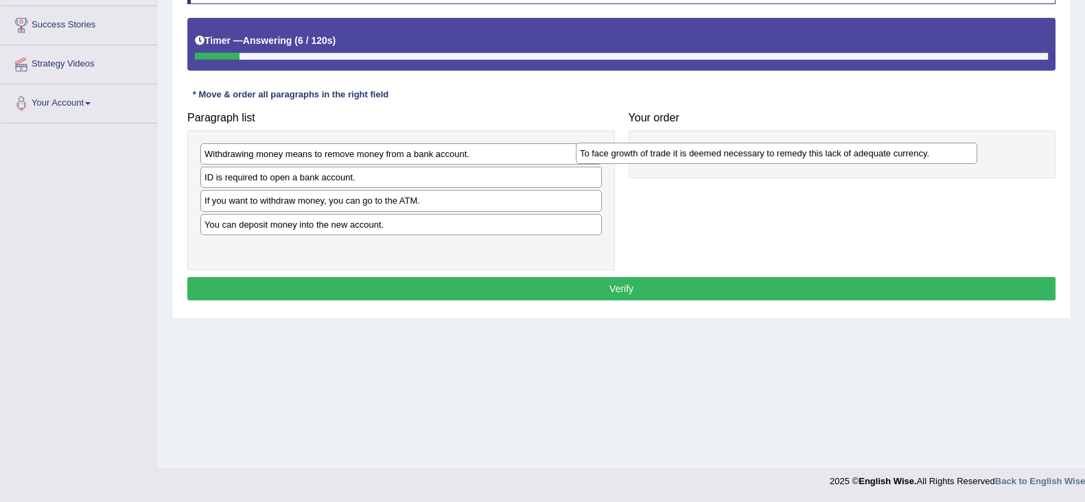
drag, startPoint x: 278, startPoint y: 222, endPoint x: 655, endPoint y: 152, distance: 383.0
click at [655, 152] on div "To face growth of trade it is deemed necessary to remedy this lack of adequate …" at bounding box center [776, 153] width 401 height 21
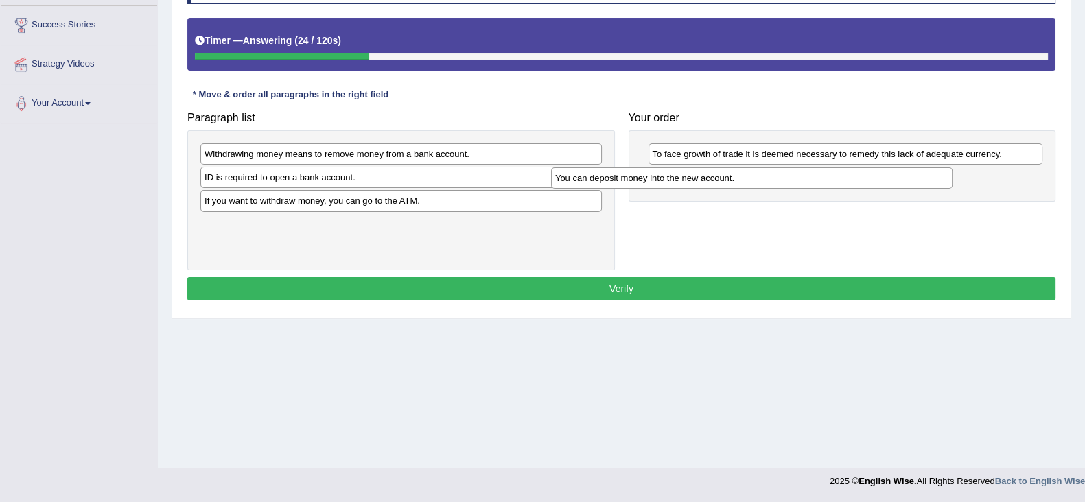
drag, startPoint x: 423, startPoint y: 226, endPoint x: 773, endPoint y: 180, distance: 353.5
click at [773, 180] on div "You can deposit money into the new account." at bounding box center [751, 177] width 401 height 21
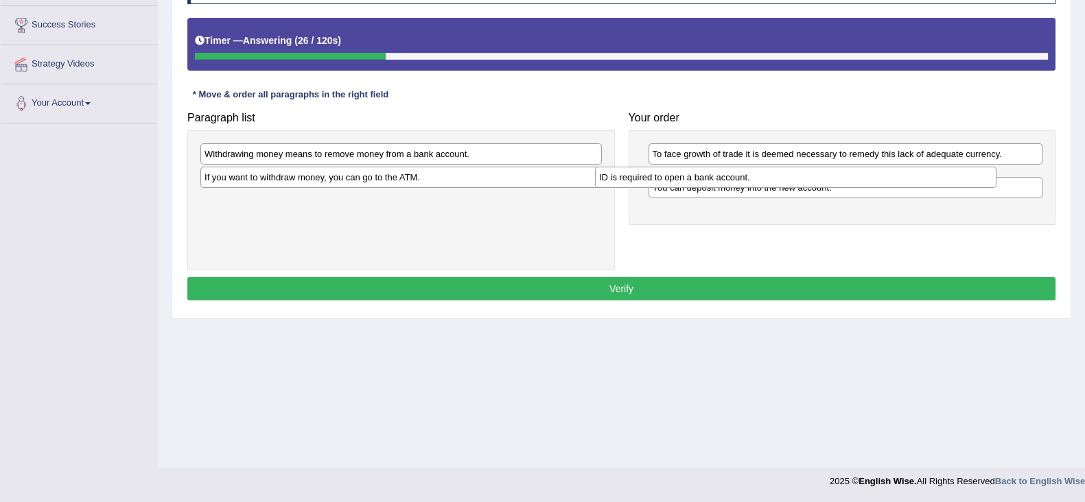
drag, startPoint x: 463, startPoint y: 176, endPoint x: 857, endPoint y: 176, distance: 394.4
click at [857, 176] on div "ID is required to open a bank account." at bounding box center [795, 177] width 401 height 21
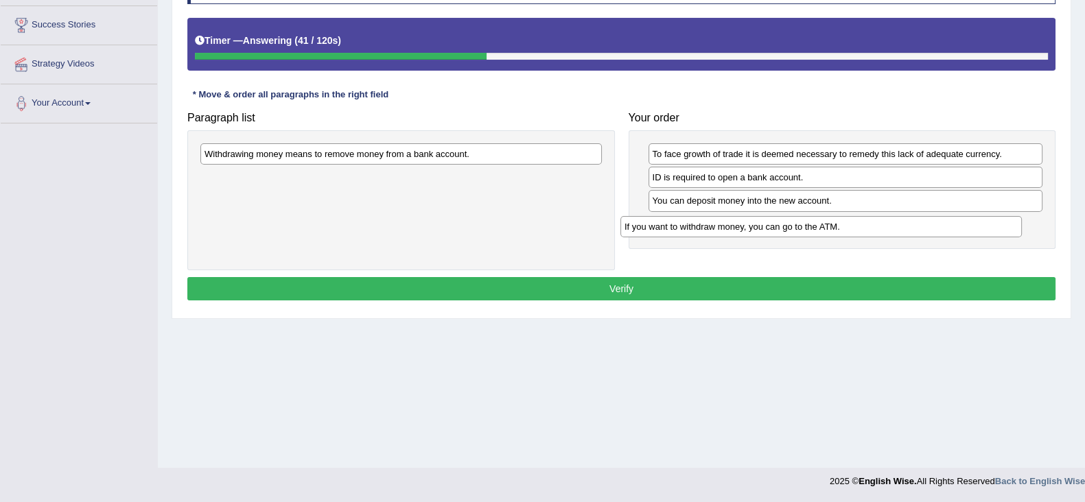
drag, startPoint x: 490, startPoint y: 178, endPoint x: 910, endPoint y: 228, distance: 422.7
click at [910, 228] on div "If you want to withdraw money, you can go to the ATM." at bounding box center [820, 226] width 401 height 21
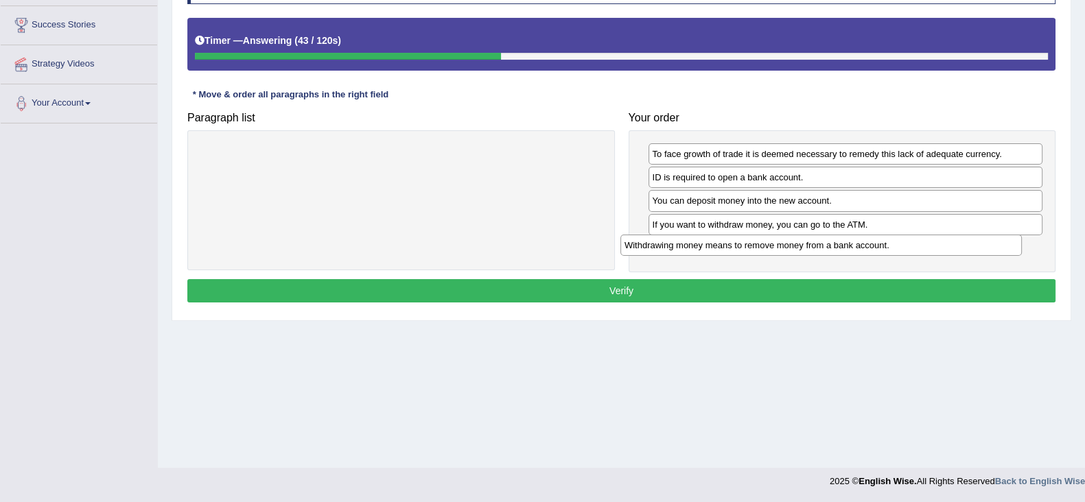
drag, startPoint x: 552, startPoint y: 161, endPoint x: 967, endPoint y: 250, distance: 424.6
click at [967, 250] on div "Withdrawing money means to remove money from a bank account." at bounding box center [820, 245] width 401 height 21
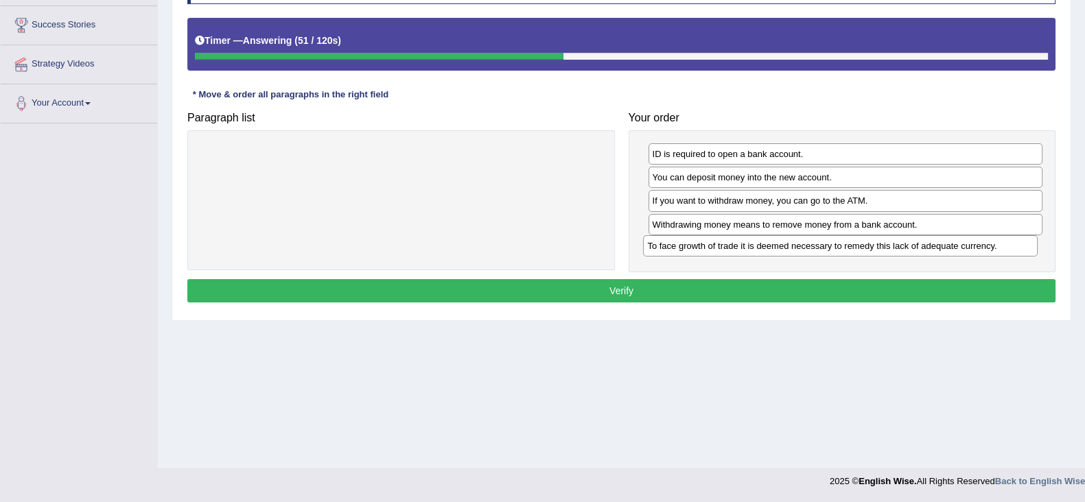
drag, startPoint x: 1021, startPoint y: 150, endPoint x: 1017, endPoint y: 241, distance: 92.0
click at [1017, 241] on div "To face growth of trade it is deemed necessary to remedy this lack of adequate …" at bounding box center [840, 245] width 394 height 21
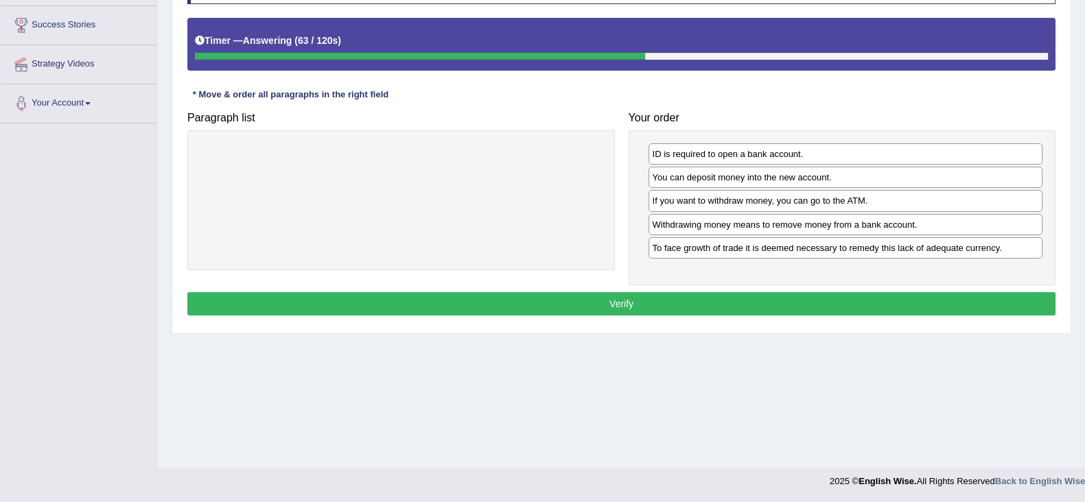
click at [889, 293] on button "Verify" at bounding box center [621, 303] width 868 height 23
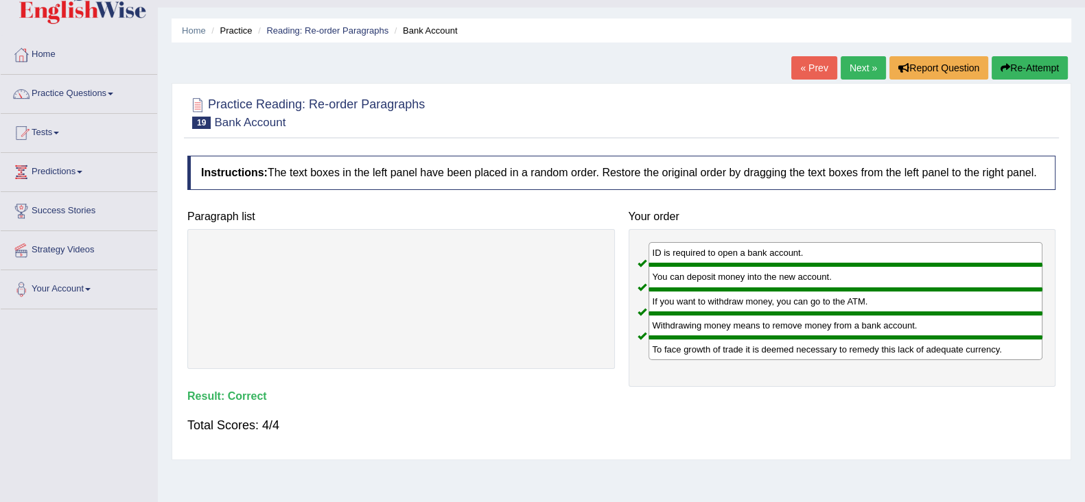
scroll to position [0, 0]
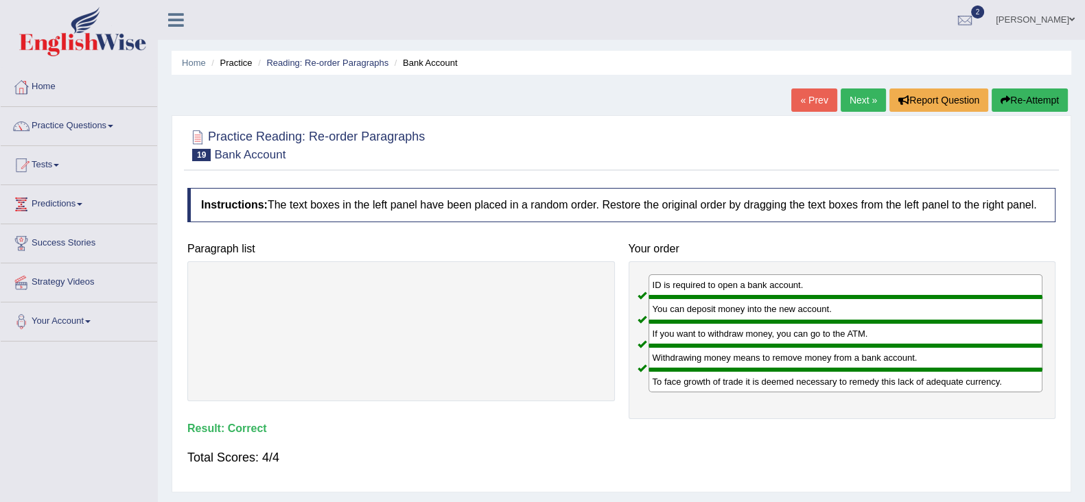
click at [850, 104] on link "Next »" at bounding box center [862, 99] width 45 height 23
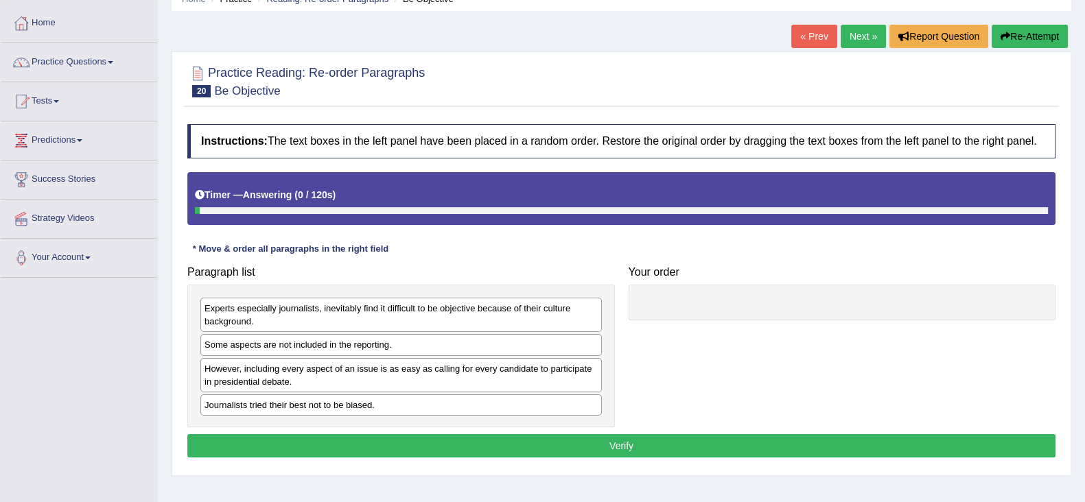
scroll to position [171, 0]
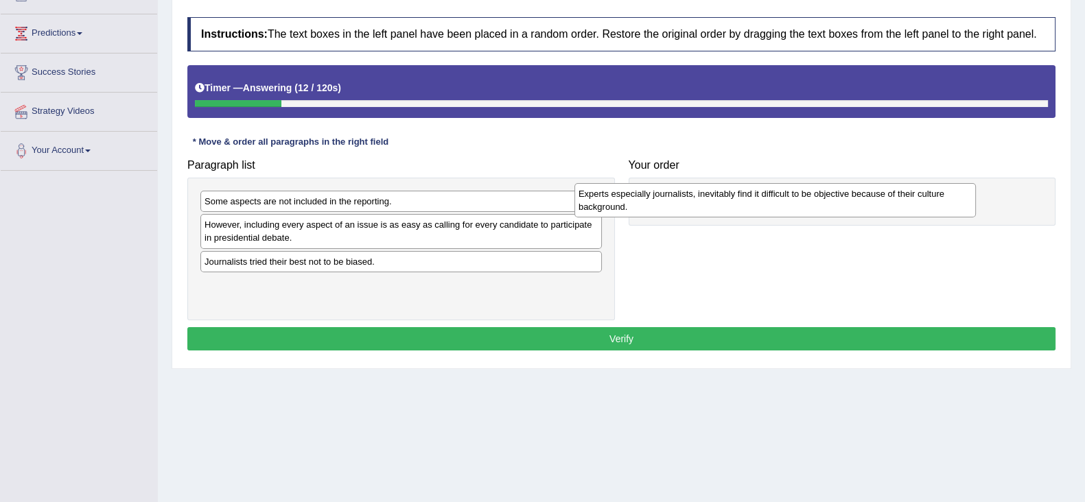
drag, startPoint x: 480, startPoint y: 207, endPoint x: 855, endPoint y: 191, distance: 375.6
click at [855, 191] on div "Experts especially journalists, inevitably find it difficult to be objective be…" at bounding box center [774, 200] width 401 height 34
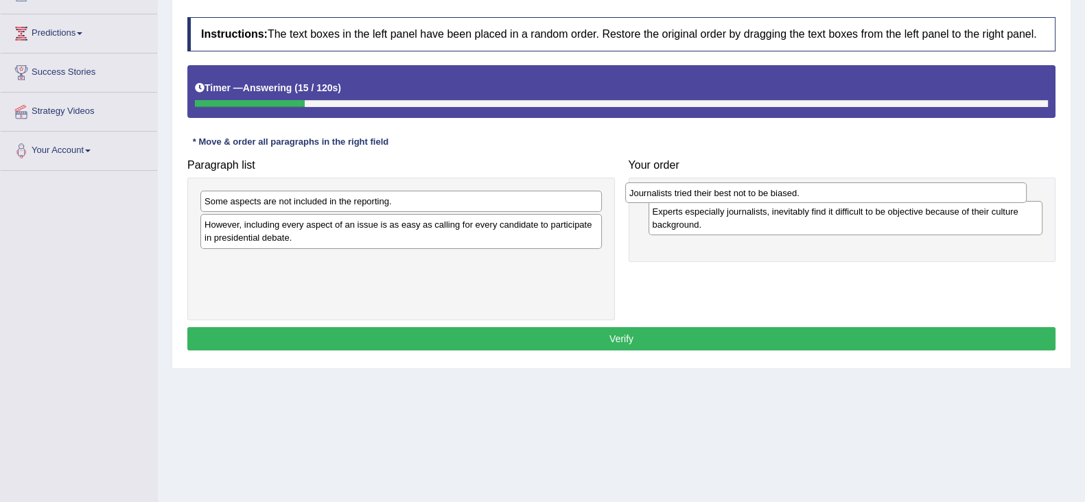
drag, startPoint x: 527, startPoint y: 255, endPoint x: 951, endPoint y: 187, distance: 430.0
click at [951, 187] on div "Journalists tried their best not to be biased." at bounding box center [825, 192] width 401 height 21
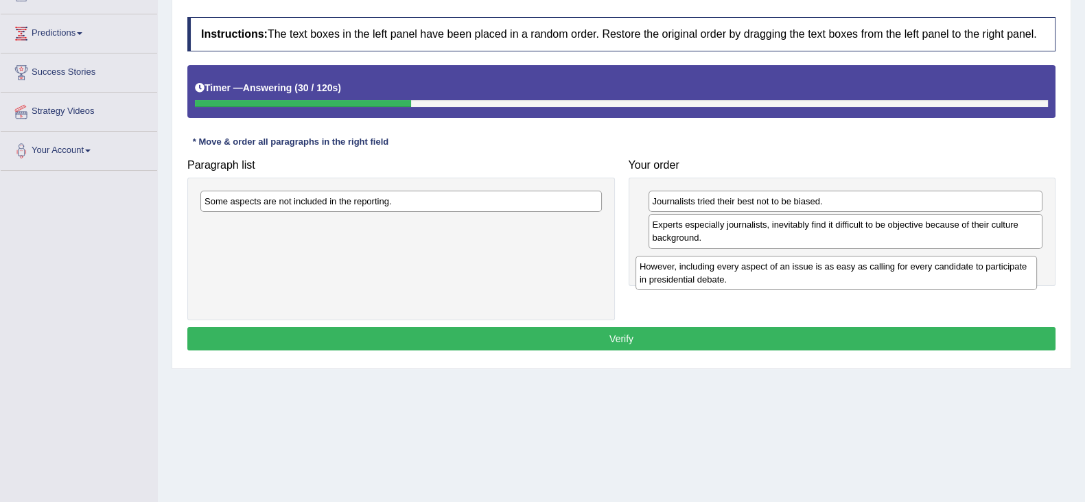
drag, startPoint x: 511, startPoint y: 240, endPoint x: 949, endPoint y: 281, distance: 439.6
click at [949, 281] on div "However, including every aspect of an issue is as easy as calling for every can…" at bounding box center [835, 273] width 401 height 34
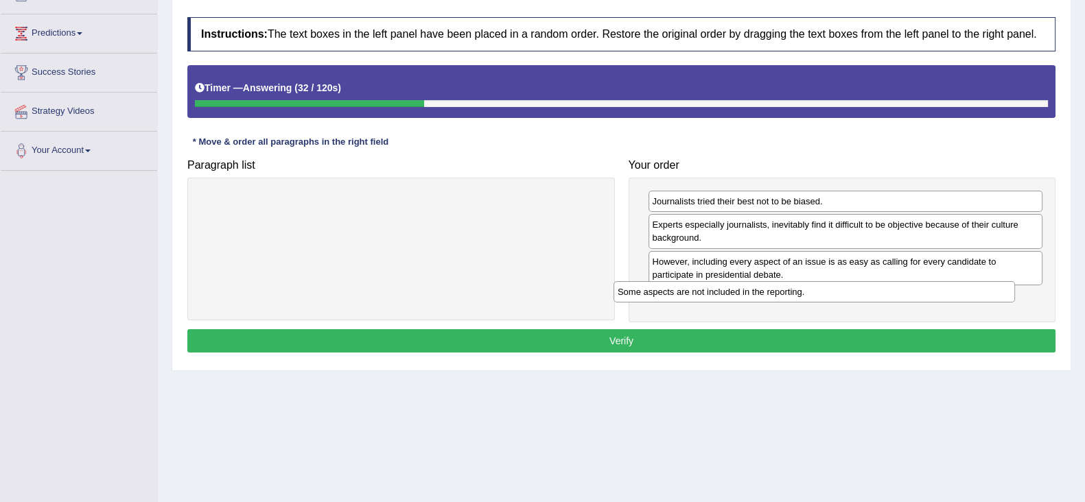
drag, startPoint x: 521, startPoint y: 203, endPoint x: 934, endPoint y: 294, distance: 422.9
click at [934, 294] on div "Some aspects are not included in the reporting." at bounding box center [813, 291] width 401 height 21
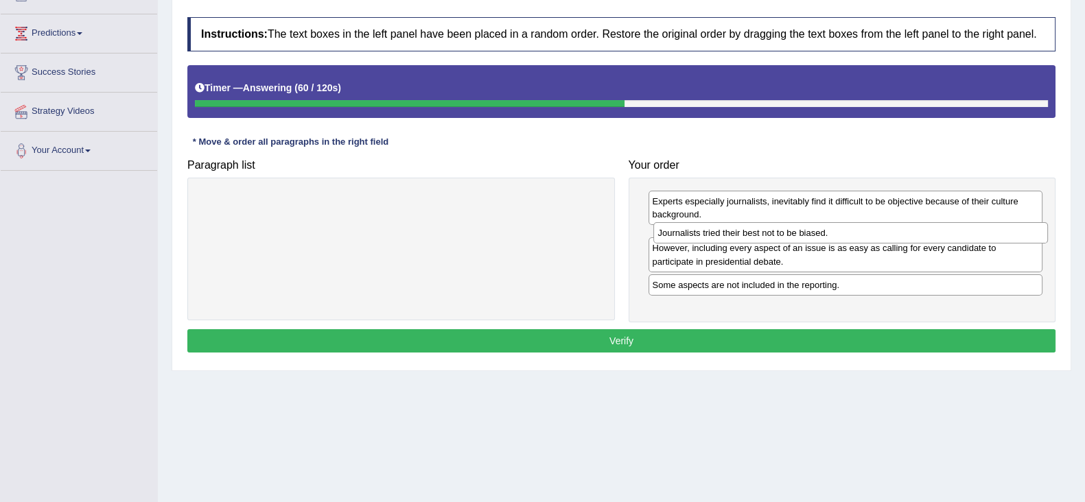
drag, startPoint x: 794, startPoint y: 200, endPoint x: 800, endPoint y: 231, distance: 32.0
click at [800, 231] on div "Journalists tried their best not to be biased." at bounding box center [850, 232] width 394 height 21
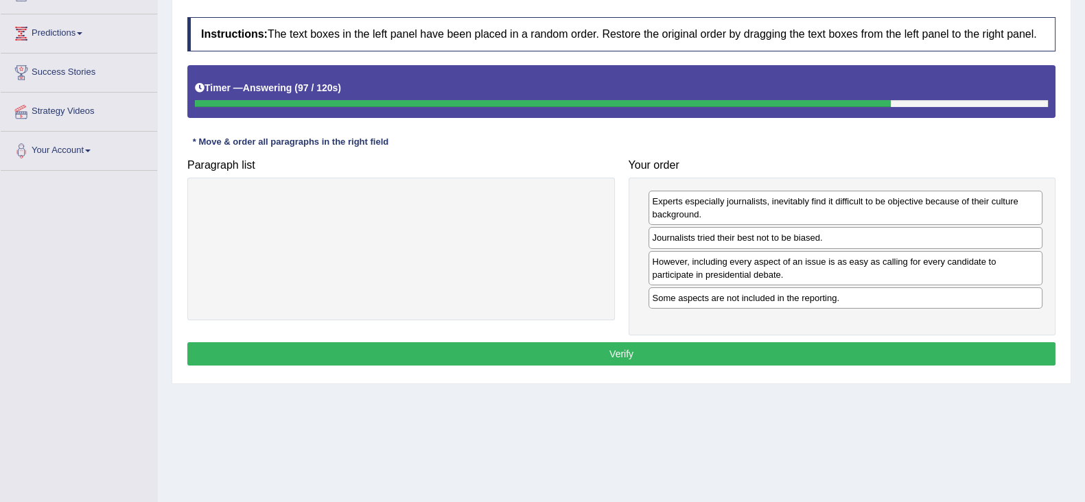
click at [816, 359] on button "Verify" at bounding box center [621, 353] width 868 height 23
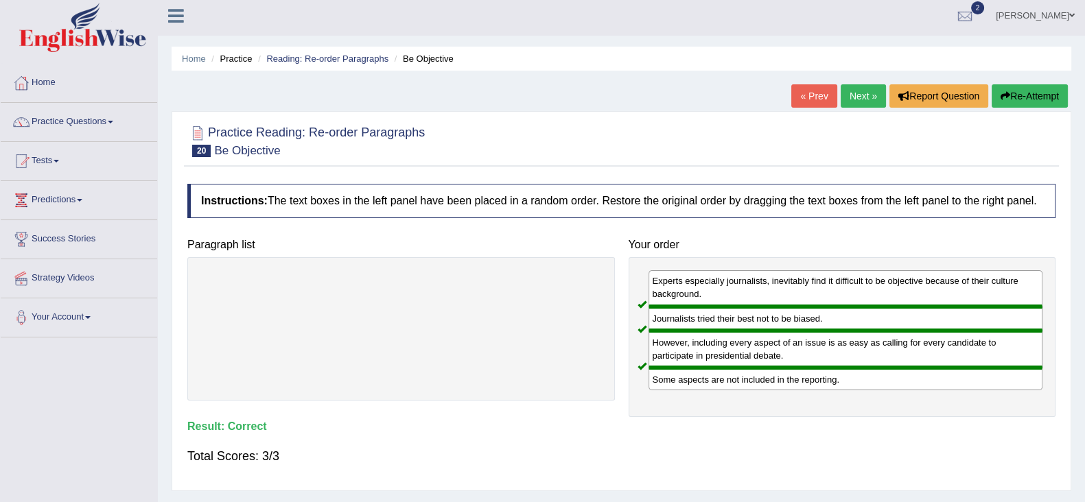
scroll to position [0, 0]
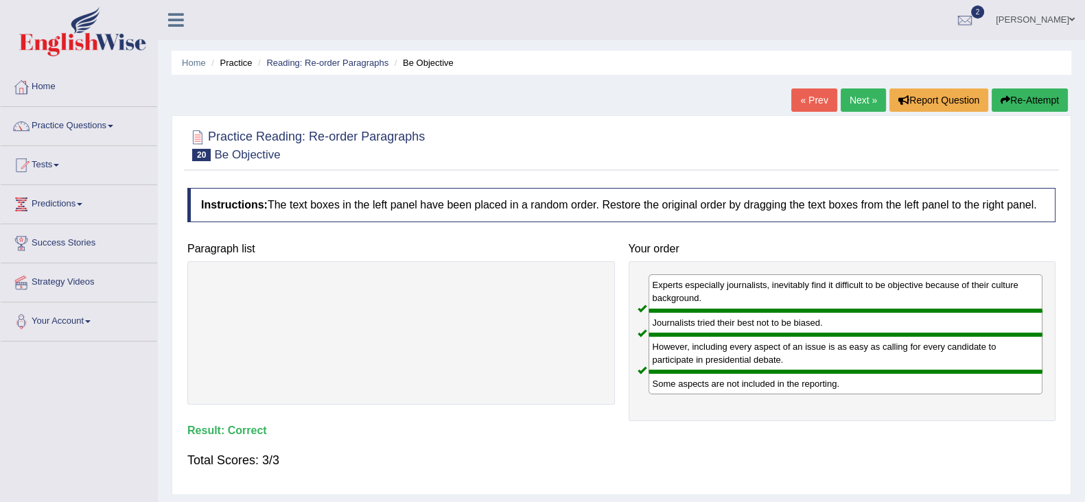
click at [840, 97] on link "Next »" at bounding box center [862, 99] width 45 height 23
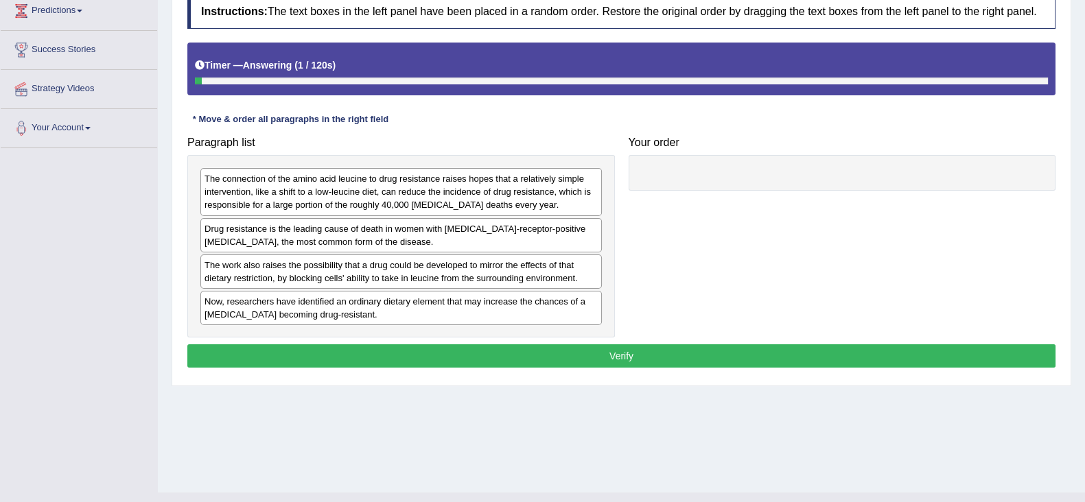
scroll to position [218, 0]
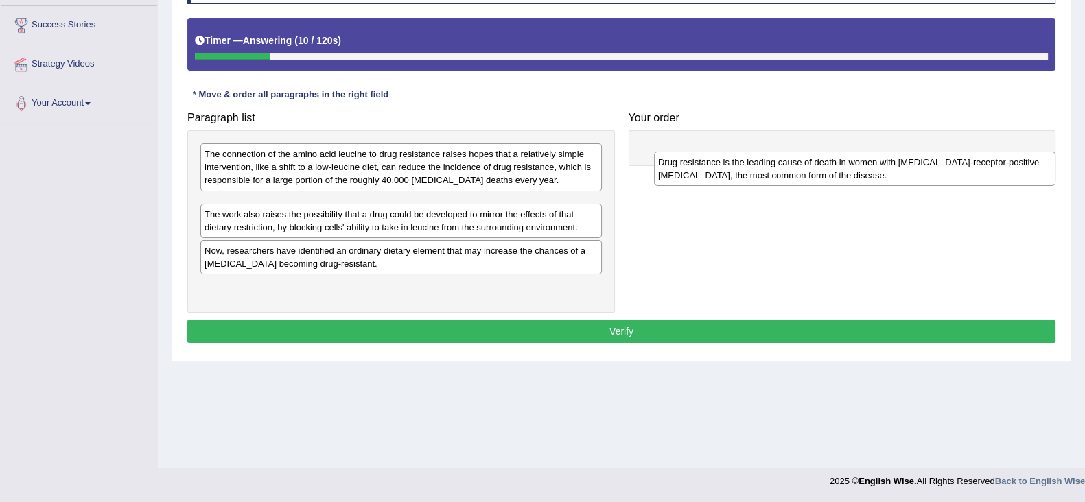
drag, startPoint x: 411, startPoint y: 214, endPoint x: 864, endPoint y: 173, distance: 455.3
click at [864, 173] on div "Drug resistance is the leading cause of death in women with [MEDICAL_DATA]-rece…" at bounding box center [854, 169] width 401 height 34
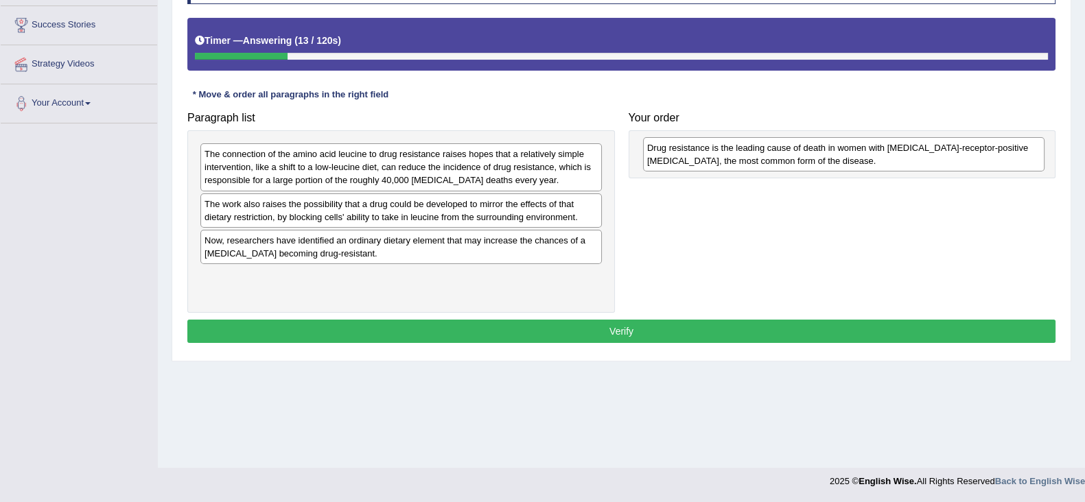
drag, startPoint x: 433, startPoint y: 214, endPoint x: 875, endPoint y: 159, distance: 445.8
click at [875, 159] on div "Drug resistance is the leading cause of death in women with [MEDICAL_DATA]-rece…" at bounding box center [843, 154] width 401 height 34
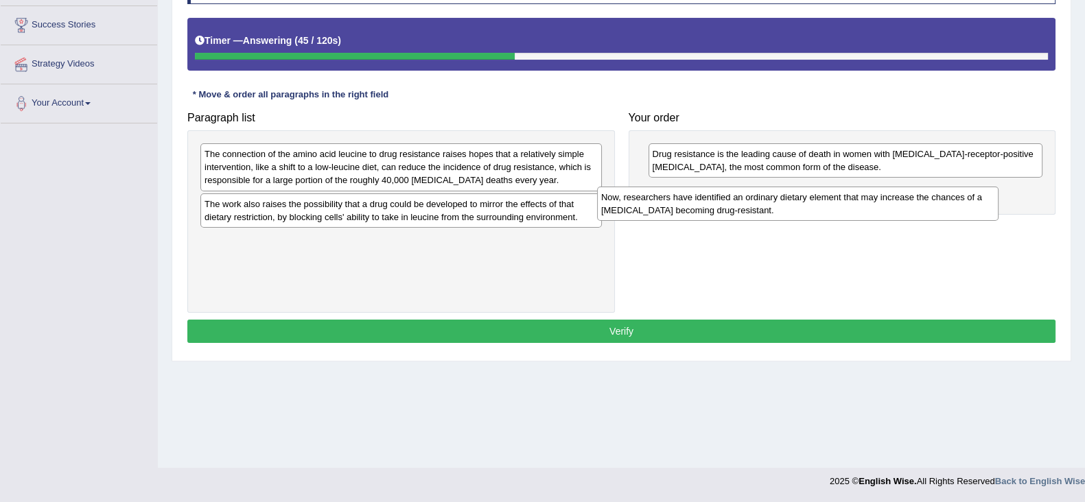
drag, startPoint x: 430, startPoint y: 259, endPoint x: 827, endPoint y: 217, distance: 398.7
click at [827, 217] on div "Now, researchers have identified an ordinary dietary element that may increase …" at bounding box center [797, 204] width 401 height 34
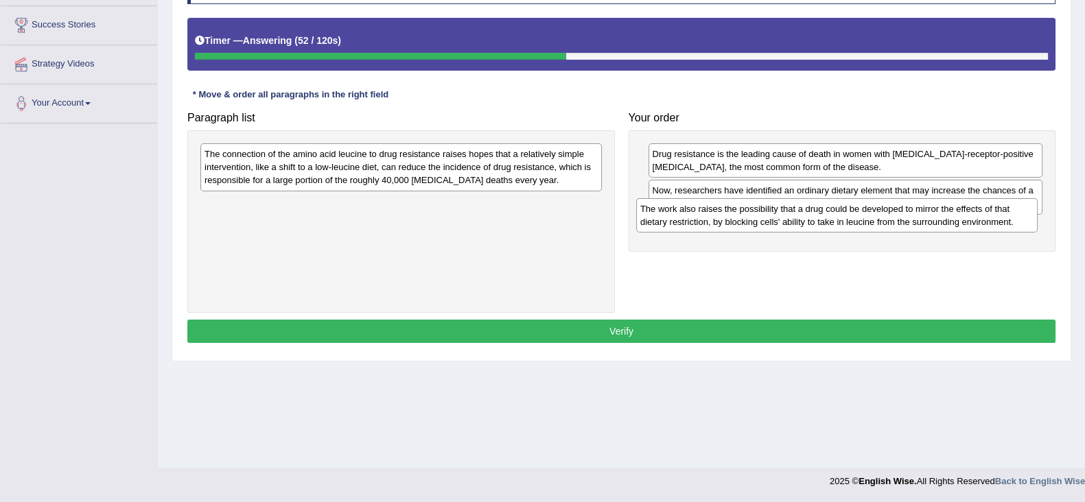
drag, startPoint x: 504, startPoint y: 221, endPoint x: 940, endPoint y: 226, distance: 435.6
click at [940, 226] on div "The work also raises the possibility that a drug could be developed to mirror t…" at bounding box center [836, 215] width 401 height 34
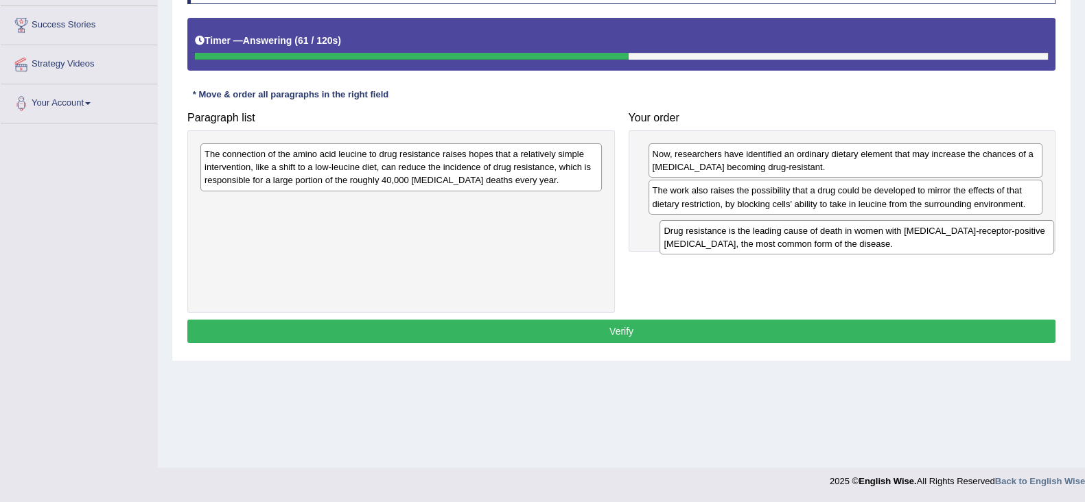
drag, startPoint x: 809, startPoint y: 158, endPoint x: 820, endPoint y: 233, distance: 75.5
click at [820, 233] on div "Drug resistance is the leading cause of death in women with estrogen-receptor-p…" at bounding box center [856, 237] width 394 height 34
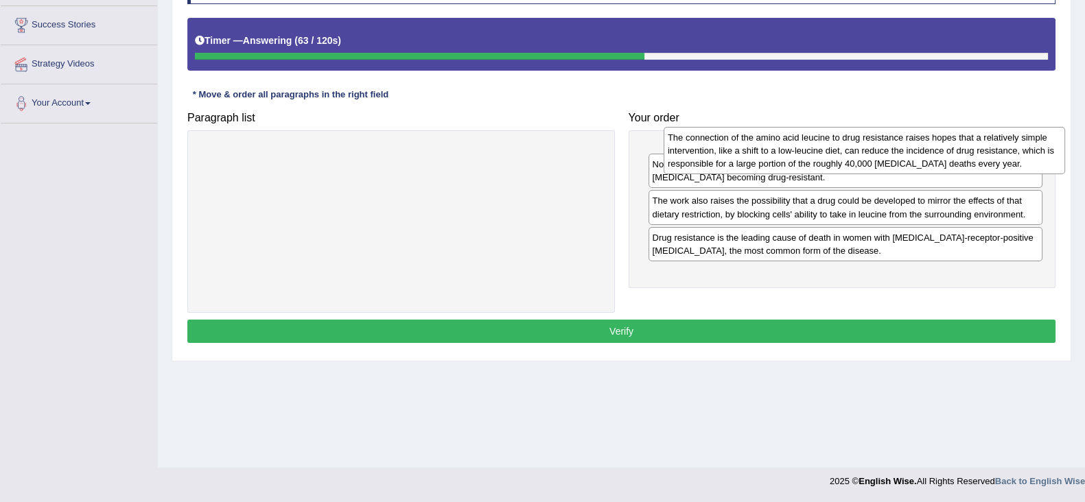
drag, startPoint x: 462, startPoint y: 171, endPoint x: 925, endPoint y: 154, distance: 463.3
click at [925, 154] on div "The connection of the amino acid leucine to drug resistance raises hopes that a…" at bounding box center [863, 150] width 401 height 47
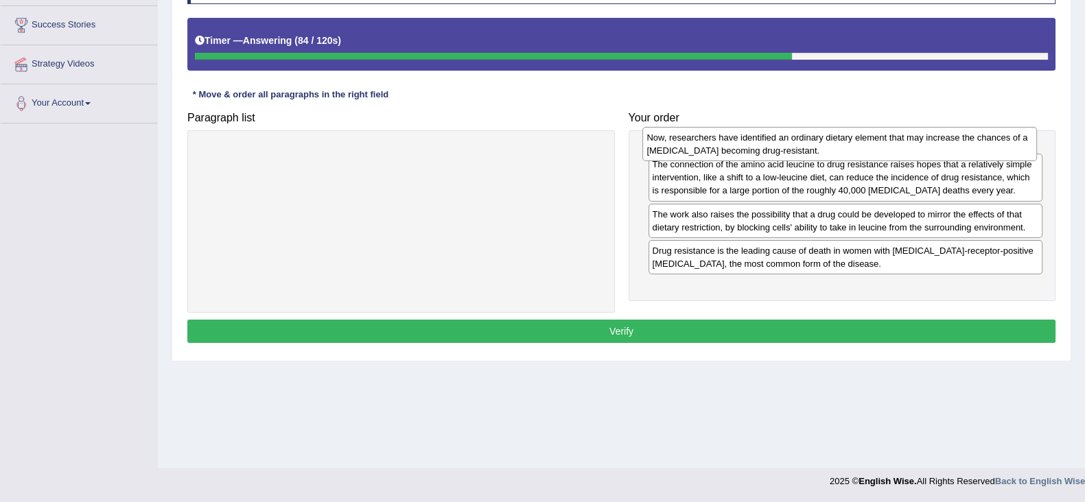
drag, startPoint x: 809, startPoint y: 215, endPoint x: 804, endPoint y: 149, distance: 66.8
click at [804, 149] on div "Now, researchers have identified an ordinary dietary element that may increase …" at bounding box center [839, 144] width 394 height 34
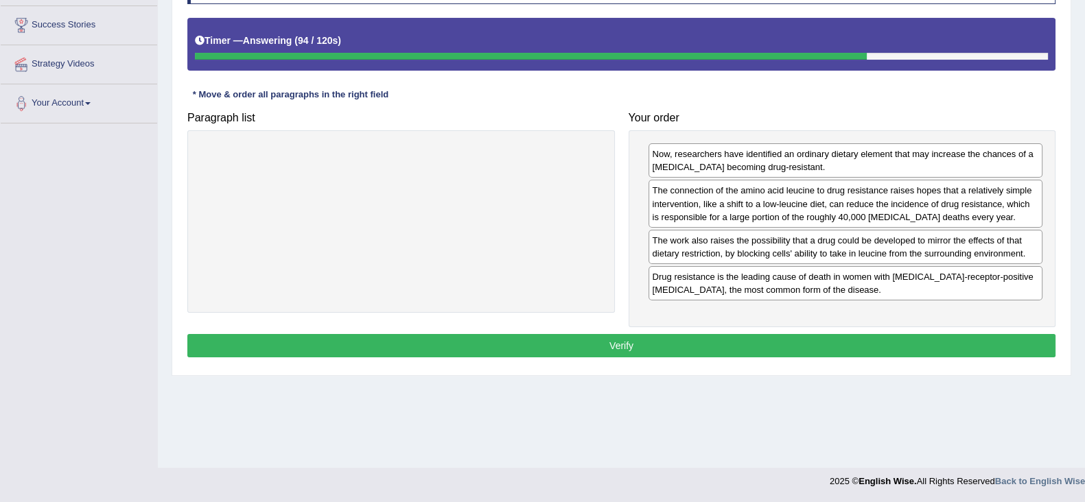
click at [772, 343] on button "Verify" at bounding box center [621, 345] width 868 height 23
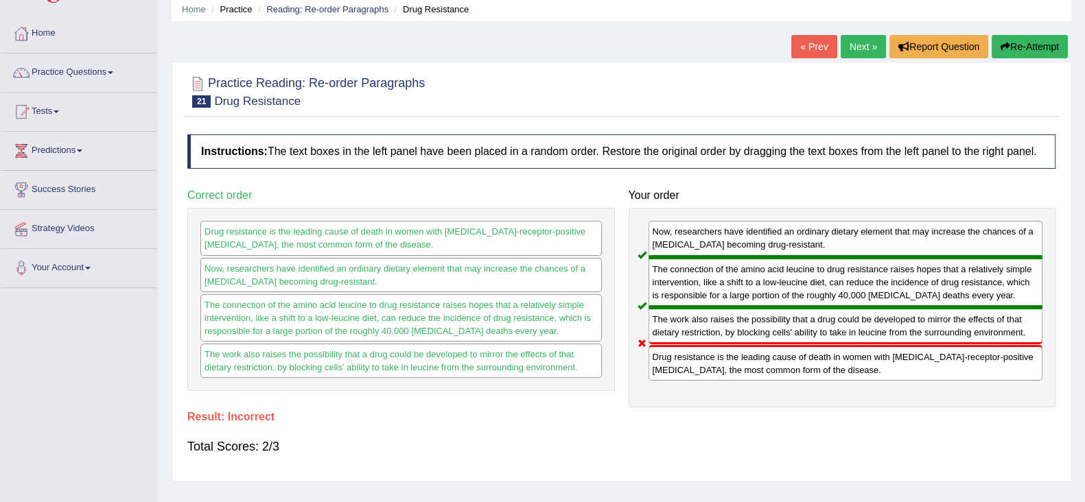
scroll to position [47, 0]
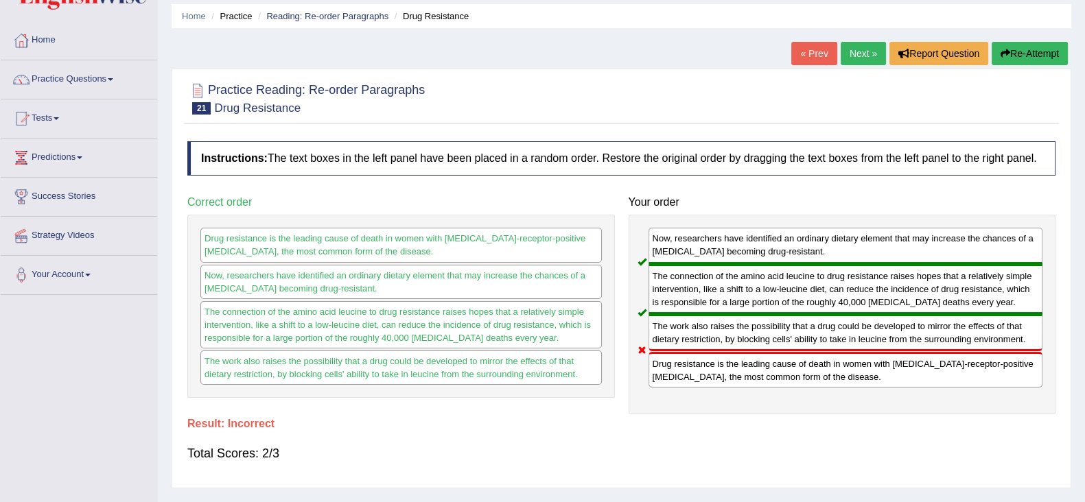
click at [870, 55] on link "Next »" at bounding box center [862, 53] width 45 height 23
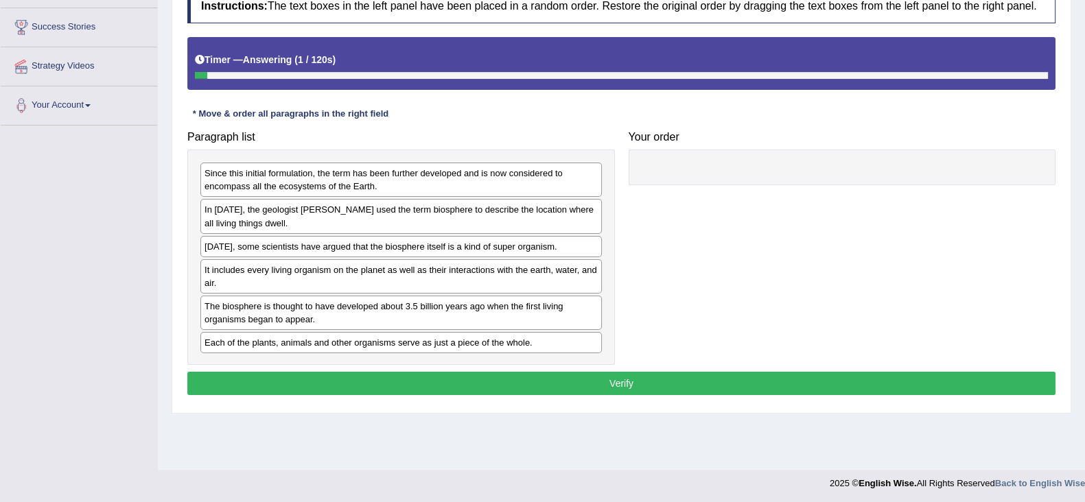
scroll to position [218, 0]
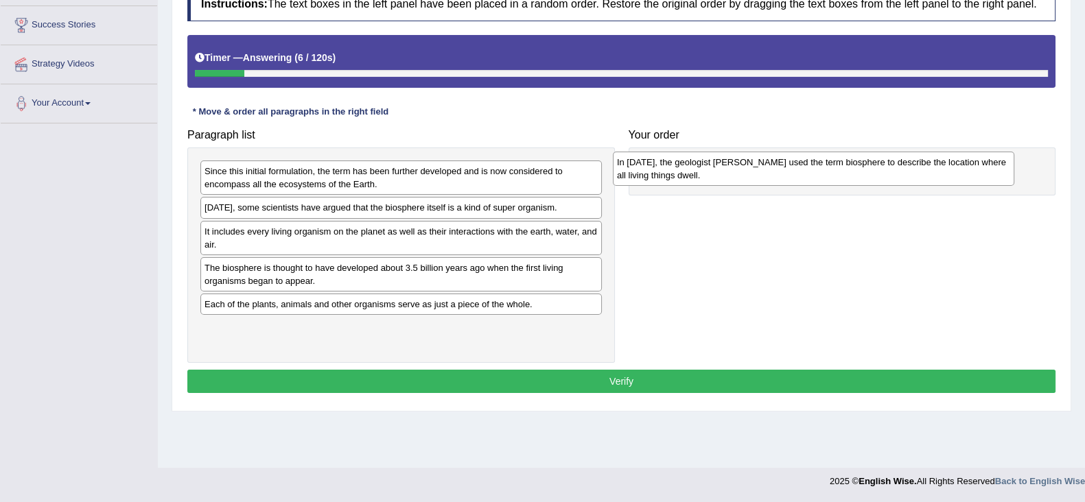
drag, startPoint x: 273, startPoint y: 216, endPoint x: 685, endPoint y: 171, distance: 414.7
click at [685, 171] on div "In 1875, the geologist Eduard Suess used the term biosphere to describe the loc…" at bounding box center [813, 169] width 401 height 34
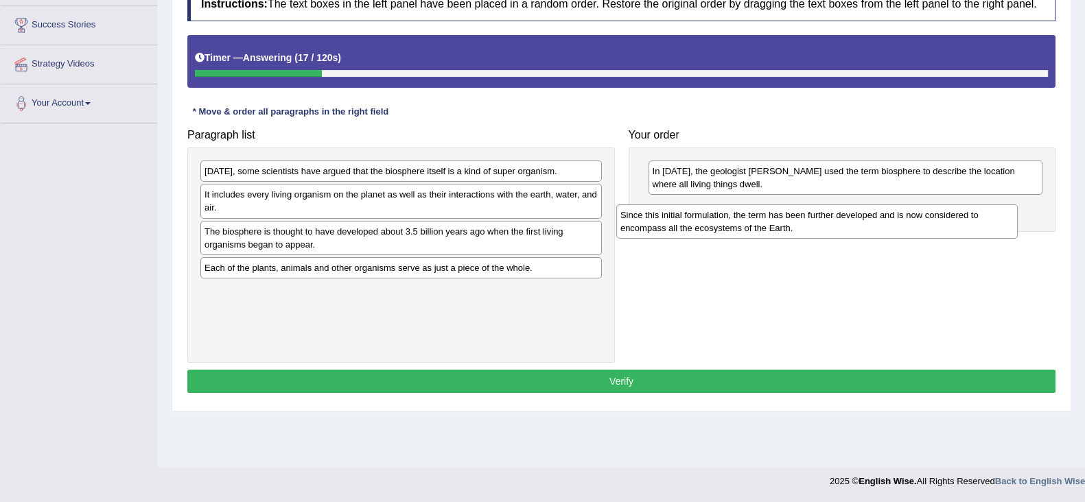
drag, startPoint x: 301, startPoint y: 187, endPoint x: 721, endPoint y: 224, distance: 421.5
click at [721, 224] on div "Since this initial formulation, the term has been further developed and is now …" at bounding box center [816, 221] width 401 height 34
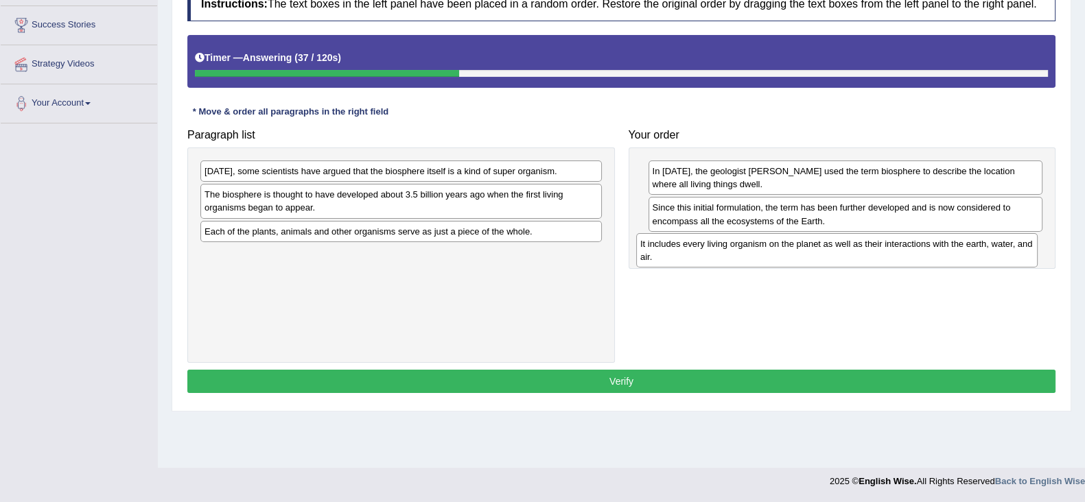
drag, startPoint x: 434, startPoint y: 213, endPoint x: 870, endPoint y: 262, distance: 438.4
click at [870, 262] on div "It includes every living organism on the planet as well as their interactions w…" at bounding box center [836, 250] width 401 height 34
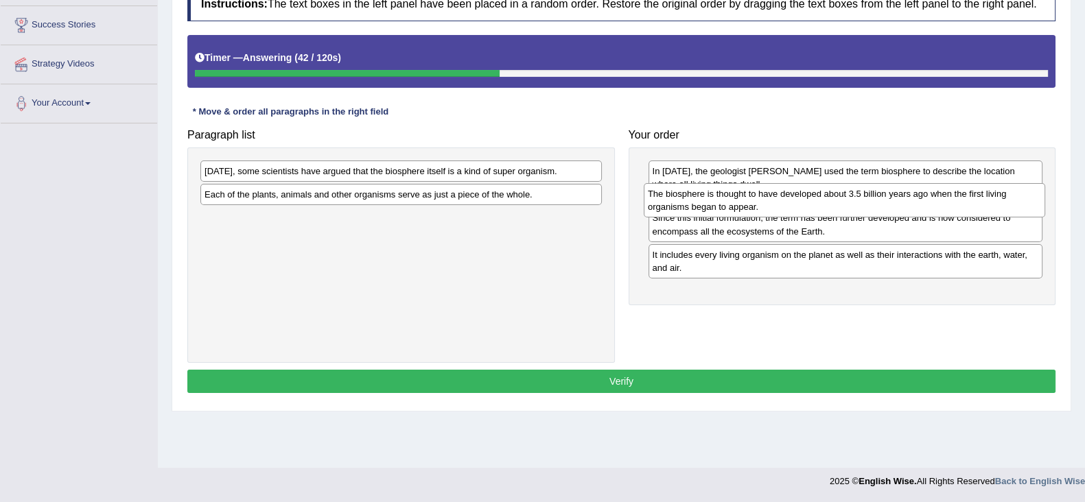
drag, startPoint x: 386, startPoint y: 211, endPoint x: 829, endPoint y: 210, distance: 443.1
click at [829, 210] on div "The biosphere is thought to have developed about 3.5 billion years ago when the…" at bounding box center [843, 200] width 401 height 34
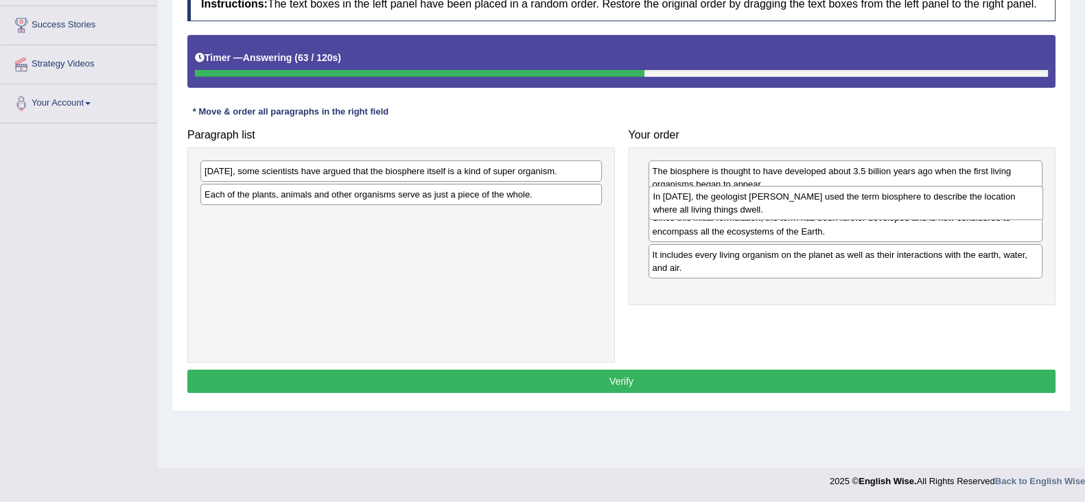
drag, startPoint x: 803, startPoint y: 188, endPoint x: 804, endPoint y: 213, distance: 25.4
click at [804, 213] on div "In 1875, the geologist Eduard Suess used the term biosphere to describe the loc…" at bounding box center [845, 203] width 394 height 34
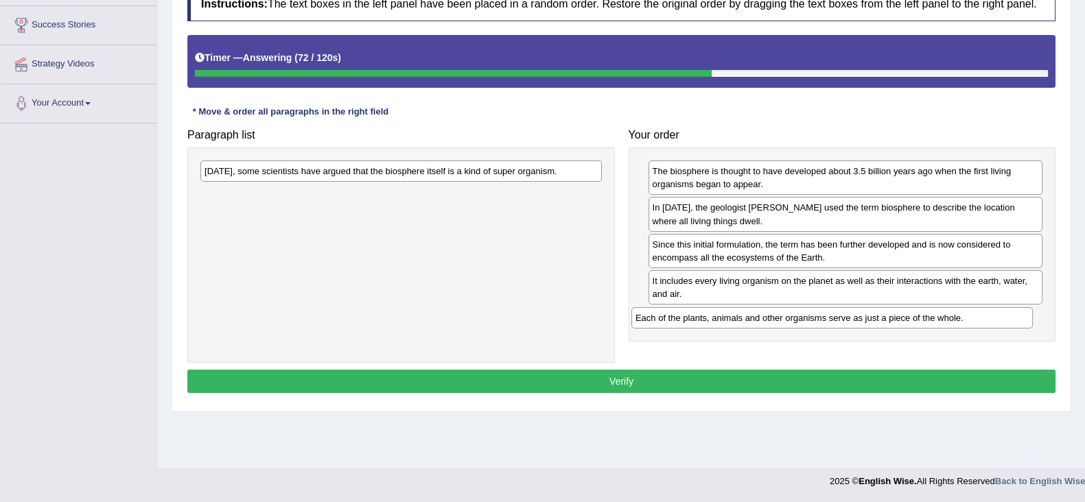
drag, startPoint x: 488, startPoint y: 202, endPoint x: 919, endPoint y: 326, distance: 448.1
click at [919, 326] on div "Each of the plants, animals and other organisms serve as just a piece of the wh…" at bounding box center [831, 317] width 401 height 21
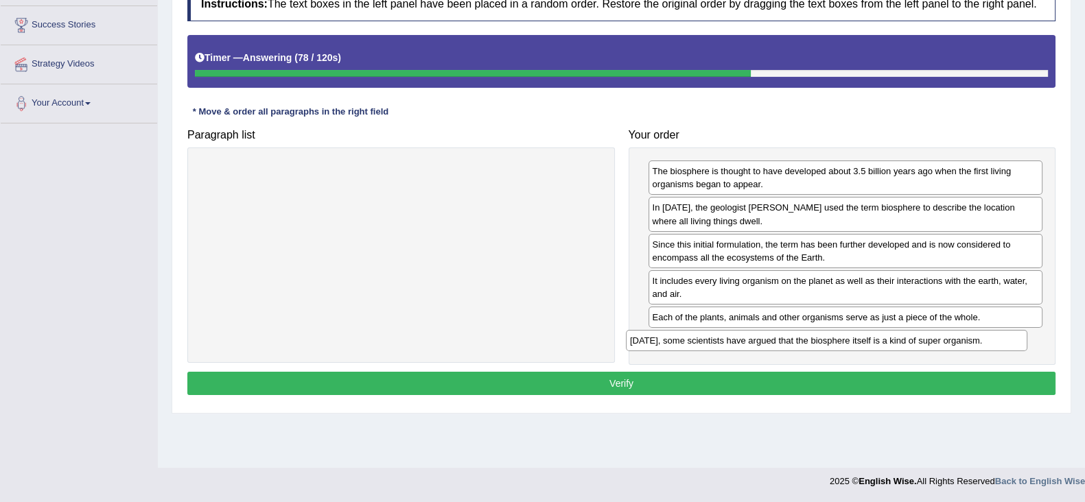
drag, startPoint x: 494, startPoint y: 173, endPoint x: 919, endPoint y: 343, distance: 458.1
click at [919, 343] on div "Today, some scientists have argued that the biosphere itself is a kind of super…" at bounding box center [826, 340] width 401 height 21
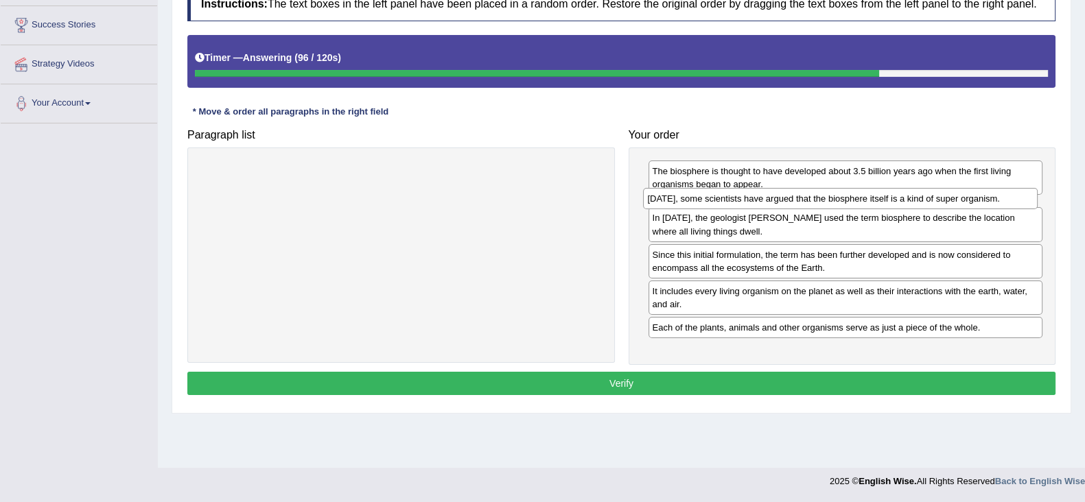
drag, startPoint x: 931, startPoint y: 348, endPoint x: 926, endPoint y: 207, distance: 140.7
click at [926, 207] on div "Today, some scientists have argued that the biosphere itself is a kind of super…" at bounding box center [840, 198] width 394 height 21
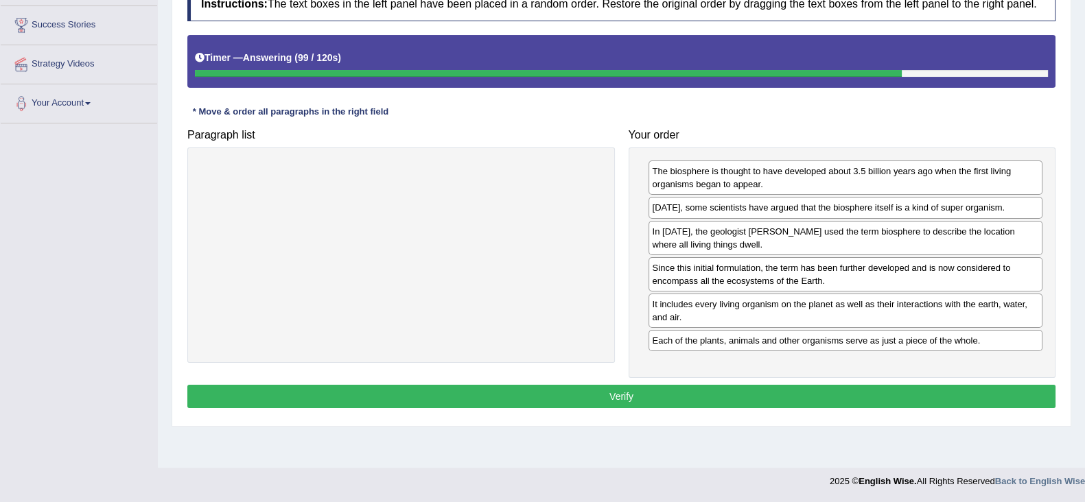
click at [885, 394] on button "Verify" at bounding box center [621, 396] width 868 height 23
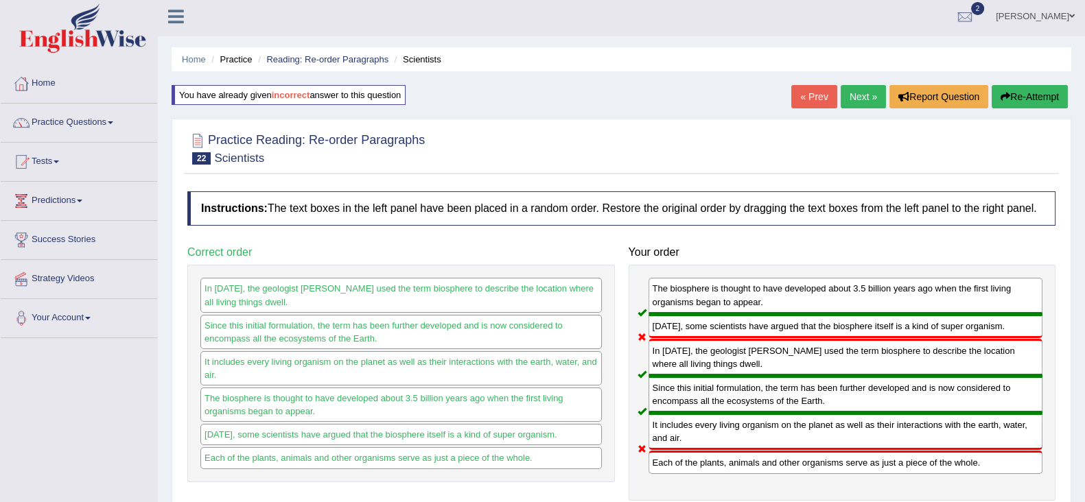
scroll to position [0, 0]
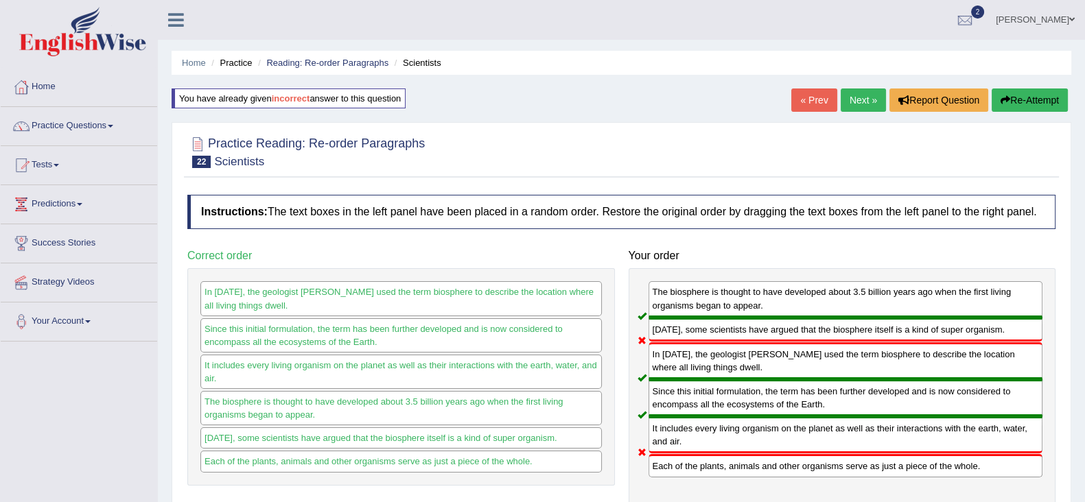
click at [1024, 108] on button "Re-Attempt" at bounding box center [1029, 99] width 76 height 23
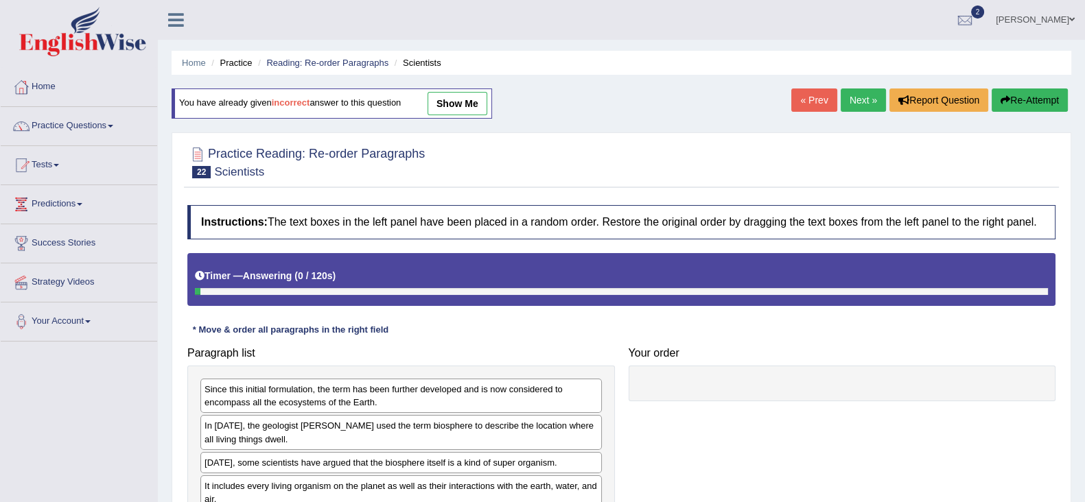
scroll to position [171, 0]
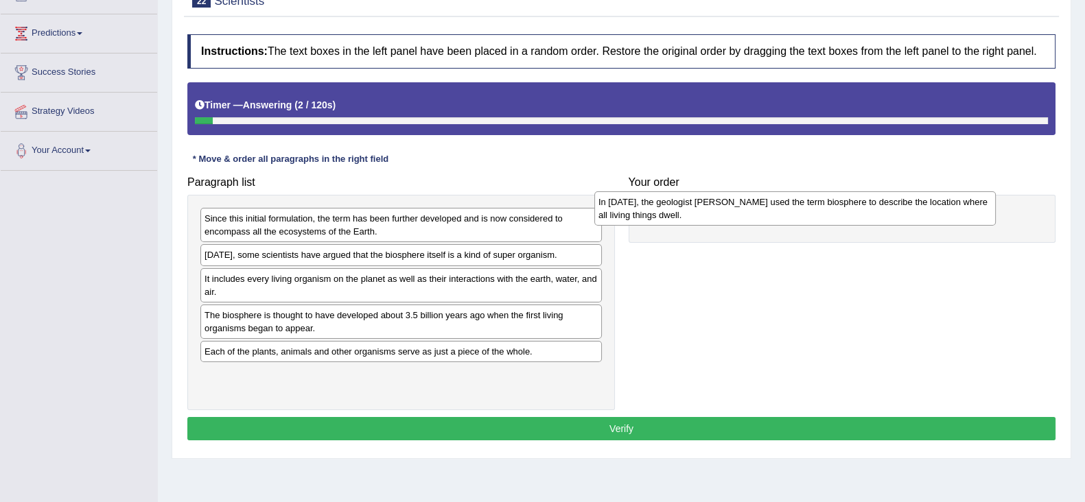
drag, startPoint x: 385, startPoint y: 257, endPoint x: 779, endPoint y: 204, distance: 397.3
click at [779, 204] on div "In [DATE], the geologist [PERSON_NAME] used the term biosphere to describe the …" at bounding box center [794, 208] width 401 height 34
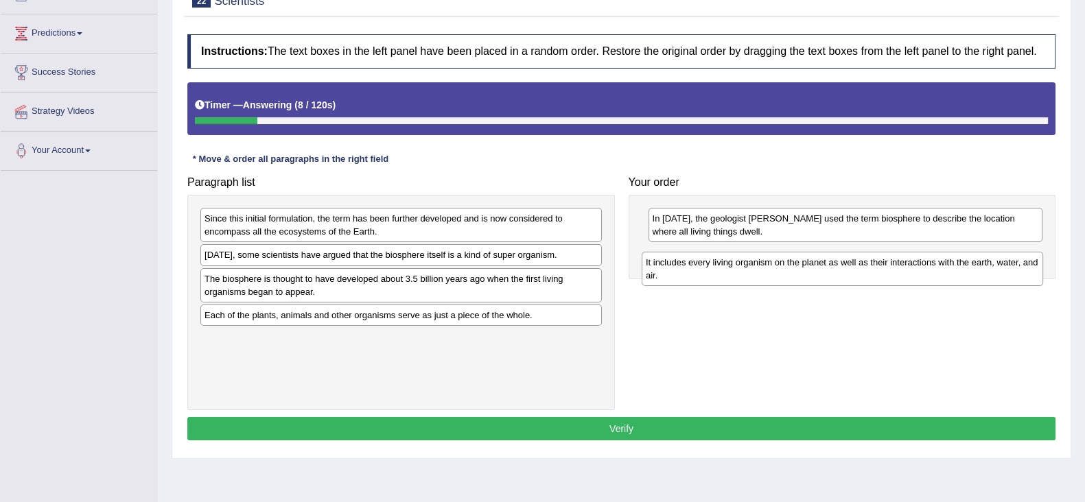
drag, startPoint x: 377, startPoint y: 293, endPoint x: 818, endPoint y: 277, distance: 441.4
click at [818, 277] on div "It includes every living organism on the planet as well as their interactions w…" at bounding box center [841, 269] width 401 height 34
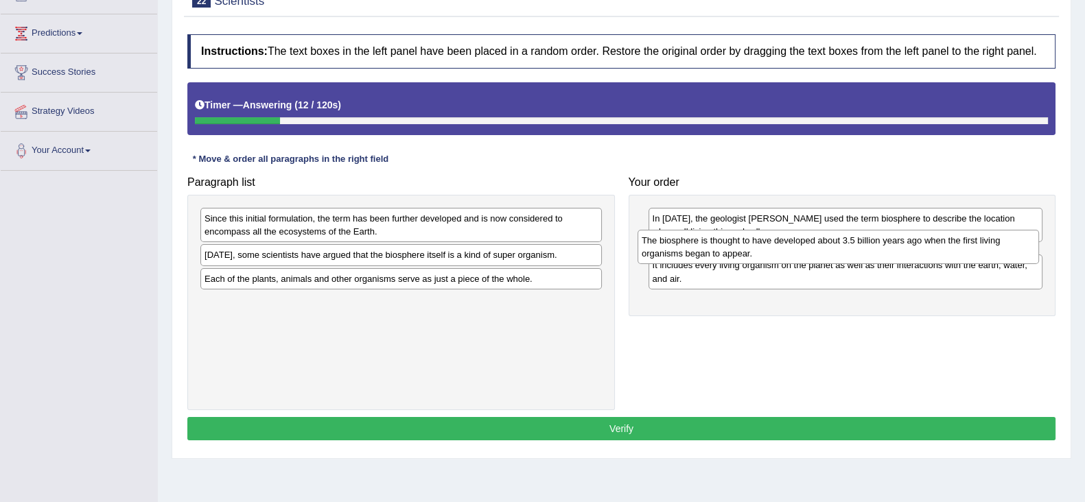
drag, startPoint x: 464, startPoint y: 289, endPoint x: 901, endPoint y: 252, distance: 438.6
click at [901, 252] on div "The biosphere is thought to have developed about 3.5 billion years ago when the…" at bounding box center [837, 247] width 401 height 34
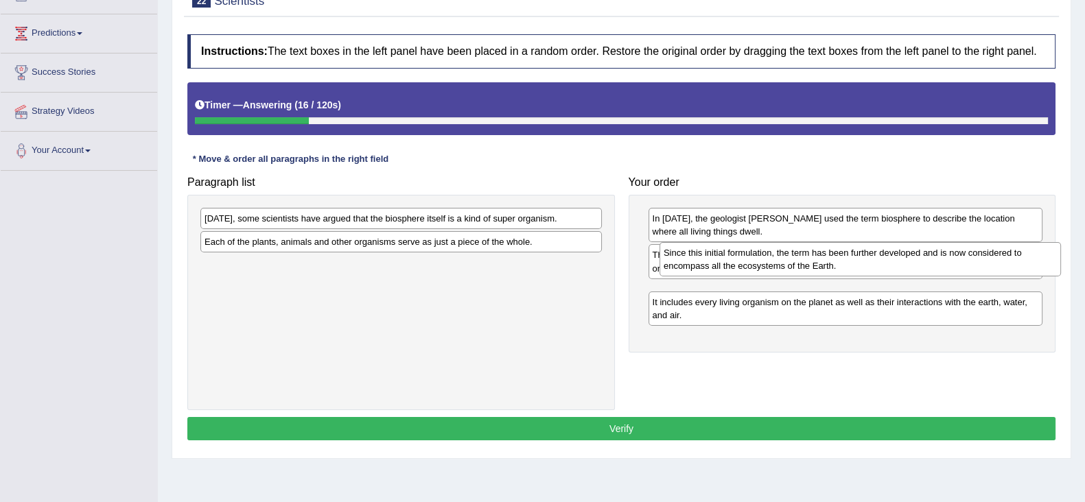
drag, startPoint x: 415, startPoint y: 230, endPoint x: 877, endPoint y: 256, distance: 462.4
click at [877, 256] on div "Since this initial formulation, the term has been further developed and is now …" at bounding box center [859, 259] width 401 height 34
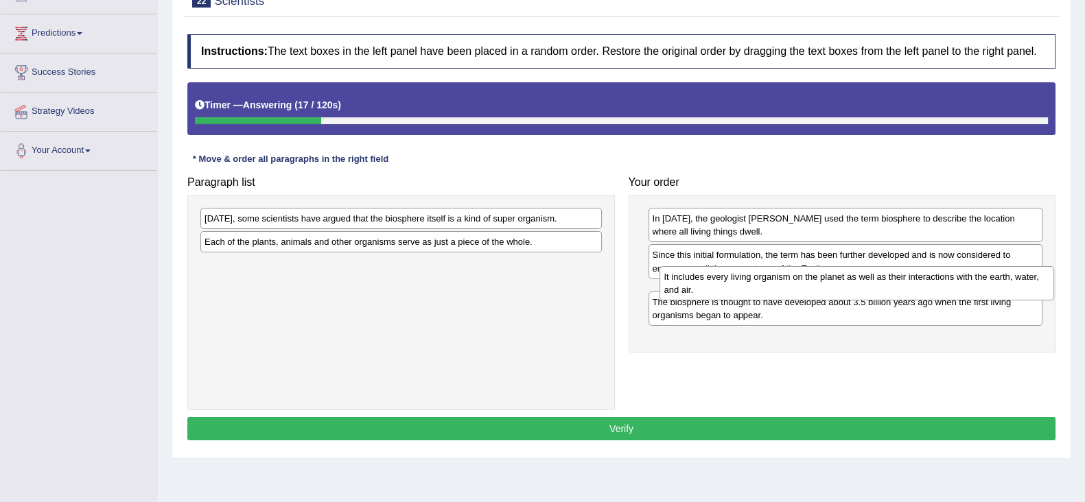
drag, startPoint x: 832, startPoint y: 331, endPoint x: 844, endPoint y: 281, distance: 51.4
click at [844, 281] on div "It includes every living organism on the planet as well as their interactions w…" at bounding box center [856, 283] width 394 height 34
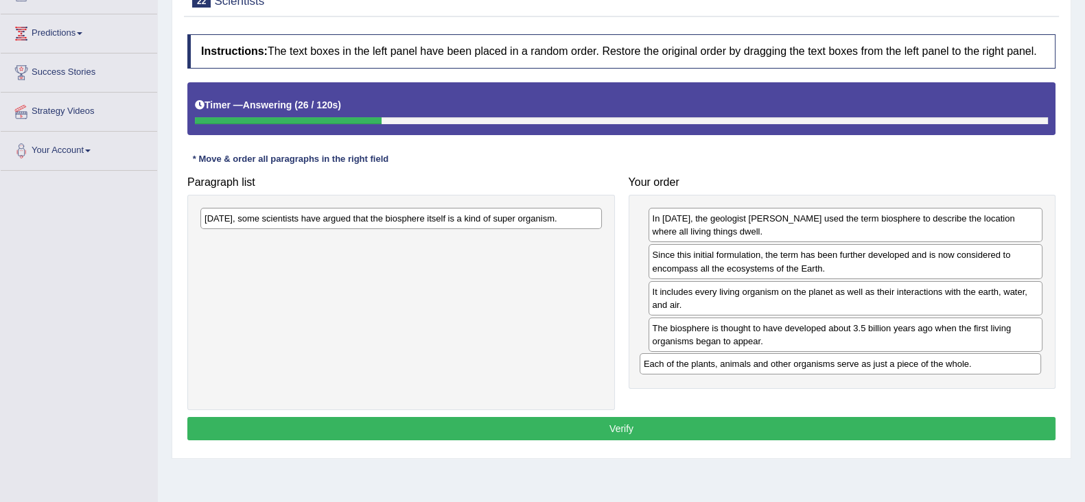
drag, startPoint x: 409, startPoint y: 248, endPoint x: 848, endPoint y: 370, distance: 455.7
click at [848, 370] on div "Each of the plants, animals and other organisms serve as just a piece of the wh…" at bounding box center [839, 363] width 401 height 21
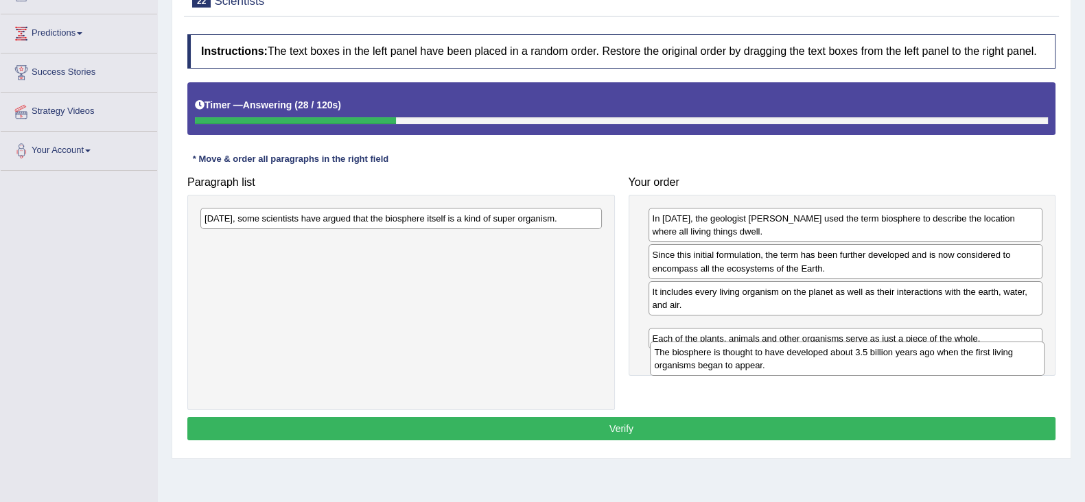
drag, startPoint x: 751, startPoint y: 337, endPoint x: 753, endPoint y: 364, distance: 26.8
click at [753, 363] on div "The biosphere is thought to have developed about 3.5 billion years ago when the…" at bounding box center [847, 359] width 394 height 34
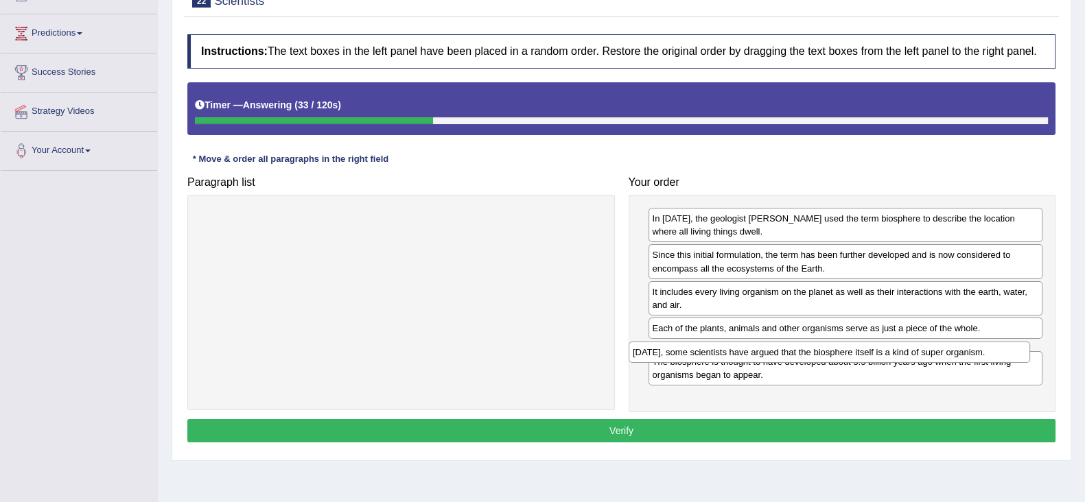
drag, startPoint x: 401, startPoint y: 221, endPoint x: 829, endPoint y: 355, distance: 448.5
click at [829, 355] on div "Today, some scientists have argued that the biosphere itself is a kind of super…" at bounding box center [828, 352] width 401 height 21
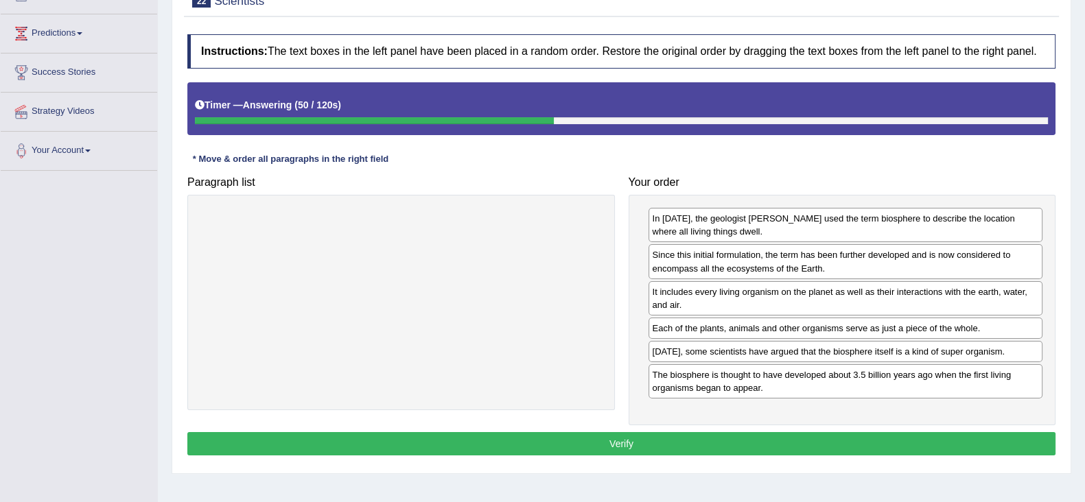
click at [785, 436] on button "Verify" at bounding box center [621, 443] width 868 height 23
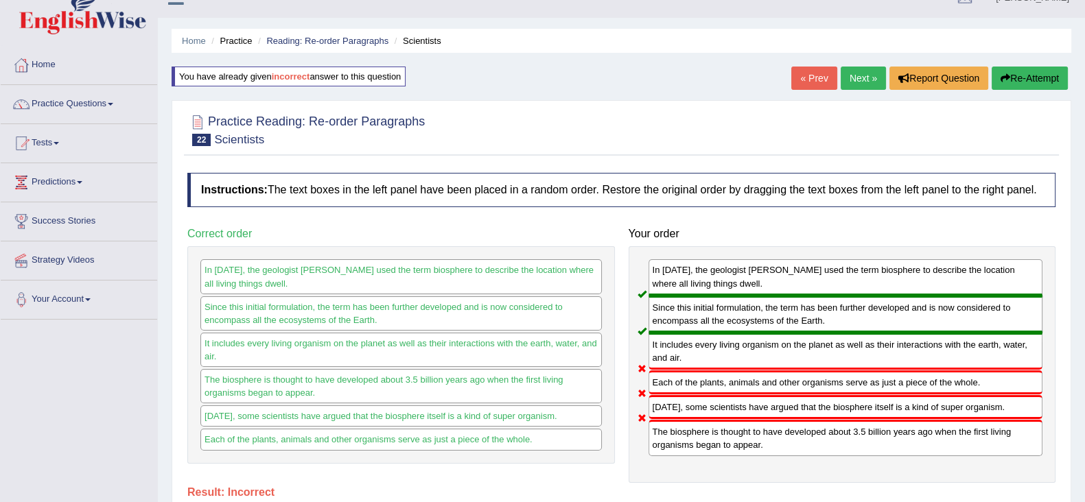
scroll to position [0, 0]
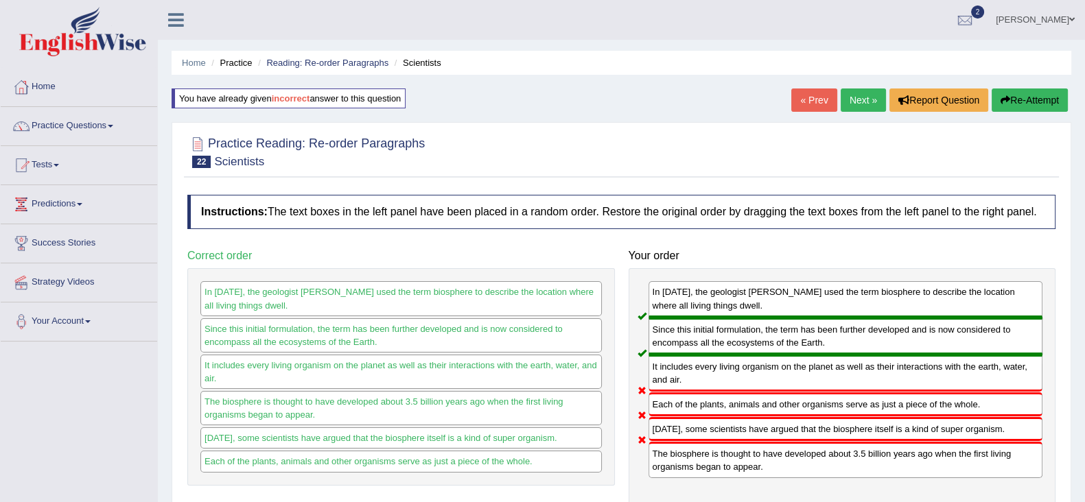
click at [853, 104] on link "Next »" at bounding box center [862, 99] width 45 height 23
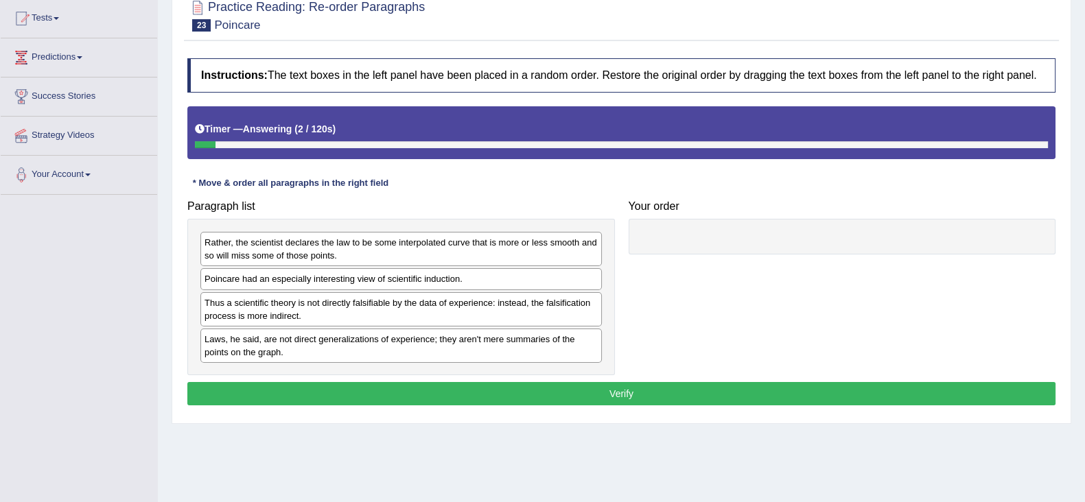
scroll to position [171, 0]
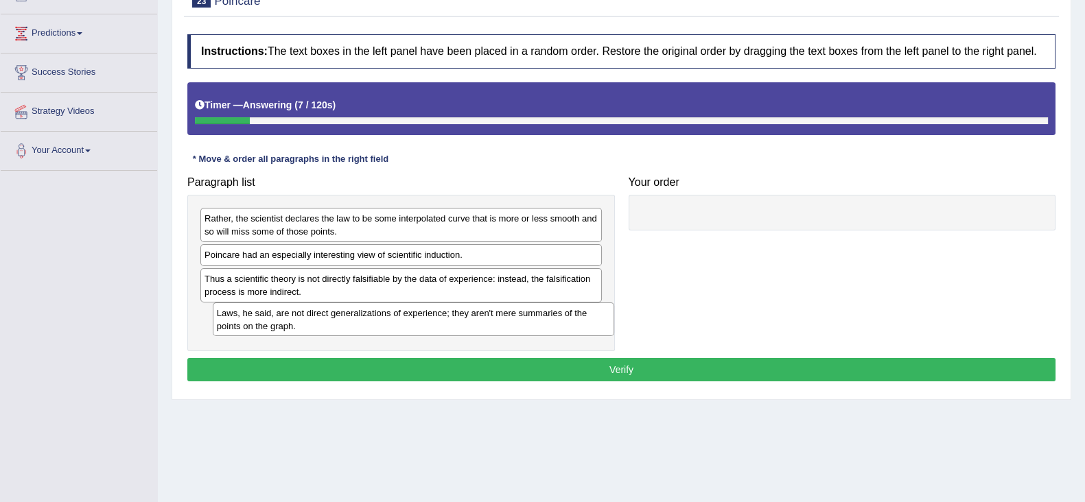
drag, startPoint x: 316, startPoint y: 322, endPoint x: 328, endPoint y: 320, distance: 12.4
click at [328, 320] on div "Laws, he said, are not direct generalizations of experience; they aren't mere s…" at bounding box center [413, 320] width 401 height 34
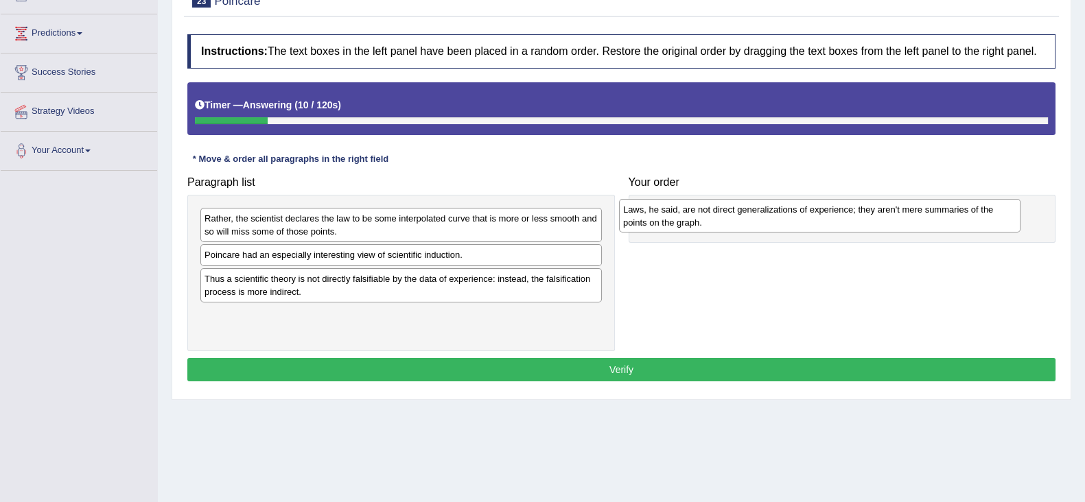
drag, startPoint x: 315, startPoint y: 312, endPoint x: 733, endPoint y: 207, distance: 431.4
click at [733, 207] on div "Laws, he said, are not direct generalizations of experience; they aren't mere s…" at bounding box center [819, 216] width 401 height 34
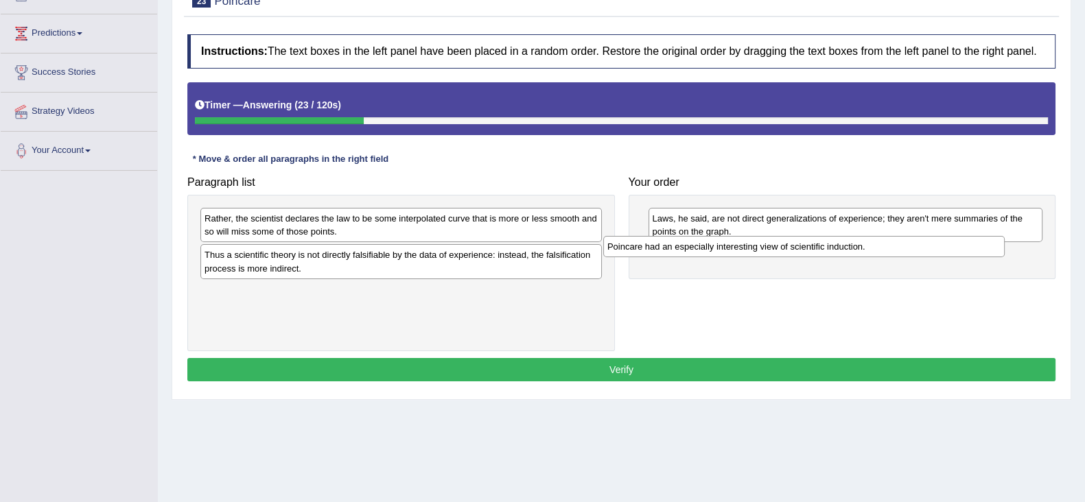
drag, startPoint x: 493, startPoint y: 260, endPoint x: 898, endPoint y: 252, distance: 405.5
click at [898, 252] on div "Poincare had an especially interesting view of scientific induction." at bounding box center [803, 246] width 401 height 21
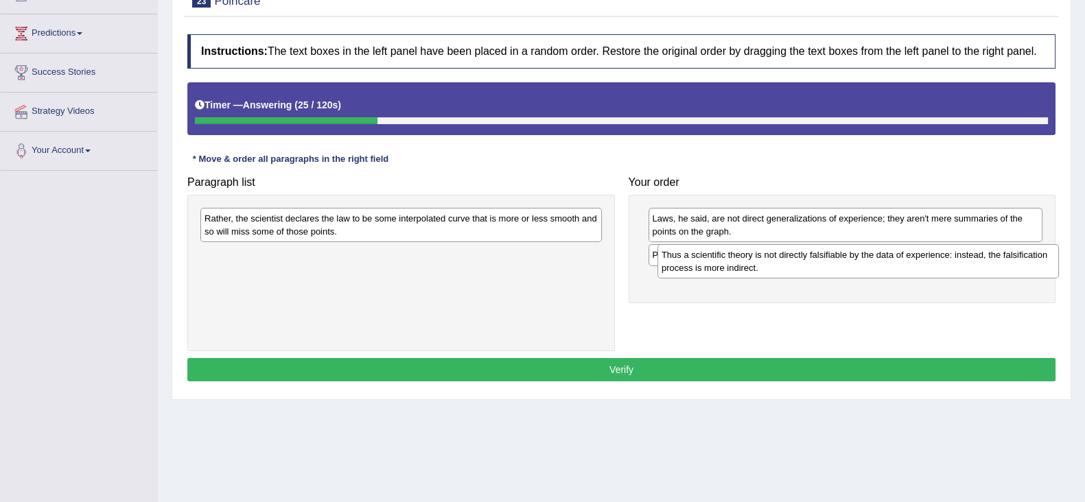
drag, startPoint x: 409, startPoint y: 265, endPoint x: 866, endPoint y: 265, distance: 456.8
click at [866, 265] on div "Thus a scientific theory is not directly falsifiable by the data of experience:…" at bounding box center [857, 261] width 401 height 34
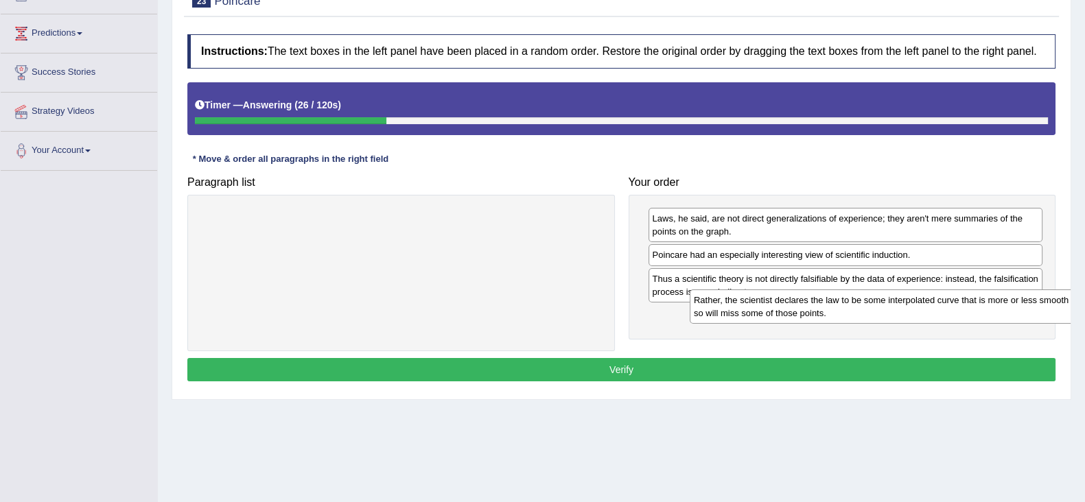
drag, startPoint x: 368, startPoint y: 228, endPoint x: 857, endPoint y: 309, distance: 495.9
click at [857, 309] on div "Rather, the scientist declares the law to be some interpolated curve that is mo…" at bounding box center [889, 306] width 401 height 34
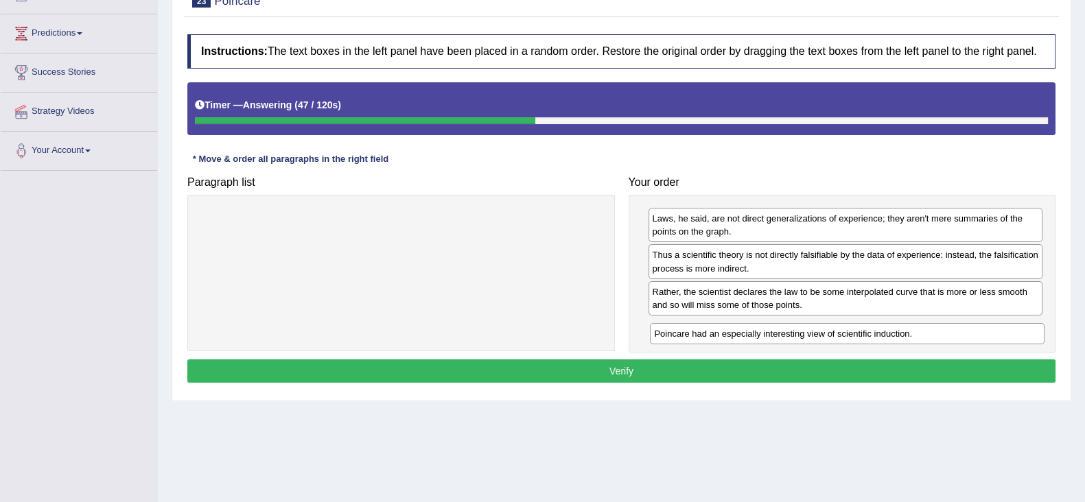
drag, startPoint x: 955, startPoint y: 255, endPoint x: 958, endPoint y: 335, distance: 79.6
click at [958, 335] on div "Poincare had an especially interesting view of scientific induction." at bounding box center [847, 333] width 394 height 21
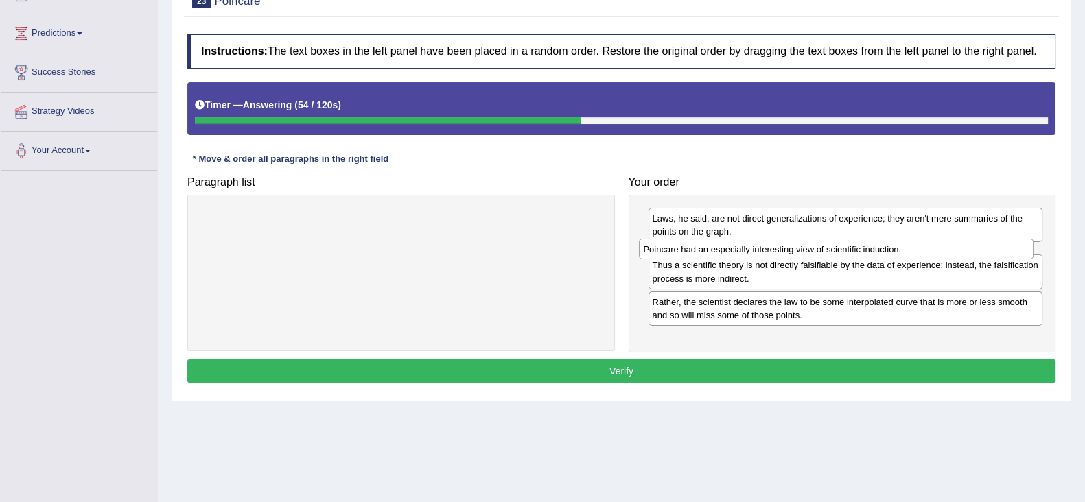
drag, startPoint x: 750, startPoint y: 327, endPoint x: 741, endPoint y: 243, distance: 84.8
click at [741, 243] on div "Poincare had an especially interesting view of scientific induction." at bounding box center [836, 249] width 394 height 21
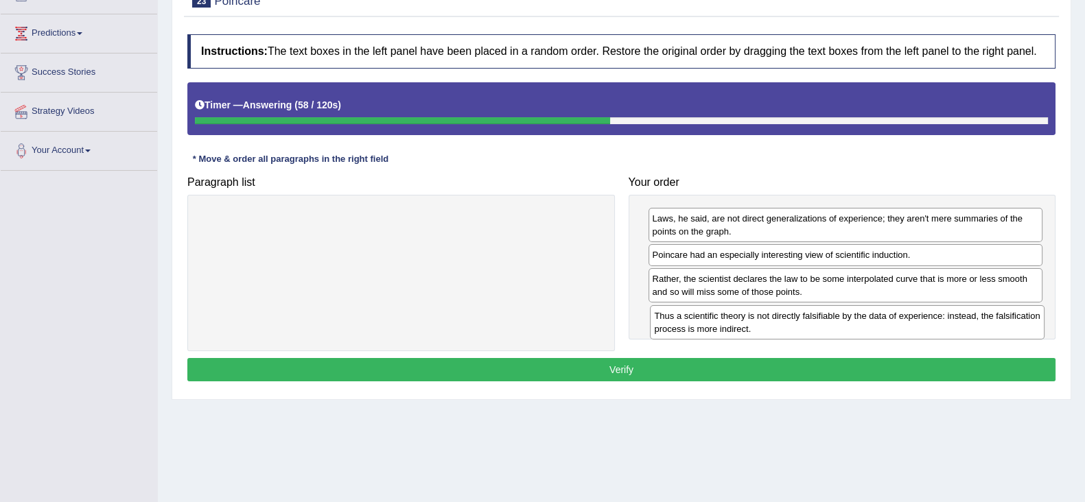
drag, startPoint x: 734, startPoint y: 289, endPoint x: 736, endPoint y: 329, distance: 39.8
click at [736, 329] on div "Thus a scientific theory is not directly falsifiable by the data of experience:…" at bounding box center [847, 322] width 394 height 34
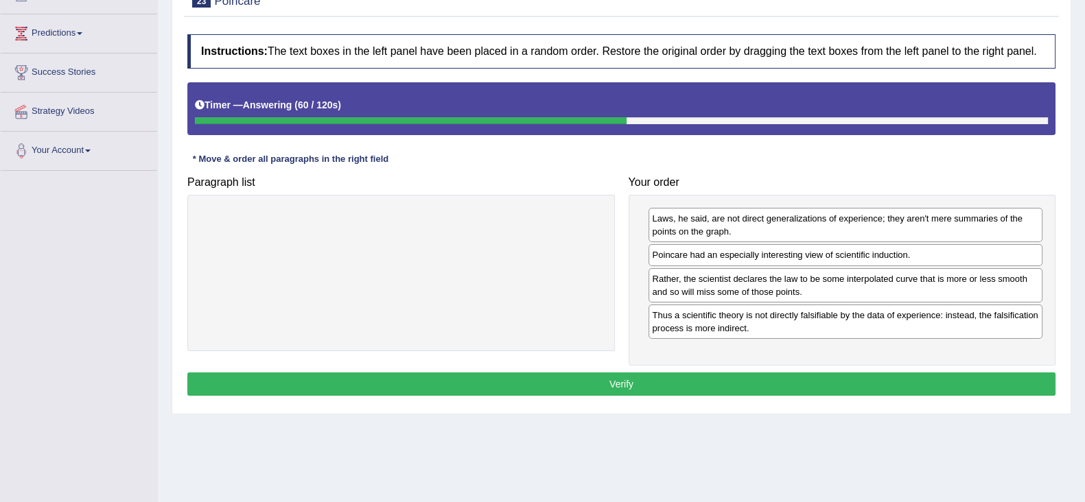
click at [899, 384] on button "Verify" at bounding box center [621, 383] width 868 height 23
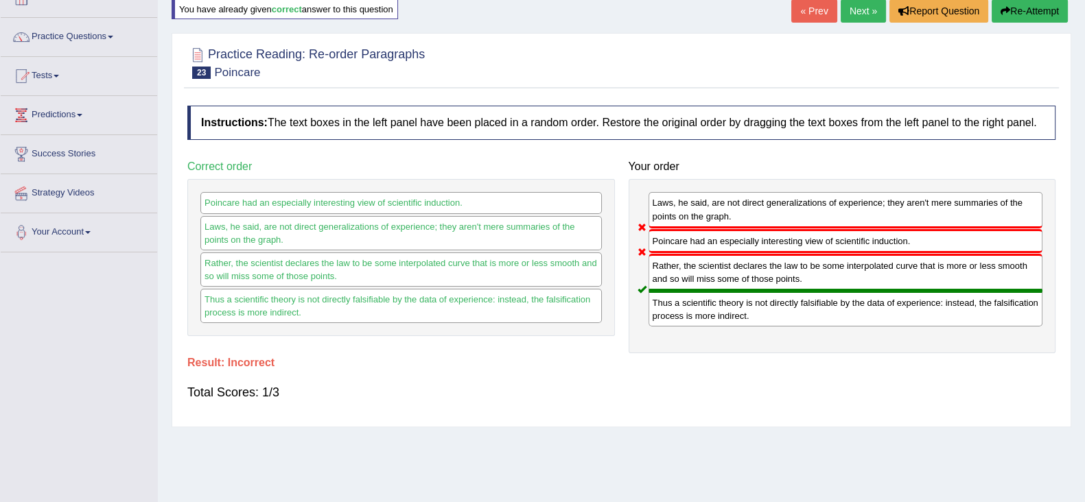
scroll to position [0, 0]
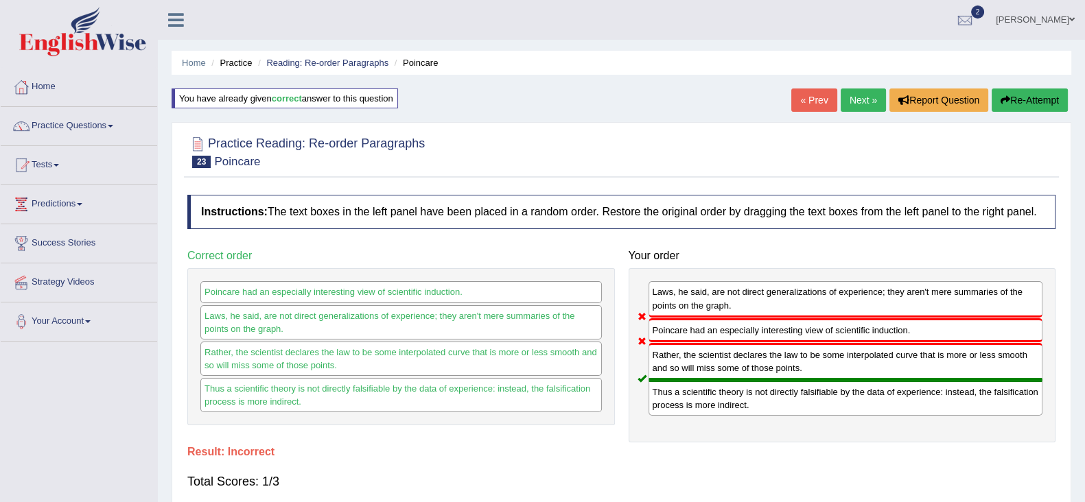
click at [857, 99] on link "Next »" at bounding box center [862, 99] width 45 height 23
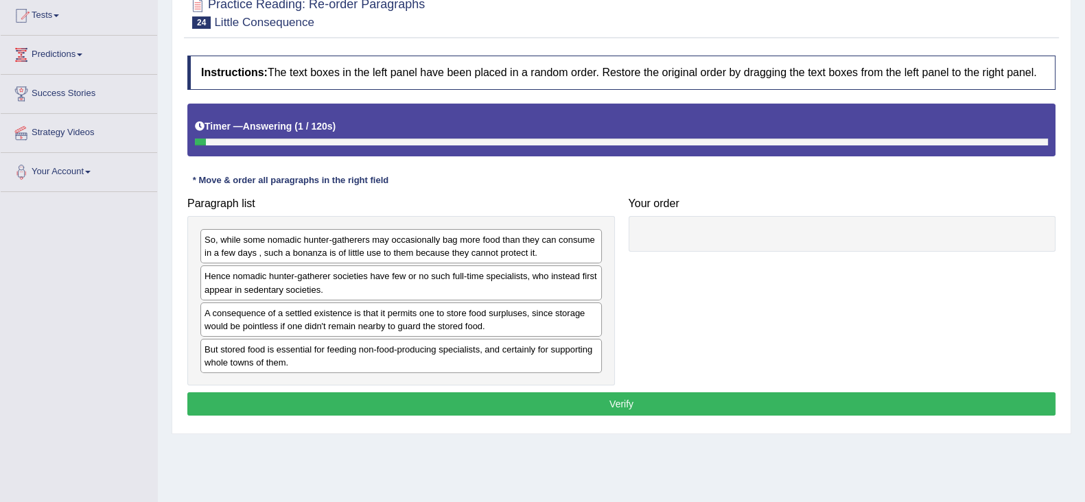
scroll to position [171, 0]
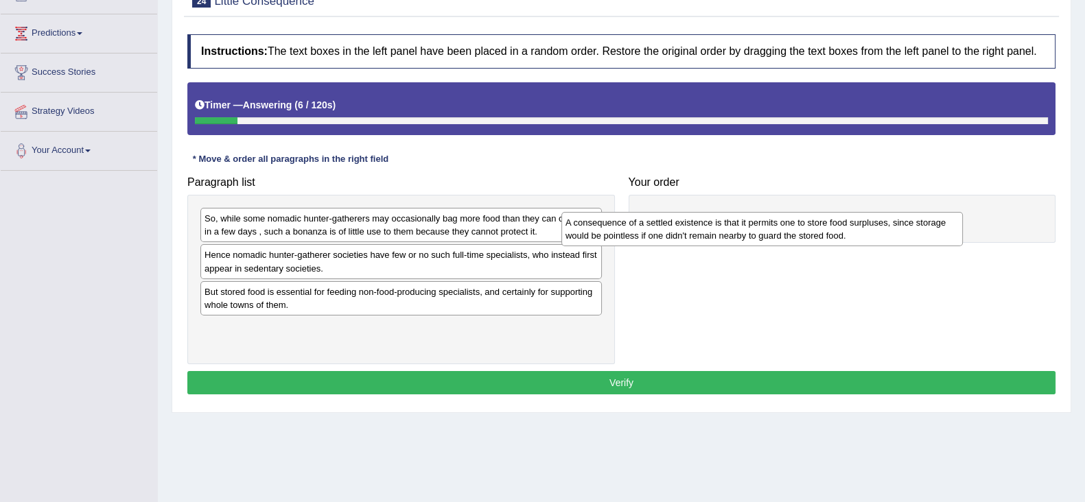
drag, startPoint x: 374, startPoint y: 300, endPoint x: 735, endPoint y: 232, distance: 367.3
click at [735, 232] on div "A consequence of a settled existence is that it permits one to store food surpl…" at bounding box center [761, 229] width 401 height 34
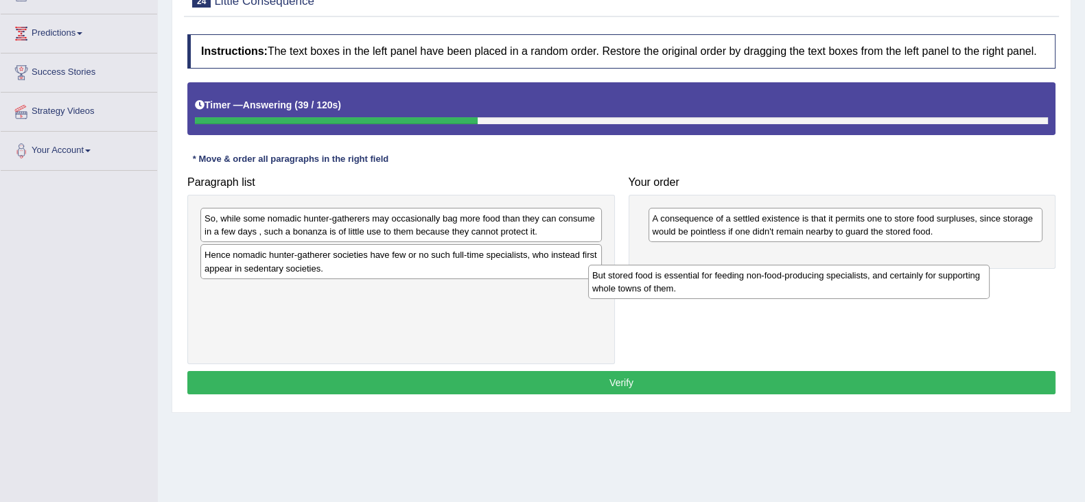
drag, startPoint x: 394, startPoint y: 310, endPoint x: 802, endPoint y: 279, distance: 408.6
click at [798, 282] on div "But stored food is essential for feeding non-food-producing specialists, and ce…" at bounding box center [788, 282] width 401 height 34
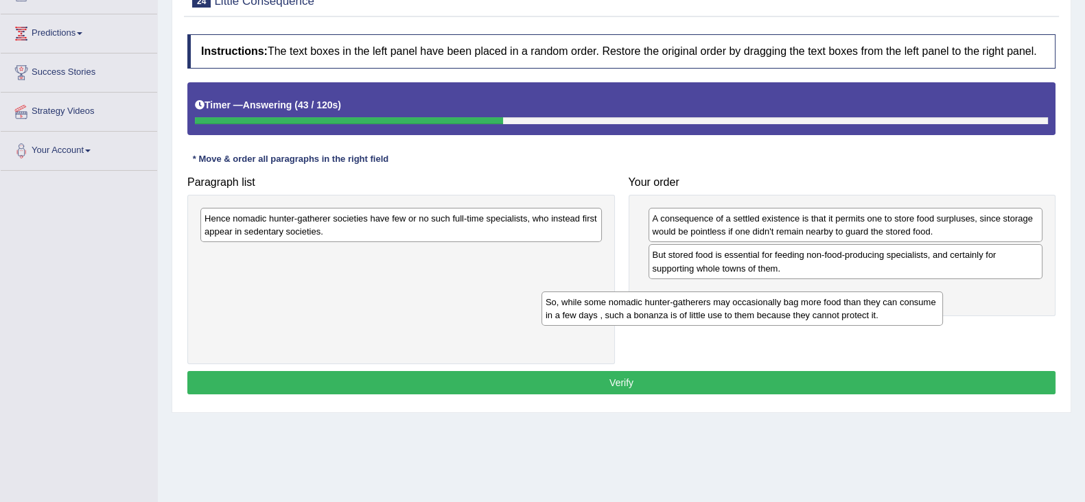
drag, startPoint x: 442, startPoint y: 238, endPoint x: 816, endPoint y: 301, distance: 379.1
click at [816, 301] on div "So, while some nomadic hunter-gatherers may occasionally bag more food than the…" at bounding box center [741, 309] width 401 height 34
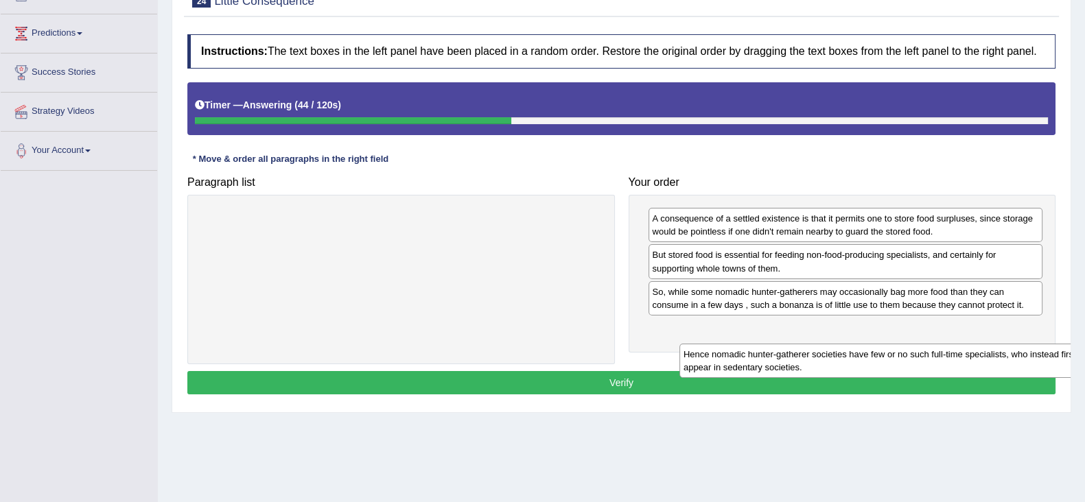
drag, startPoint x: 368, startPoint y: 230, endPoint x: 842, endPoint y: 350, distance: 489.5
click at [848, 365] on div "Hence nomadic hunter-gatherer societies have few or no such full-time specialis…" at bounding box center [879, 361] width 401 height 34
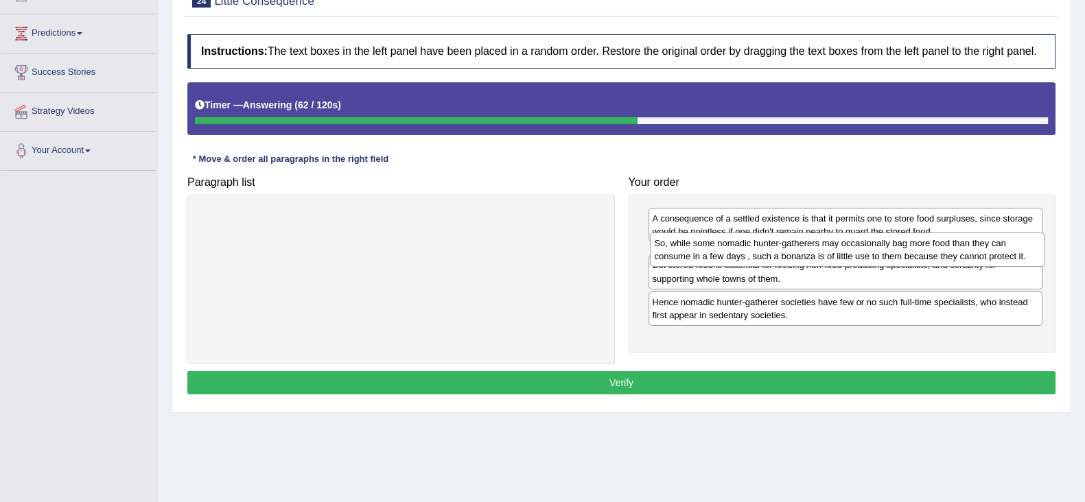
drag, startPoint x: 1003, startPoint y: 307, endPoint x: 1006, endPoint y: 259, distance: 48.1
click at [1006, 259] on div "So, while some nomadic hunter-gatherers may occasionally bag more food than the…" at bounding box center [847, 250] width 394 height 34
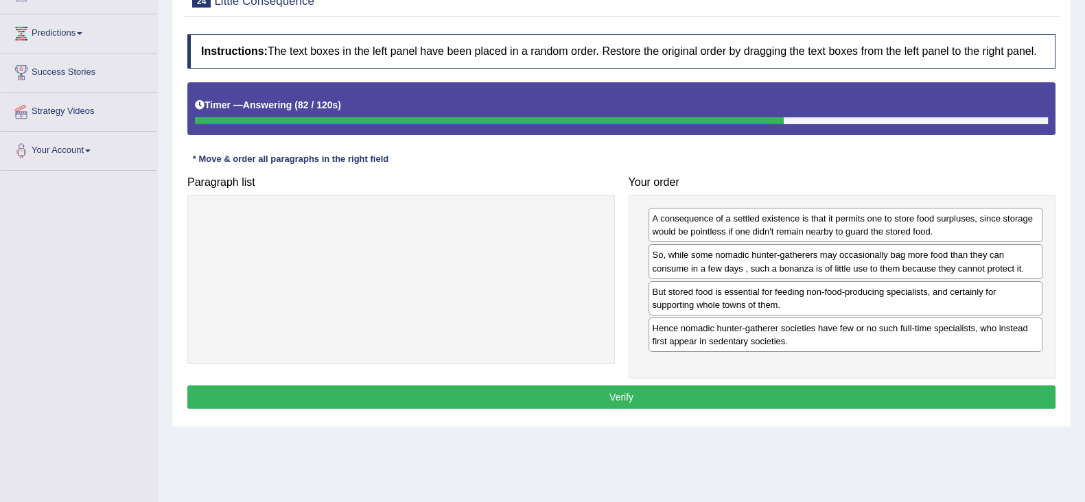
click at [755, 387] on button "Verify" at bounding box center [621, 397] width 868 height 23
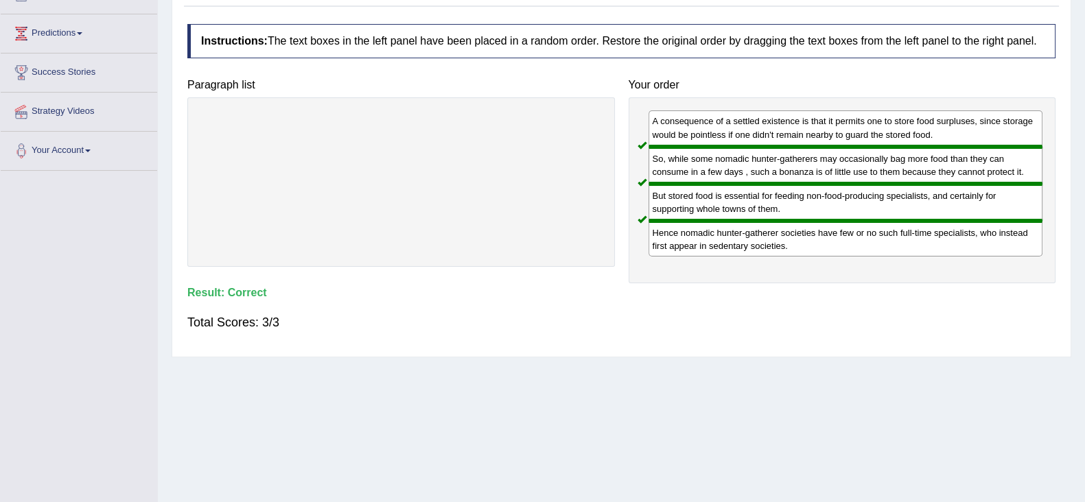
scroll to position [0, 0]
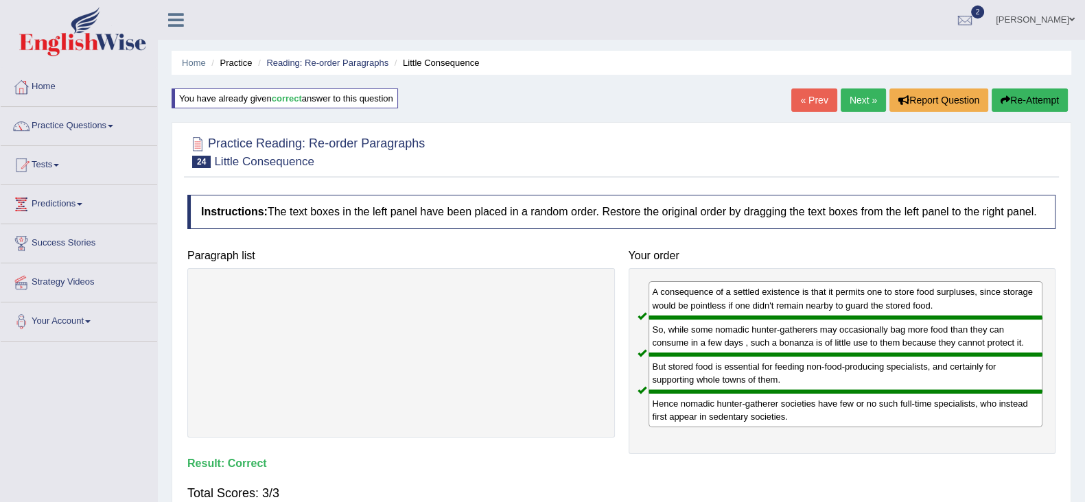
click at [762, 381] on div "But stored food is essential for feeding non-food-producing specialists, and ce…" at bounding box center [845, 373] width 394 height 37
click at [869, 97] on link "Next »" at bounding box center [862, 99] width 45 height 23
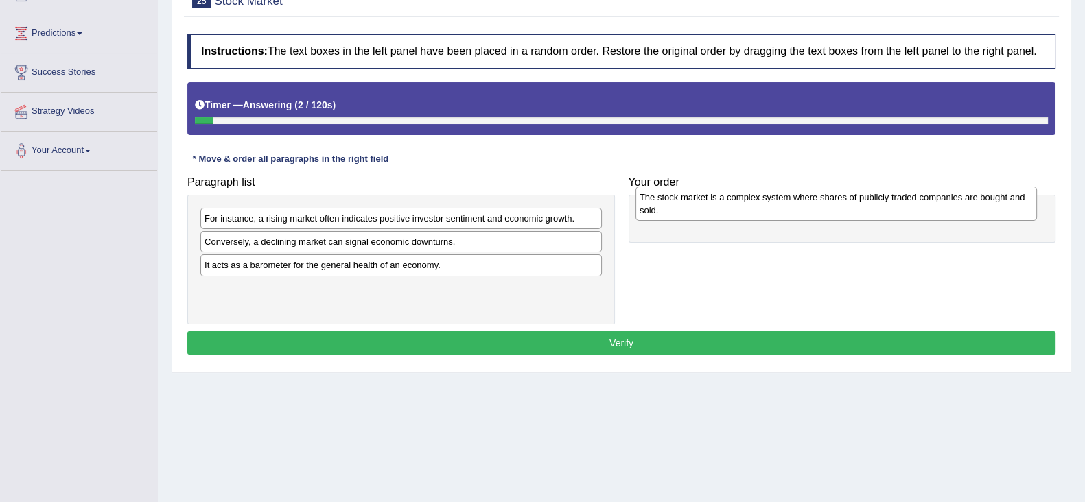
drag, startPoint x: 285, startPoint y: 254, endPoint x: 720, endPoint y: 210, distance: 437.2
click at [720, 210] on div "The stock market is a complex system where shares of publicly traded companies …" at bounding box center [835, 204] width 401 height 34
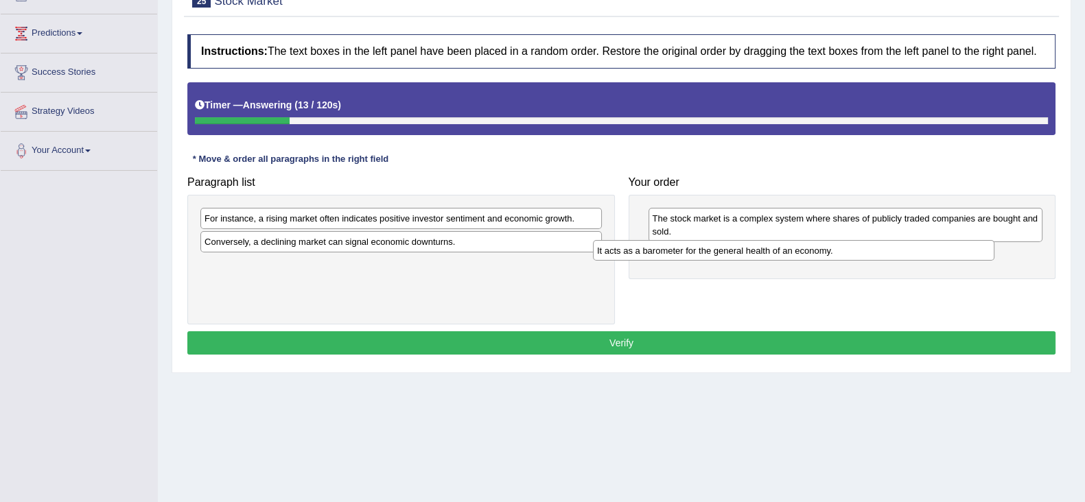
drag, startPoint x: 264, startPoint y: 265, endPoint x: 657, endPoint y: 251, distance: 393.3
click at [657, 251] on div "It acts as a barometer for the general health of an economy." at bounding box center [793, 250] width 401 height 21
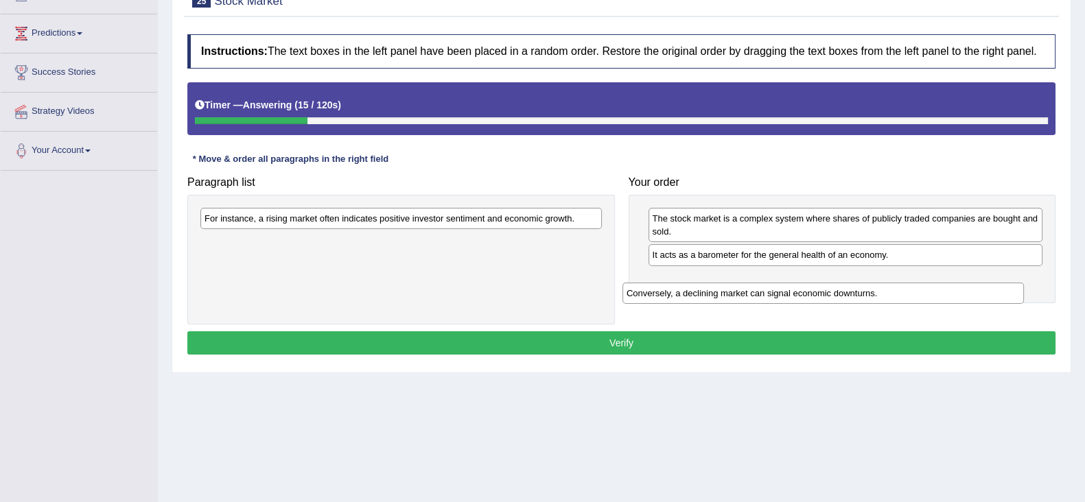
drag, startPoint x: 271, startPoint y: 245, endPoint x: 695, endPoint y: 289, distance: 426.3
click at [695, 289] on div "Conversely, a declining market can signal economic downturns." at bounding box center [822, 293] width 401 height 21
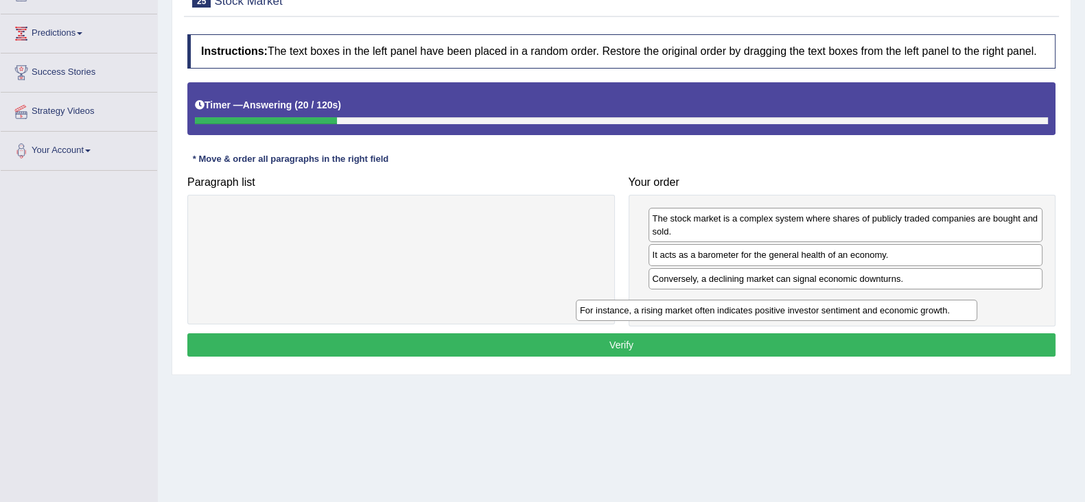
drag, startPoint x: 446, startPoint y: 222, endPoint x: 821, endPoint y: 314, distance: 386.3
click at [821, 314] on div "For instance, a rising market often indicates positive investor sentiment and e…" at bounding box center [776, 310] width 401 height 21
drag, startPoint x: 902, startPoint y: 280, endPoint x: 909, endPoint y: 313, distance: 34.3
click at [909, 313] on div "Conversely, a declining market can signal economic downturns." at bounding box center [851, 310] width 394 height 21
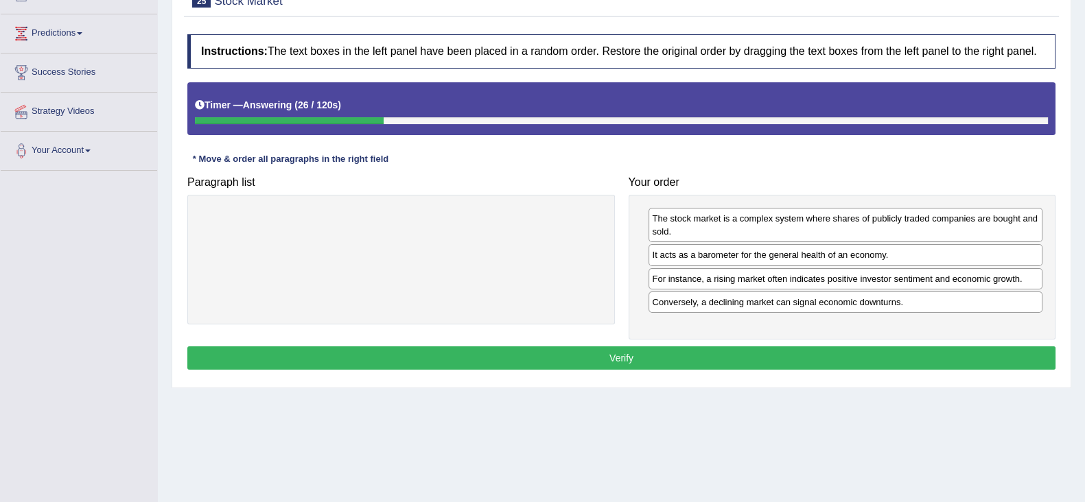
click at [888, 354] on button "Verify" at bounding box center [621, 357] width 868 height 23
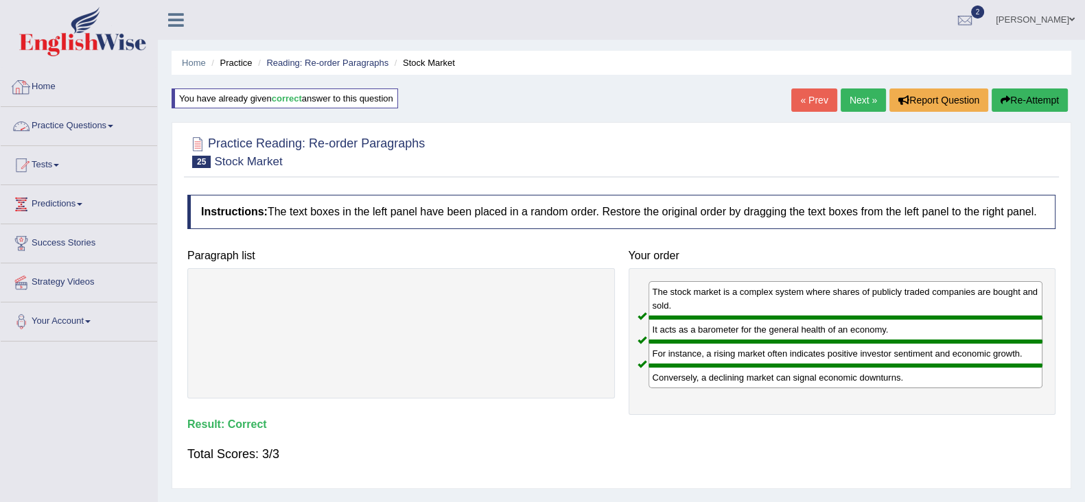
click at [64, 121] on link "Practice Questions" at bounding box center [79, 124] width 156 height 34
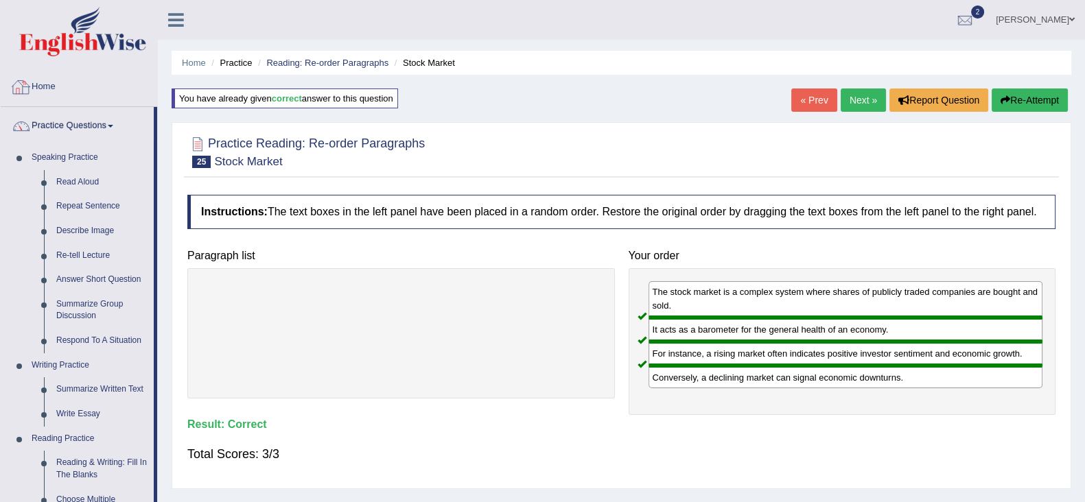
click at [82, 132] on link "Practice Questions" at bounding box center [77, 124] width 153 height 34
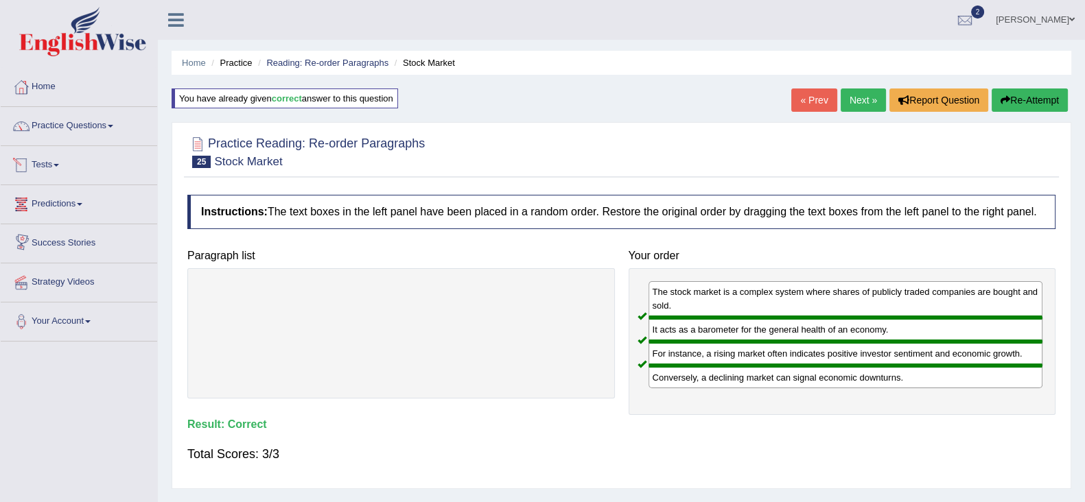
click at [58, 166] on span at bounding box center [56, 165] width 5 height 3
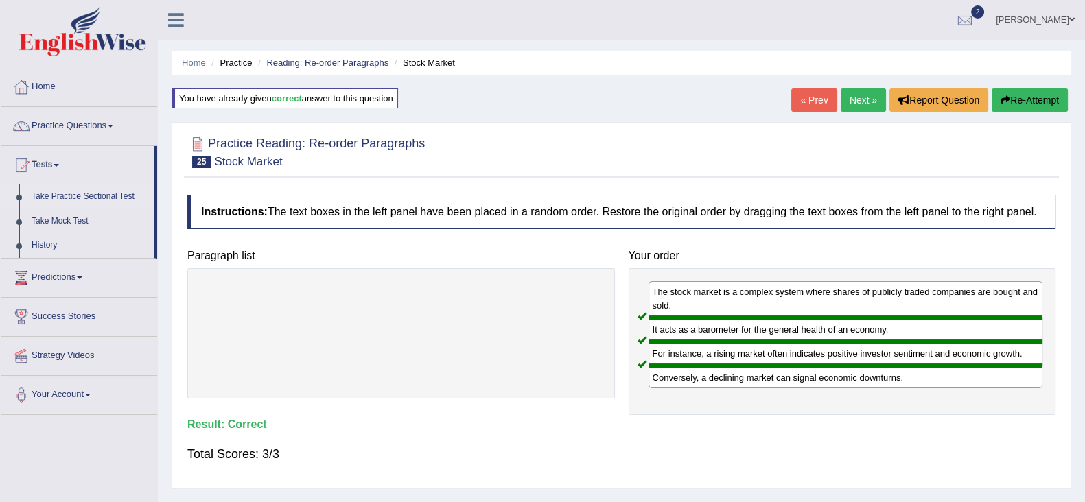
click at [67, 198] on link "Take Practice Sectional Test" at bounding box center [89, 197] width 128 height 25
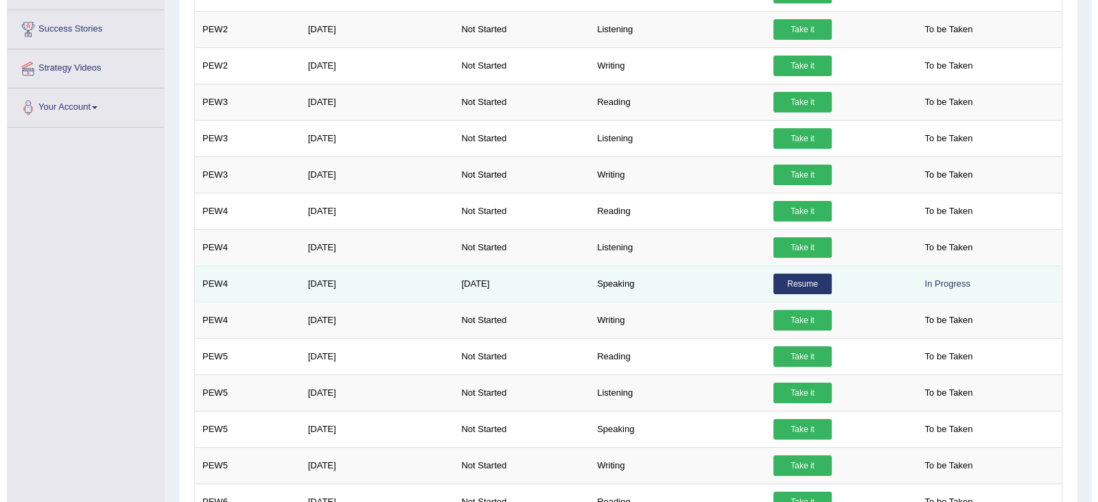
scroll to position [342, 0]
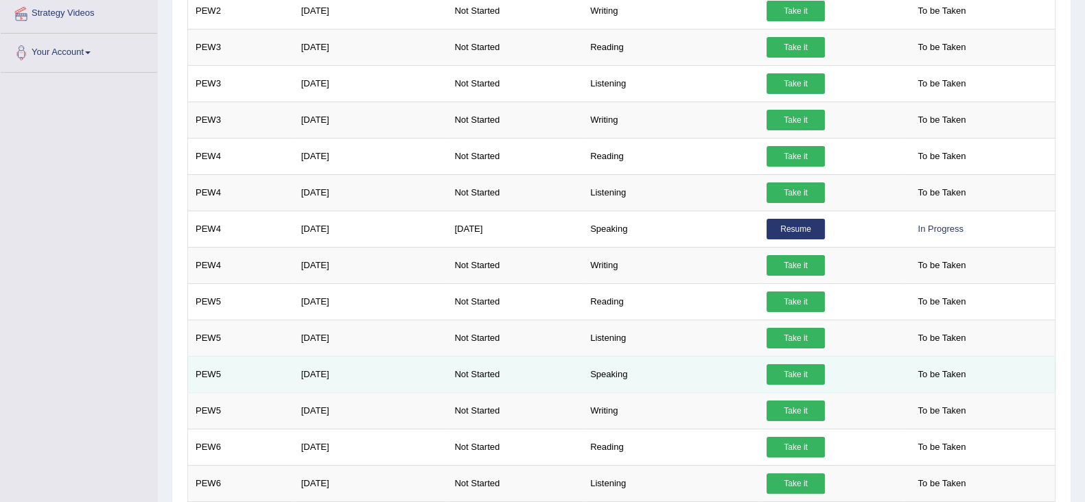
click at [772, 373] on link "Take it" at bounding box center [795, 374] width 58 height 21
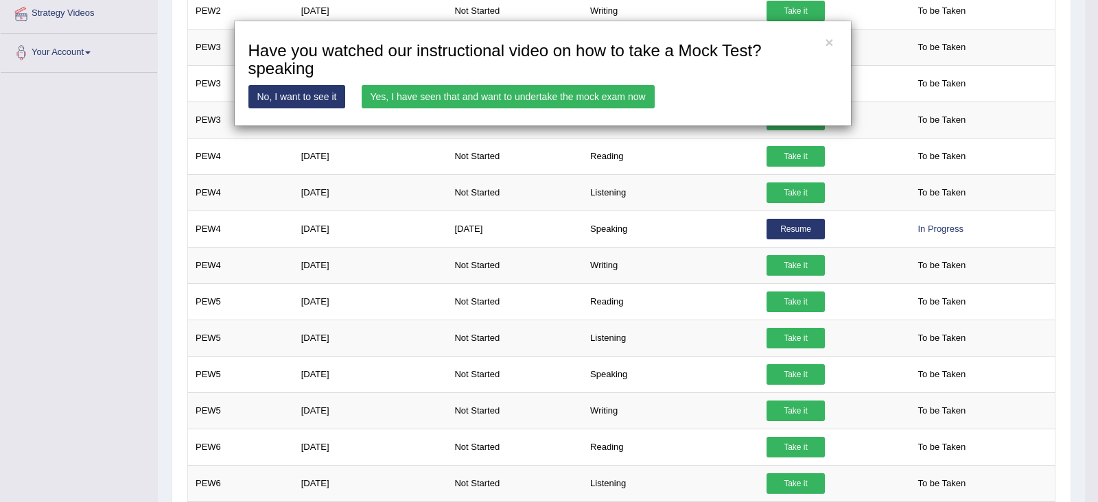
click at [567, 91] on link "Yes, I have seen that and want to undertake the mock exam now" at bounding box center [508, 96] width 293 height 23
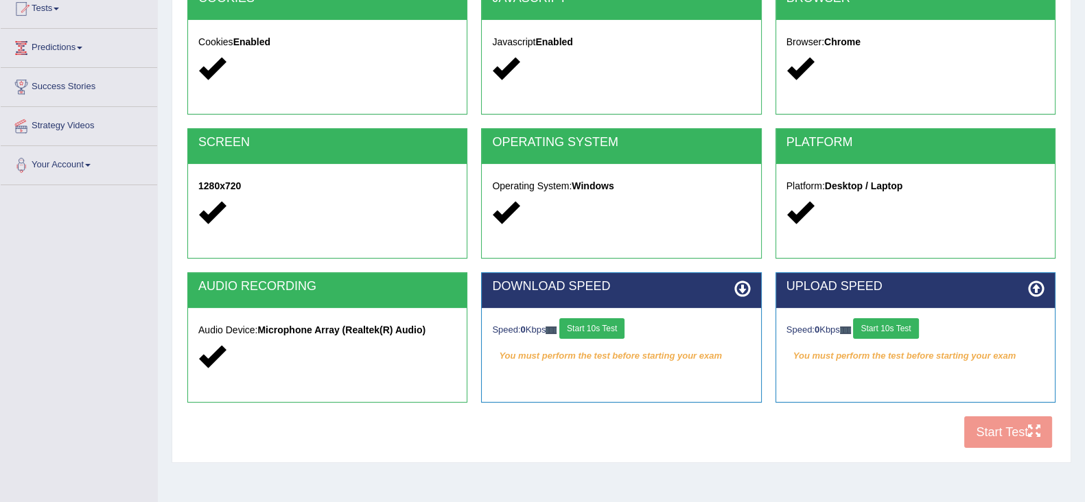
scroll to position [171, 0]
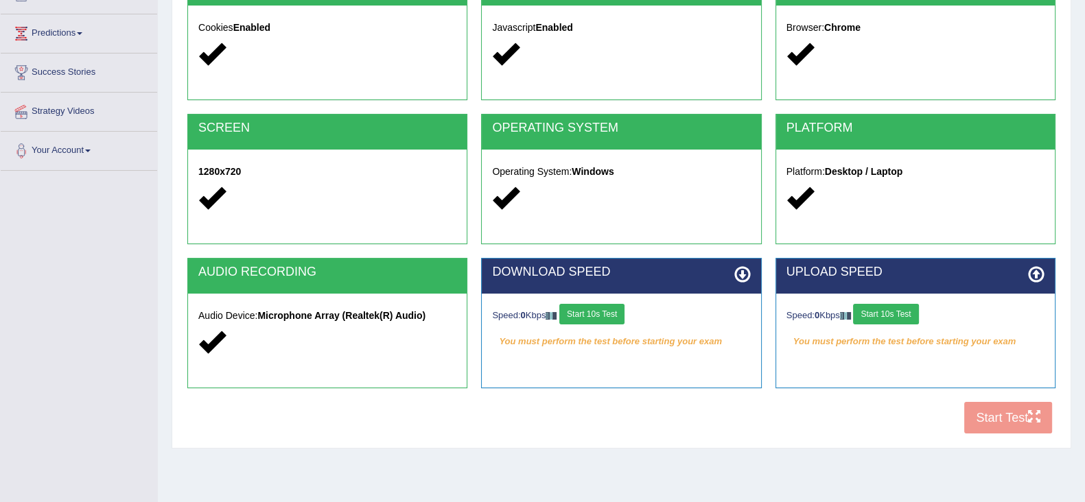
click at [613, 310] on button "Start 10s Test" at bounding box center [591, 314] width 65 height 21
click at [894, 308] on button "Start 10s Test" at bounding box center [885, 314] width 65 height 21
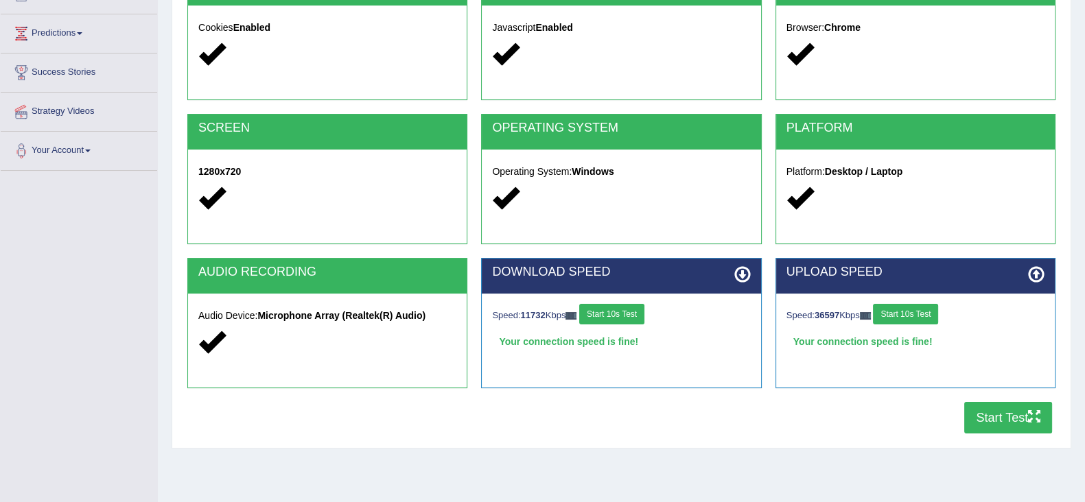
click at [984, 425] on button "Start Test" at bounding box center [1008, 418] width 88 height 32
